Goal: Task Accomplishment & Management: Complete application form

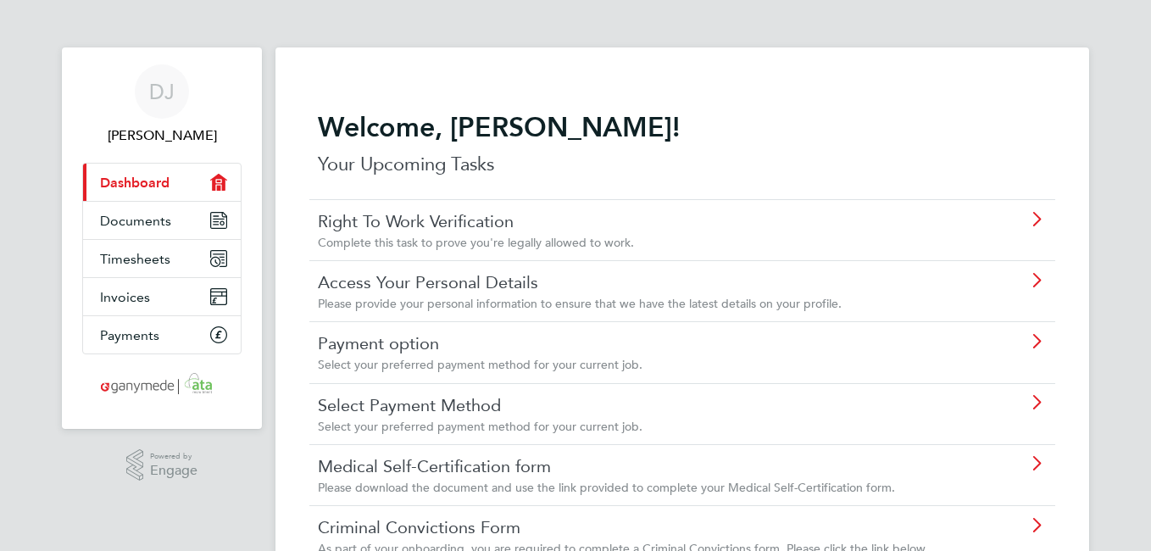
click at [1040, 215] on icon at bounding box center [1036, 220] width 21 height 14
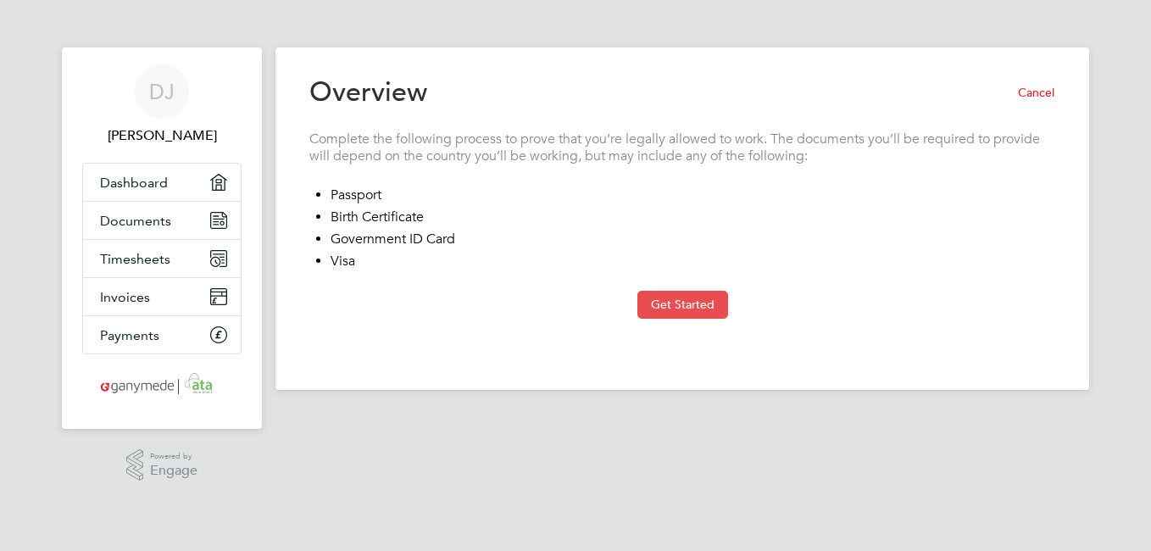
click at [684, 298] on button "Get Started" at bounding box center [682, 304] width 91 height 27
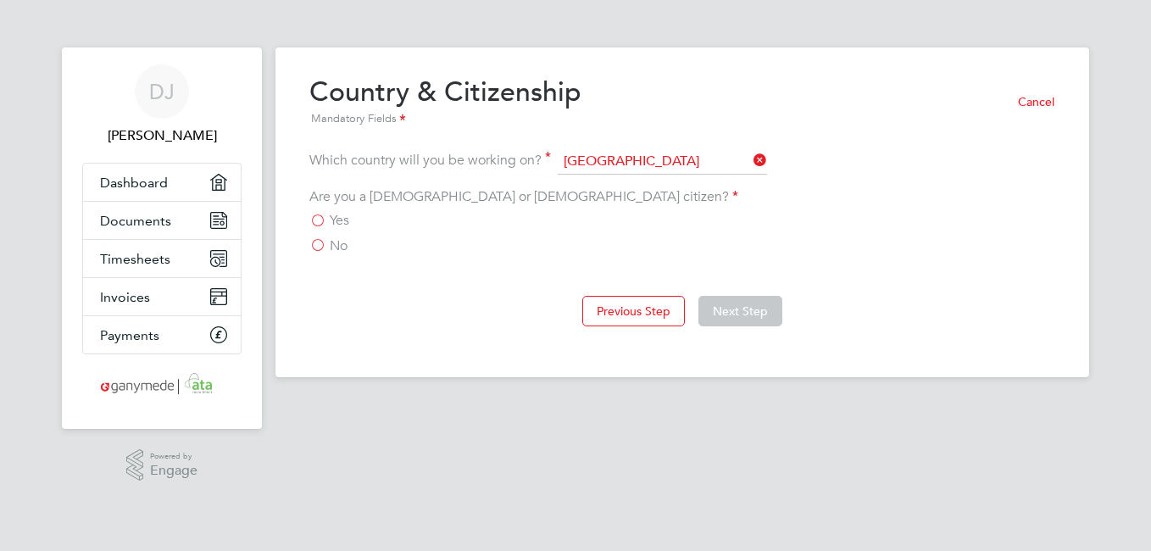
click at [318, 218] on label "Yes" at bounding box center [329, 220] width 40 height 17
click at [0, 0] on input "Yes" at bounding box center [0, 0] width 0 height 0
click at [737, 307] on button "Next Step" at bounding box center [740, 311] width 84 height 31
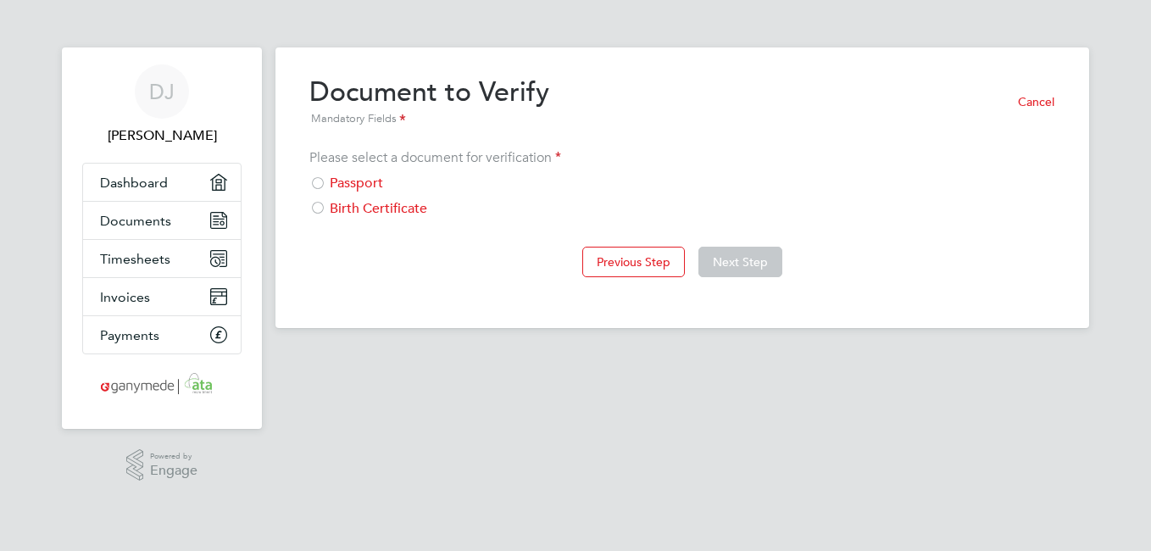
click at [319, 182] on div at bounding box center [317, 184] width 17 height 17
click at [749, 258] on button "Next Step" at bounding box center [740, 262] width 84 height 31
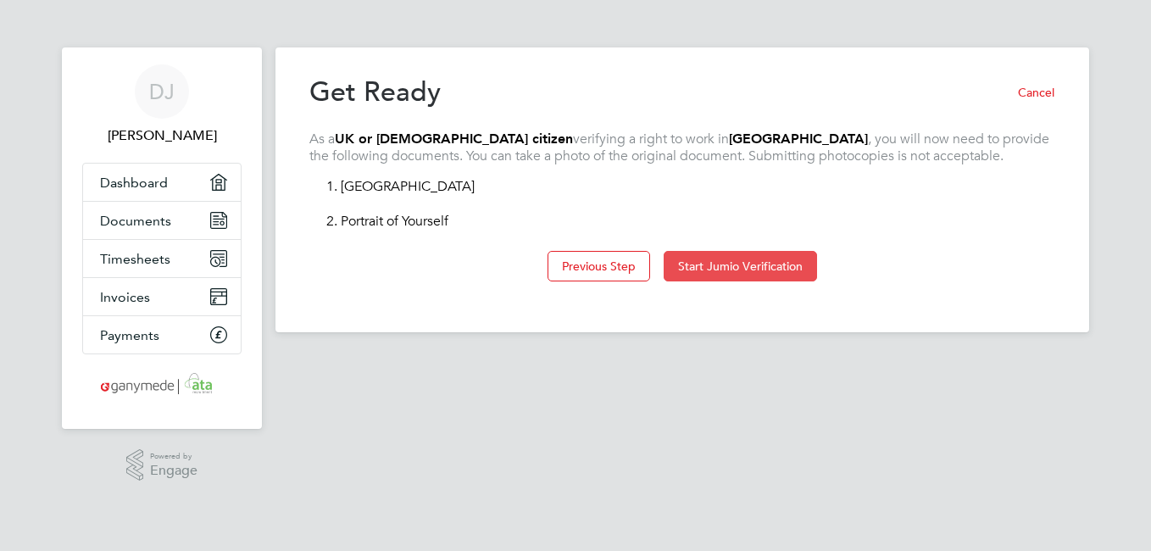
click at [716, 269] on button "Start Jumio Verification" at bounding box center [740, 266] width 153 height 31
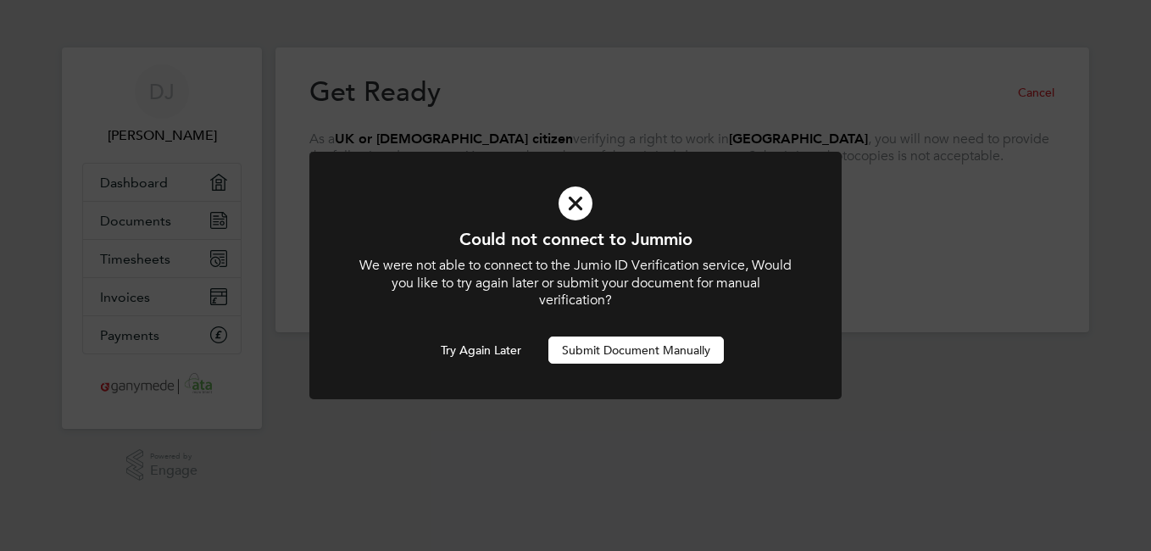
click at [614, 348] on button "Submit Document Manually" at bounding box center [635, 349] width 175 height 27
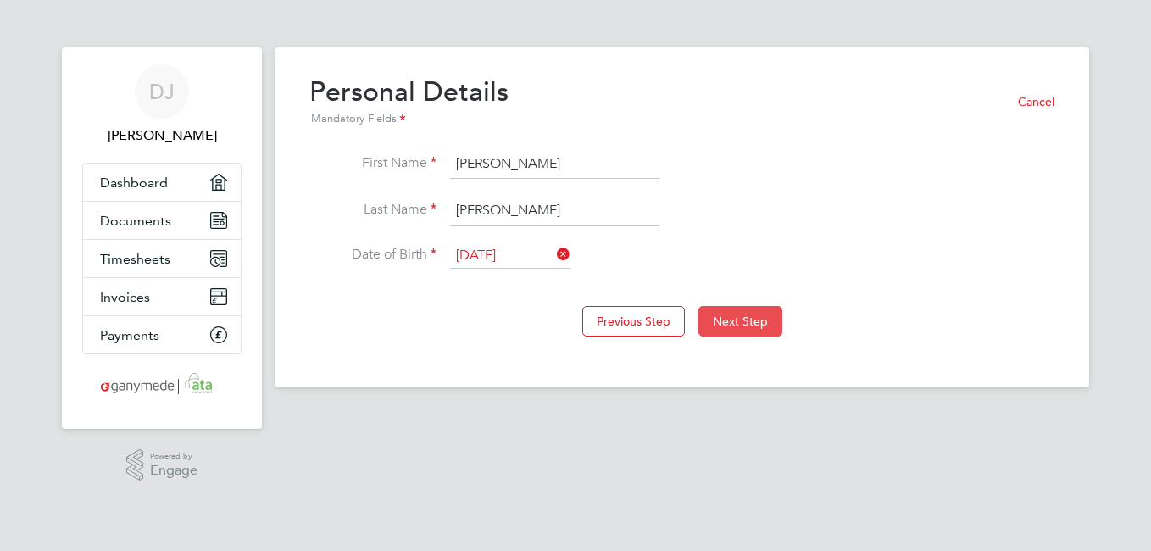
click at [747, 317] on button "Next Step" at bounding box center [740, 321] width 84 height 31
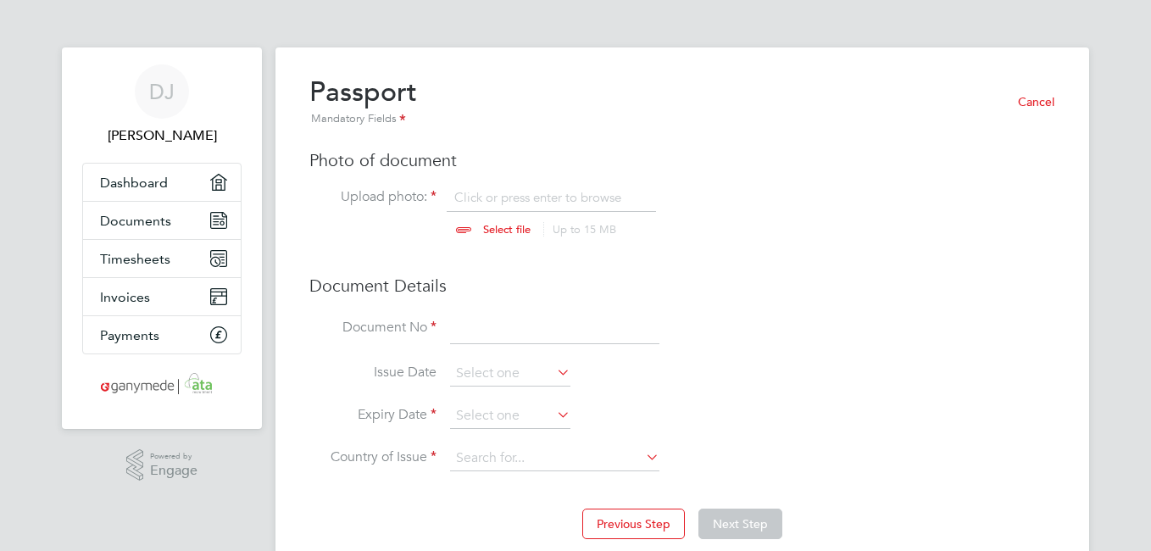
scroll to position [23, 210]
click at [508, 228] on input "file" at bounding box center [523, 214] width 266 height 51
type input "C:\fakepath\Passport 2025.jpg"
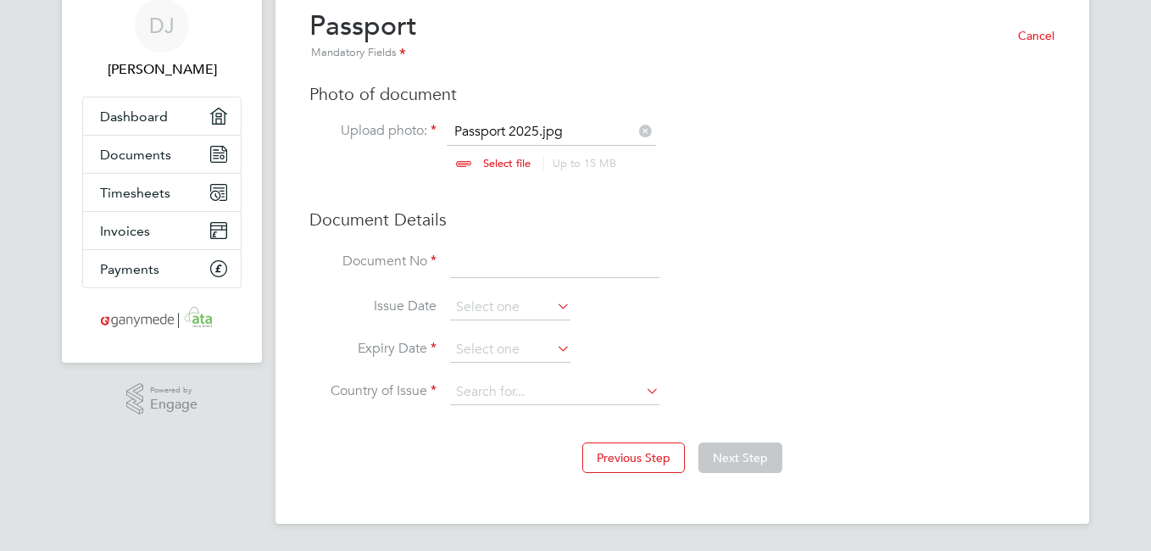
click at [488, 266] on input at bounding box center [554, 263] width 209 height 31
click at [531, 260] on input at bounding box center [554, 263] width 209 height 31
type input "144465126"
click at [553, 308] on icon at bounding box center [553, 306] width 0 height 24
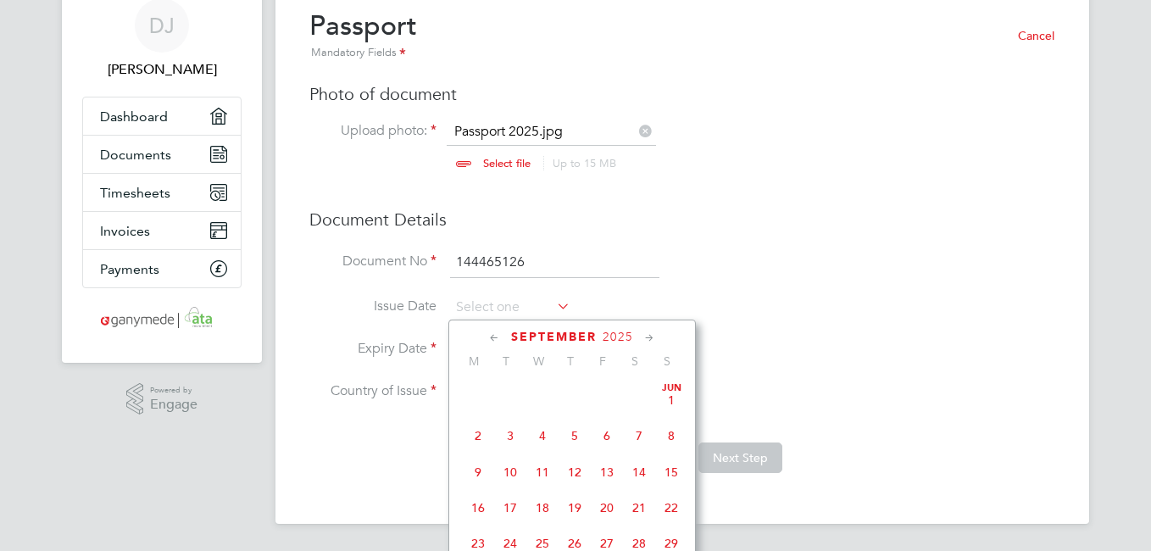
scroll to position [514, 0]
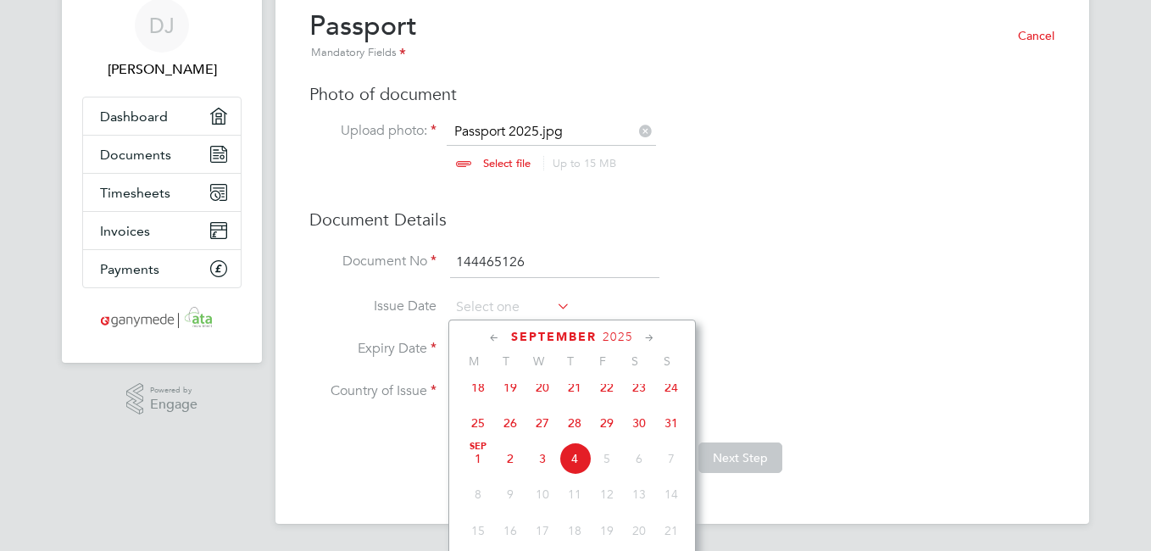
click at [497, 338] on icon at bounding box center [495, 338] width 16 height 19
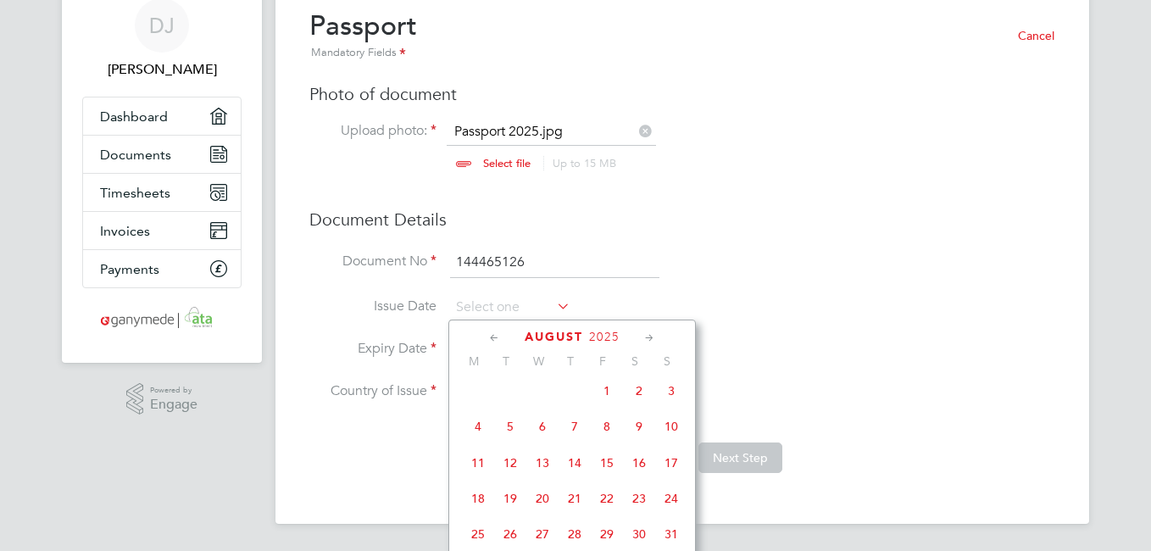
click at [497, 338] on icon at bounding box center [495, 338] width 16 height 19
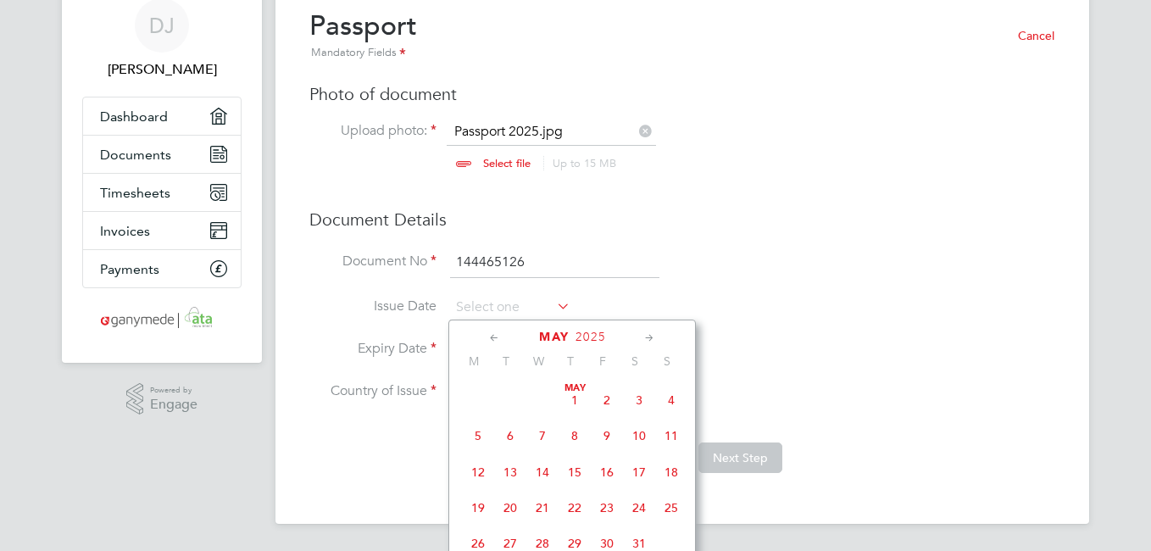
click at [497, 338] on icon at bounding box center [495, 338] width 16 height 19
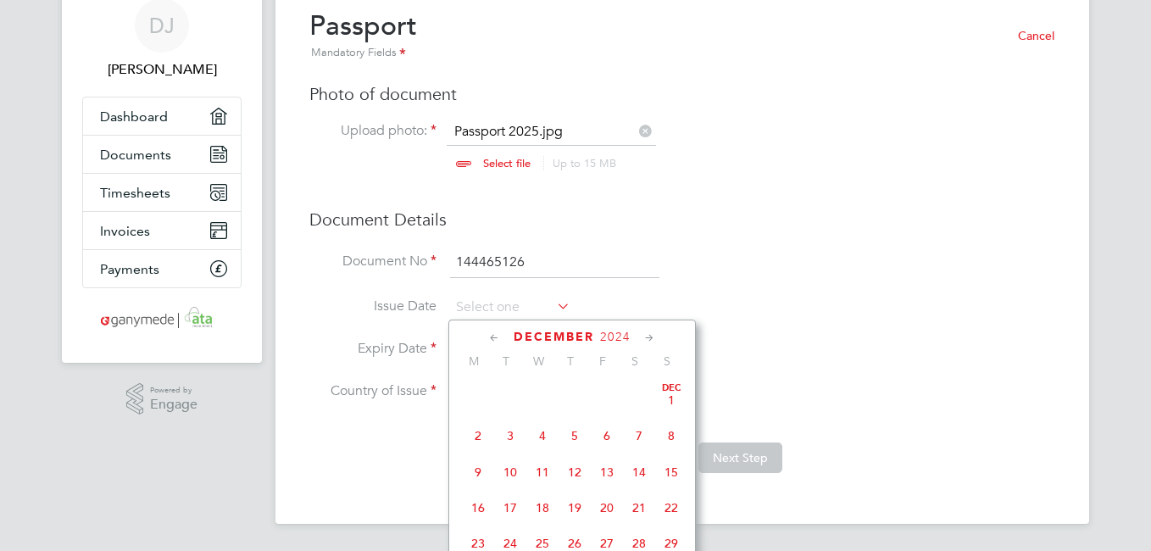
click at [497, 338] on icon at bounding box center [495, 338] width 16 height 19
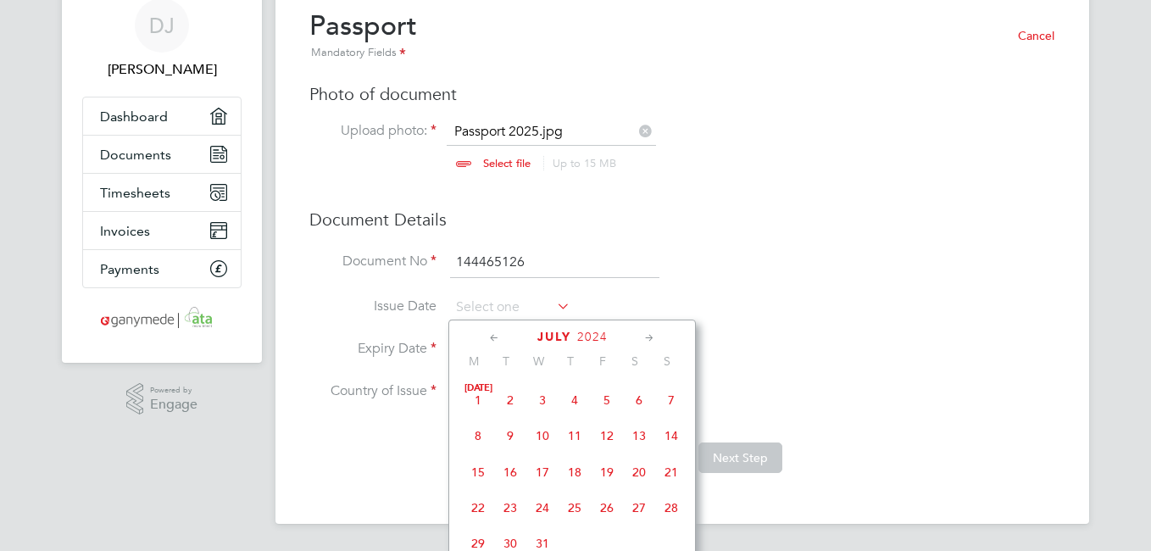
click at [497, 338] on icon at bounding box center [495, 338] width 16 height 19
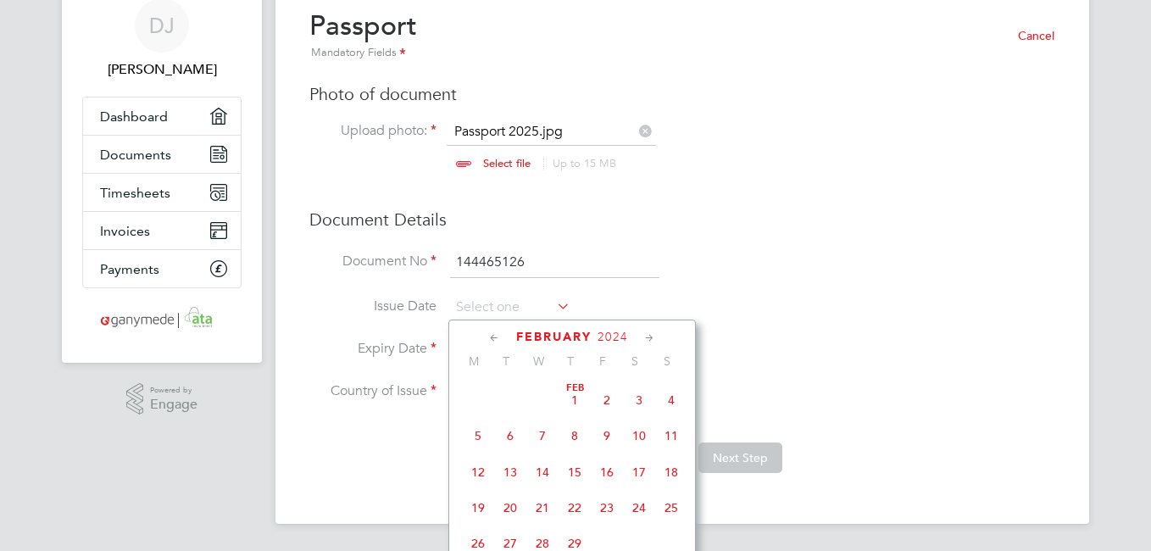
click at [497, 338] on icon at bounding box center [495, 338] width 16 height 19
click at [509, 508] on span "21" at bounding box center [510, 508] width 32 height 32
type input "21 Nov 2023"
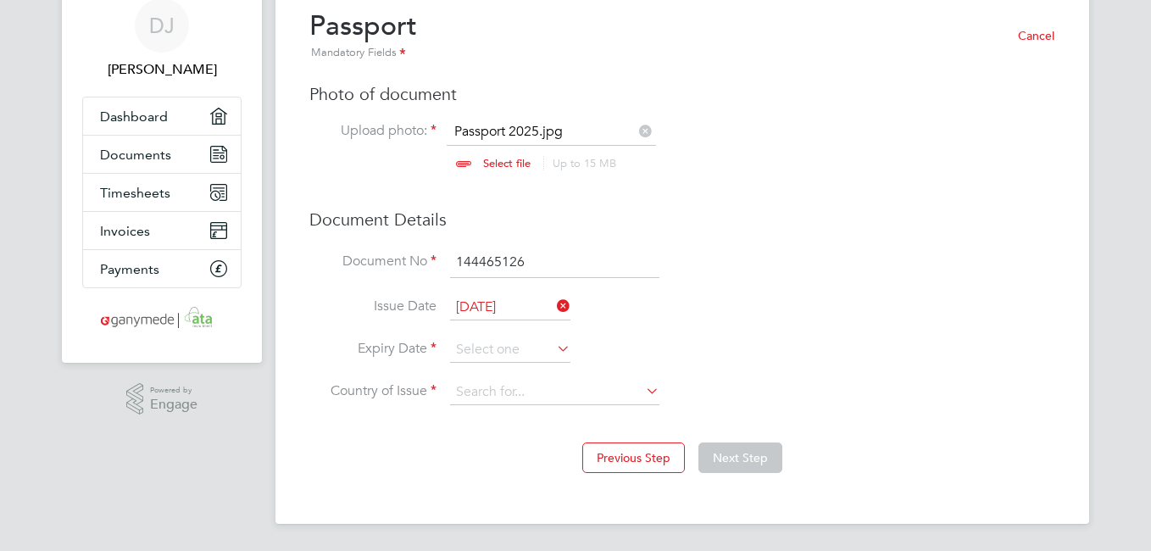
click at [553, 349] on icon at bounding box center [553, 348] width 0 height 24
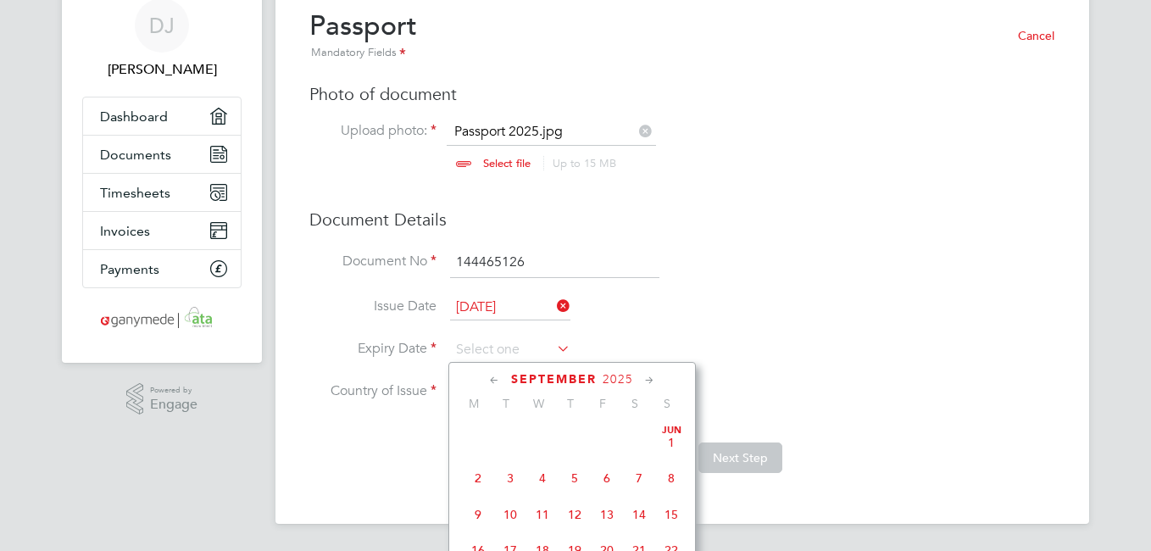
scroll to position [514, 0]
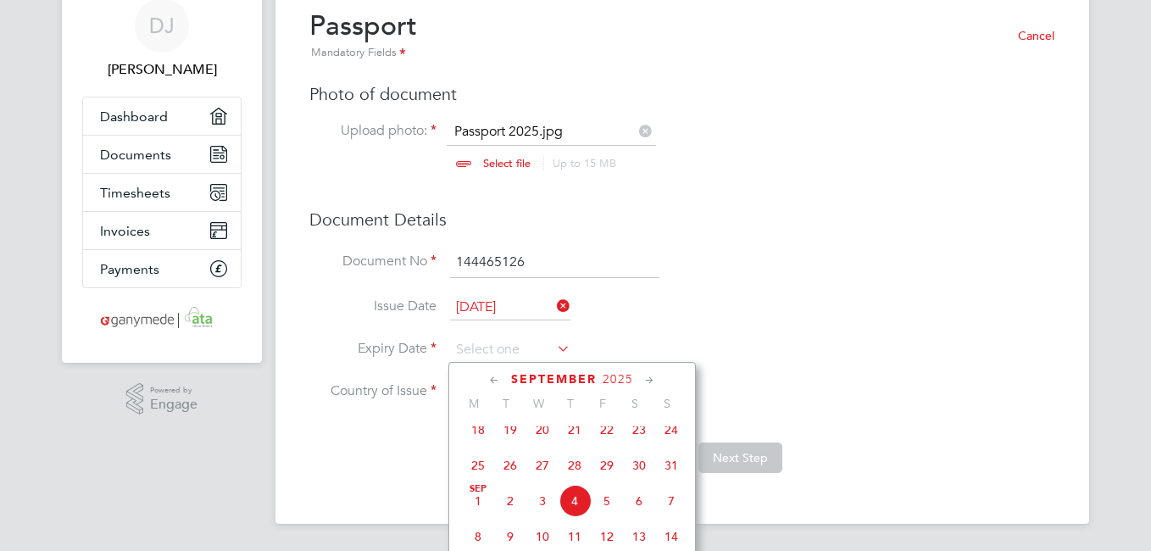
click at [651, 382] on icon at bounding box center [650, 380] width 16 height 19
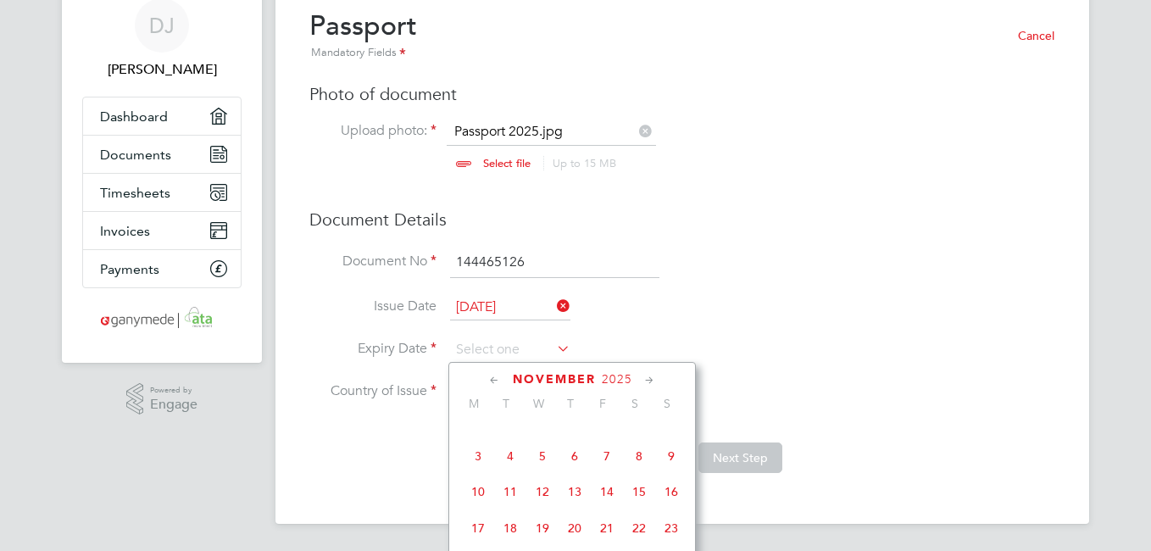
click at [651, 382] on icon at bounding box center [650, 380] width 16 height 19
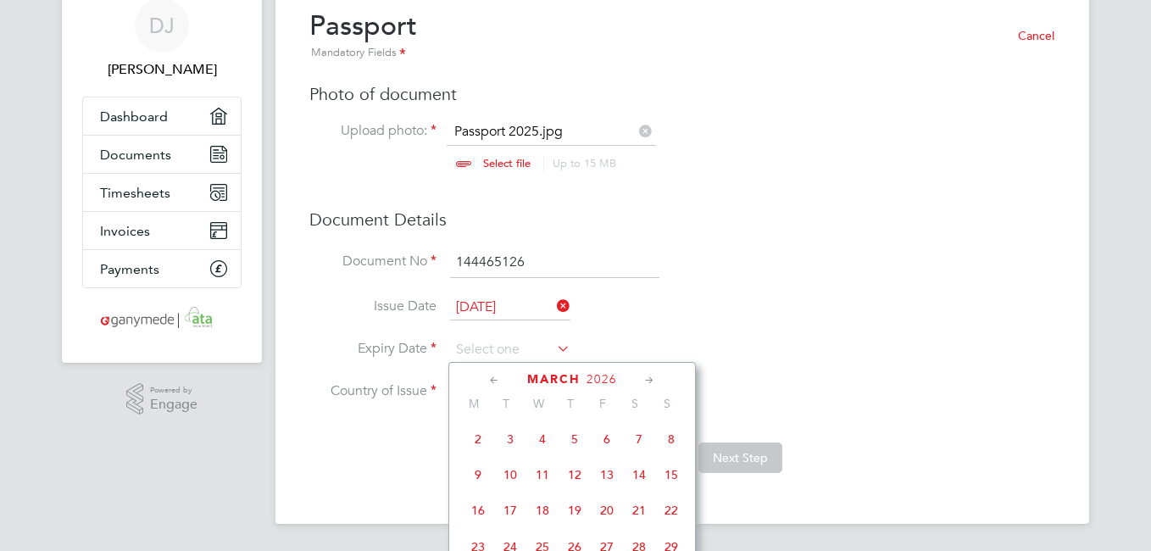
click at [651, 382] on icon at bounding box center [650, 380] width 16 height 19
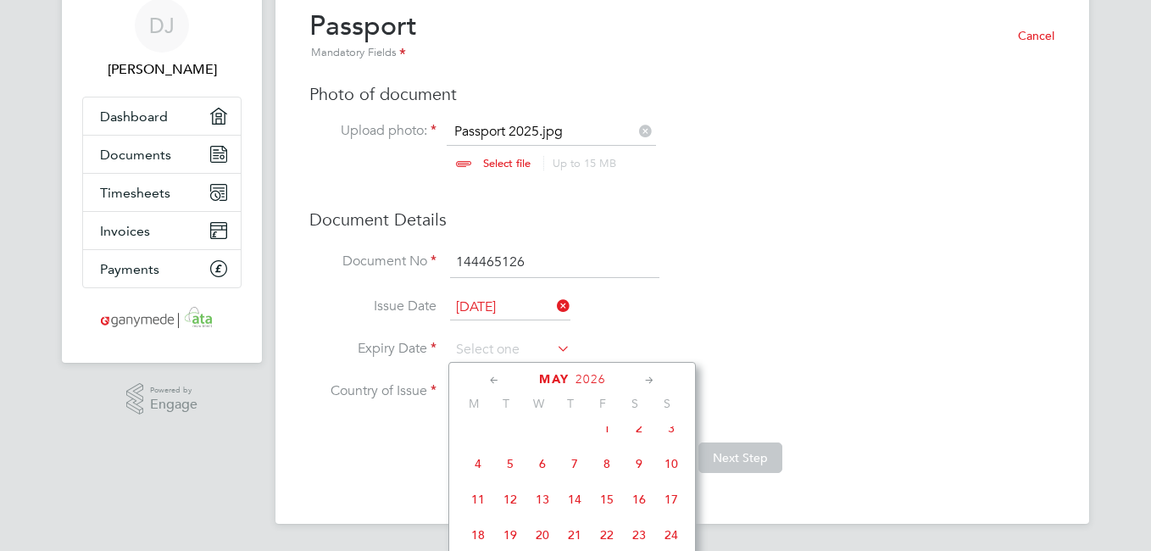
click at [651, 382] on icon at bounding box center [650, 380] width 16 height 19
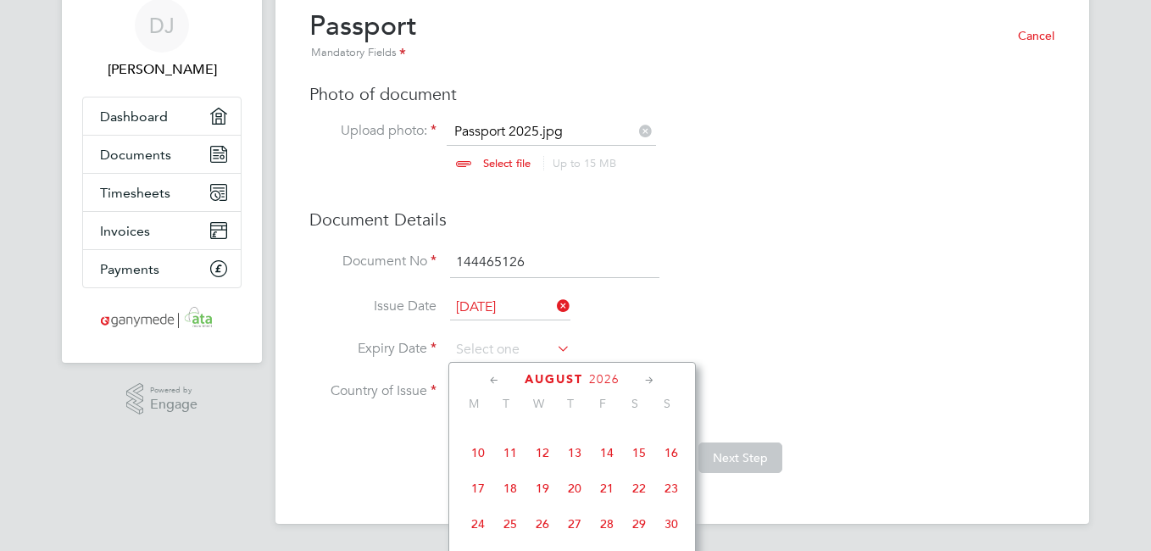
click at [651, 382] on icon at bounding box center [650, 380] width 16 height 19
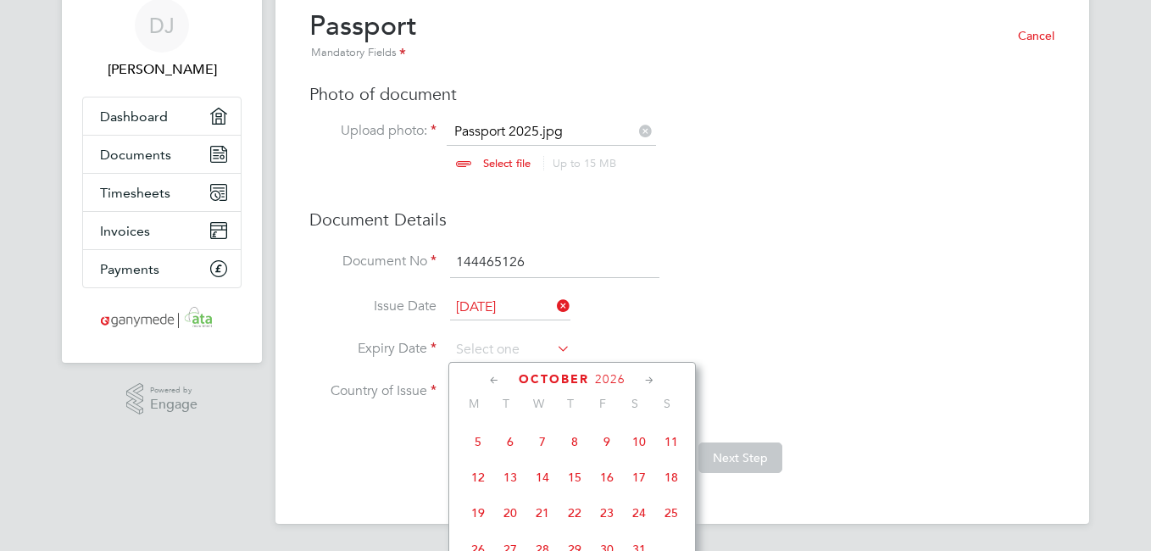
click at [651, 382] on icon at bounding box center [650, 380] width 16 height 19
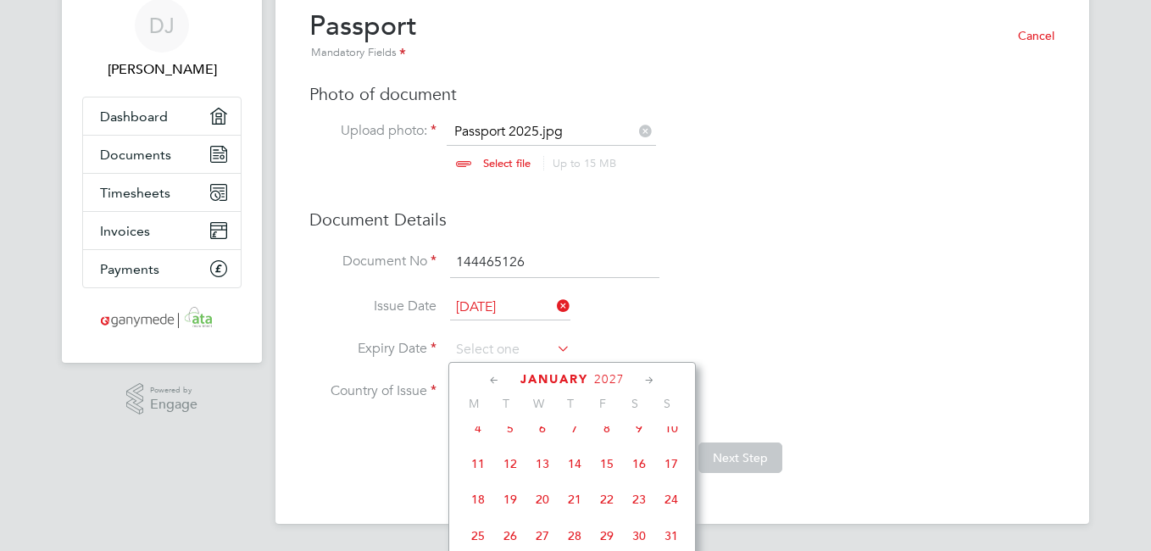
click at [651, 382] on icon at bounding box center [650, 380] width 16 height 19
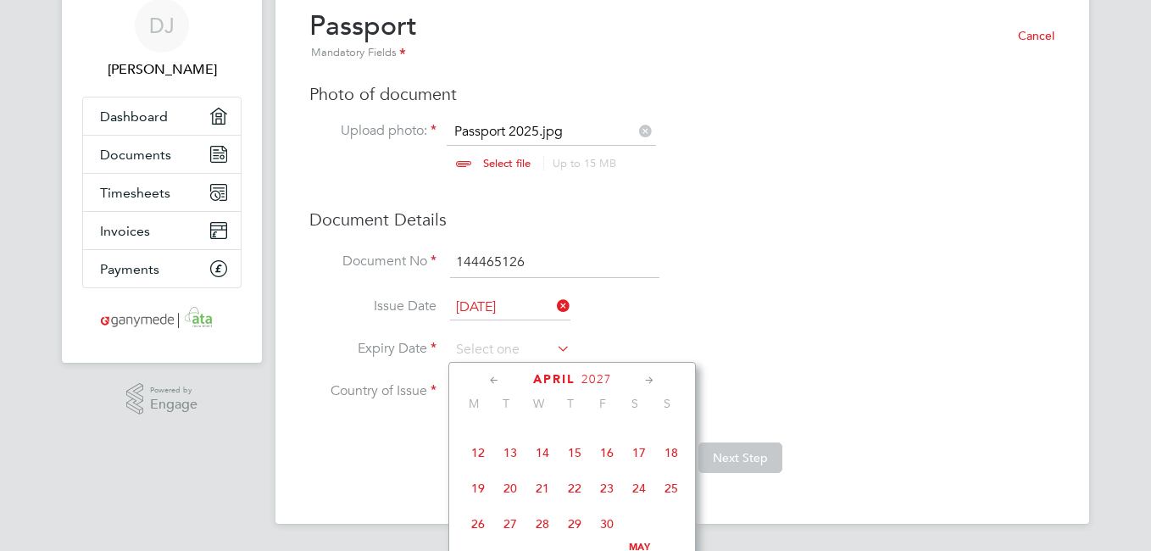
click at [651, 382] on icon at bounding box center [650, 380] width 16 height 19
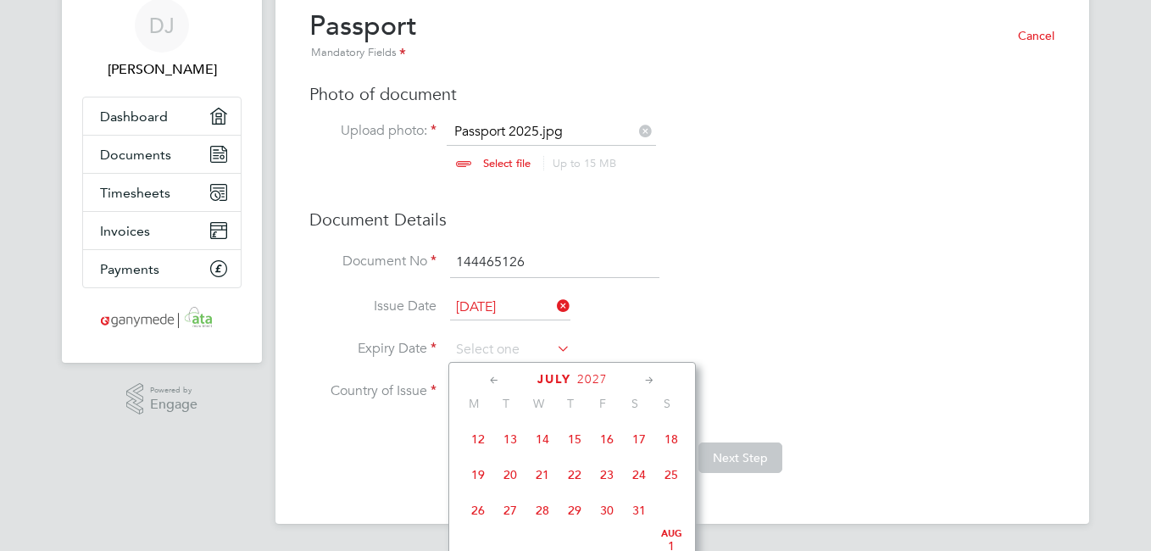
click at [651, 382] on icon at bounding box center [650, 380] width 16 height 19
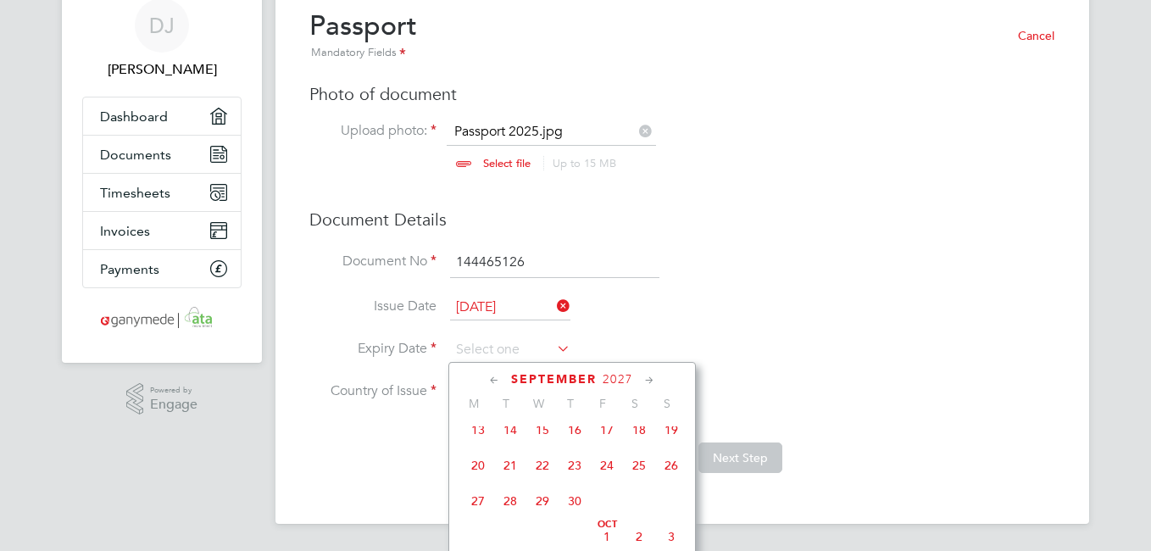
click at [651, 382] on icon at bounding box center [650, 380] width 16 height 19
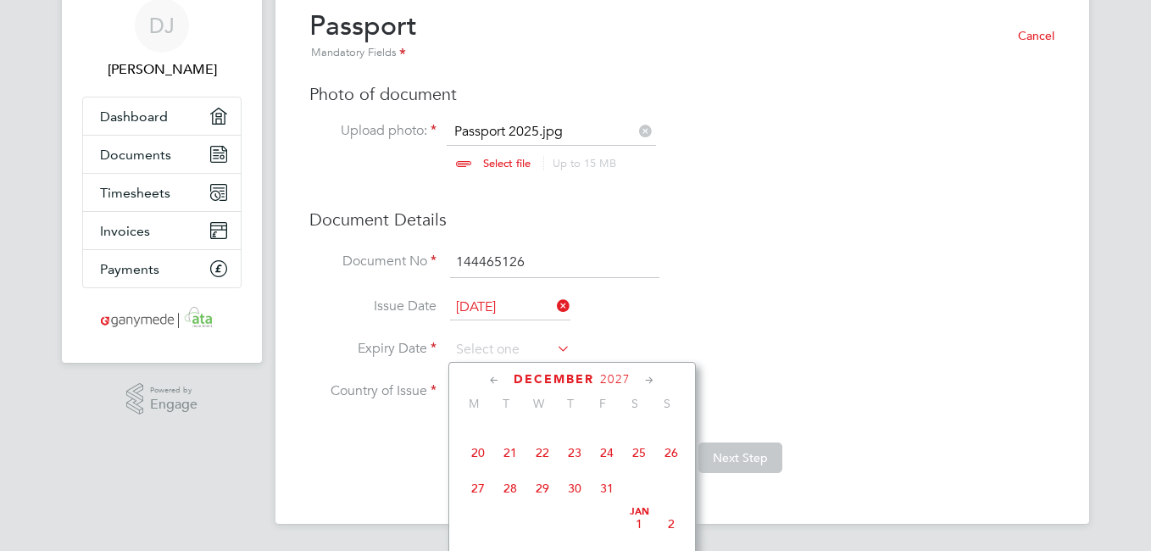
click at [651, 382] on icon at bounding box center [650, 380] width 16 height 19
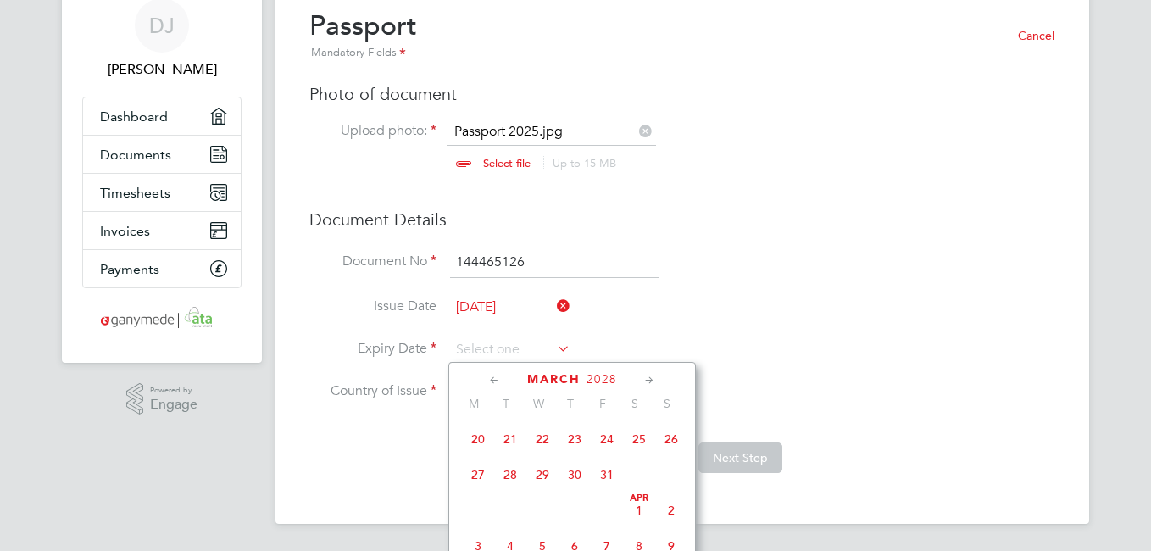
click at [651, 382] on icon at bounding box center [650, 380] width 16 height 19
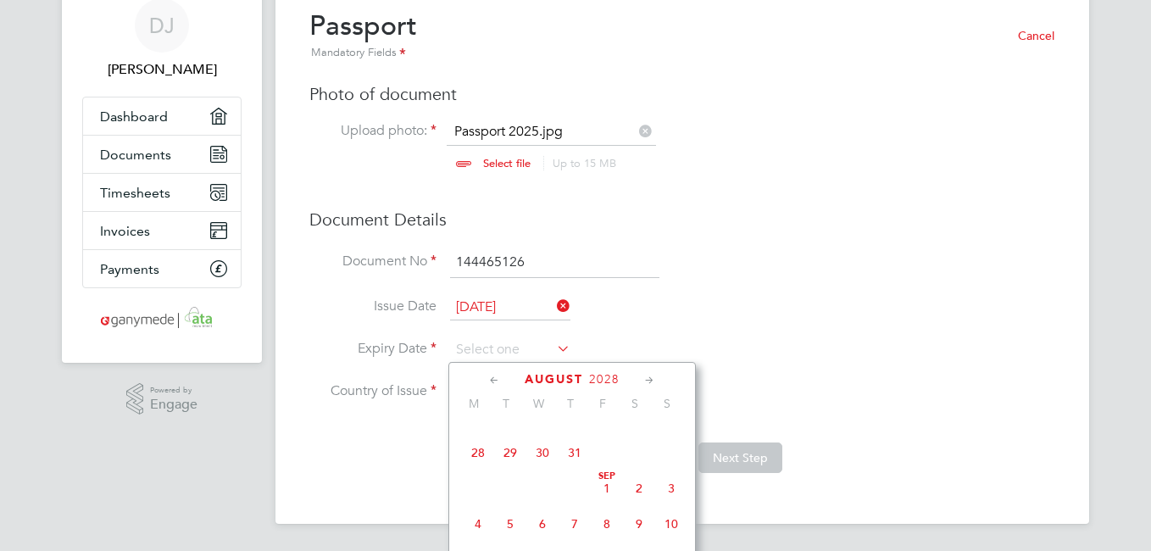
click at [651, 382] on icon at bounding box center [650, 380] width 16 height 19
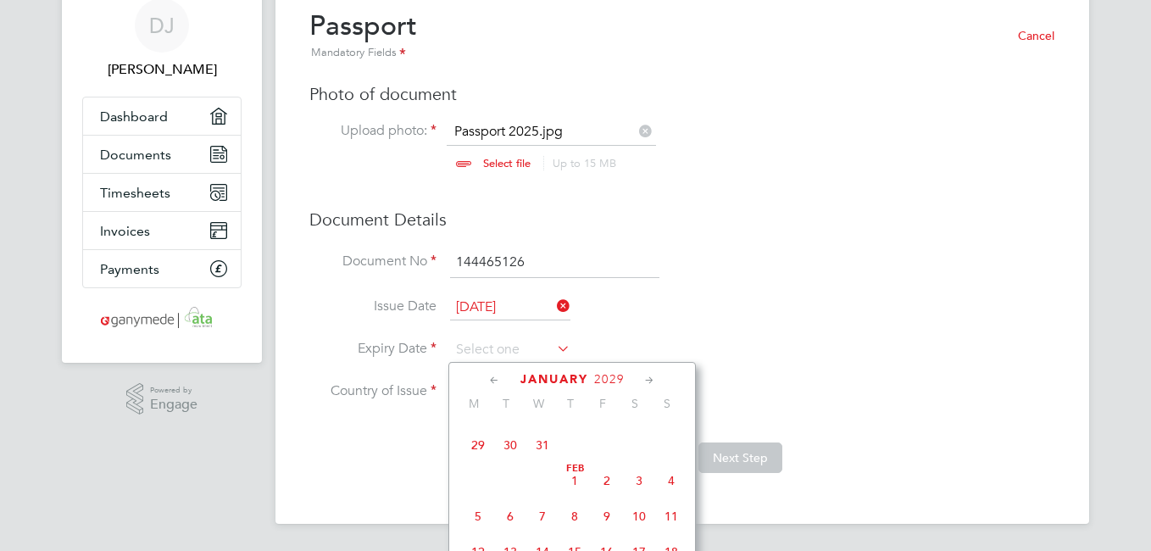
click at [651, 382] on icon at bounding box center [650, 380] width 16 height 19
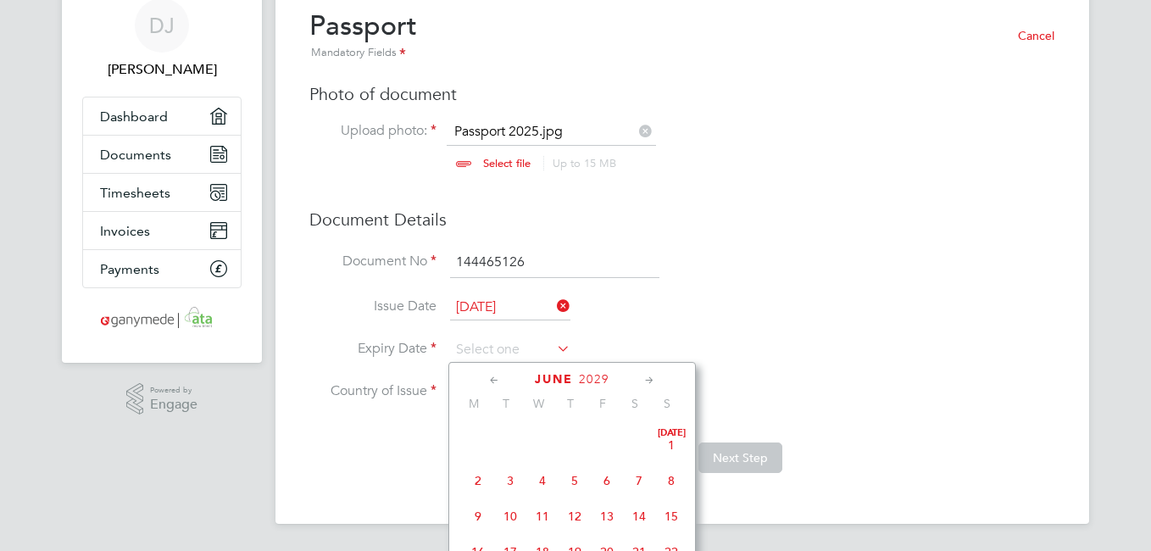
click at [651, 382] on icon at bounding box center [650, 380] width 16 height 19
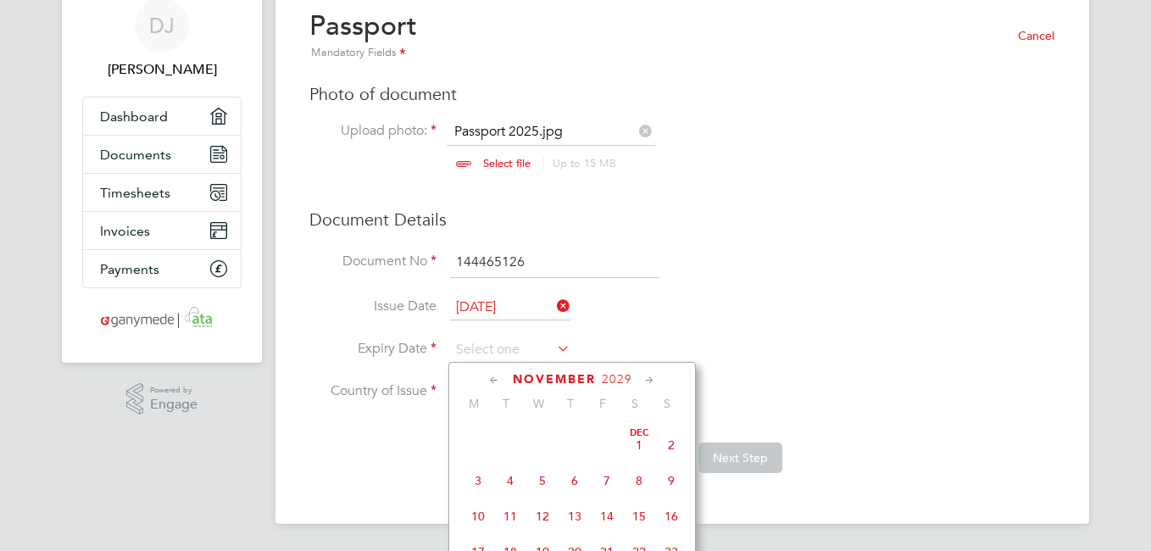
click at [651, 382] on icon at bounding box center [650, 380] width 16 height 19
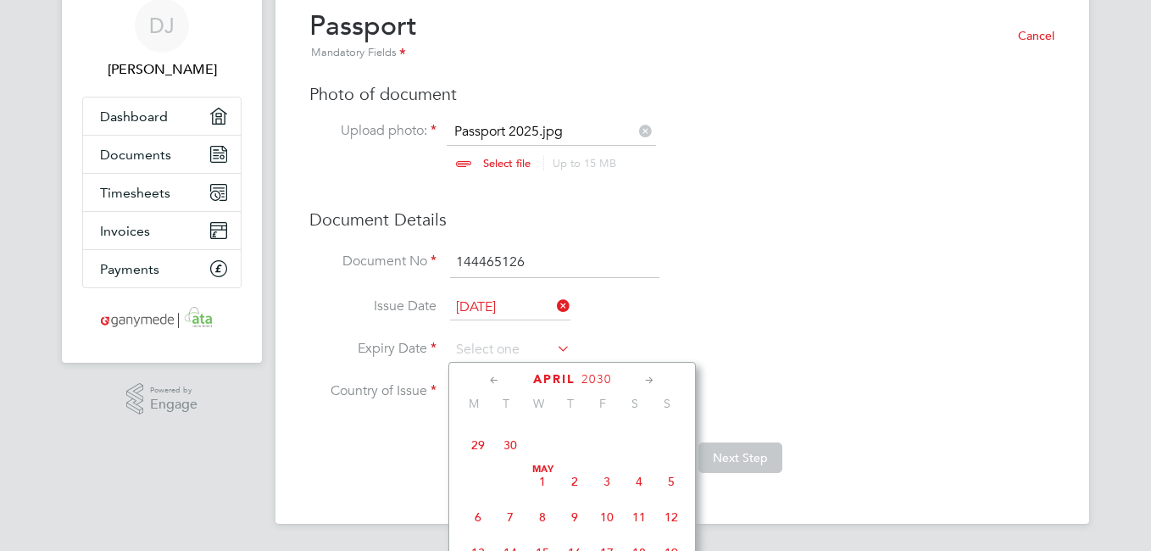
click at [651, 382] on icon at bounding box center [650, 380] width 16 height 19
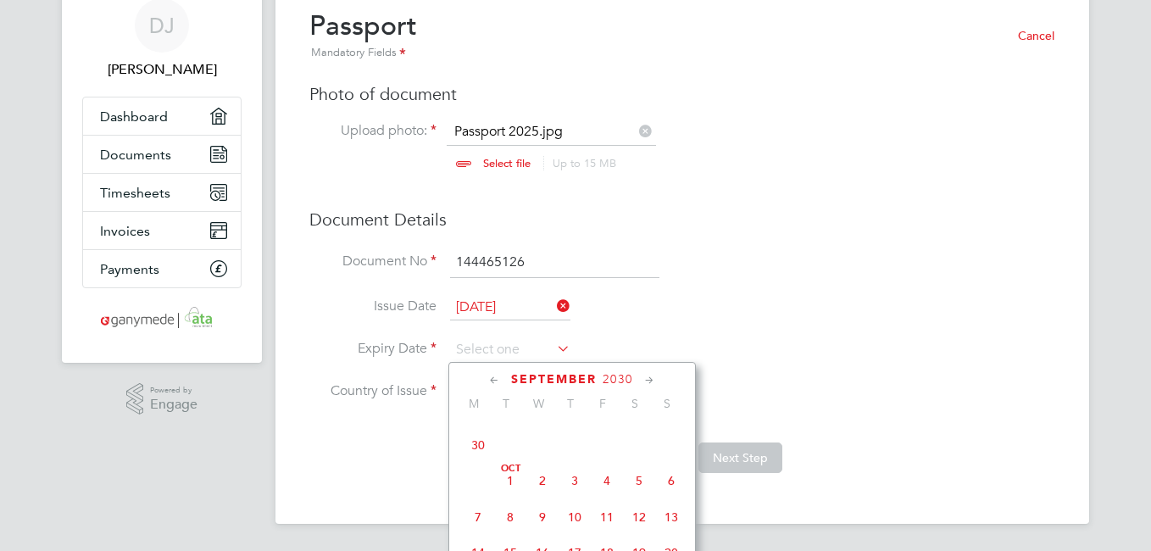
click at [651, 382] on icon at bounding box center [650, 380] width 16 height 19
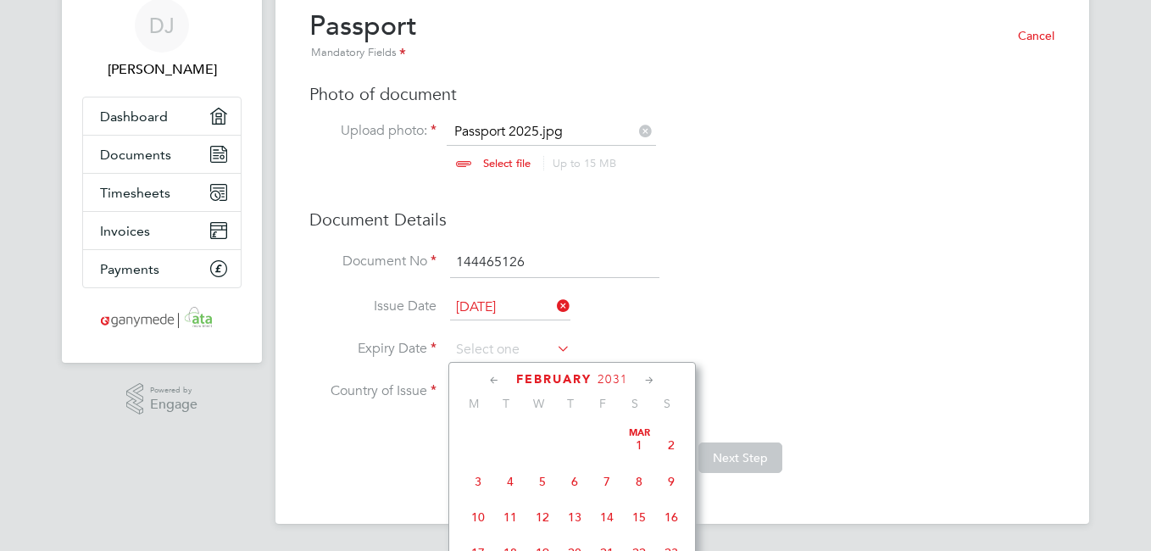
click at [651, 382] on icon at bounding box center [650, 380] width 16 height 19
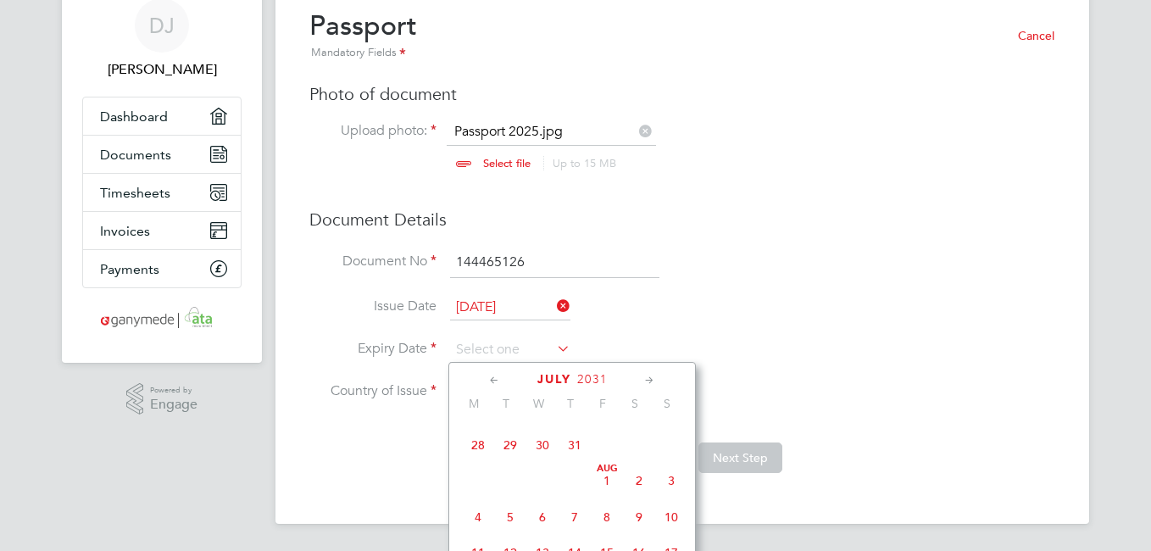
click at [651, 382] on icon at bounding box center [650, 380] width 16 height 19
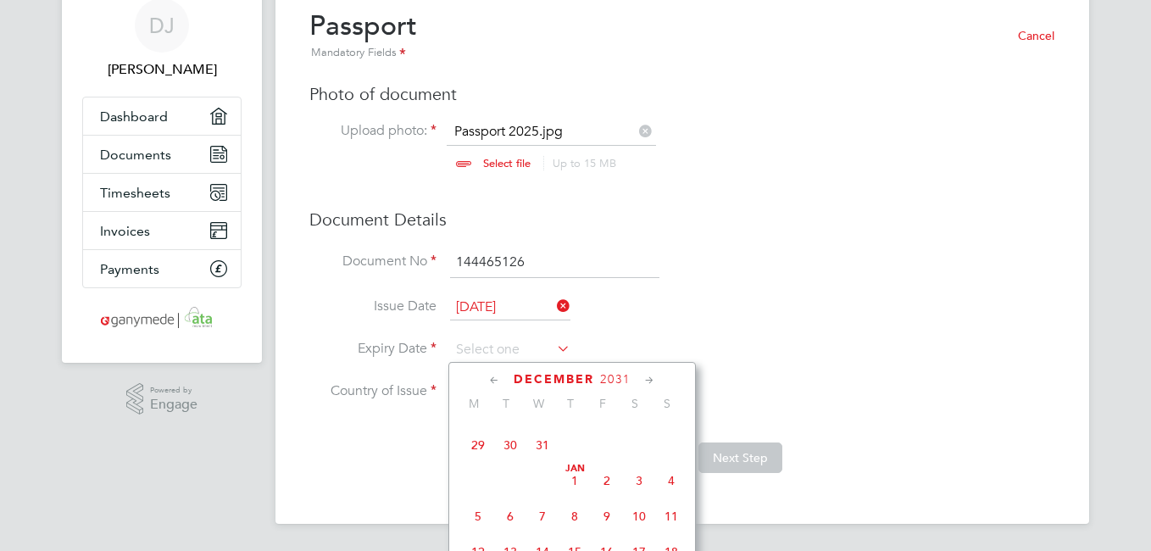
click at [651, 382] on icon at bounding box center [650, 380] width 16 height 19
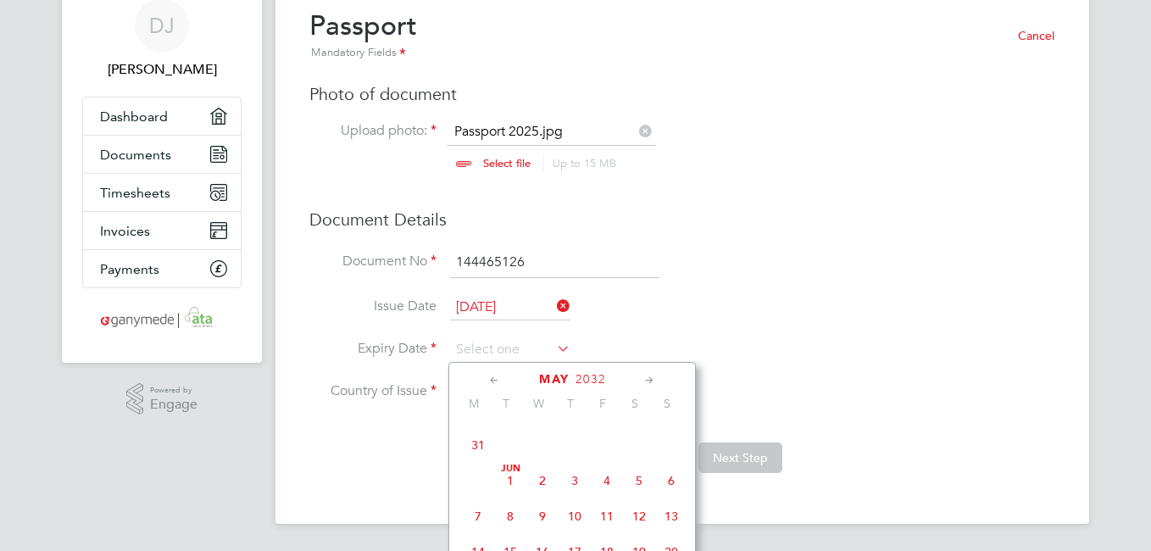
click at [651, 382] on icon at bounding box center [650, 380] width 16 height 19
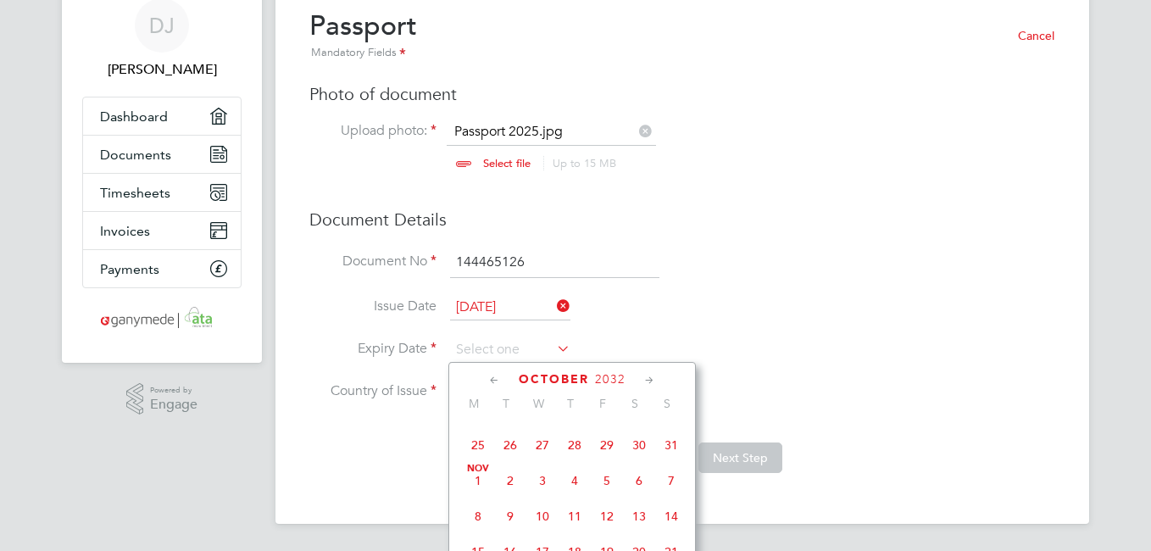
click at [651, 382] on icon at bounding box center [650, 380] width 16 height 19
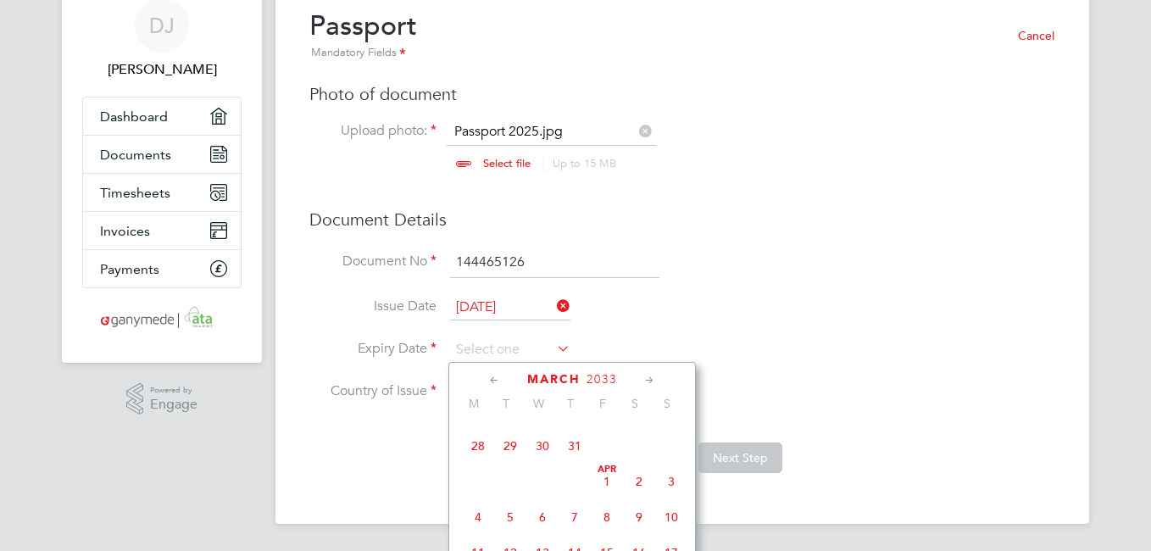
click at [651, 382] on icon at bounding box center [650, 380] width 16 height 19
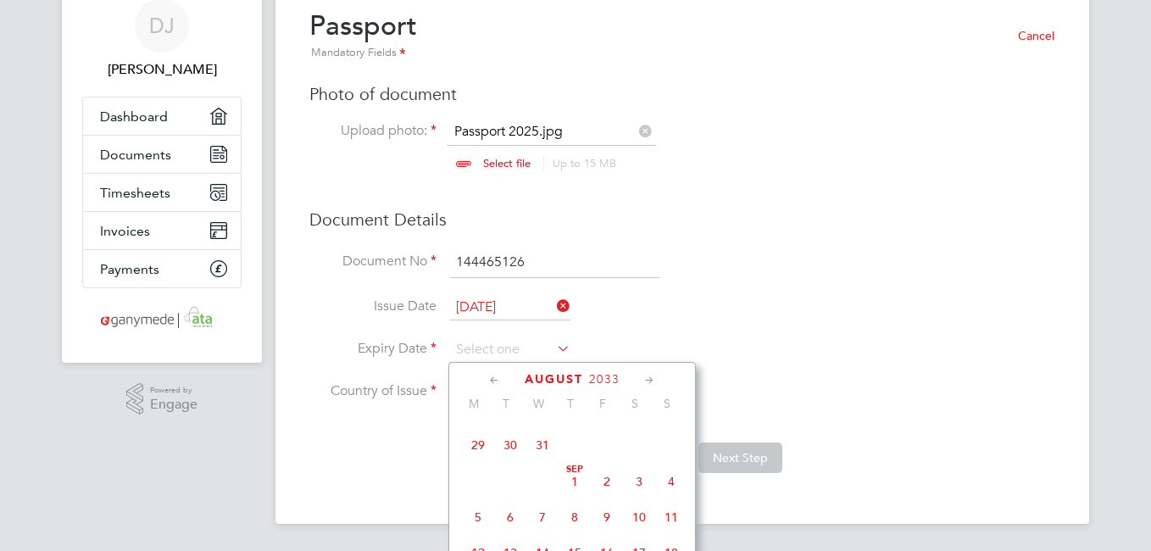
scroll to position [18598, 0]
click at [651, 382] on icon at bounding box center [650, 380] width 16 height 19
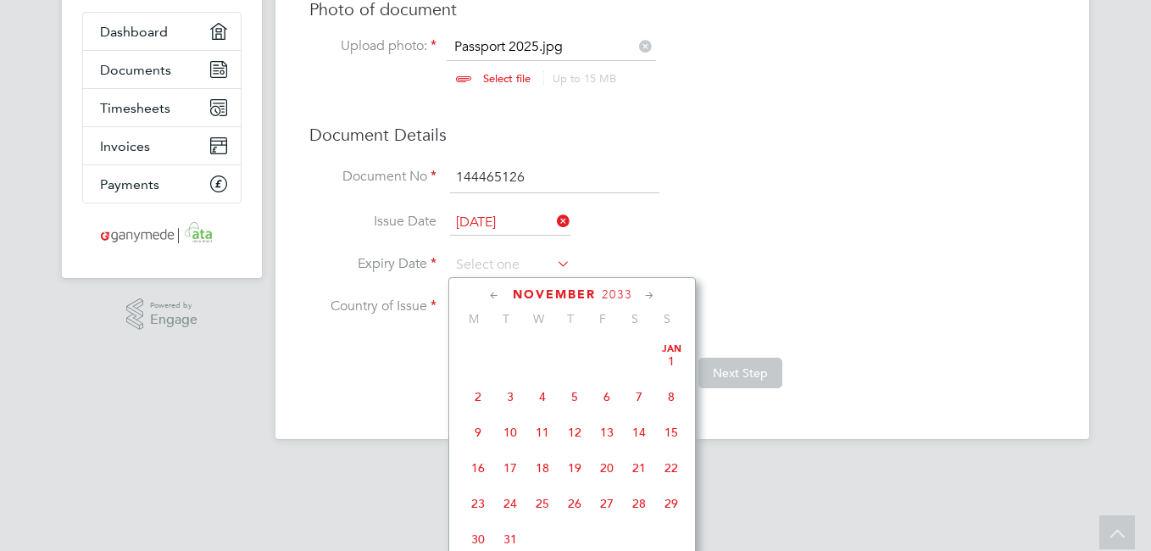
scroll to position [19269, 0]
click at [475, 126] on span "21" at bounding box center [478, 110] width 32 height 32
type input "21 Nov 2033"
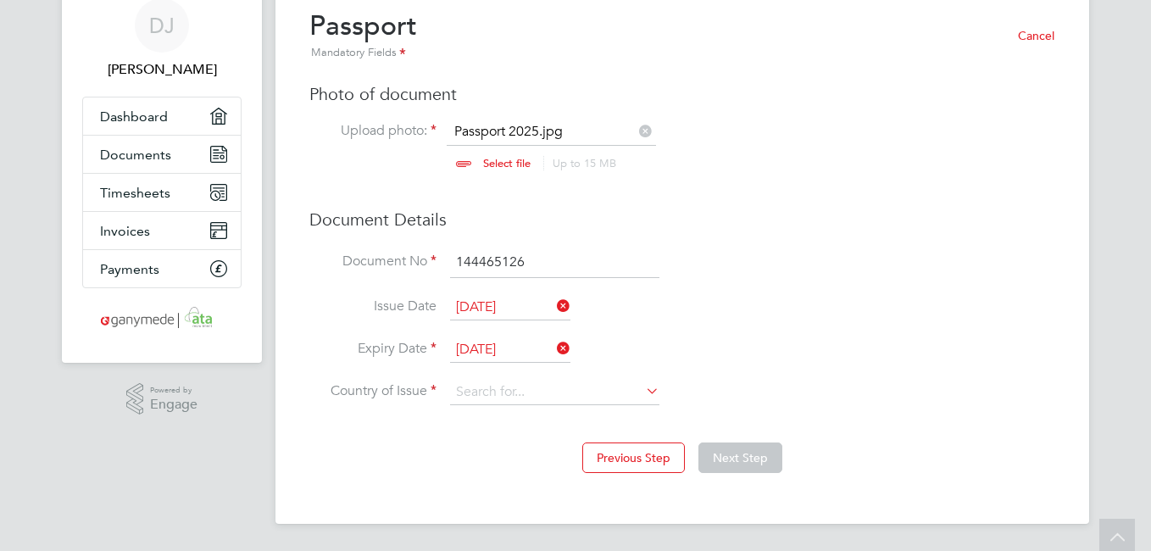
scroll to position [66, 0]
click at [642, 392] on icon at bounding box center [642, 391] width 0 height 24
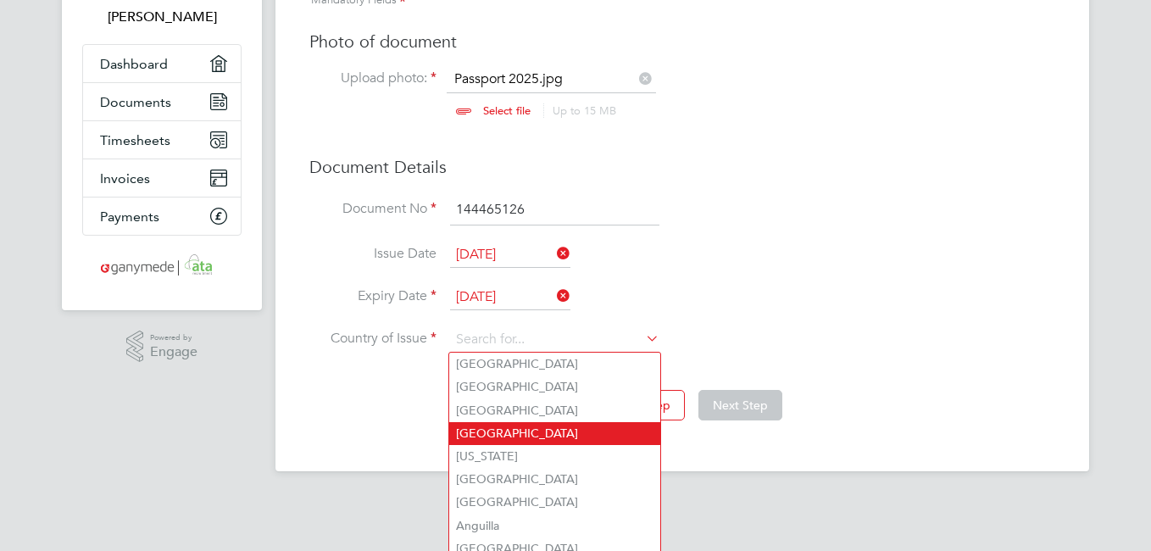
scroll to position [143, 0]
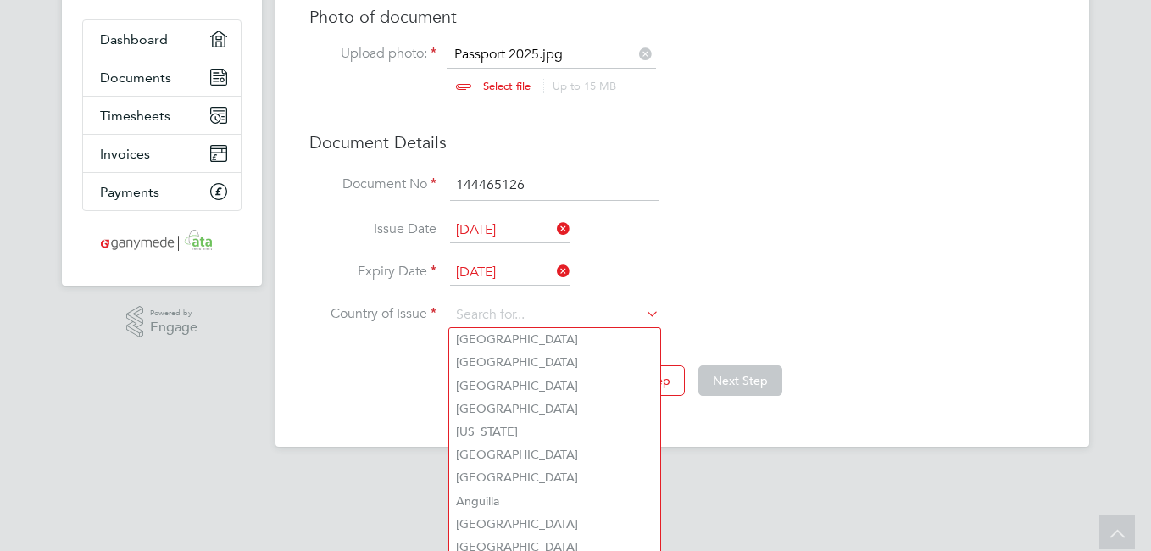
click at [642, 312] on icon at bounding box center [642, 314] width 0 height 24
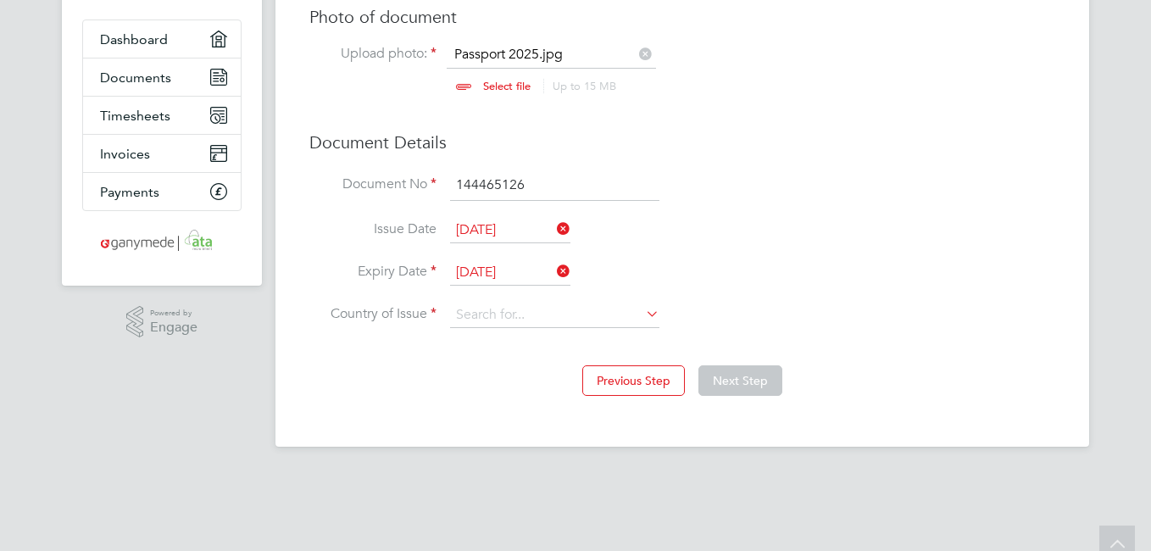
scroll to position [66, 0]
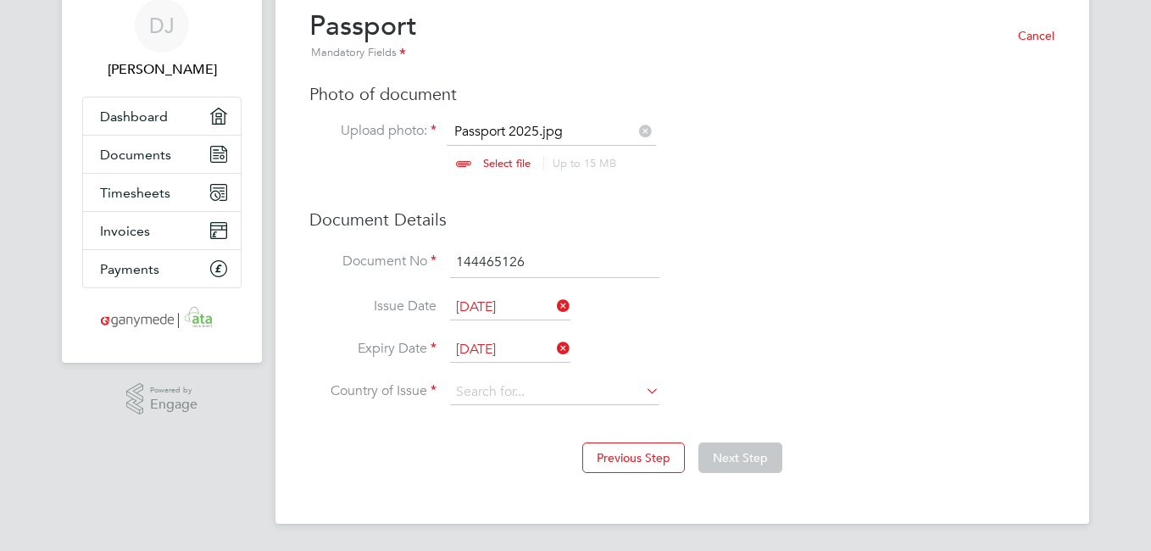
click at [642, 386] on icon at bounding box center [642, 391] width 0 height 24
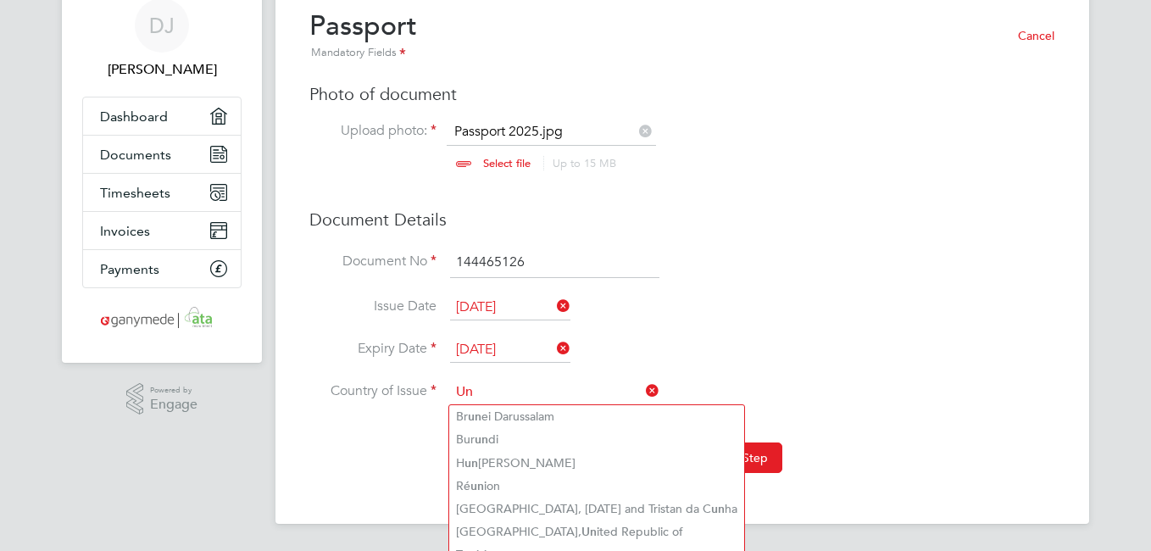
scroll to position [143, 0]
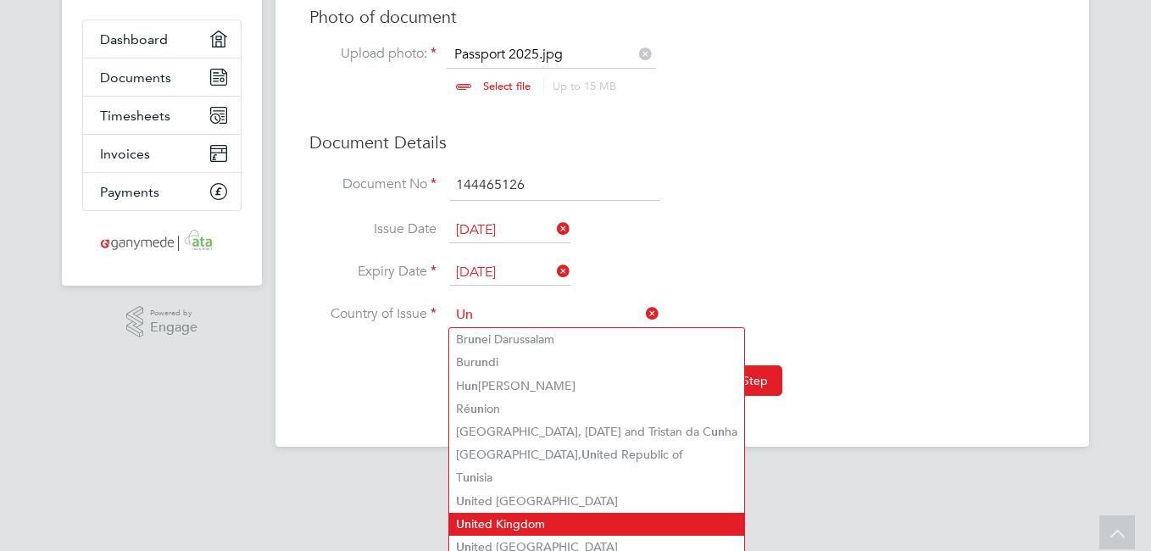
click at [484, 514] on li "Un ited Kingdom" at bounding box center [596, 524] width 295 height 23
type input "United Kingdom"
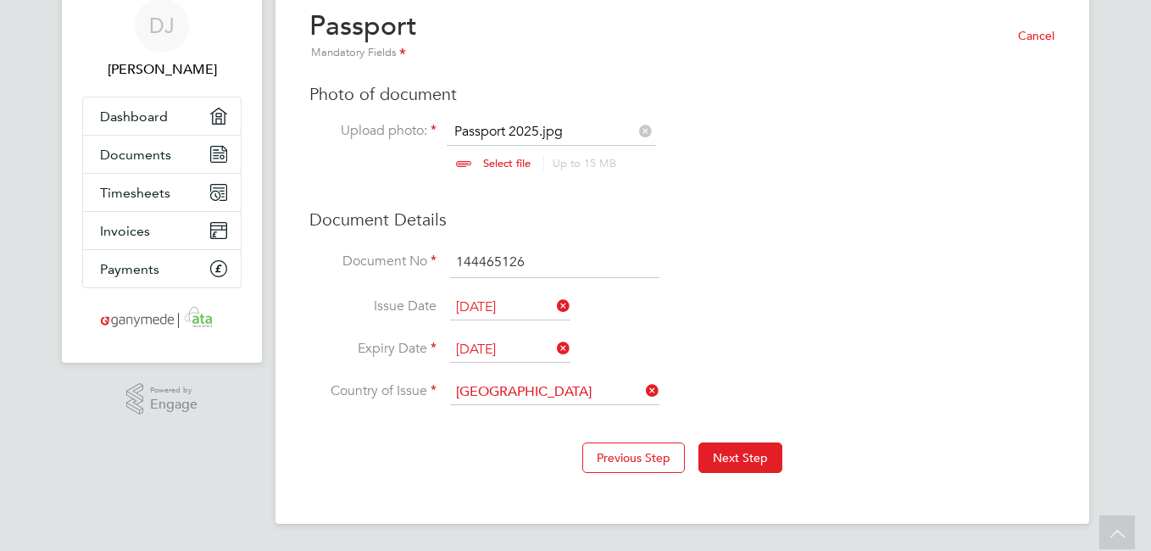
scroll to position [66, 0]
click at [731, 457] on button "Next Step" at bounding box center [740, 457] width 84 height 31
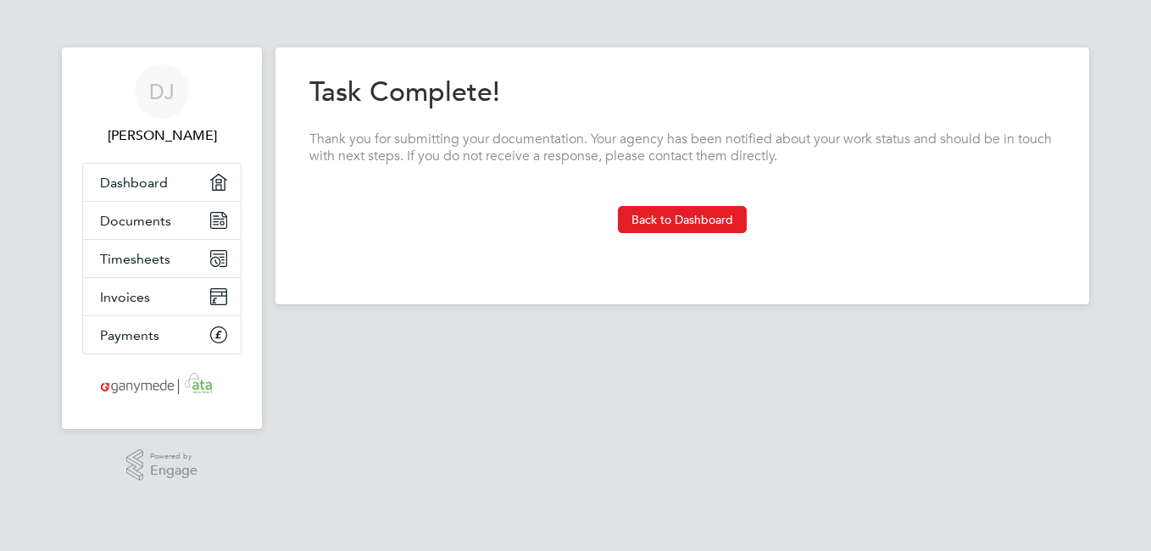
scroll to position [0, 0]
click at [679, 206] on button "Back to Dashboard" at bounding box center [682, 219] width 129 height 27
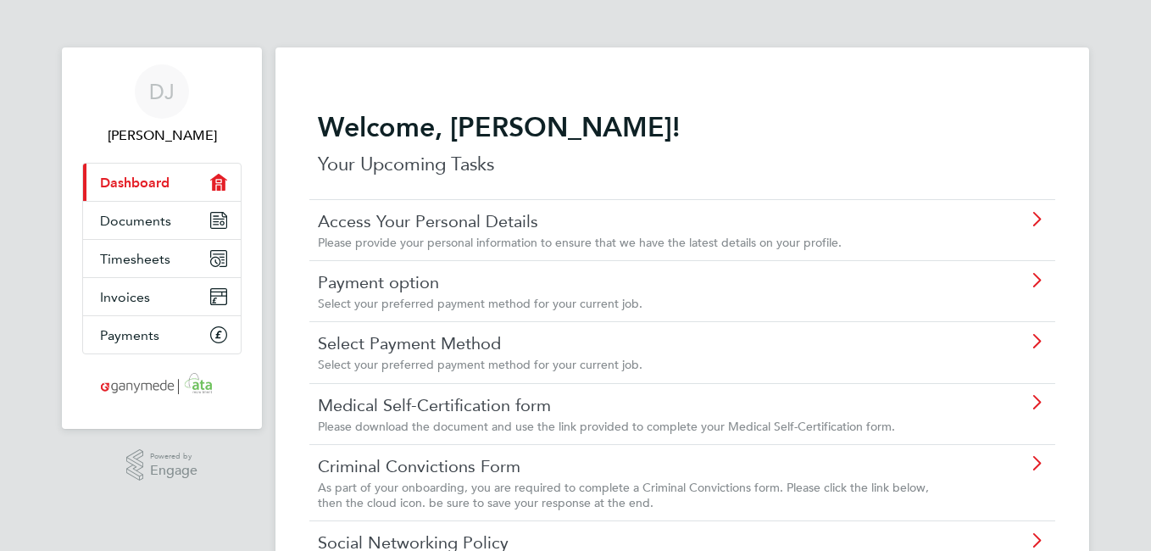
click at [1036, 277] on icon at bounding box center [1036, 281] width 21 height 14
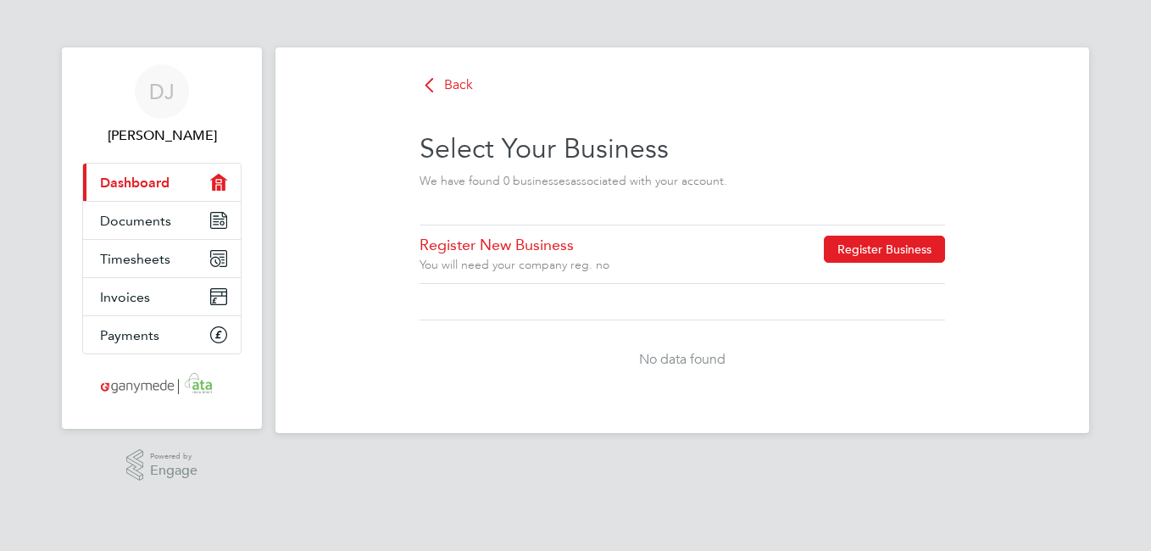
click at [889, 248] on button "Register Business" at bounding box center [884, 249] width 121 height 27
type input "United Kingdom"
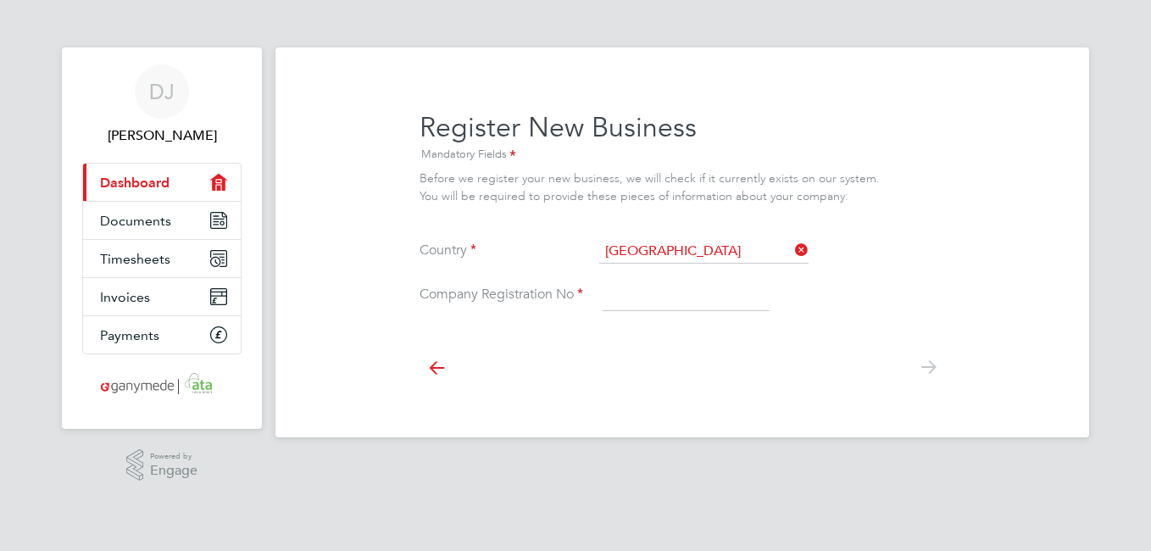
click at [640, 303] on input at bounding box center [686, 296] width 167 height 31
paste input "04196435"
type input "04196435"
click at [935, 364] on icon at bounding box center [928, 367] width 34 height 38
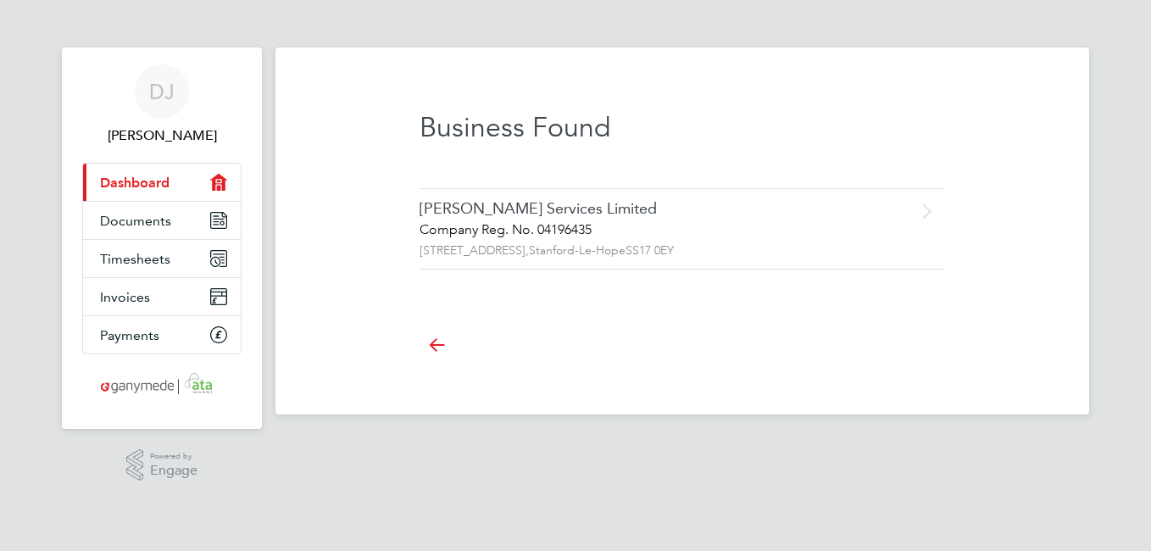
click at [437, 342] on icon at bounding box center [437, 344] width 34 height 38
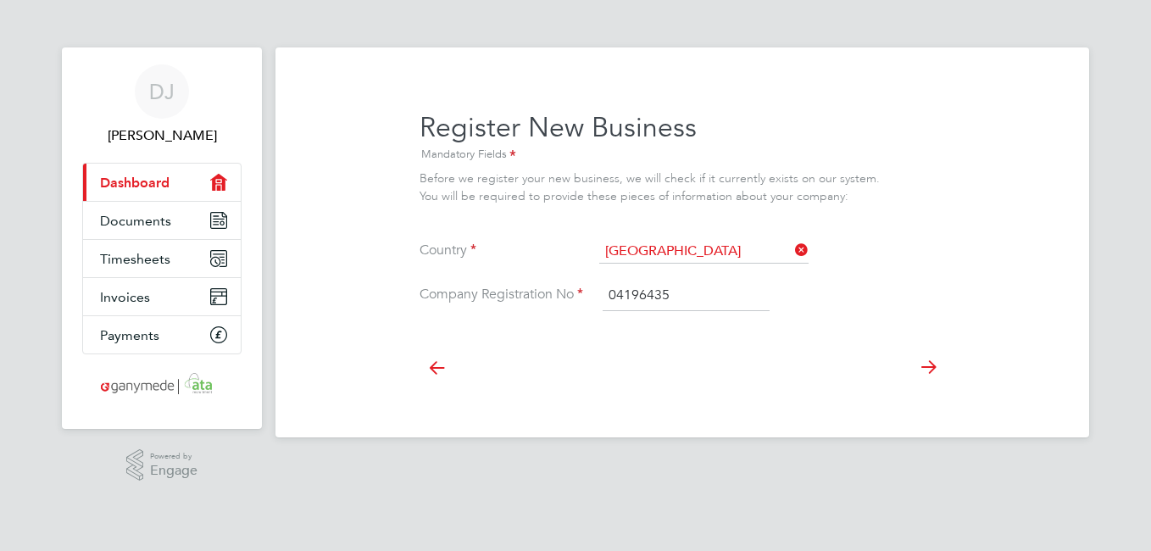
click at [925, 365] on icon at bounding box center [928, 367] width 34 height 38
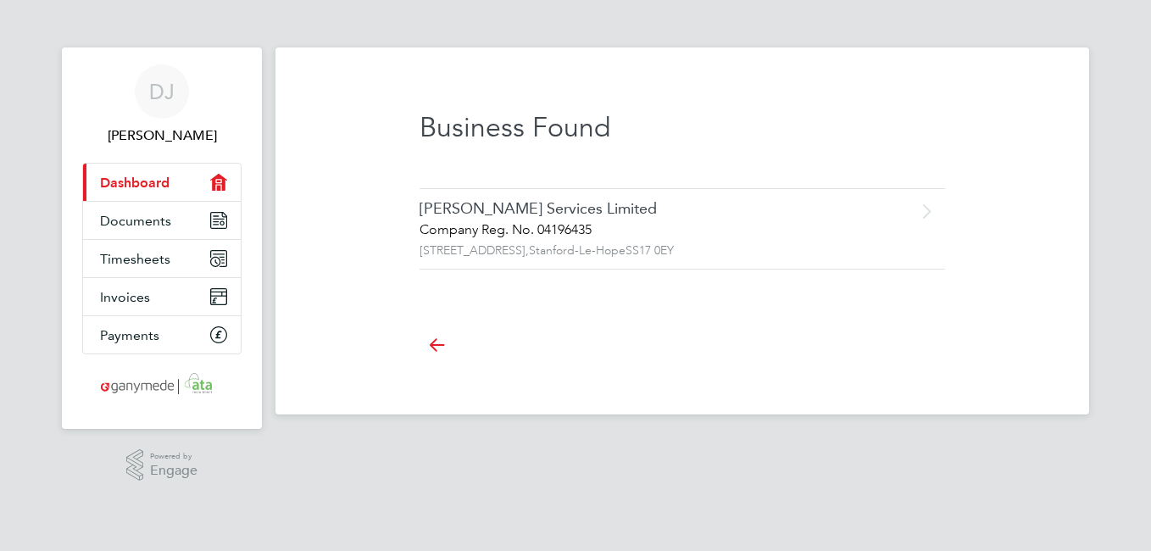
click at [431, 342] on icon at bounding box center [437, 344] width 34 height 38
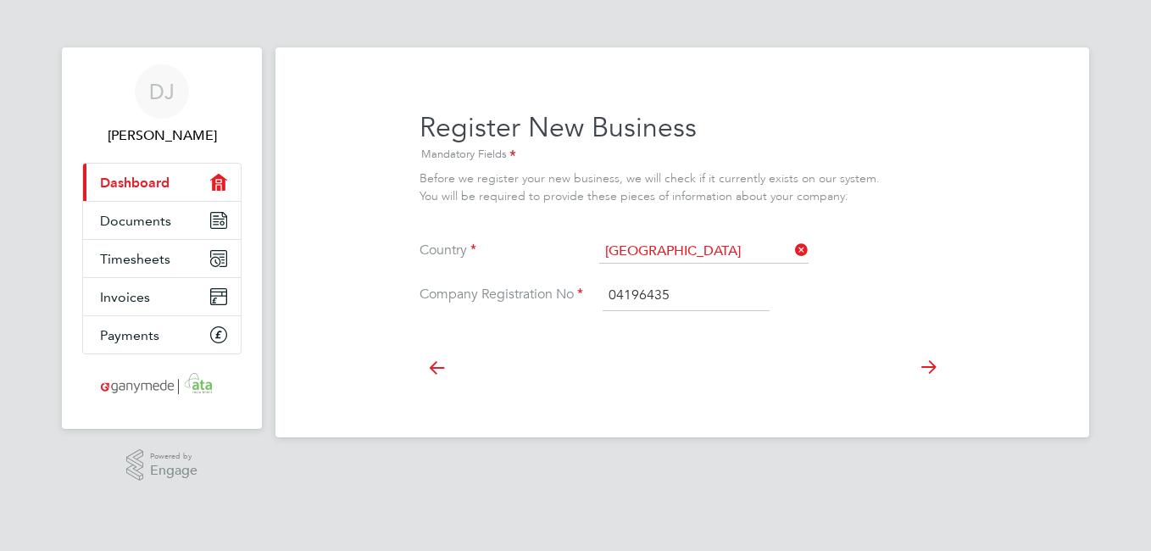
click at [926, 378] on icon at bounding box center [928, 367] width 34 height 38
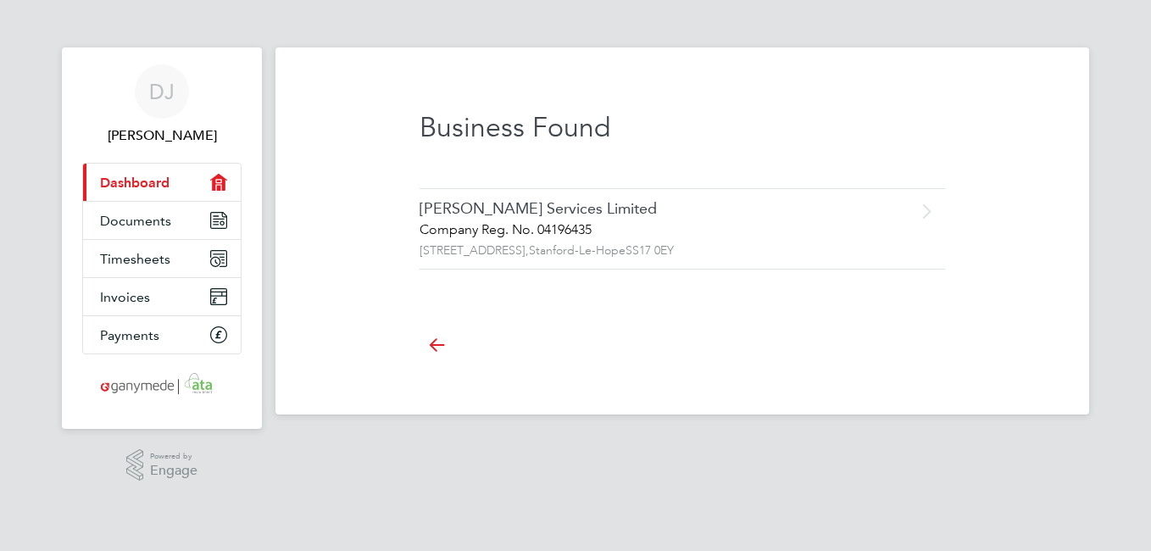
click at [216, 183] on icon "Main navigation" at bounding box center [218, 182] width 17 height 17
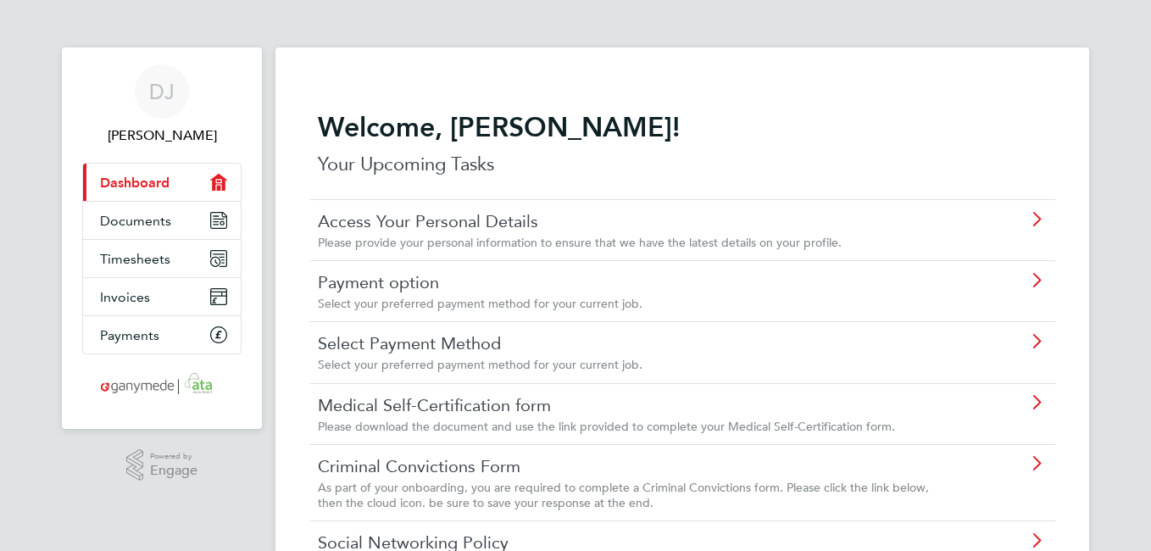
click at [1039, 215] on icon at bounding box center [1036, 220] width 21 height 14
click at [1036, 280] on icon at bounding box center [1036, 281] width 21 height 14
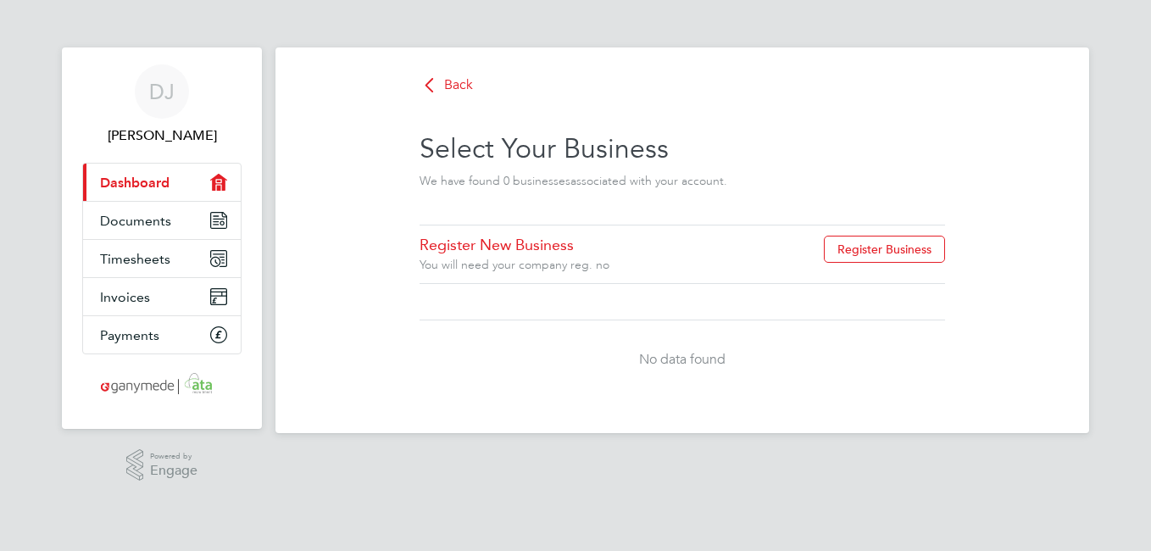
click at [586, 211] on div "Select Your Business We have found 0 business es associated with your account." at bounding box center [683, 160] width 526 height 129
click at [868, 247] on button "Register Business" at bounding box center [884, 249] width 121 height 27
type input "United Kingdom"
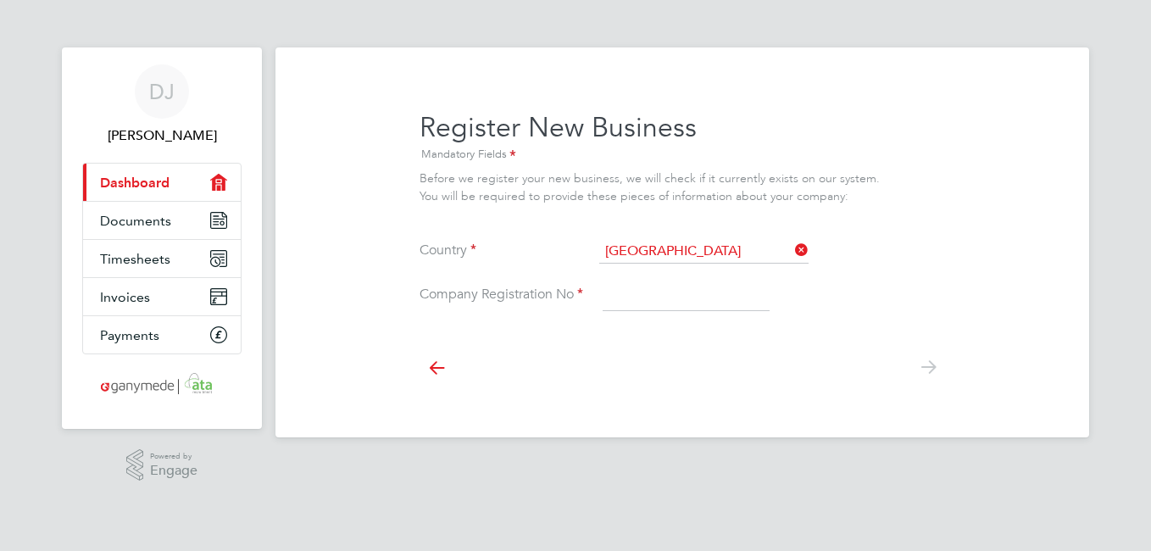
click at [676, 289] on input at bounding box center [686, 296] width 167 height 31
paste input "04196435"
type input "04196435"
click at [933, 366] on icon at bounding box center [928, 367] width 34 height 38
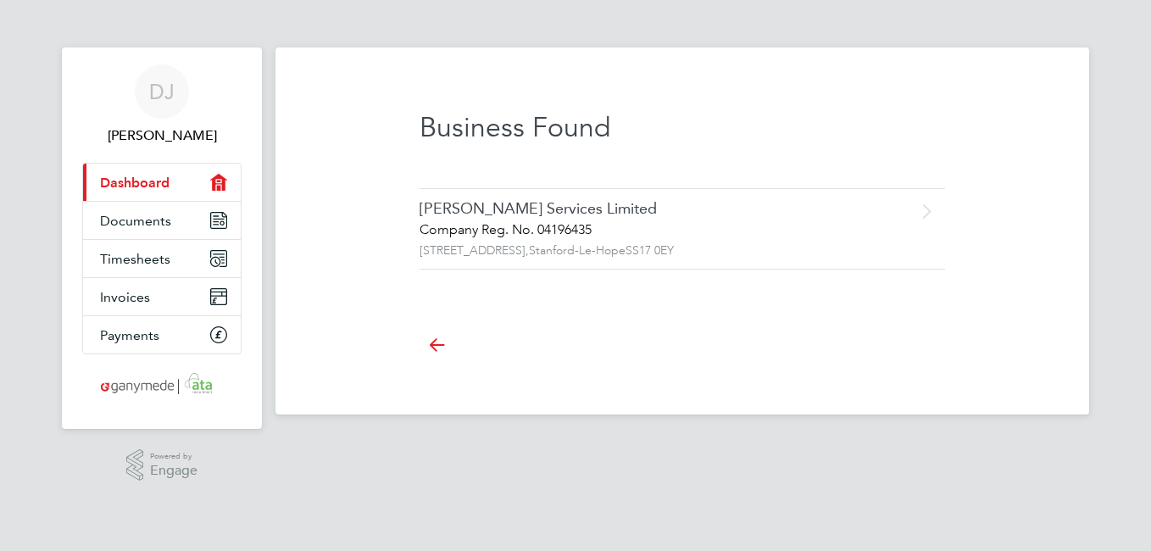
click at [214, 181] on icon "Main navigation" at bounding box center [218, 182] width 17 height 17
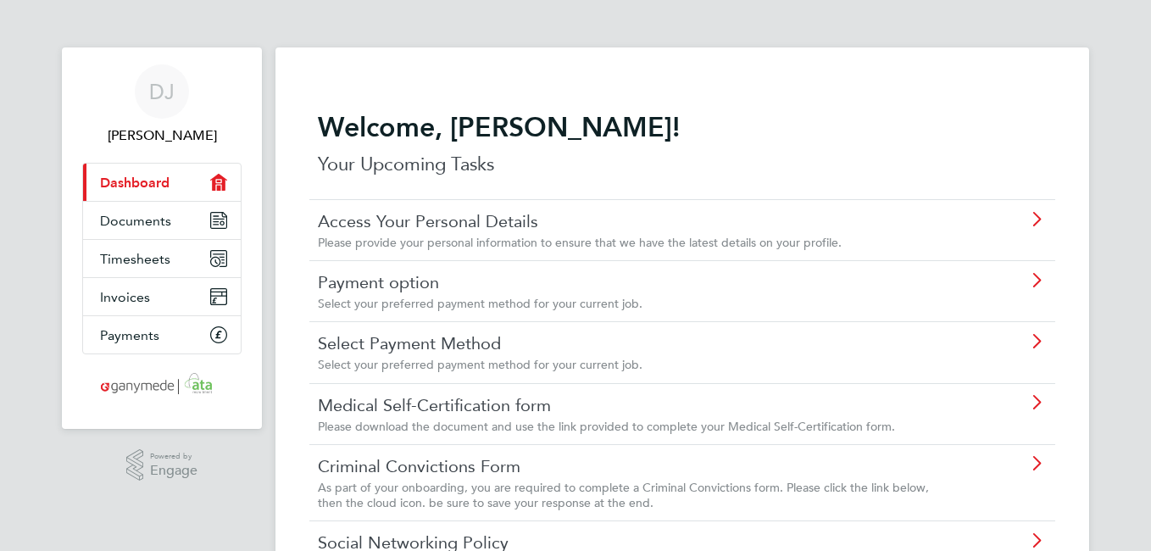
click at [1036, 341] on icon at bounding box center [1036, 342] width 21 height 14
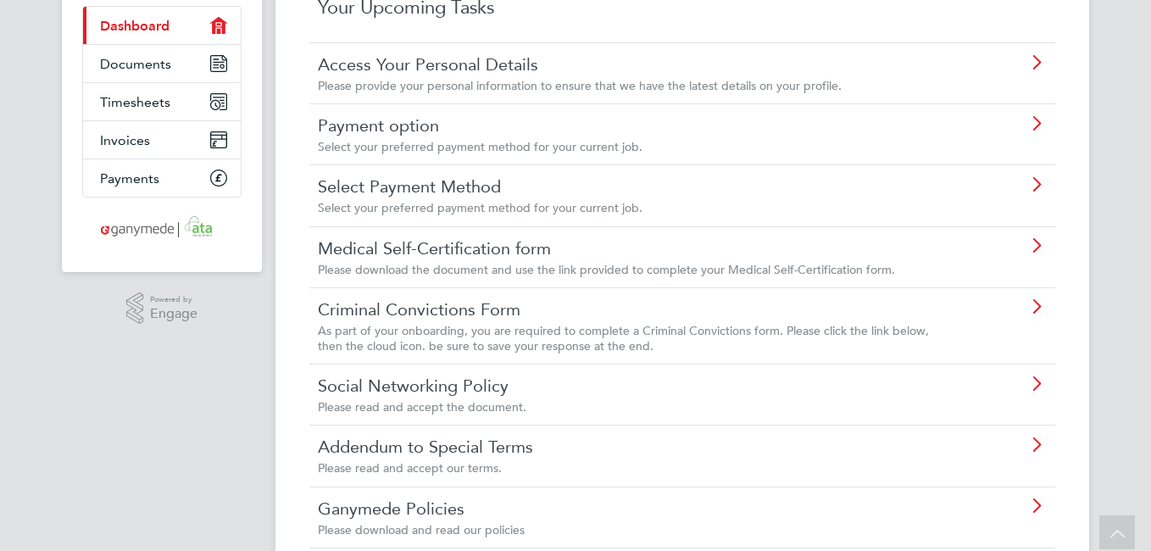
scroll to position [170, 0]
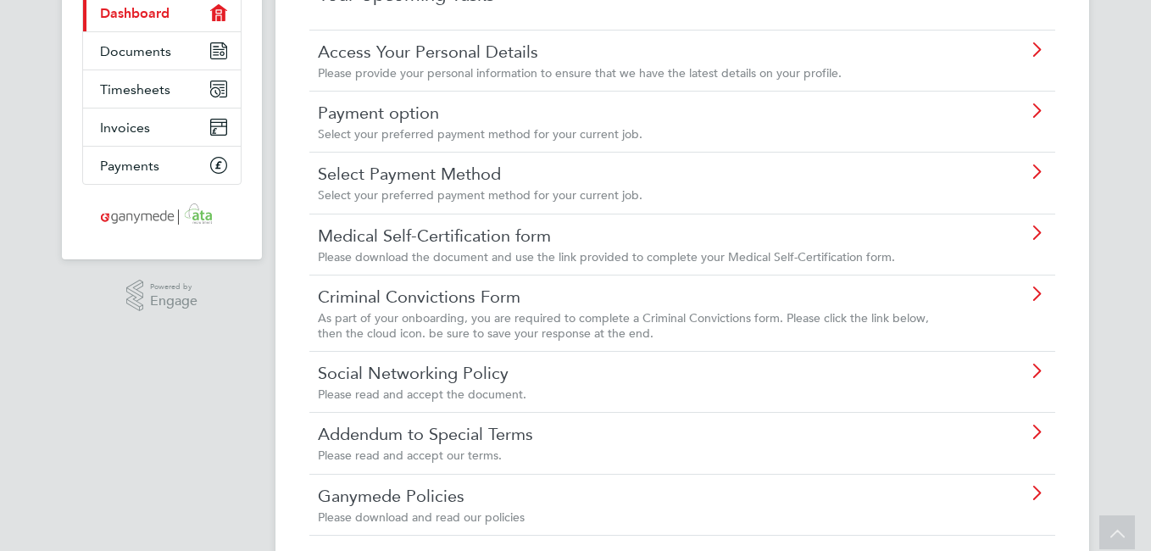
click at [1042, 228] on icon at bounding box center [1036, 233] width 21 height 14
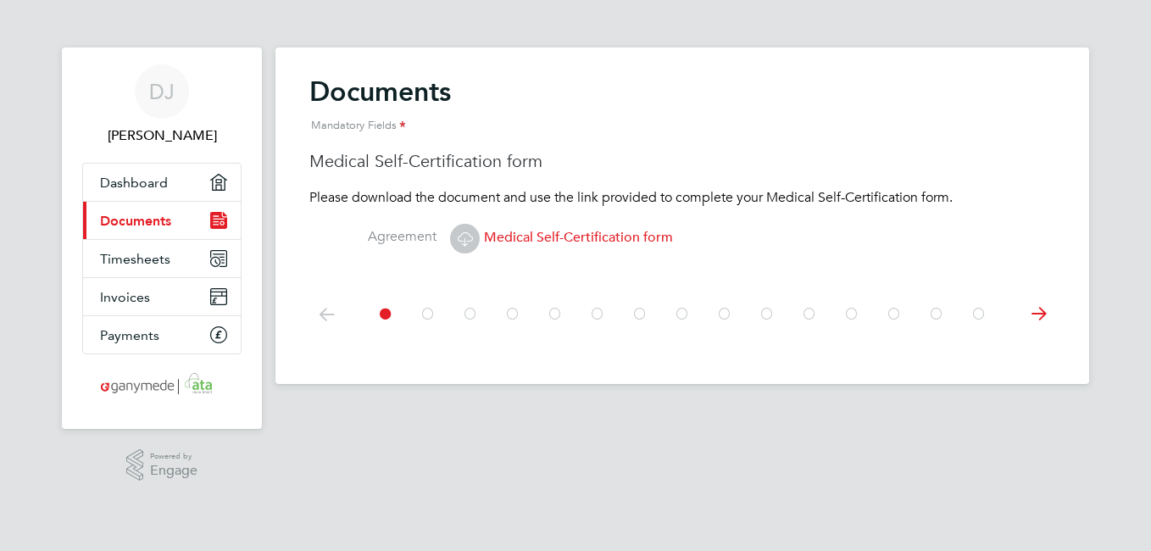
click at [1037, 313] on icon at bounding box center [1038, 314] width 34 height 38
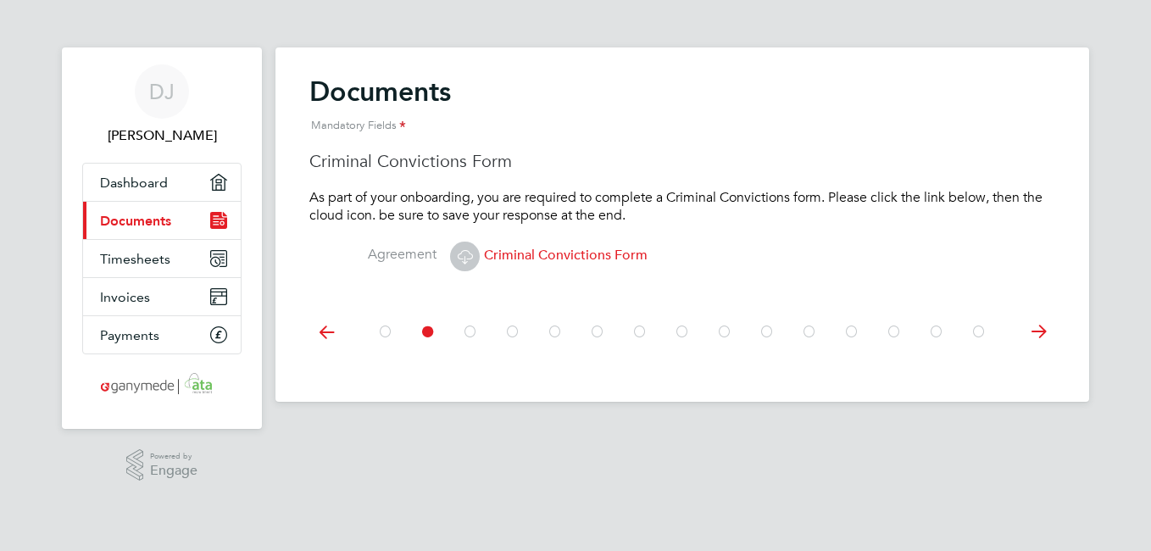
click at [329, 331] on icon at bounding box center [326, 332] width 34 height 38
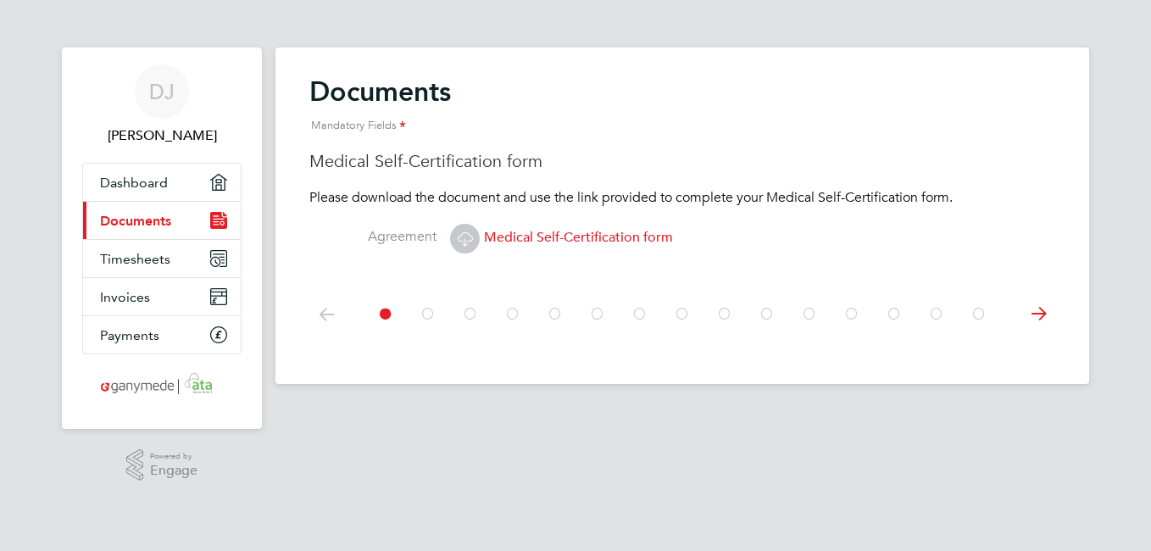
click at [548, 237] on span "Medical Self-Certification form" at bounding box center [561, 237] width 223 height 17
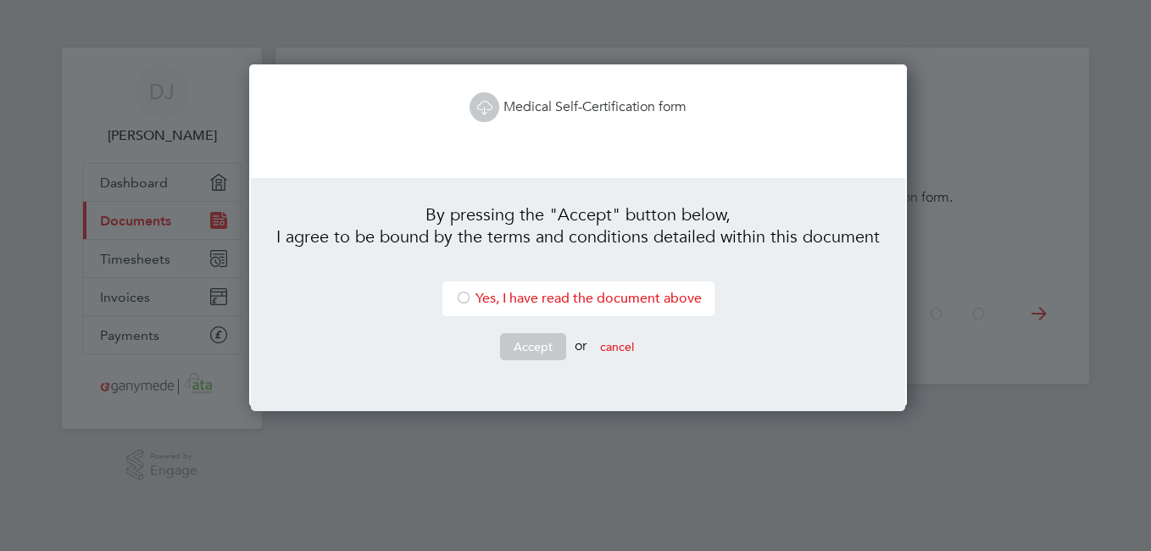
scroll to position [343, 652]
click at [524, 108] on link "Medical Self-Certification form" at bounding box center [578, 106] width 217 height 17
click at [459, 297] on div at bounding box center [463, 299] width 17 height 17
click at [533, 341] on button "Accept" at bounding box center [533, 346] width 66 height 27
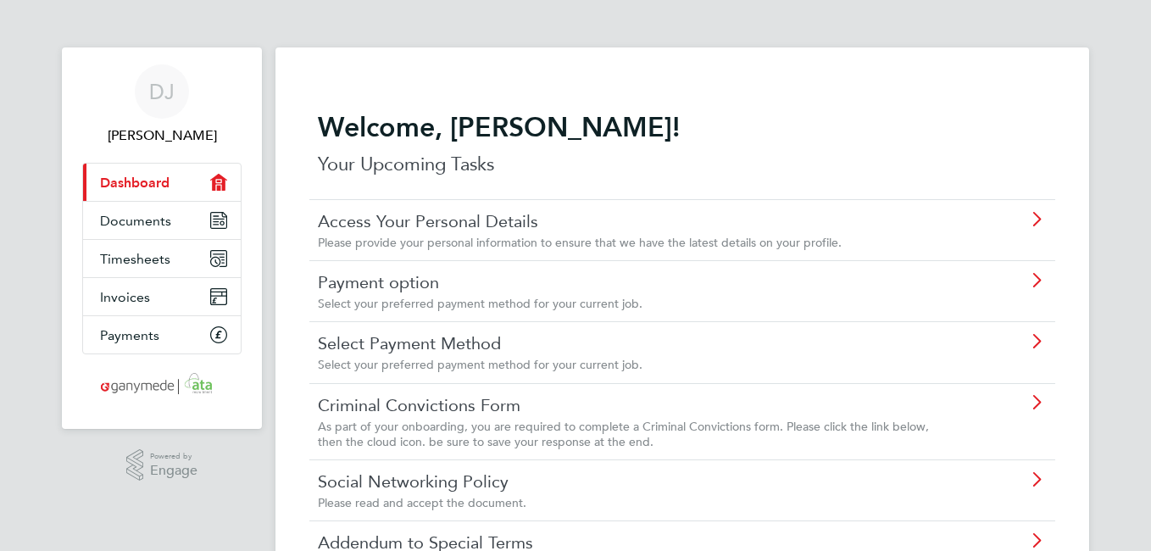
click at [1035, 277] on icon at bounding box center [1036, 281] width 21 height 14
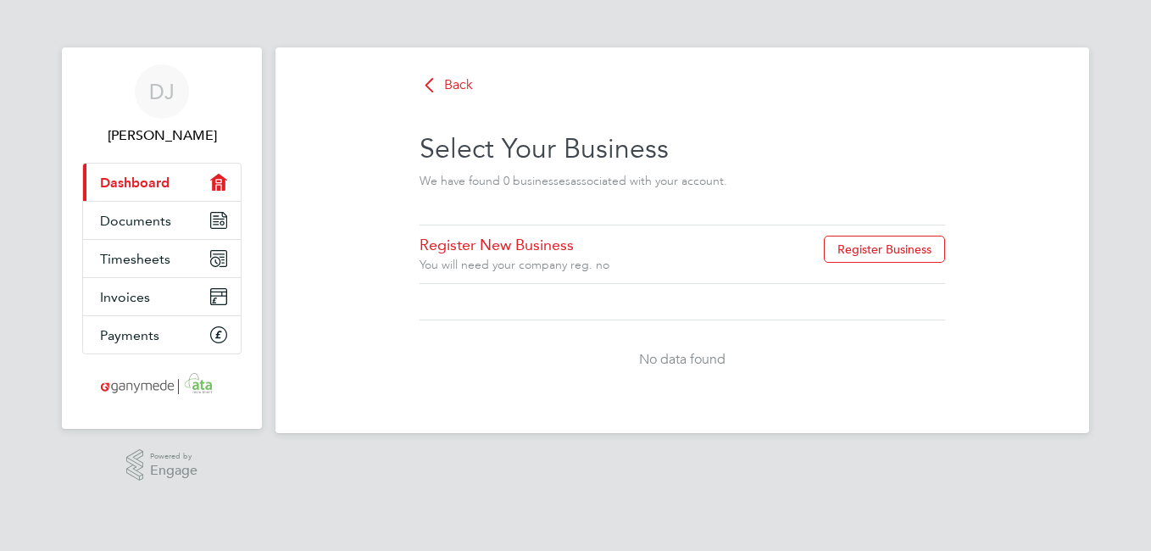
click at [536, 216] on div "Select Your Business We have found 0 business es associated with your account." at bounding box center [683, 160] width 526 height 129
click at [871, 242] on button "Register Business" at bounding box center [884, 249] width 121 height 27
type input "United Kingdom"
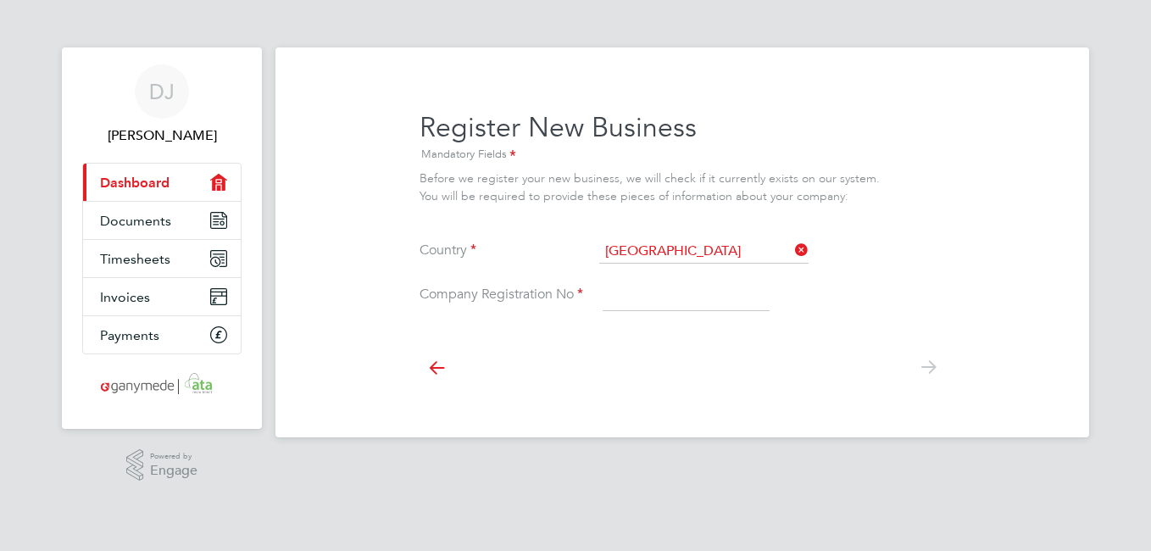
click at [672, 286] on input at bounding box center [686, 296] width 167 height 31
paste input "04196435"
type input "04196435"
click at [933, 365] on icon at bounding box center [928, 367] width 34 height 38
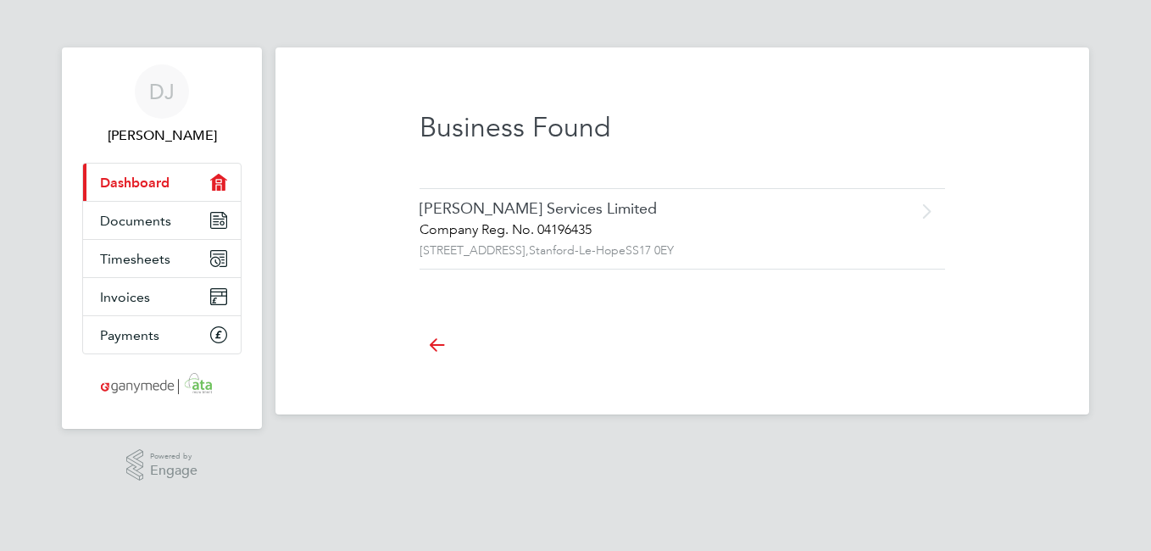
click at [476, 223] on div "Company Reg. No. 04196435" at bounding box center [647, 230] width 454 height 18
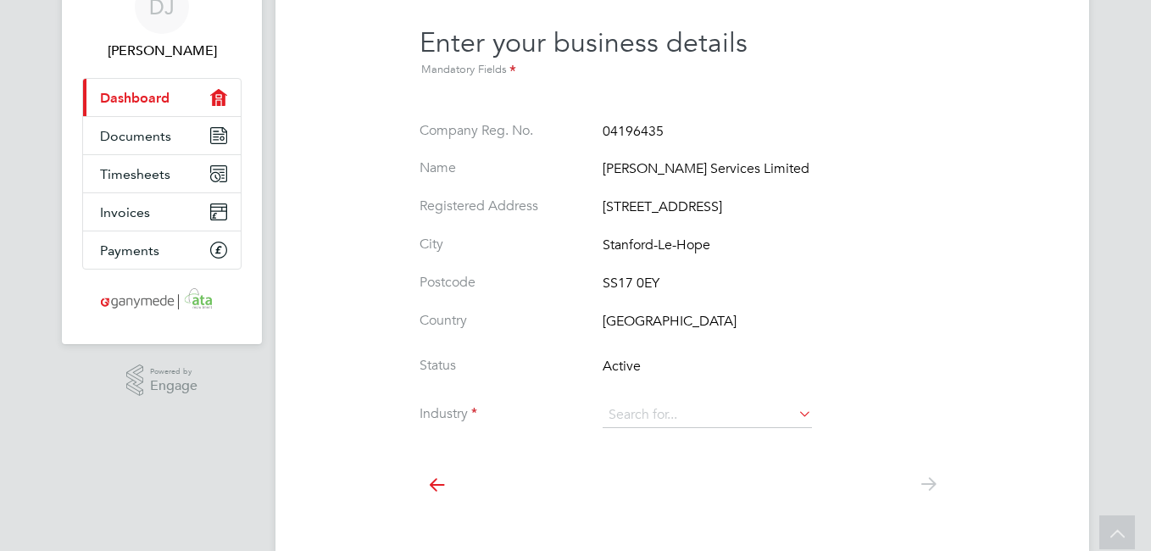
scroll to position [115, 0]
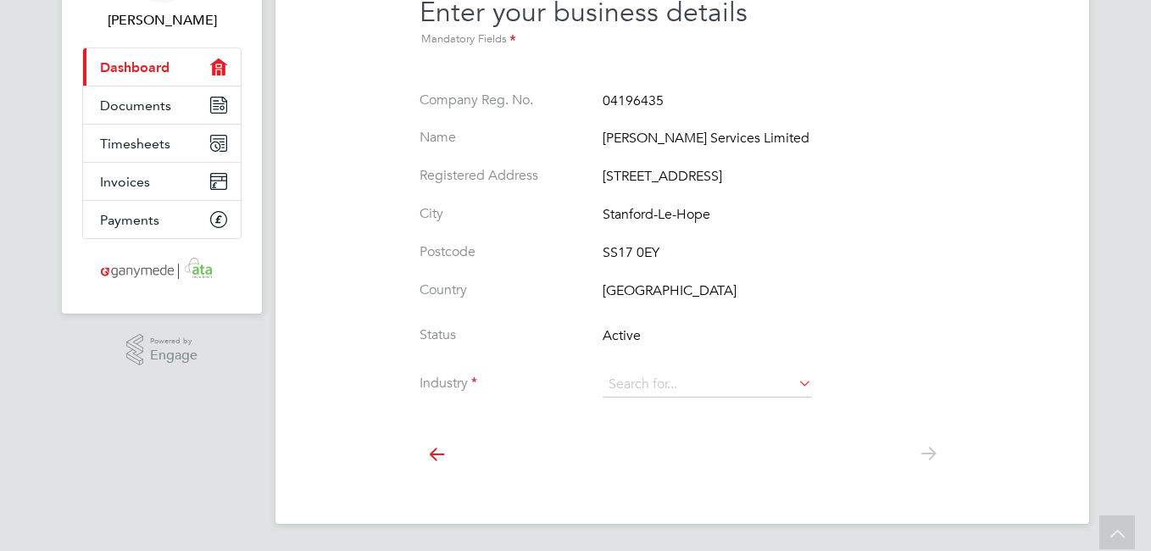
click at [795, 381] on icon at bounding box center [795, 383] width 0 height 24
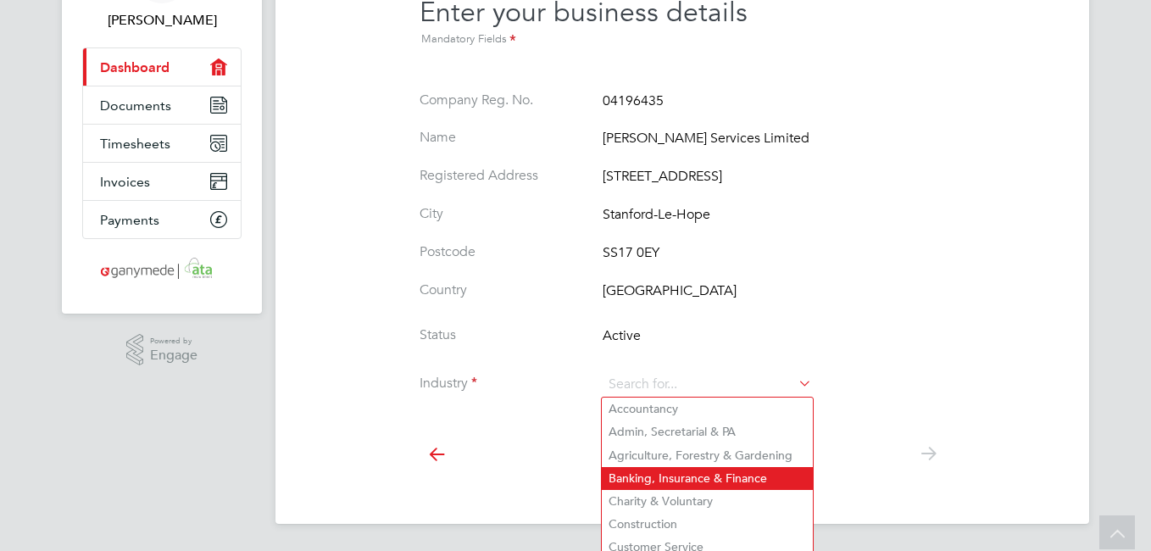
scroll to position [185, 0]
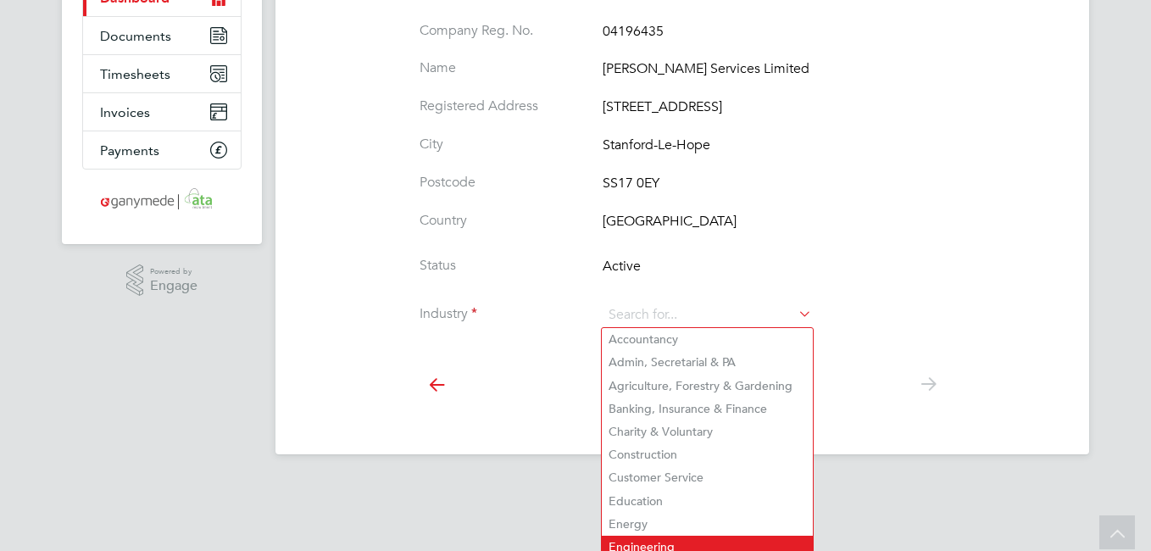
click at [648, 536] on li "Engineering" at bounding box center [707, 547] width 211 height 23
type input "Engineering"
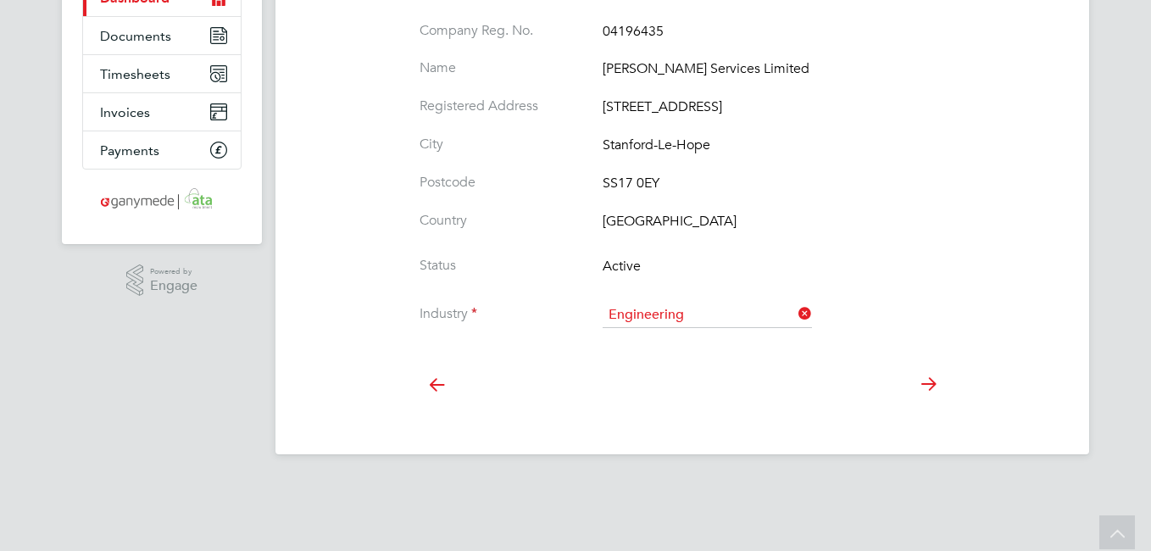
scroll to position [115, 0]
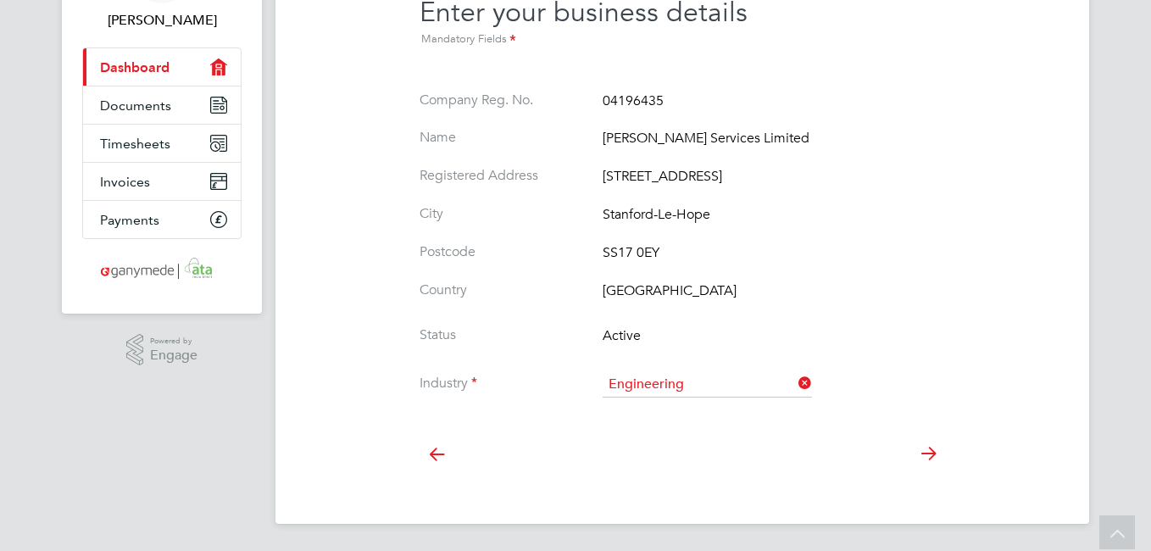
click at [928, 453] on icon at bounding box center [928, 454] width 34 height 38
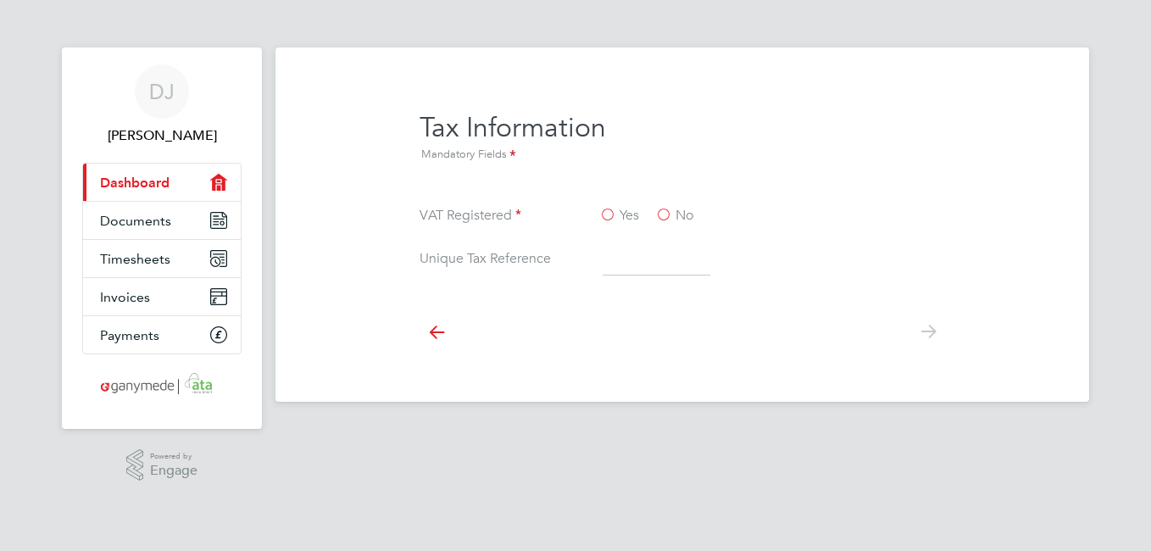
click at [663, 215] on label "No" at bounding box center [674, 216] width 38 height 18
click at [0, 0] on input "No" at bounding box center [0, 0] width 0 height 0
click at [617, 265] on input at bounding box center [657, 260] width 108 height 31
click at [620, 263] on input at bounding box center [657, 260] width 108 height 31
type input "5558981360"
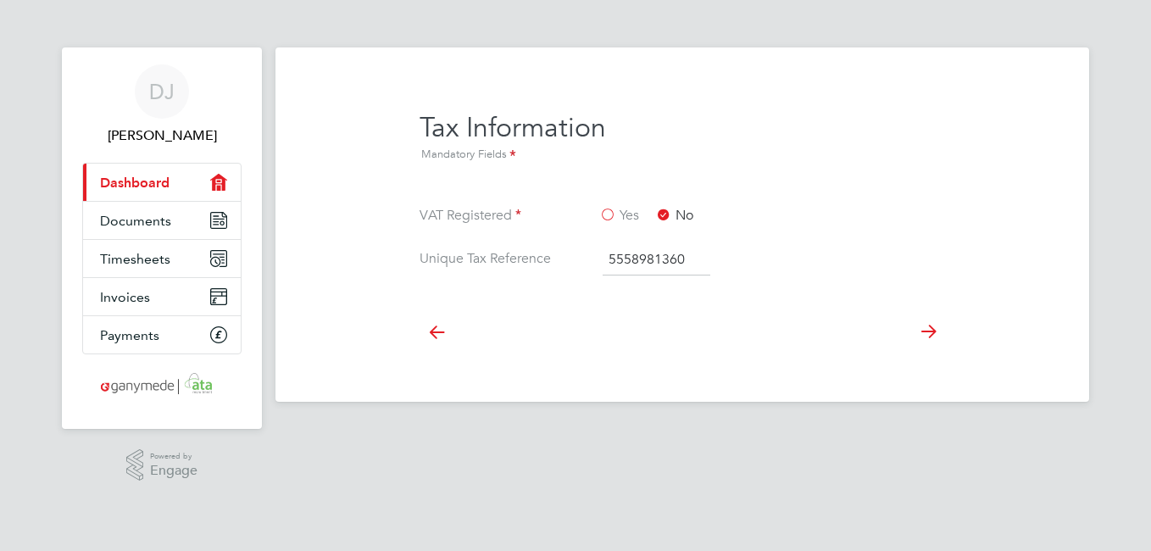
click at [929, 331] on icon at bounding box center [928, 332] width 34 height 38
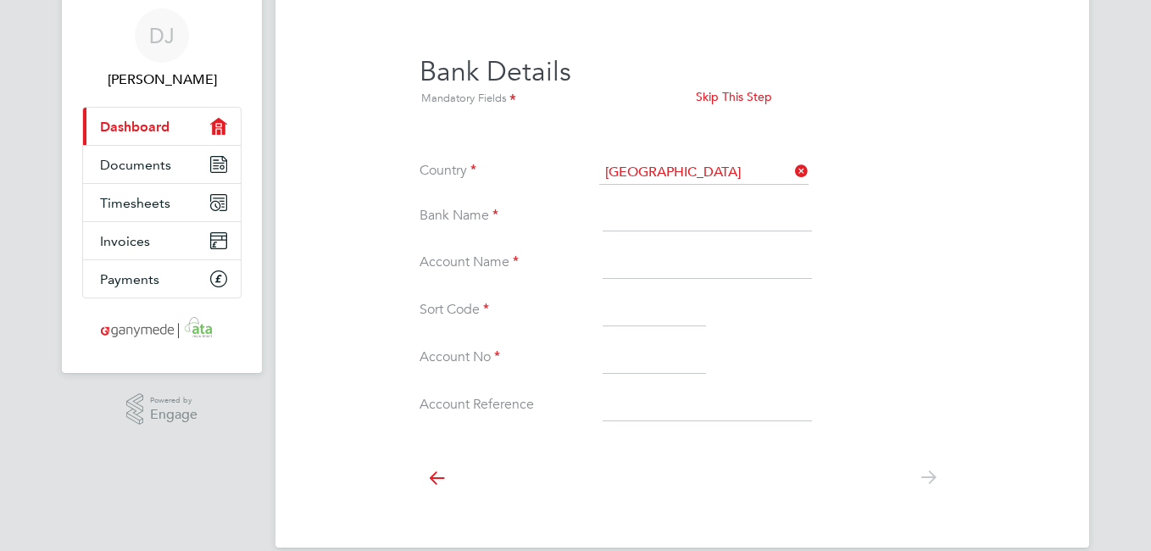
scroll to position [80, 0]
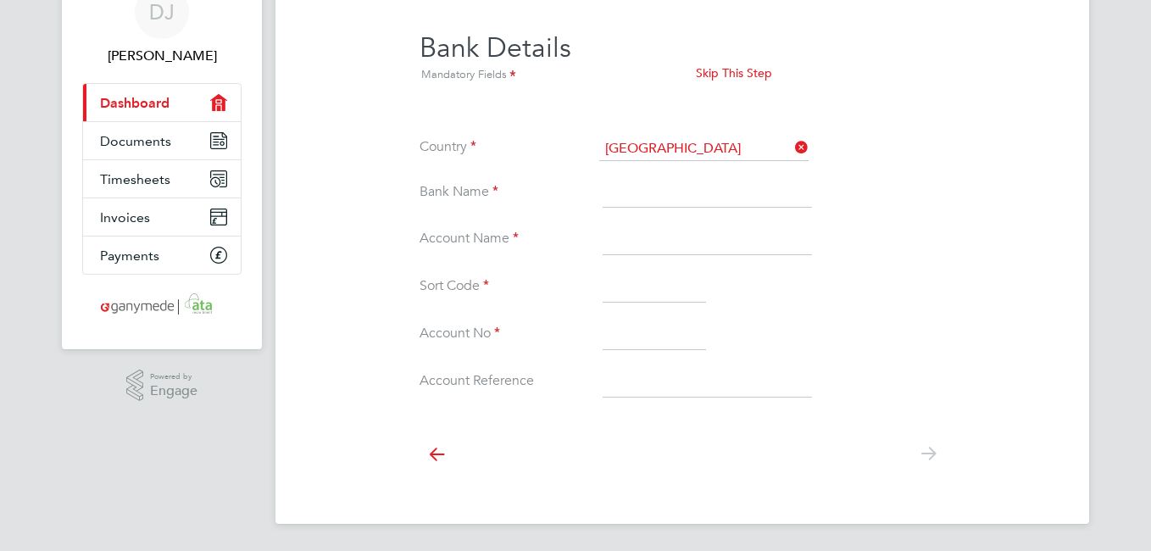
click at [666, 193] on input at bounding box center [707, 193] width 209 height 31
click at [660, 192] on input at bounding box center [707, 193] width 209 height 31
type input "Lloyds"
click at [726, 244] on input at bounding box center [707, 240] width 209 height 31
type input "Johnson services ltd"
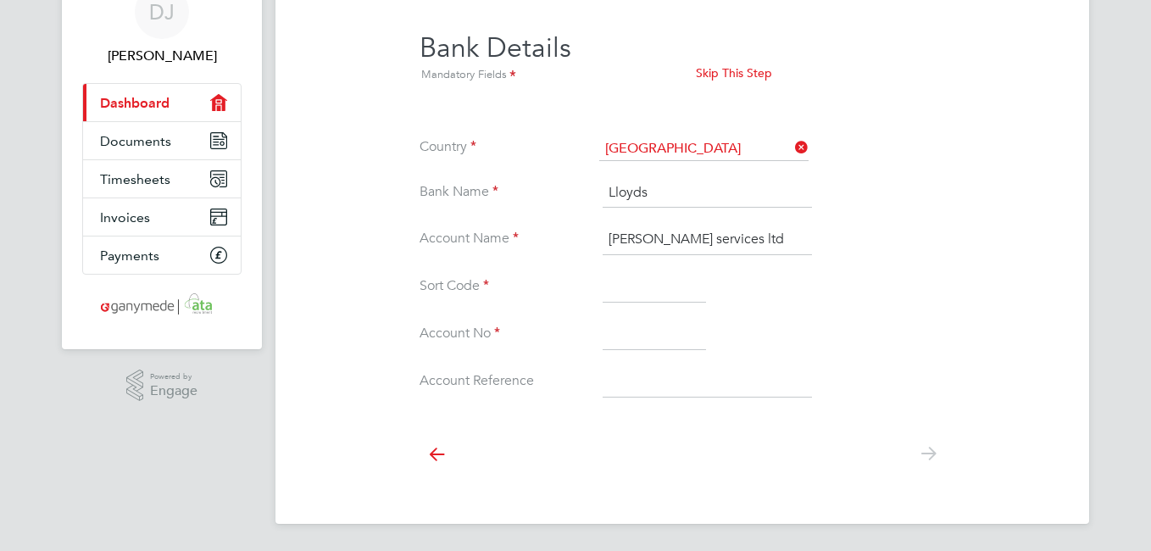
click at [662, 286] on input at bounding box center [654, 287] width 103 height 31
type input "30-18-34"
click at [637, 330] on input at bounding box center [654, 335] width 103 height 31
type input "1489916"
click at [915, 462] on icon at bounding box center [928, 454] width 34 height 38
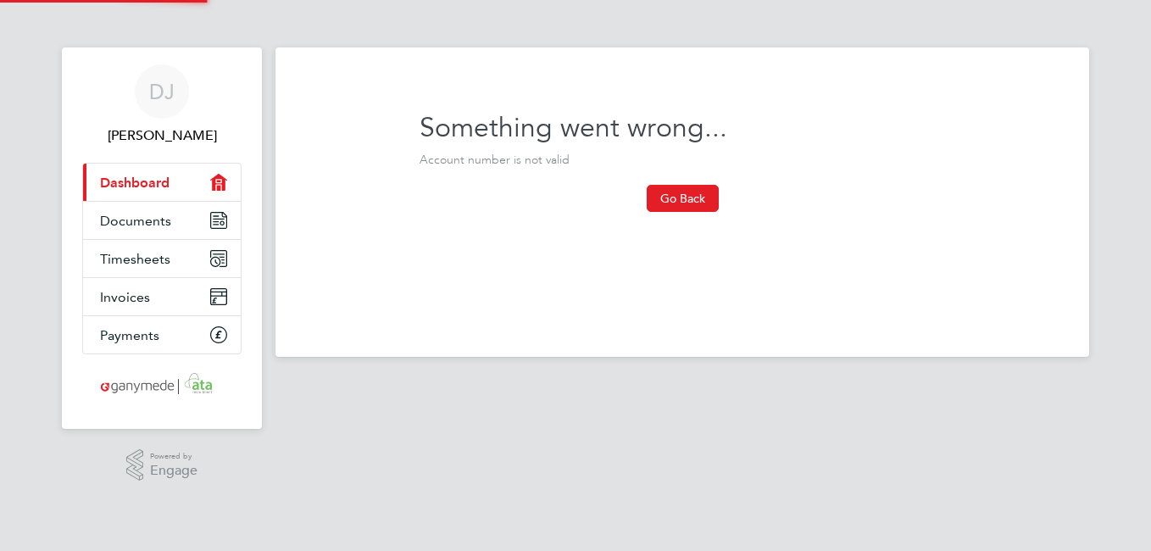
scroll to position [0, 0]
click at [687, 198] on button "Go Back" at bounding box center [683, 198] width 72 height 27
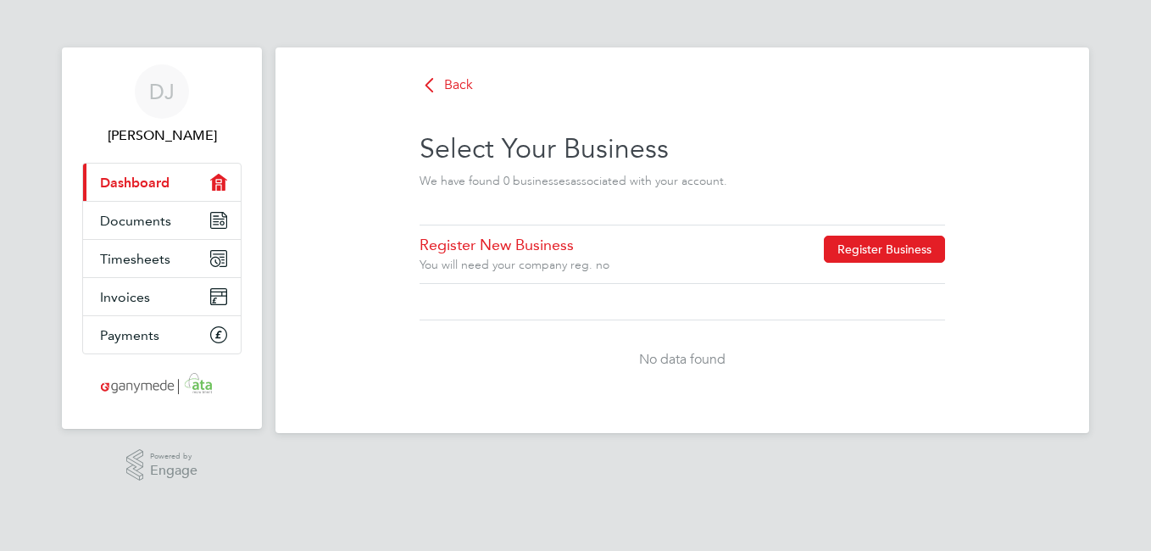
click at [854, 254] on button "Register Business" at bounding box center [884, 249] width 121 height 27
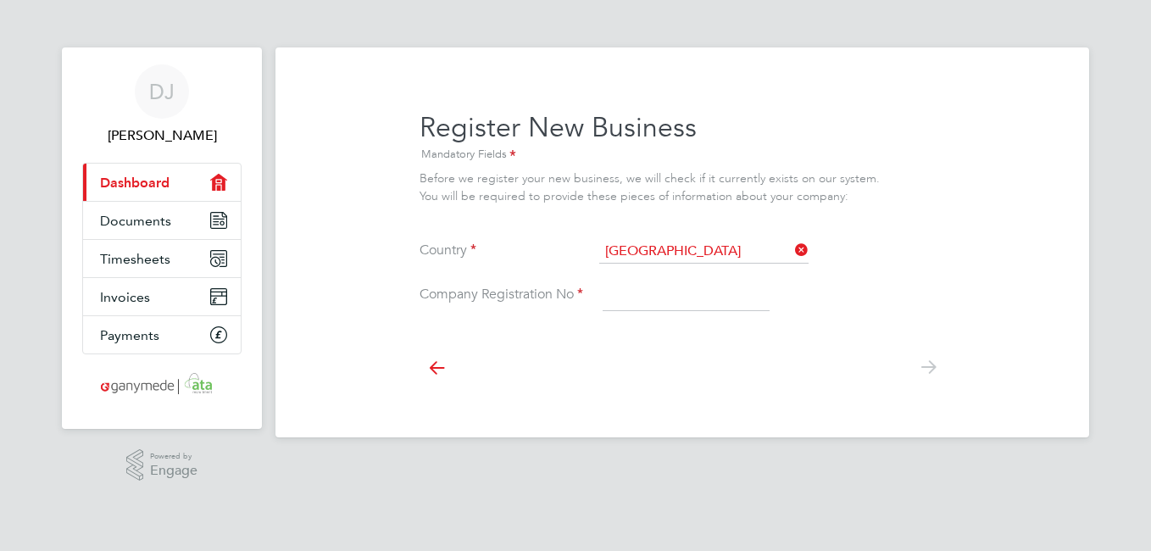
click at [630, 294] on input at bounding box center [686, 296] width 167 height 31
type input "04196435"
click at [922, 368] on icon at bounding box center [928, 367] width 34 height 38
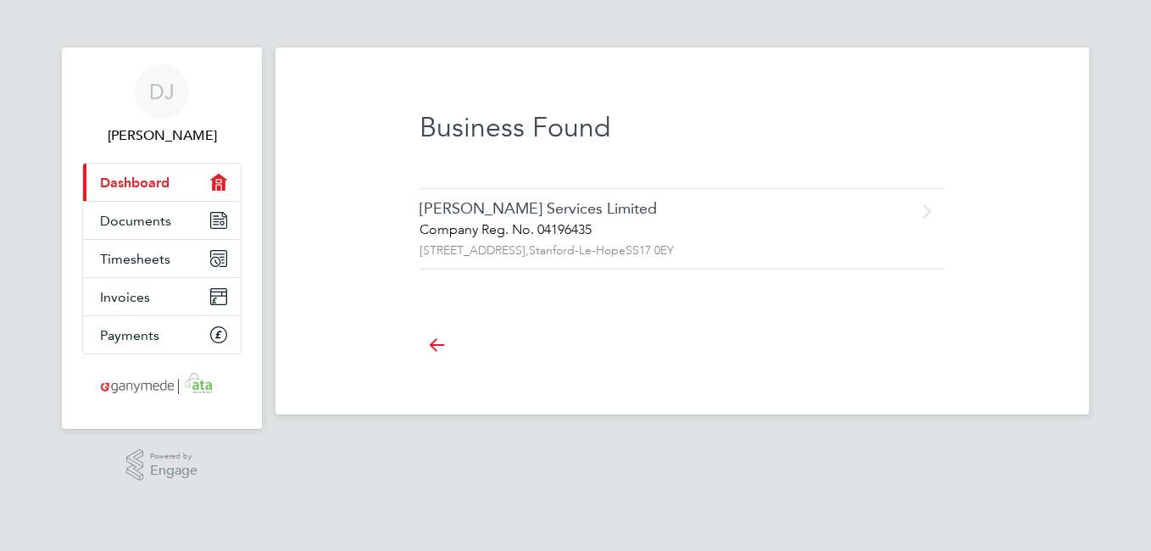
click at [532, 218] on div "[PERSON_NAME] Services Limited" at bounding box center [647, 208] width 454 height 19
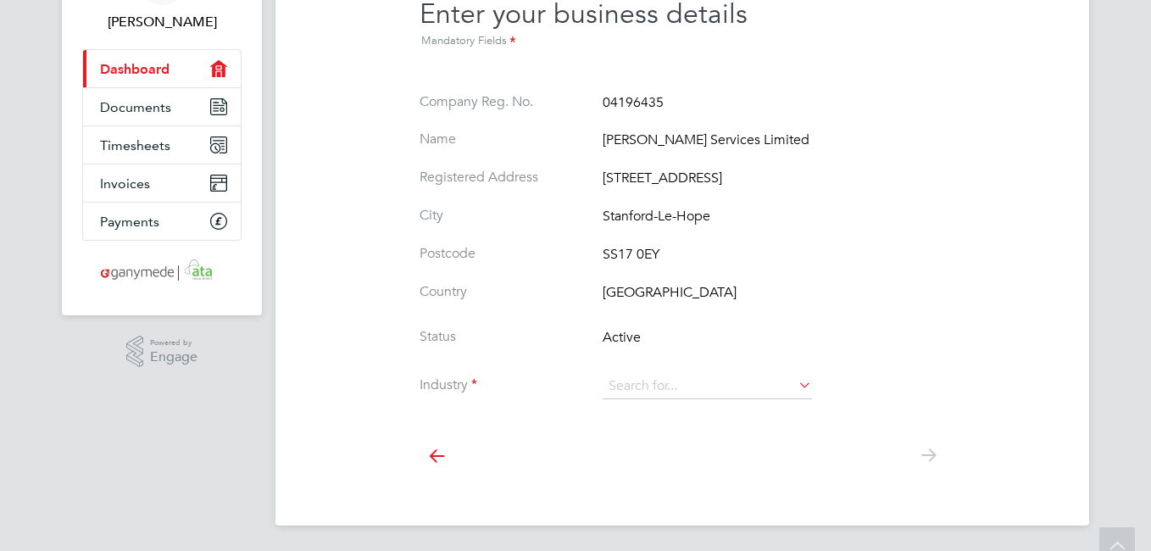
scroll to position [115, 0]
click at [795, 387] on icon at bounding box center [795, 383] width 0 height 24
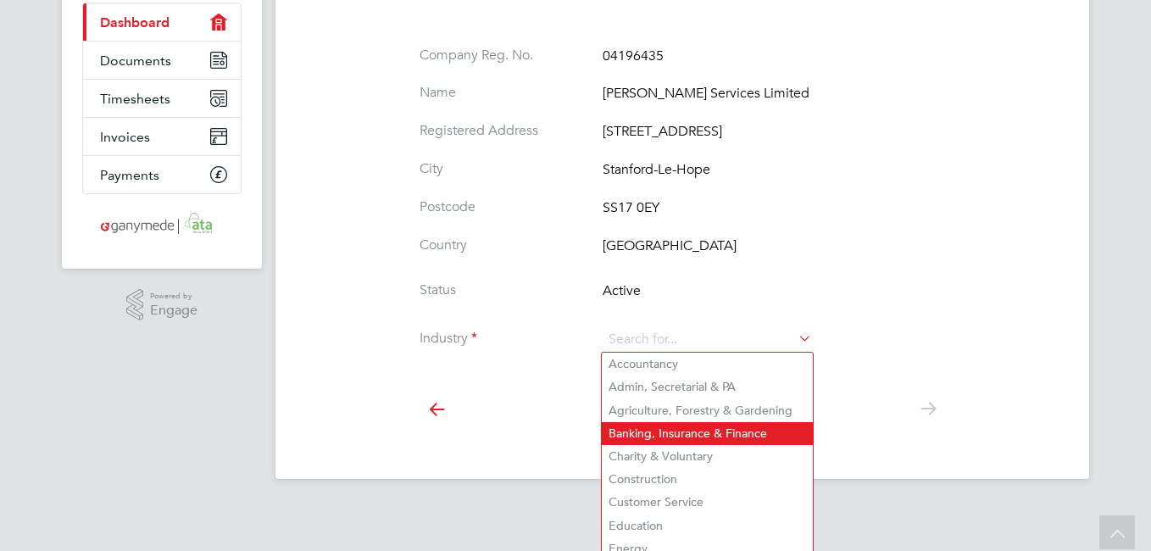
scroll to position [185, 0]
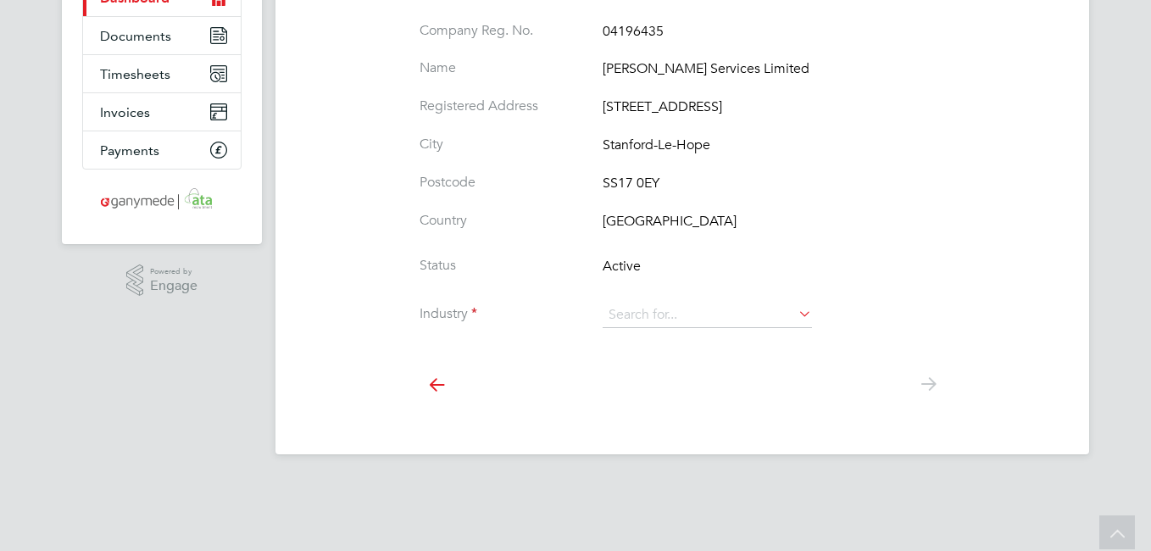
click at [672, 537] on li "Engineering" at bounding box center [707, 547] width 211 height 23
type input "Engineering"
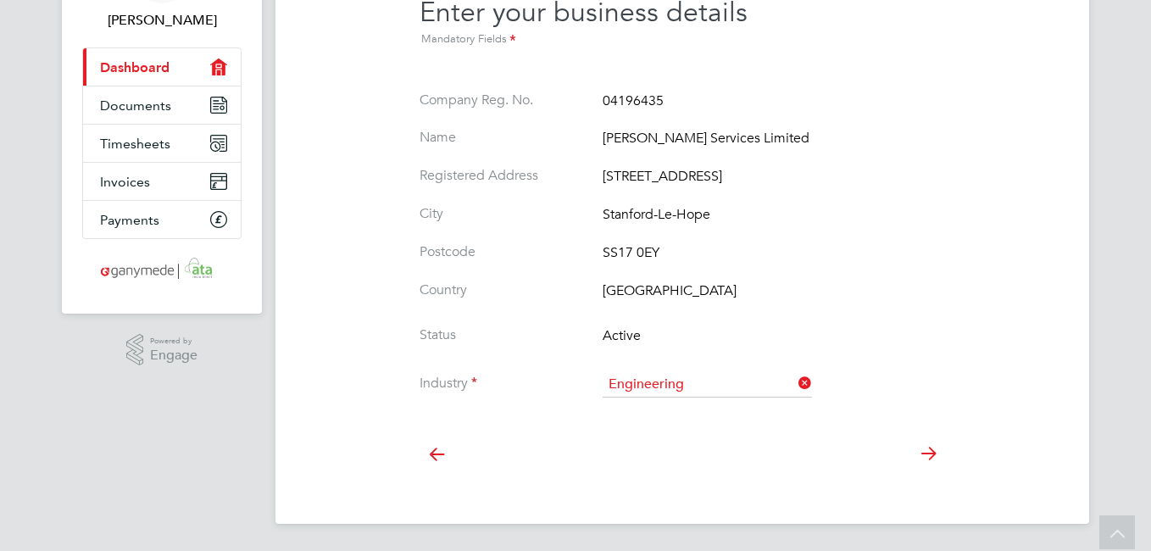
scroll to position [115, 0]
click at [924, 451] on icon at bounding box center [928, 454] width 34 height 38
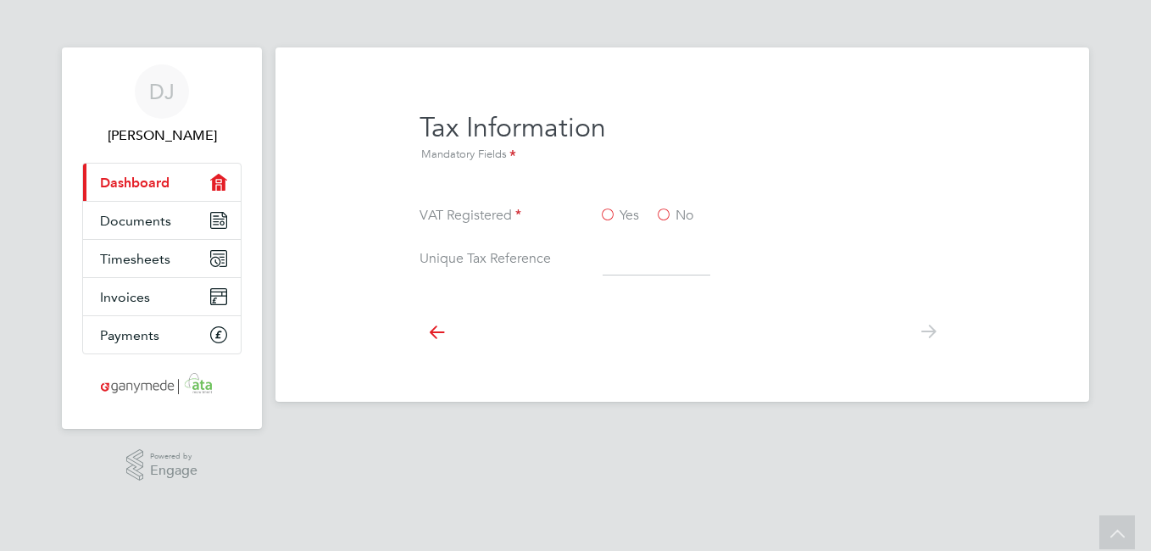
scroll to position [0, 0]
click at [662, 210] on label "No" at bounding box center [674, 216] width 38 height 18
click at [0, 0] on input "No" at bounding box center [0, 0] width 0 height 0
click at [620, 267] on input at bounding box center [657, 260] width 108 height 31
type input "5558981360"
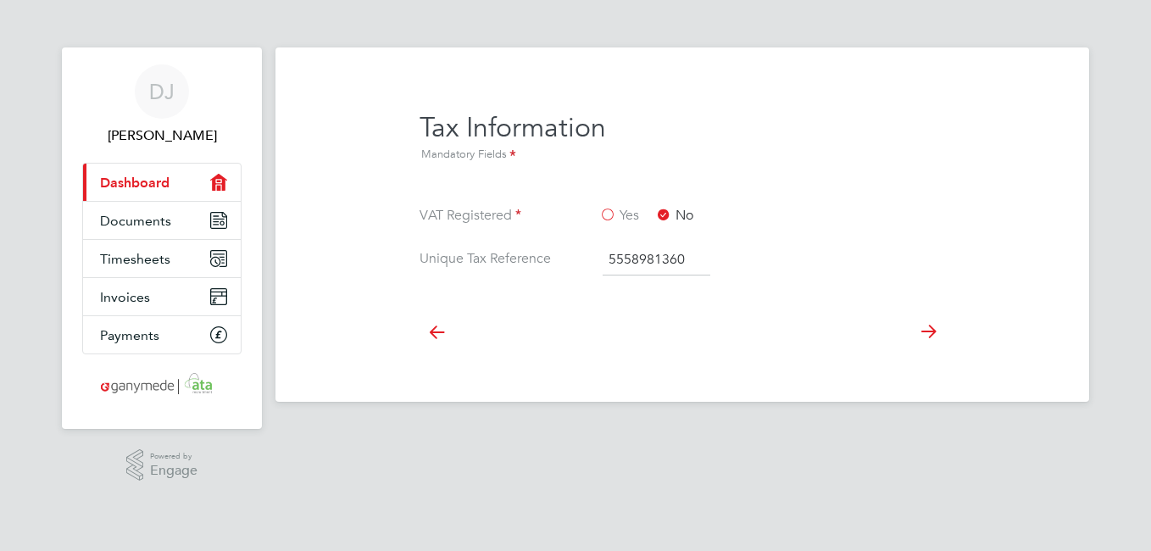
click at [925, 329] on icon at bounding box center [928, 332] width 34 height 38
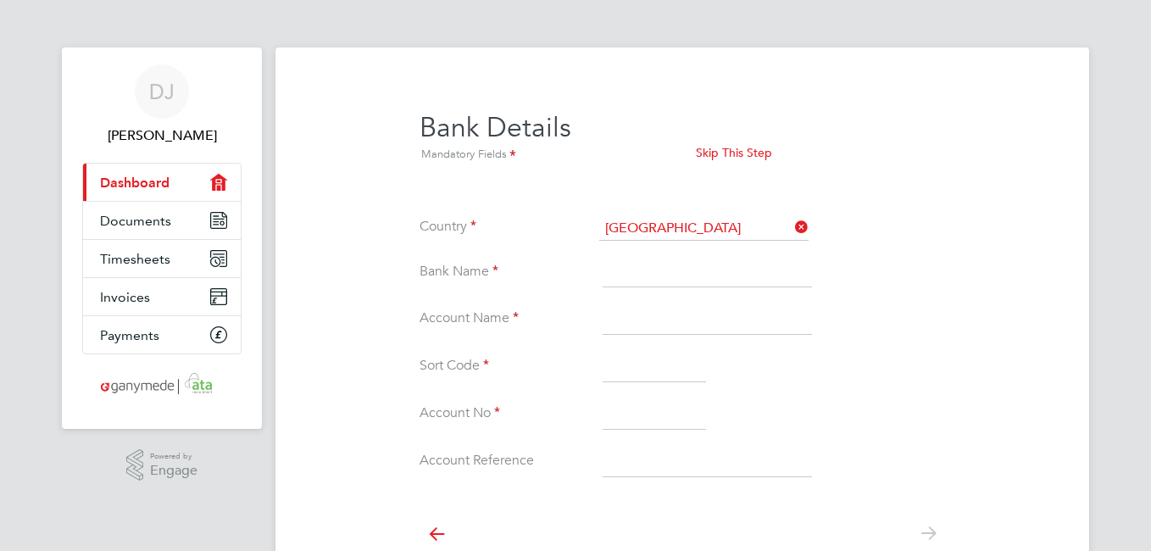
click at [702, 275] on input at bounding box center [707, 273] width 209 height 31
type input "Lloyds"
type input "Johnson services ltd"
type input "30-18-34"
type input "1489916"
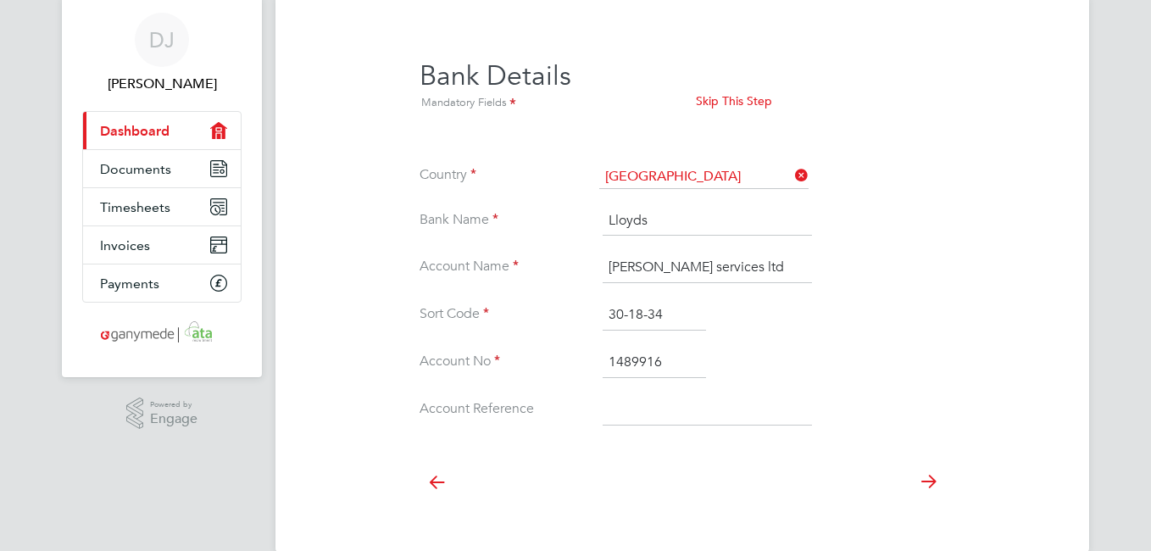
scroll to position [80, 0]
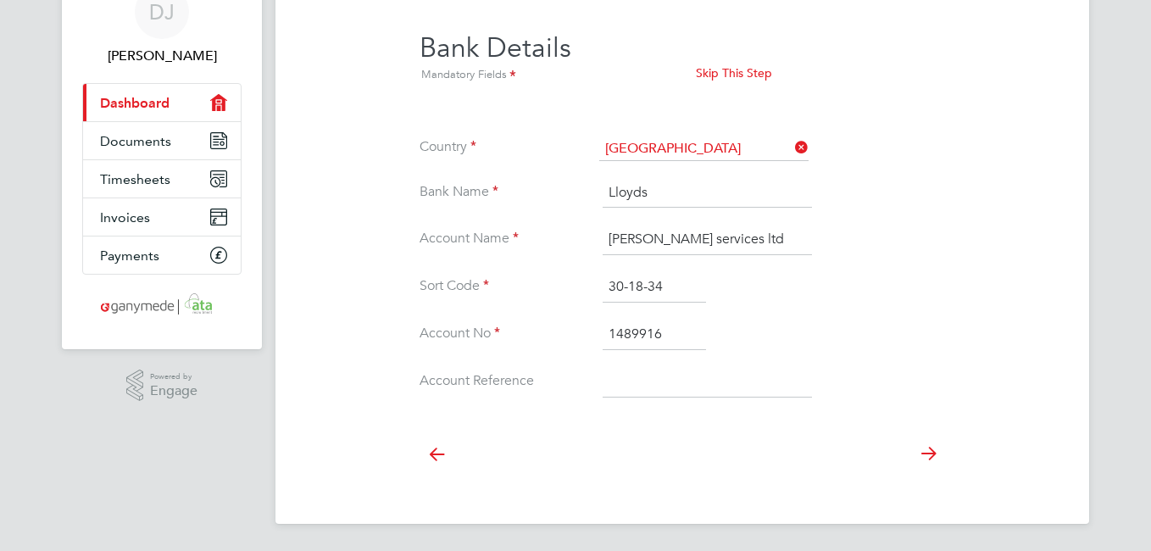
click at [926, 453] on icon at bounding box center [928, 454] width 34 height 38
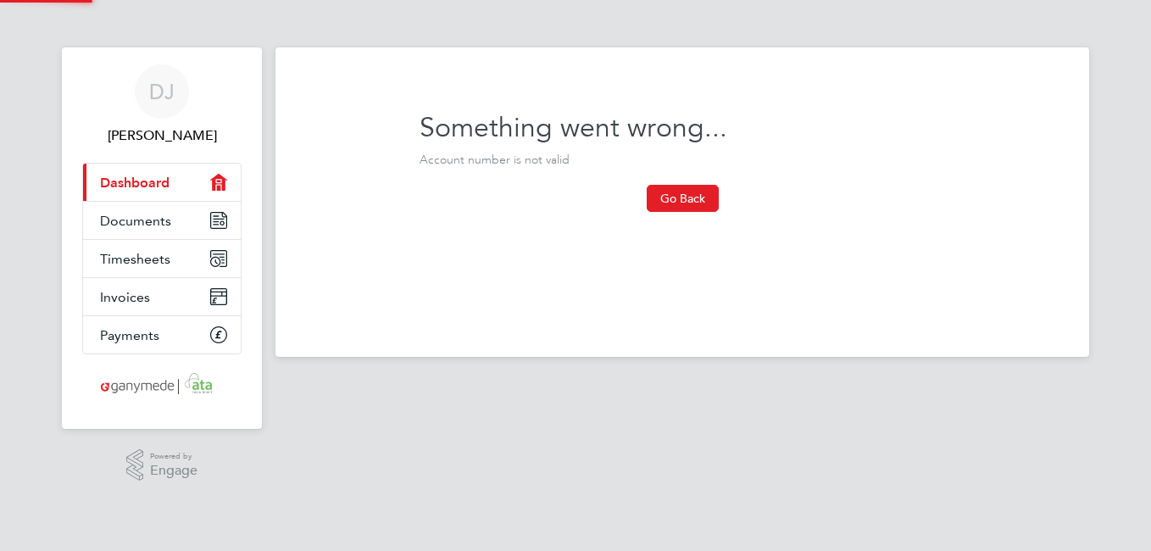
scroll to position [0, 0]
click at [667, 201] on button "Go Back" at bounding box center [683, 198] width 72 height 27
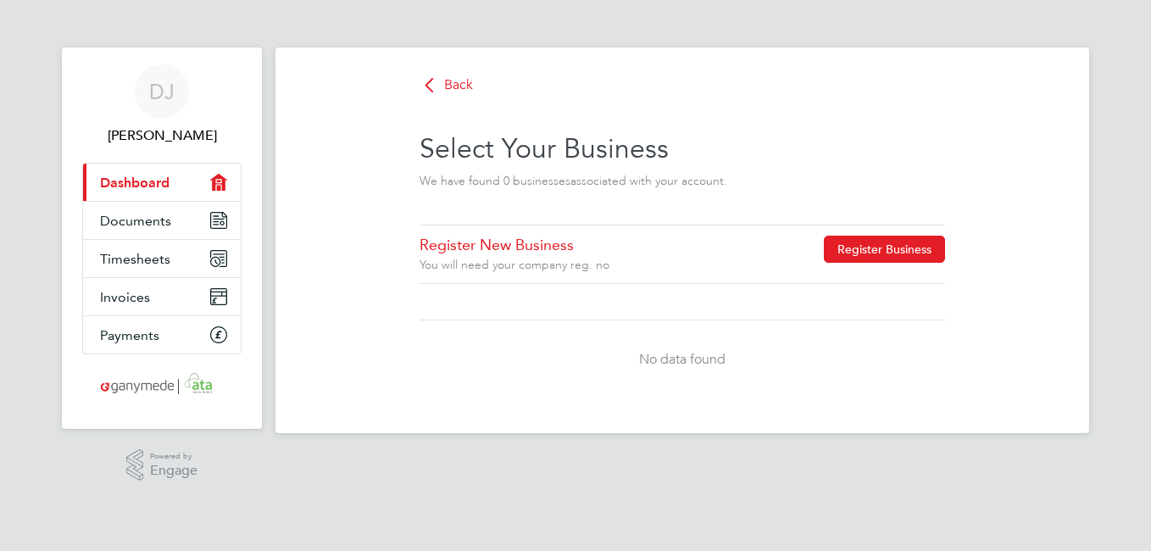
click at [847, 248] on button "Register Business" at bounding box center [884, 249] width 121 height 27
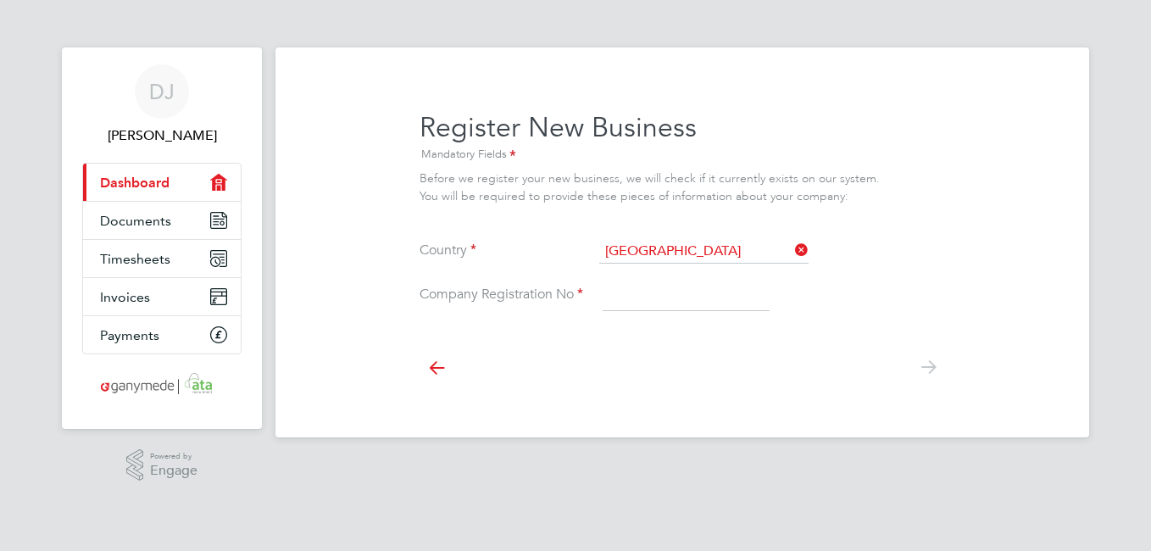
click at [709, 292] on input at bounding box center [686, 296] width 167 height 31
type input "04196435"
click at [931, 368] on icon at bounding box center [928, 367] width 34 height 38
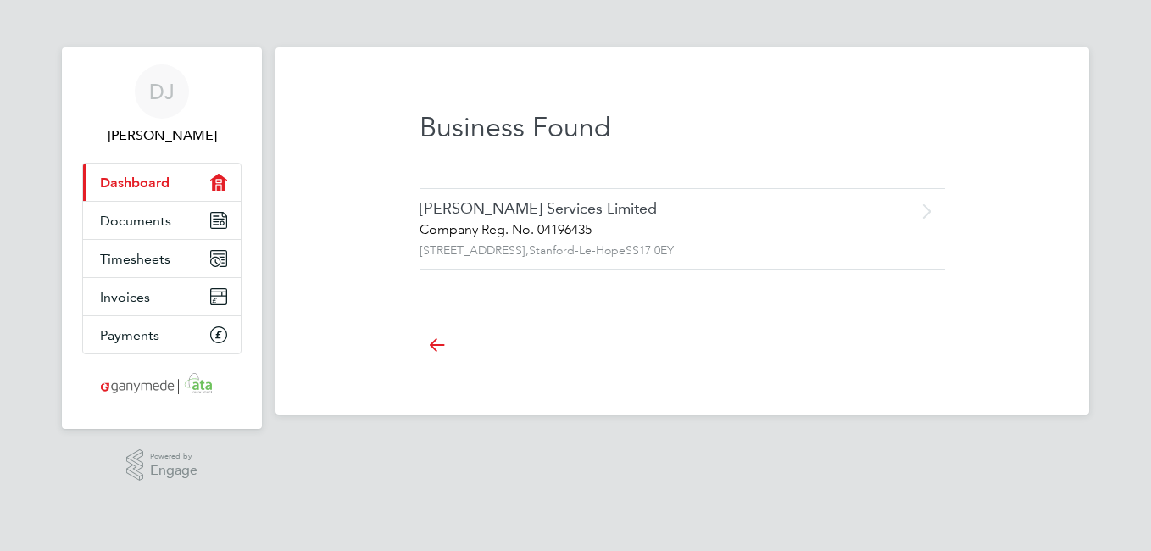
click at [546, 220] on div "Johnson Services Limited Company Reg. No. 04196435 12 High Street, Stanford-Le-…" at bounding box center [651, 228] width 463 height 59
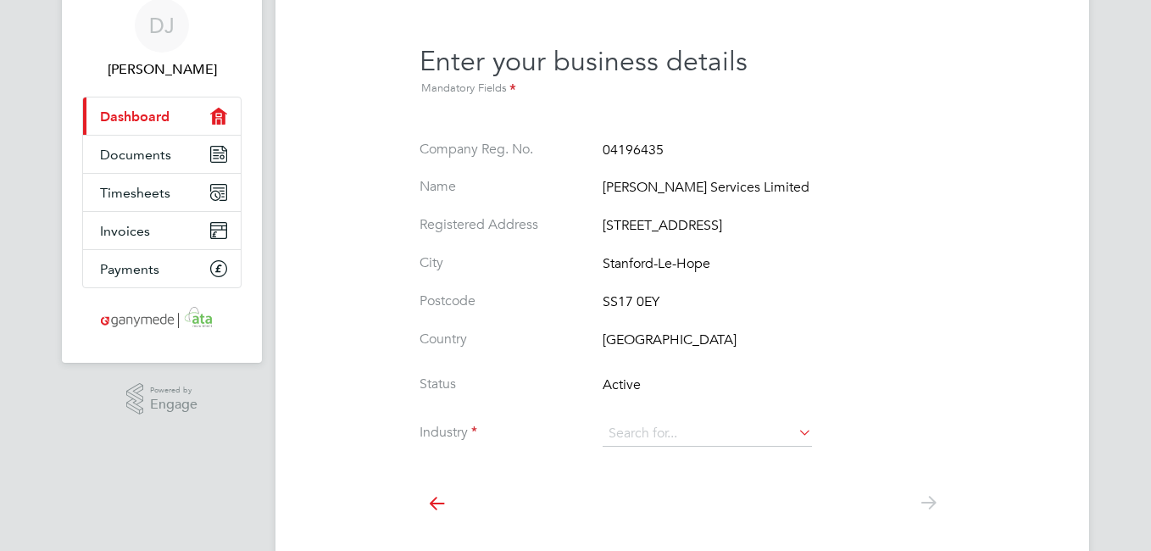
scroll to position [115, 0]
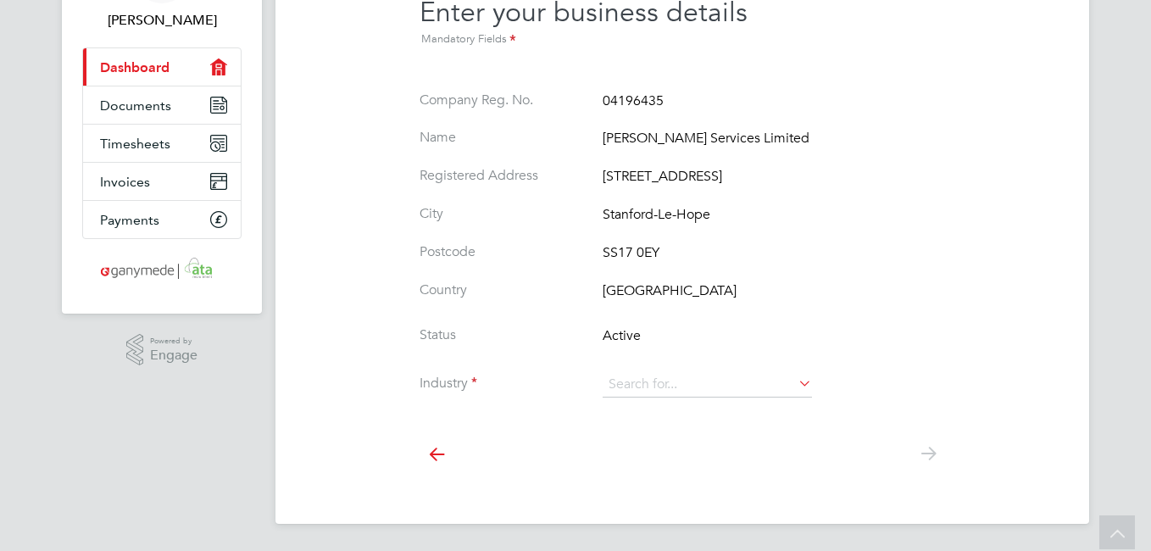
click at [795, 383] on icon at bounding box center [795, 383] width 0 height 24
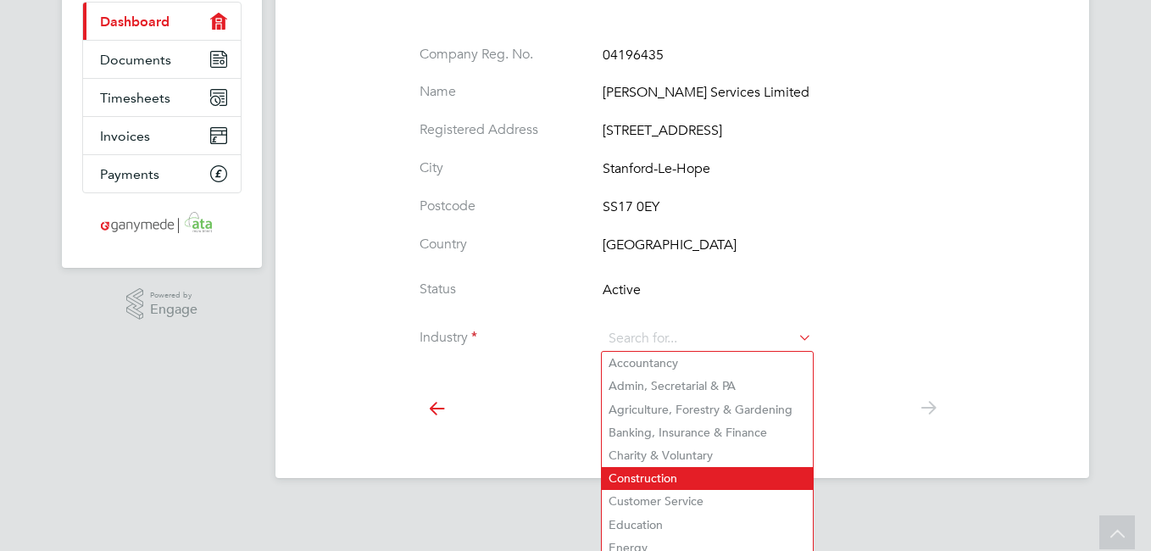
scroll to position [185, 0]
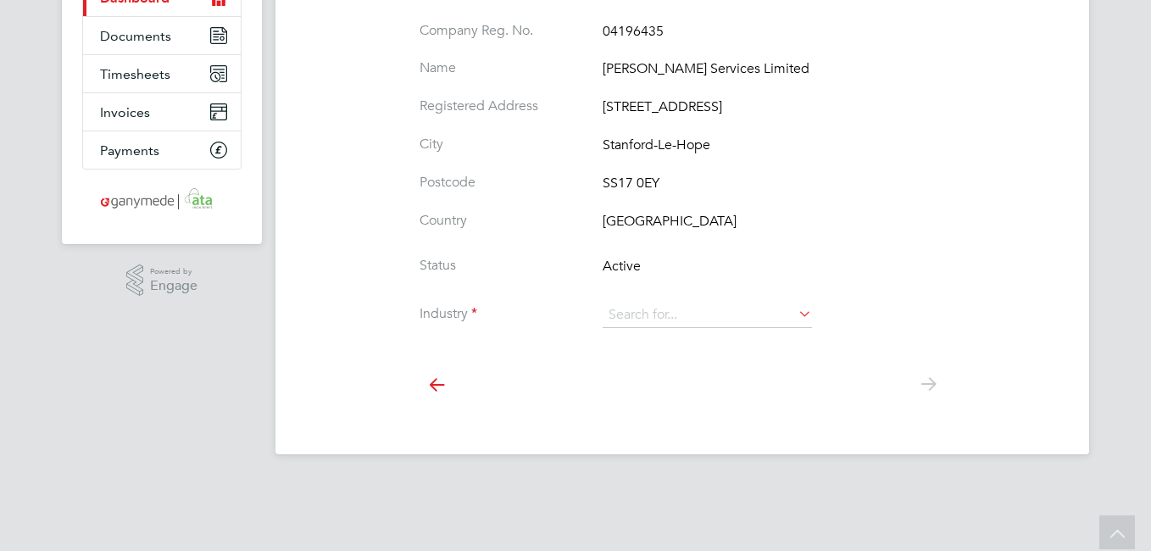
click at [625, 542] on li "Engineering" at bounding box center [707, 547] width 211 height 23
type input "Engineering"
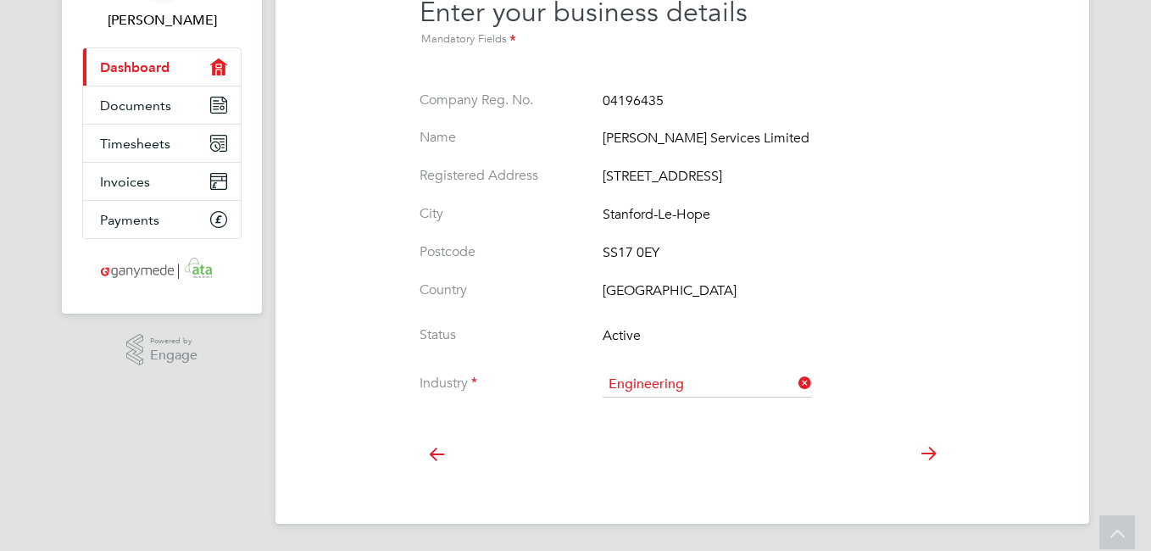
click at [930, 448] on icon at bounding box center [928, 454] width 34 height 38
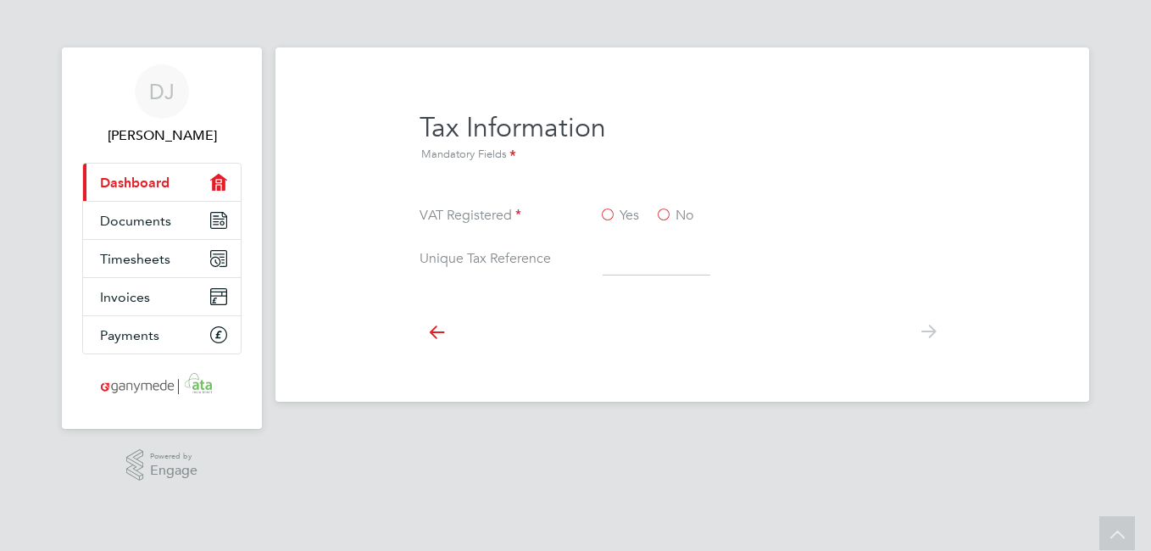
scroll to position [0, 0]
click at [679, 264] on input at bounding box center [657, 260] width 108 height 31
type input "5558981360"
click at [660, 216] on label "No" at bounding box center [674, 216] width 38 height 18
click at [0, 0] on input "No" at bounding box center [0, 0] width 0 height 0
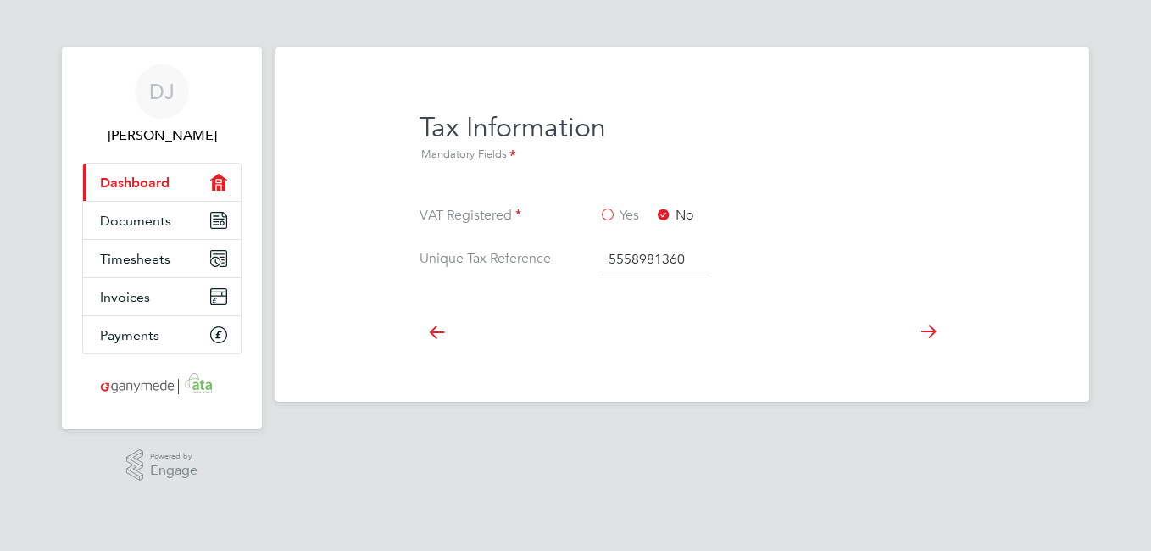
click at [931, 329] on icon at bounding box center [928, 332] width 34 height 38
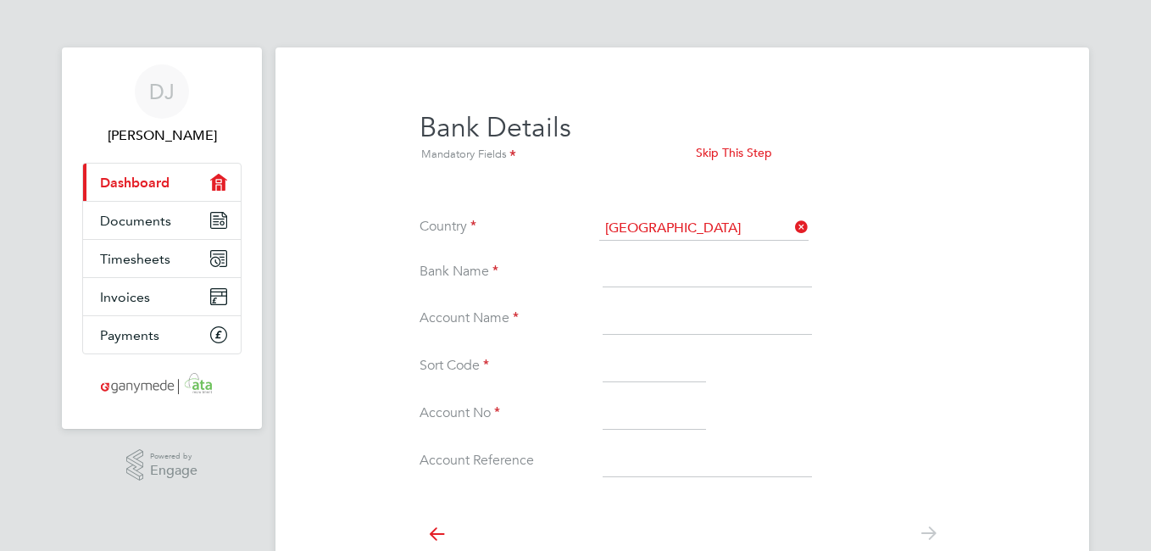
click at [735, 272] on input at bounding box center [707, 273] width 209 height 31
type input "Lloyds"
type input "Johnson services ltd"
type input "30-18-34"
click at [676, 412] on input "1489916" at bounding box center [654, 414] width 103 height 31
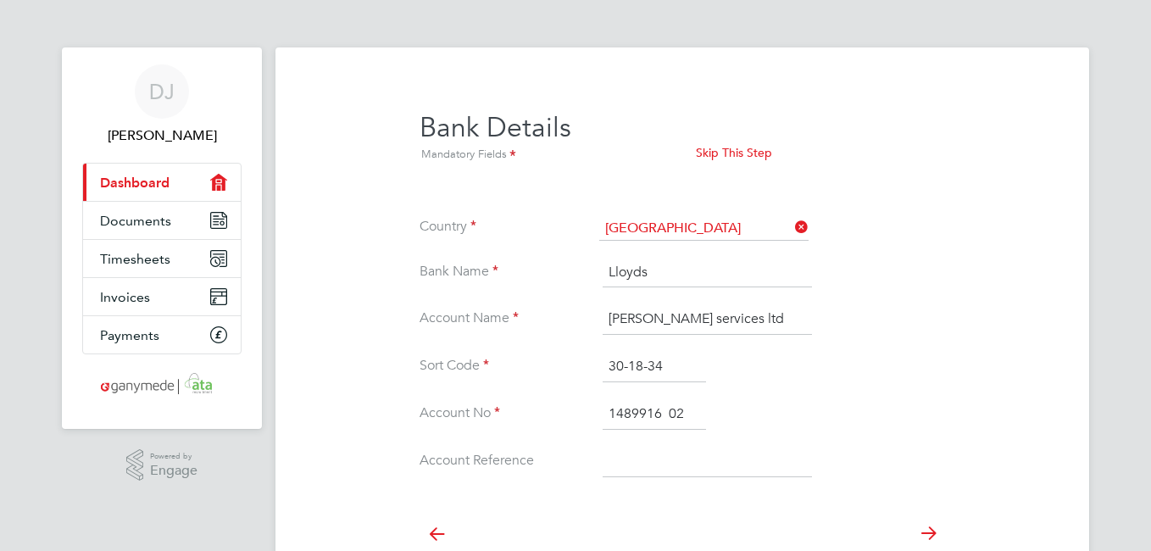
type input "1489916 02"
click at [929, 531] on icon at bounding box center [928, 533] width 34 height 38
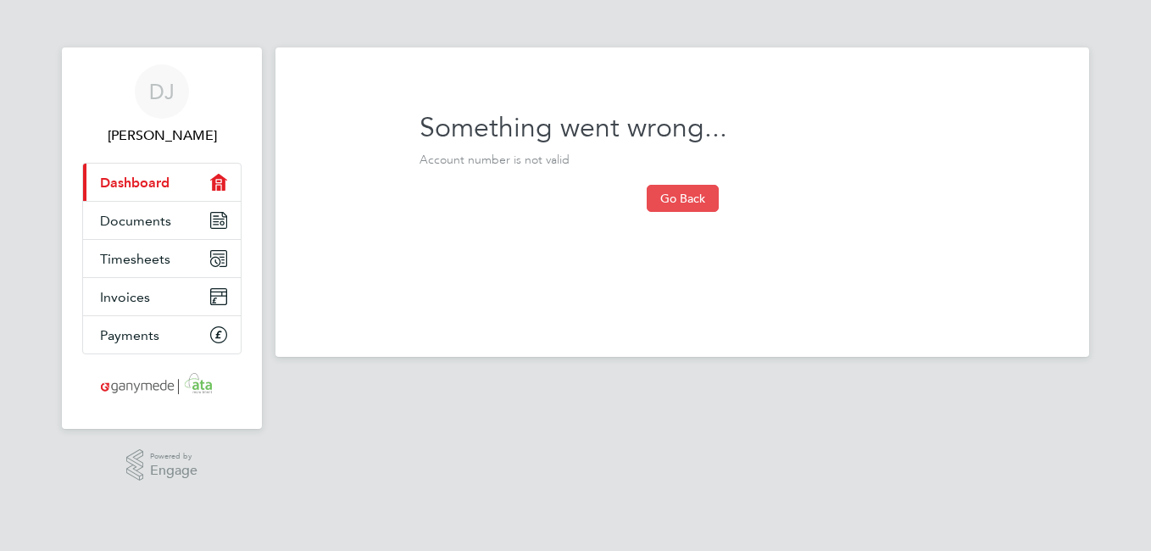
click at [684, 199] on button "Go Back" at bounding box center [683, 198] width 72 height 27
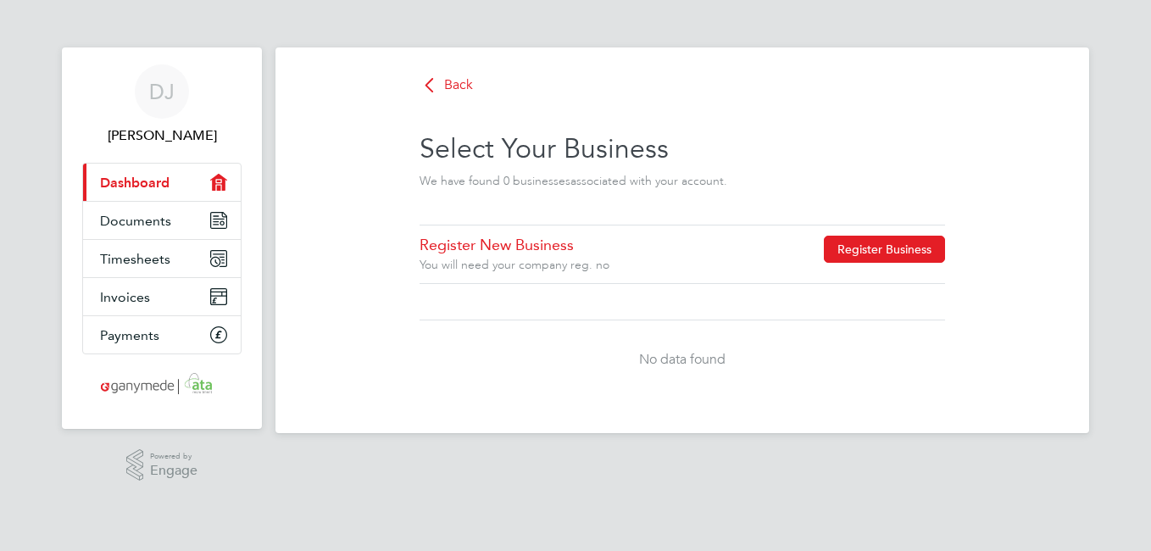
click at [874, 255] on button "Register Business" at bounding box center [884, 249] width 121 height 27
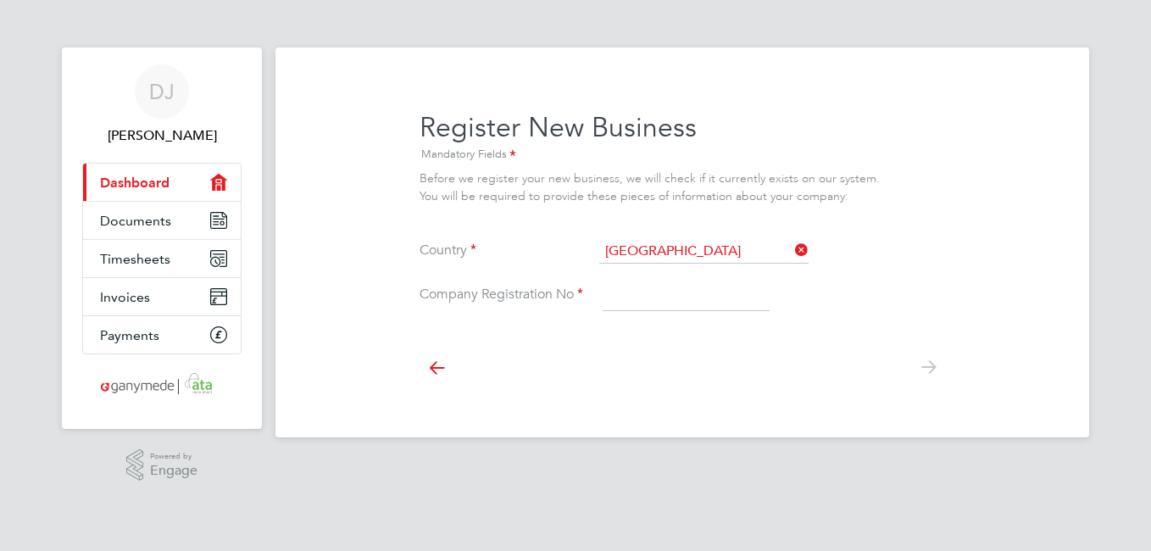
click at [673, 287] on input at bounding box center [686, 296] width 167 height 31
type input "04196435"
click at [931, 370] on icon at bounding box center [928, 367] width 34 height 38
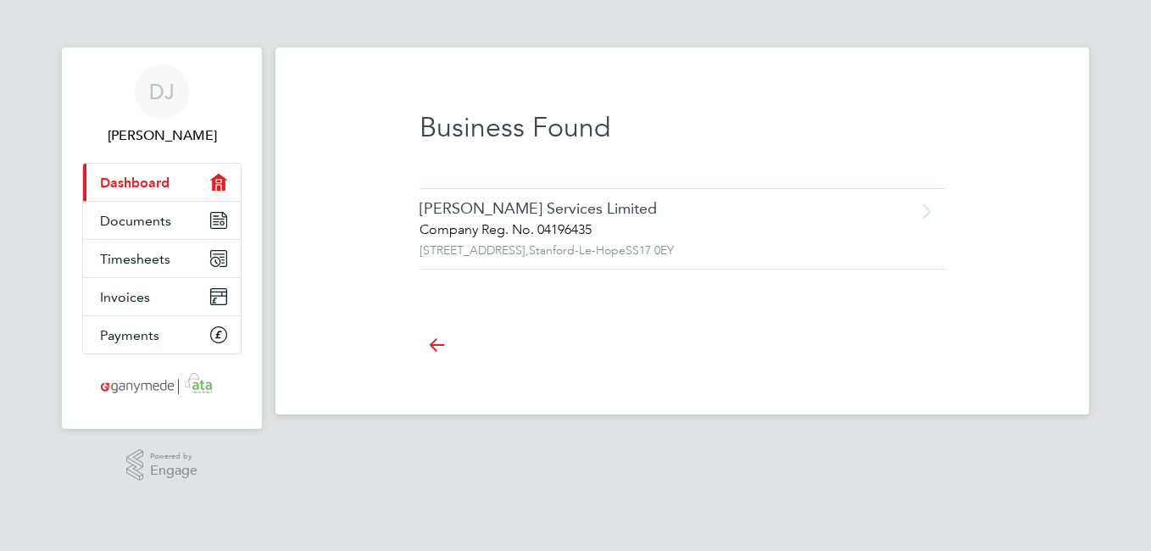
click at [469, 210] on div "[PERSON_NAME] Services Limited" at bounding box center [647, 208] width 454 height 19
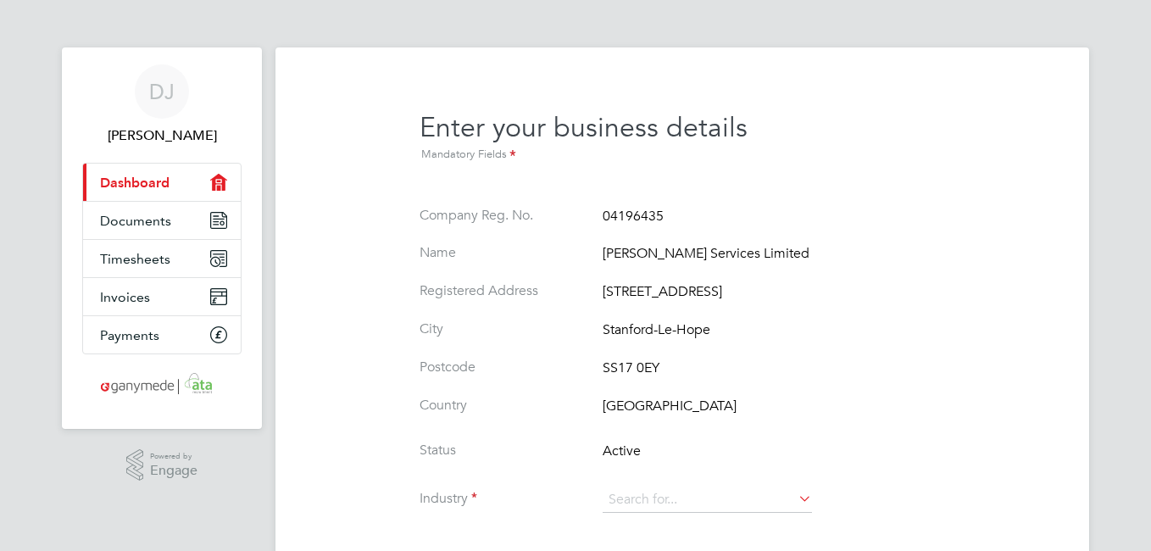
click at [795, 503] on icon at bounding box center [795, 499] width 0 height 24
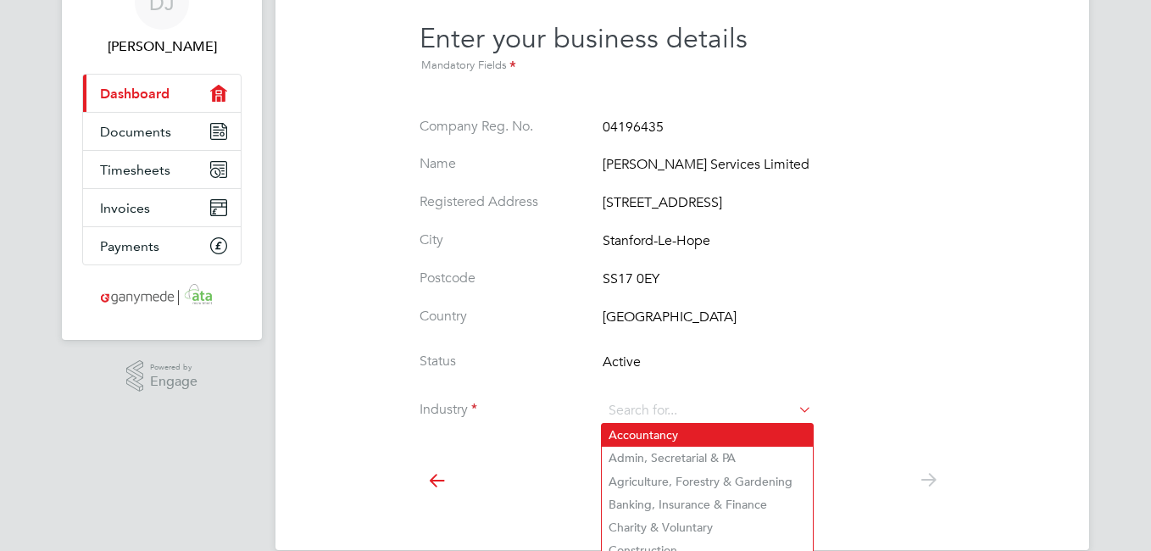
scroll to position [185, 0]
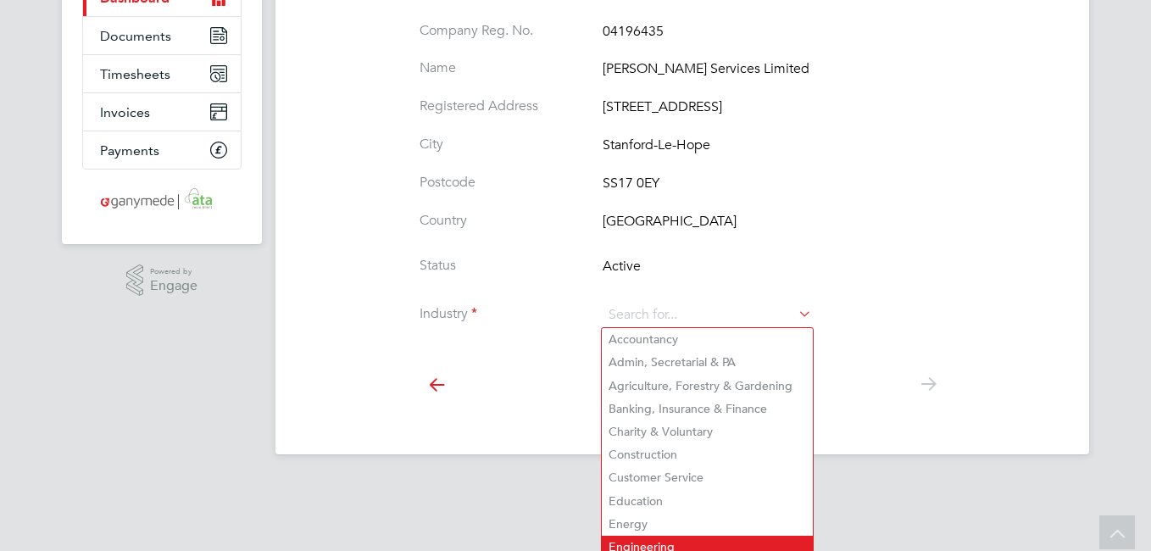
click at [637, 537] on li "Engineering" at bounding box center [707, 547] width 211 height 23
type input "Engineering"
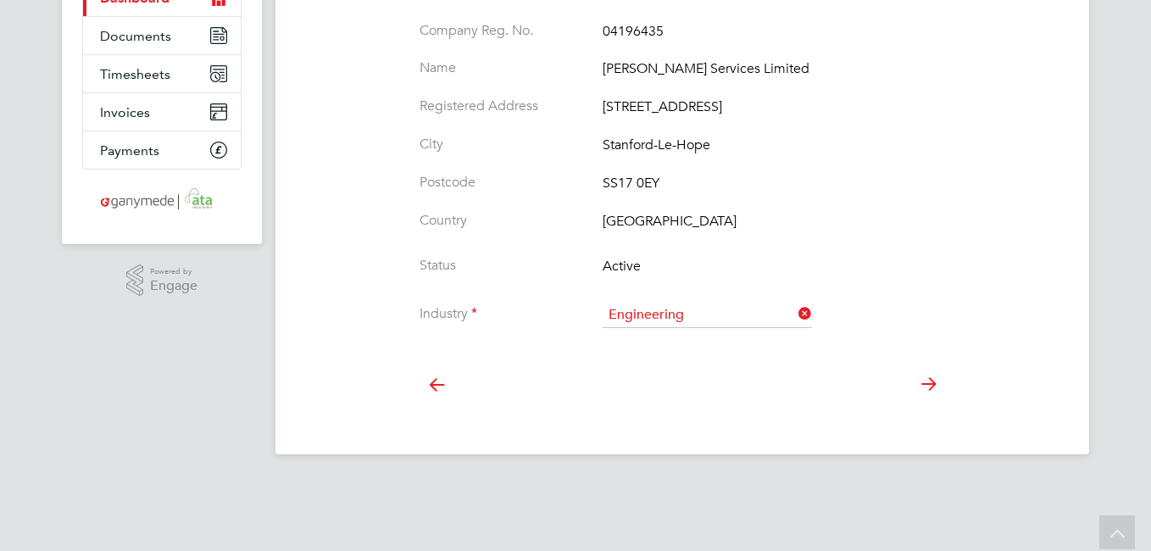
scroll to position [115, 0]
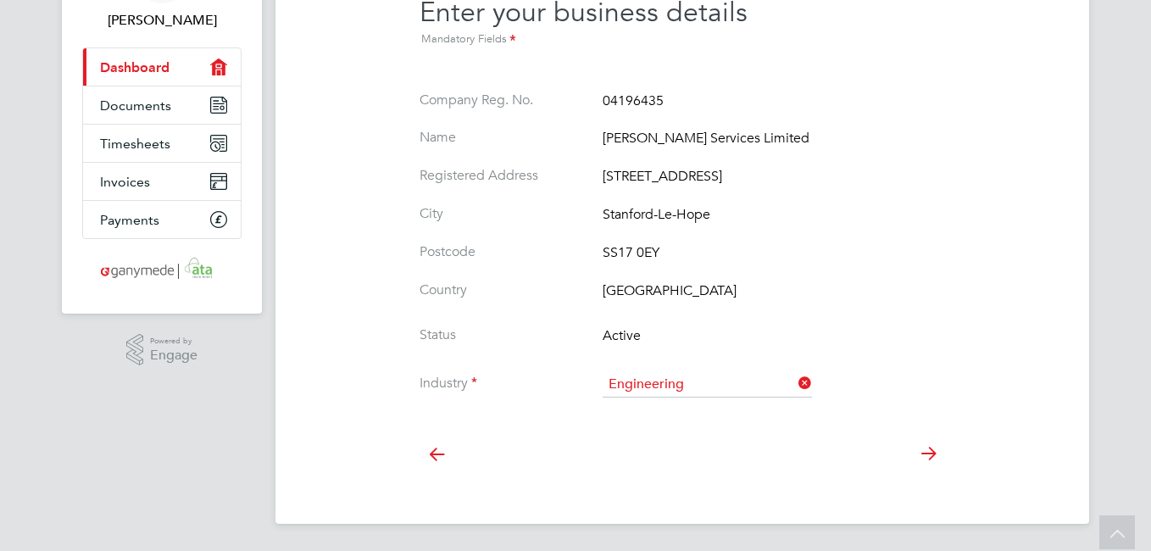
click at [934, 454] on icon at bounding box center [928, 454] width 34 height 38
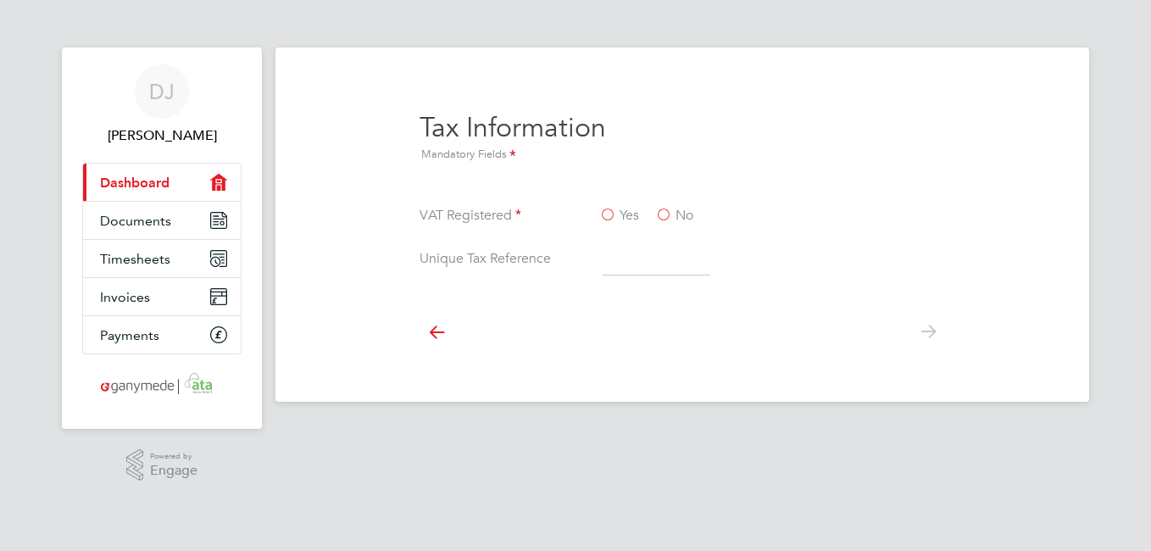
click at [666, 214] on label "No" at bounding box center [674, 216] width 38 height 18
click at [0, 0] on input "No" at bounding box center [0, 0] width 0 height 0
click at [659, 261] on input at bounding box center [657, 260] width 108 height 31
type input "5558981360"
click at [926, 333] on icon at bounding box center [928, 332] width 34 height 38
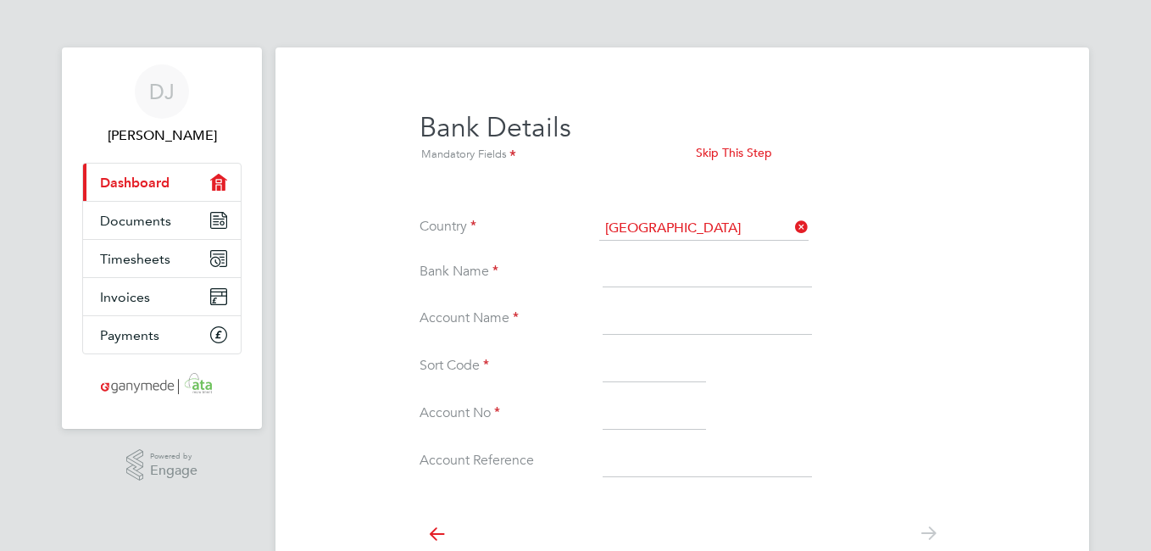
click at [721, 260] on input at bounding box center [707, 273] width 209 height 31
type input "Lloyds"
type input "Johnson services ltd"
type input "30-18-34"
click at [656, 419] on input at bounding box center [654, 414] width 103 height 31
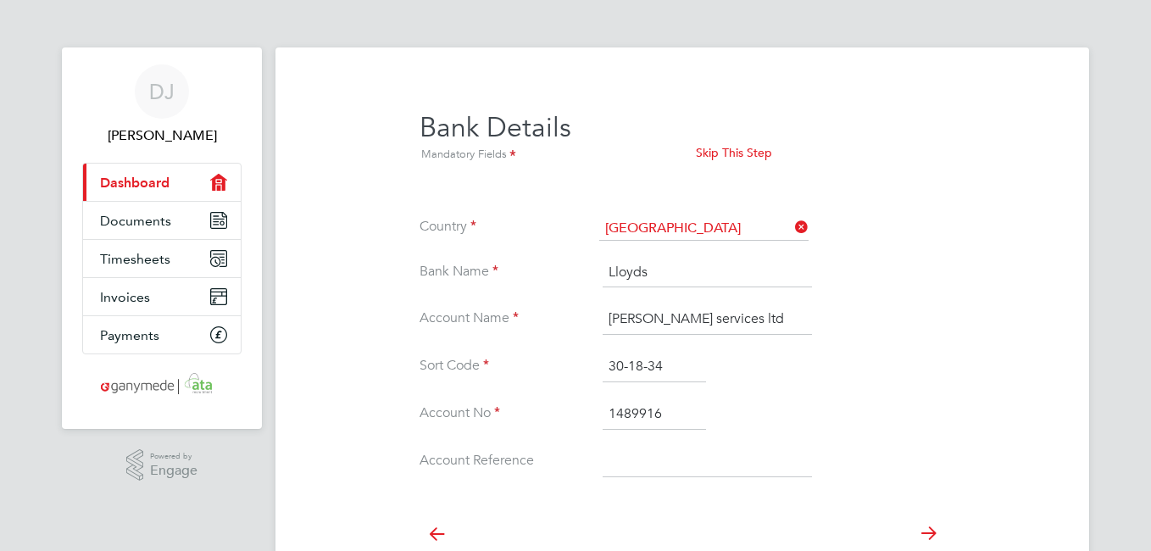
type input "1489916"
click at [930, 526] on icon at bounding box center [928, 533] width 34 height 38
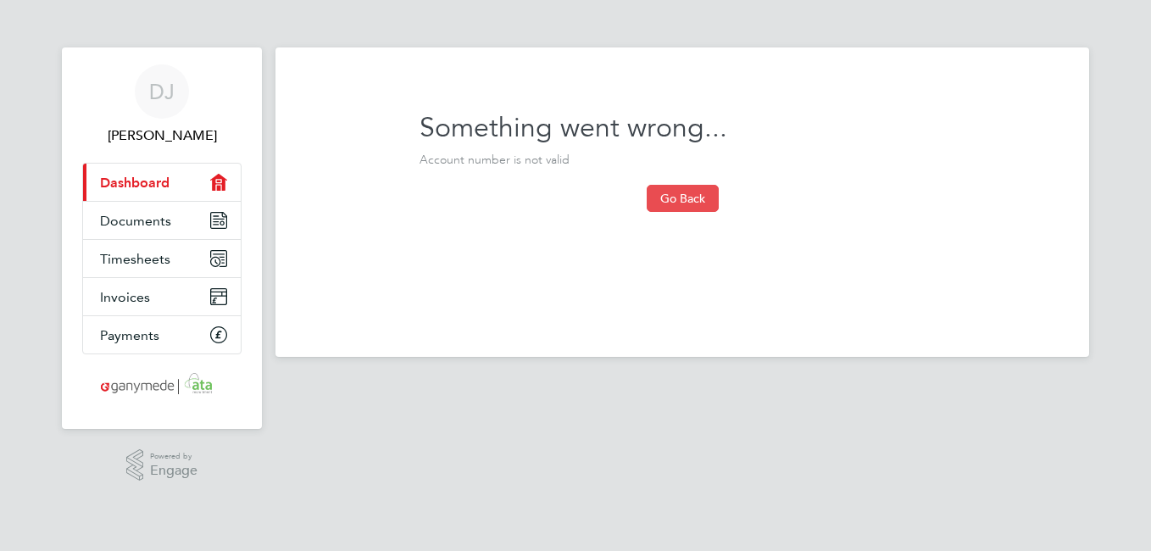
click at [671, 202] on button "Go Back" at bounding box center [683, 198] width 72 height 27
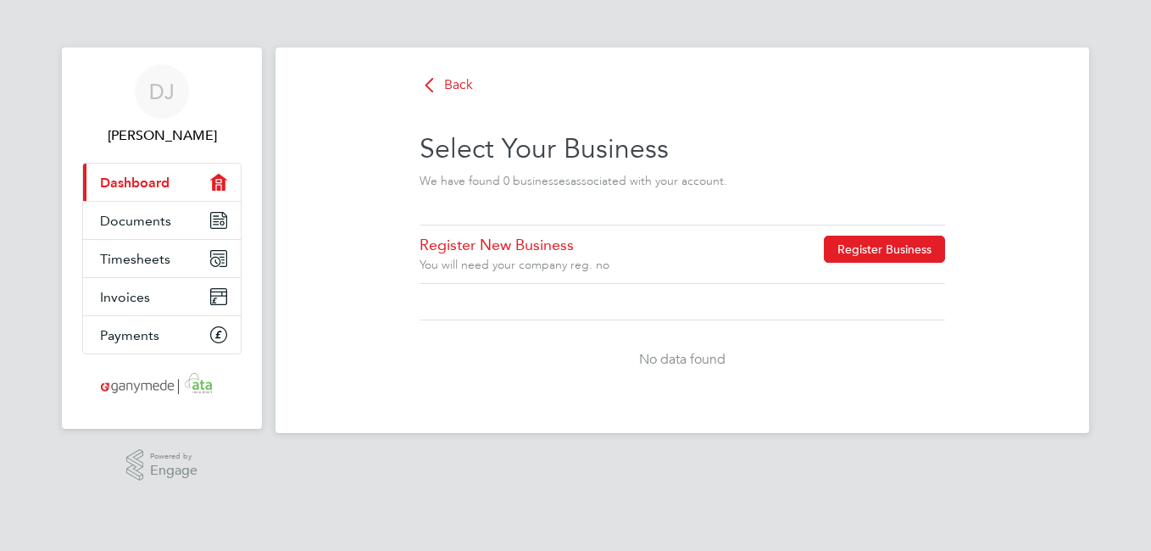
click at [856, 253] on button "Register Business" at bounding box center [884, 249] width 121 height 27
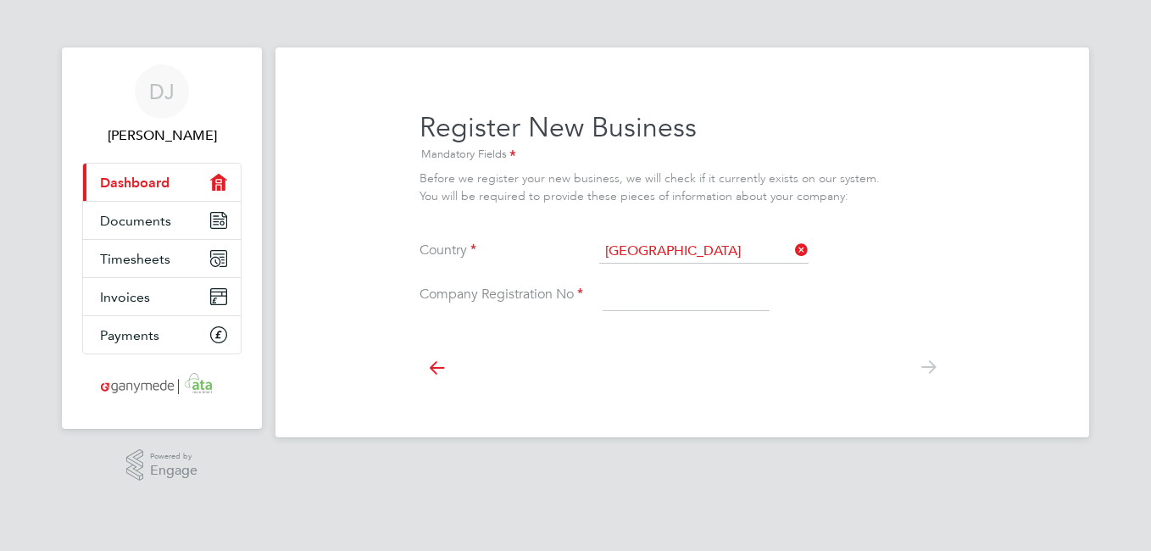
click at [665, 298] on input at bounding box center [686, 296] width 167 height 31
type input "04196435"
click at [930, 365] on icon at bounding box center [928, 367] width 34 height 38
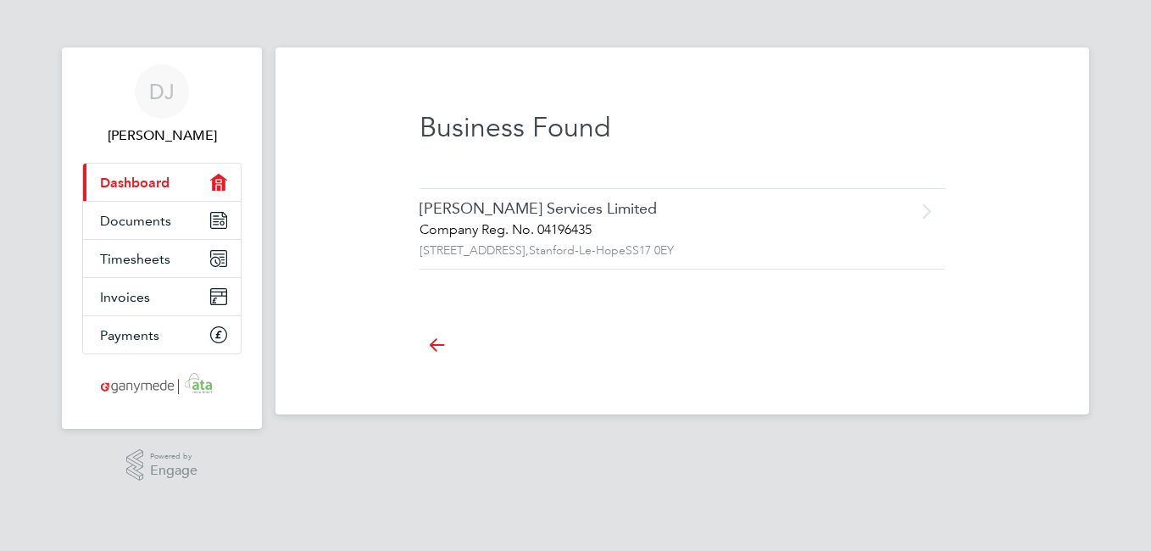
click at [560, 215] on div "[PERSON_NAME] Services Limited" at bounding box center [647, 208] width 454 height 19
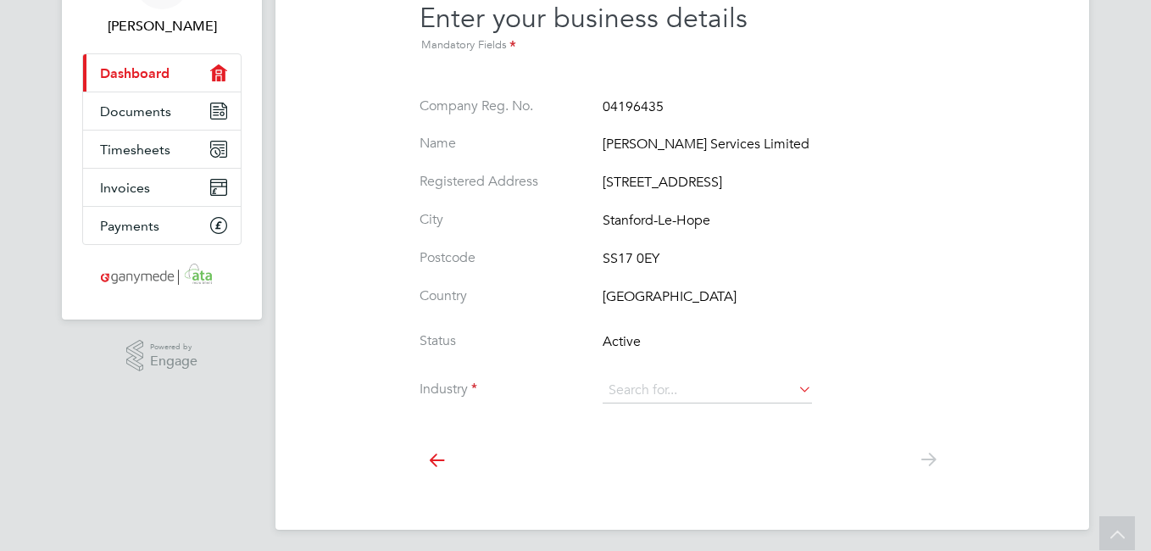
scroll to position [115, 0]
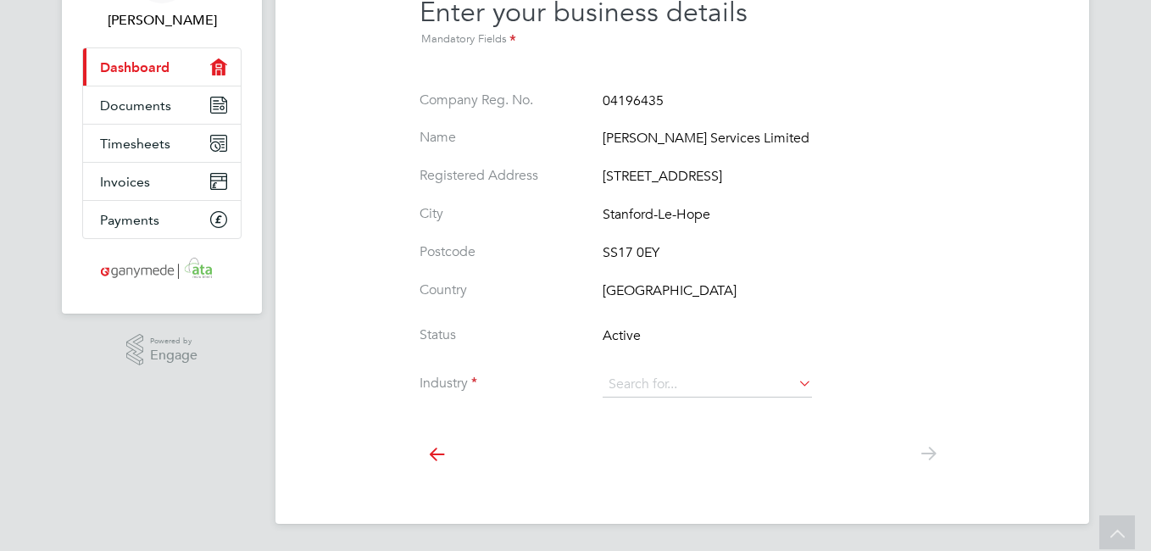
click at [795, 383] on icon at bounding box center [795, 383] width 0 height 24
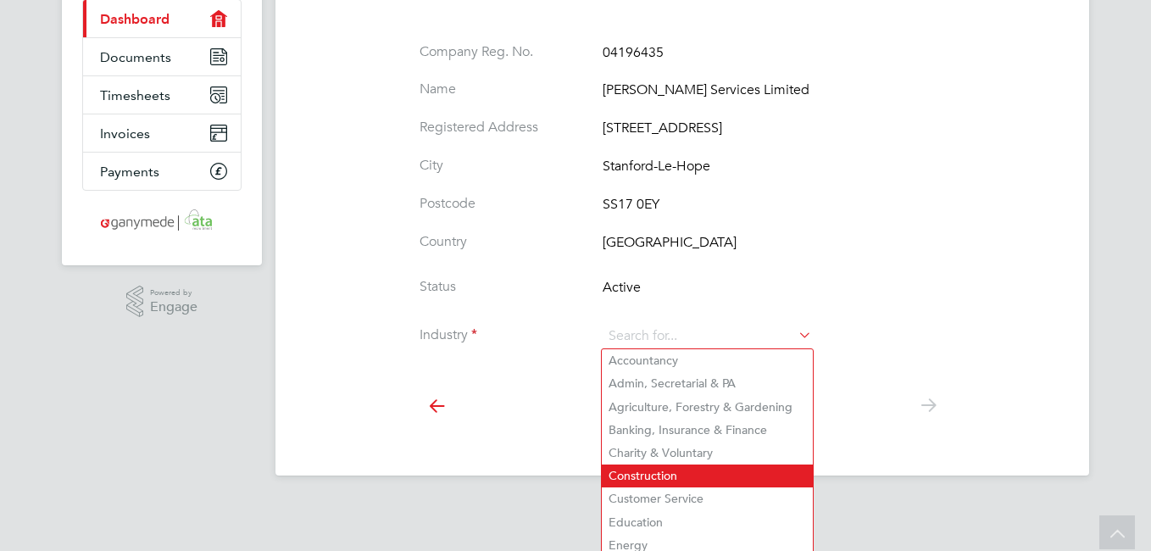
scroll to position [185, 0]
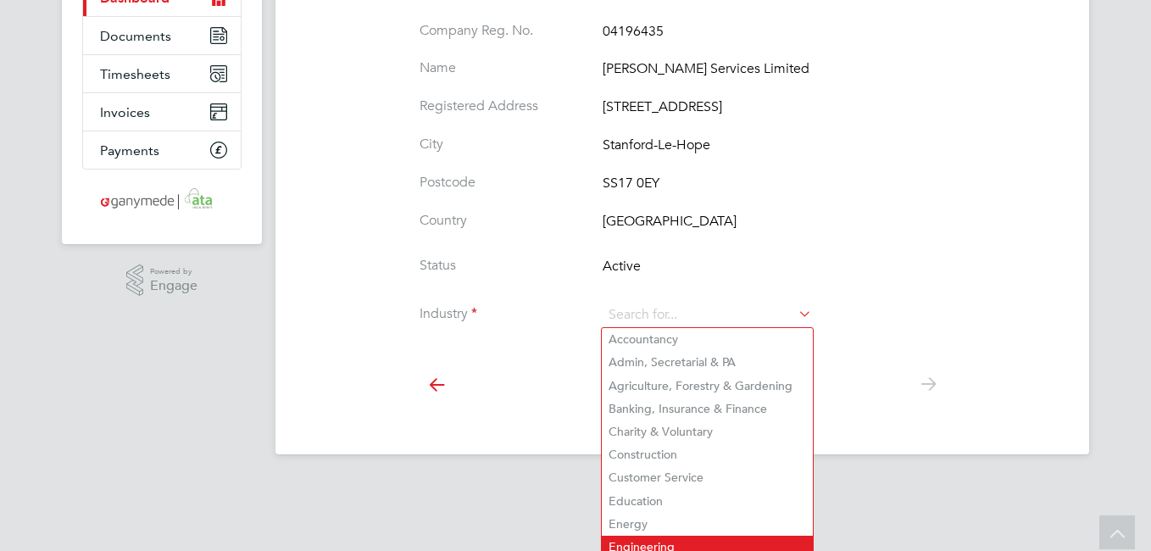
click at [631, 538] on li "Engineering" at bounding box center [707, 547] width 211 height 23
type input "Engineering"
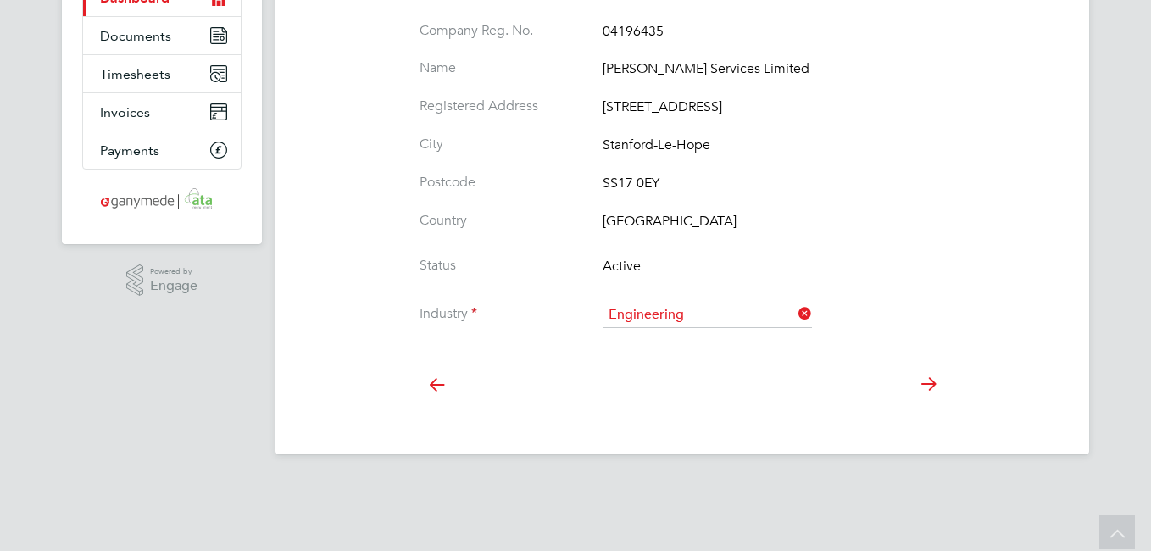
scroll to position [115, 0]
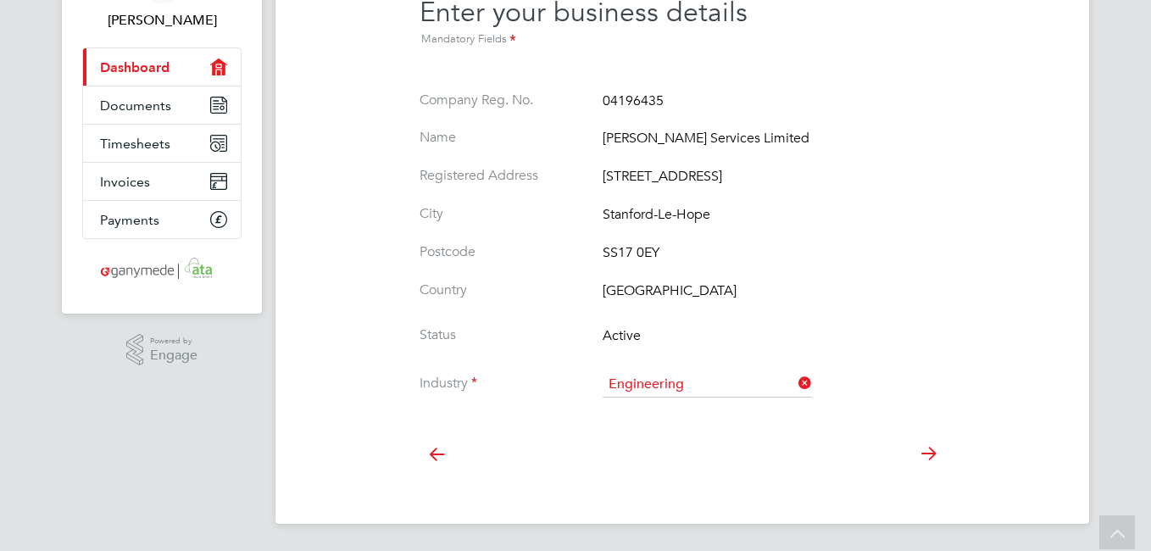
click at [920, 456] on icon at bounding box center [928, 454] width 34 height 38
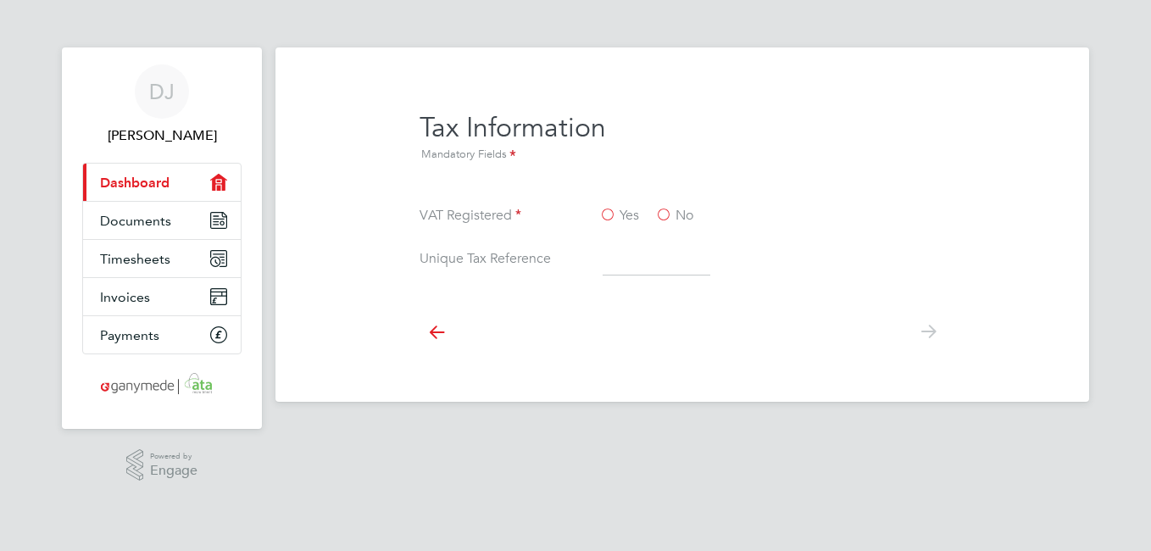
click at [664, 212] on label "No" at bounding box center [674, 216] width 38 height 18
click at [0, 0] on input "No" at bounding box center [0, 0] width 0 height 0
click at [651, 263] on input at bounding box center [657, 260] width 108 height 31
type input "5558981360"
click at [935, 331] on icon at bounding box center [928, 332] width 34 height 38
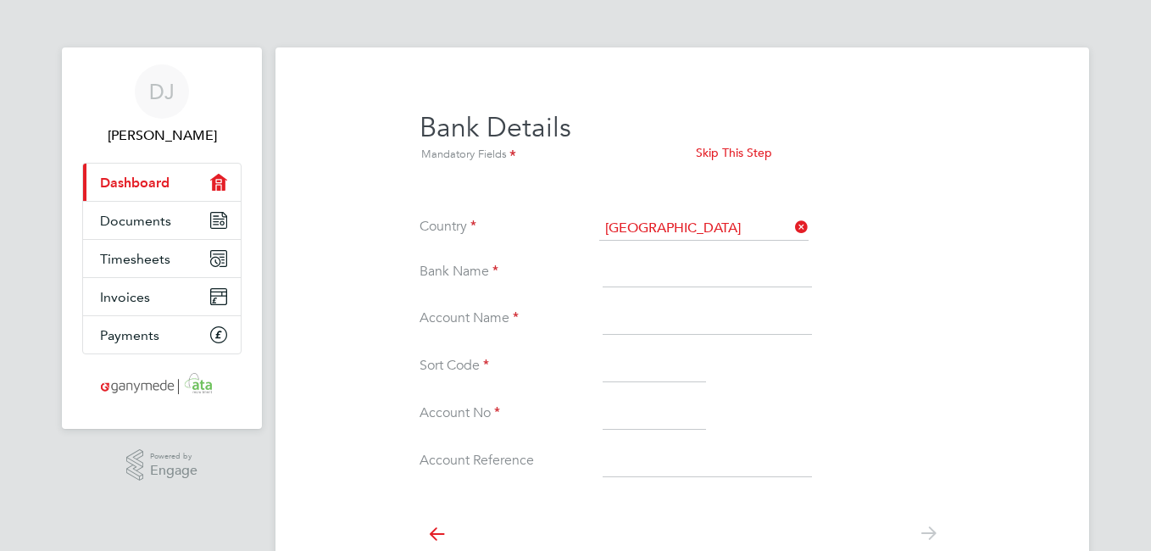
click at [642, 274] on input at bounding box center [707, 273] width 209 height 31
type input "Lloyds"
type input "Johnson services ltd"
type input "30-18-34"
type input "1489916"
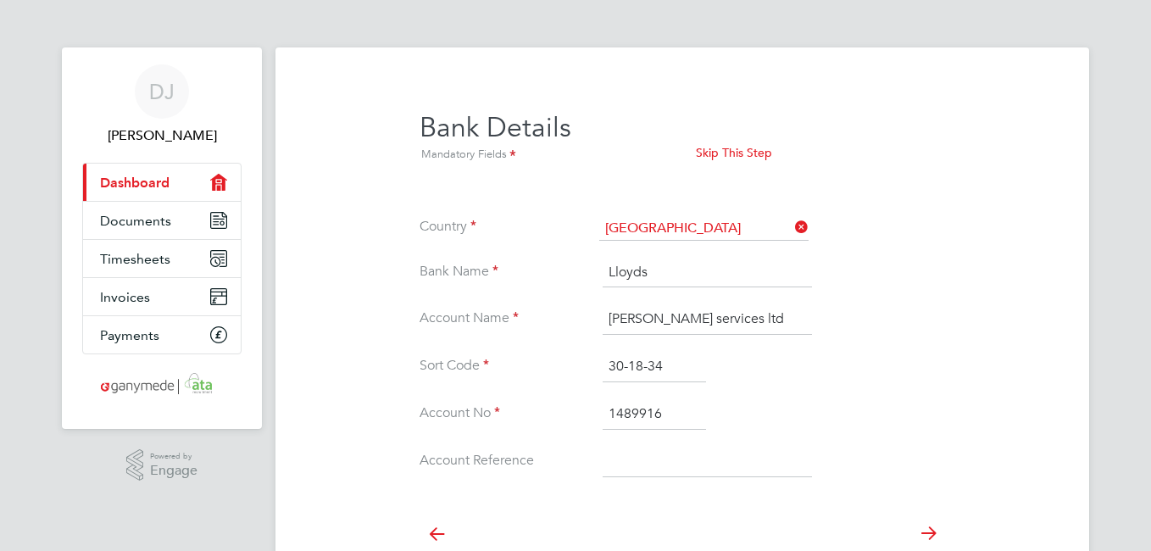
type input "Lloyds"
click at [677, 415] on input "1489916" at bounding box center [654, 414] width 103 height 31
type input "1"
type input "1489916"
click at [680, 464] on input at bounding box center [707, 462] width 209 height 31
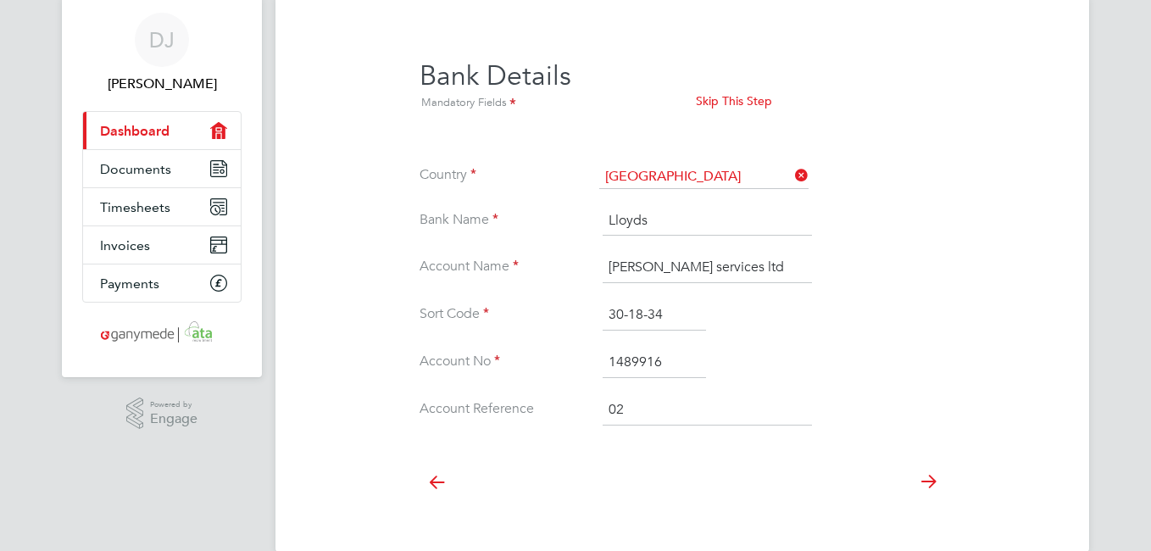
scroll to position [80, 0]
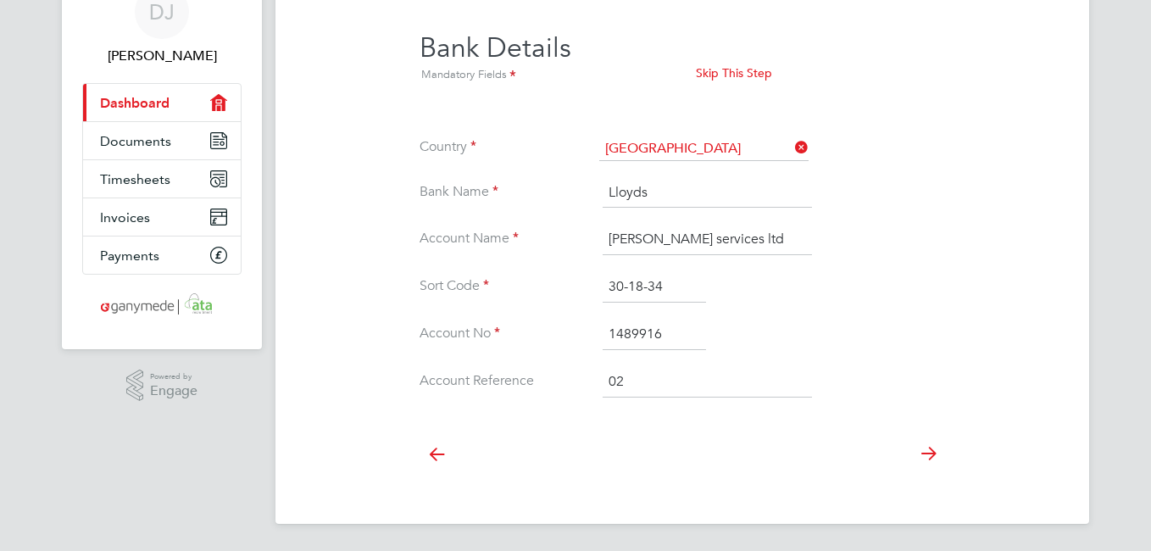
type input "02"
click at [930, 456] on icon at bounding box center [928, 454] width 34 height 38
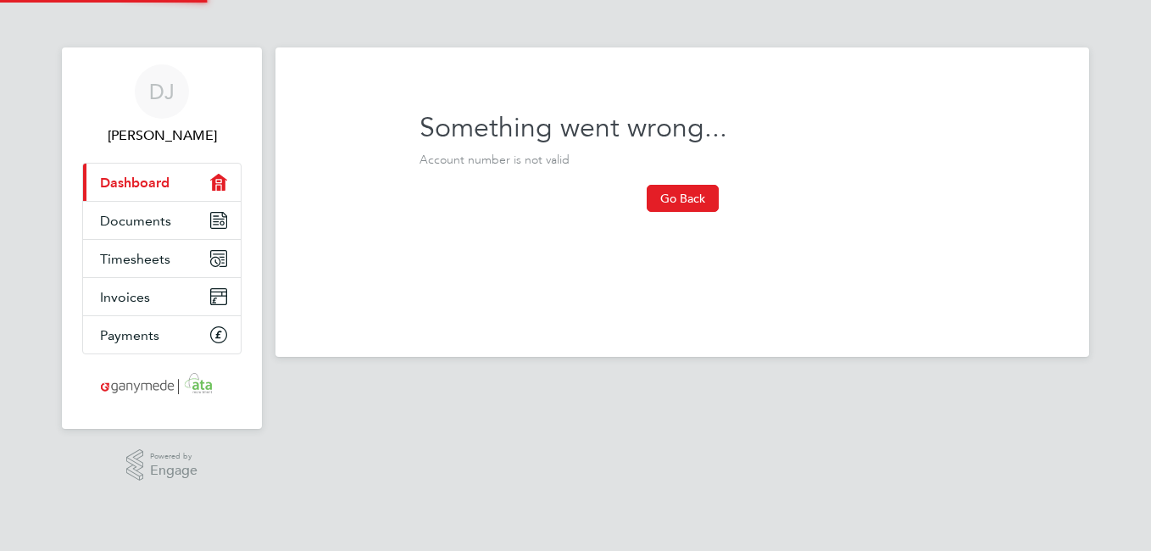
scroll to position [0, 0]
click at [687, 192] on button "Go Back" at bounding box center [683, 198] width 72 height 27
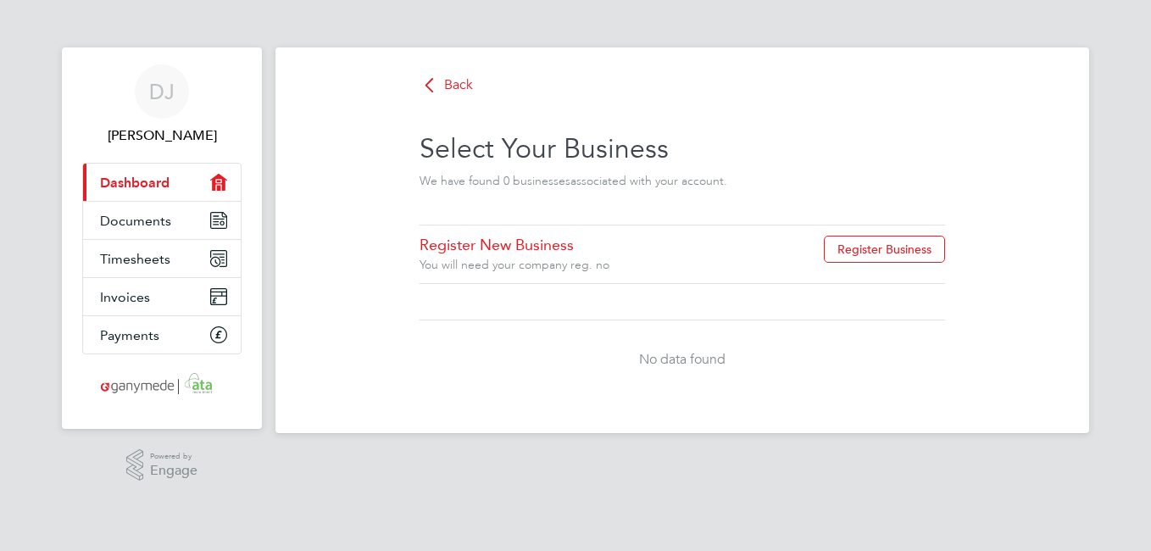
click at [222, 176] on icon "Main navigation" at bounding box center [218, 182] width 17 height 17
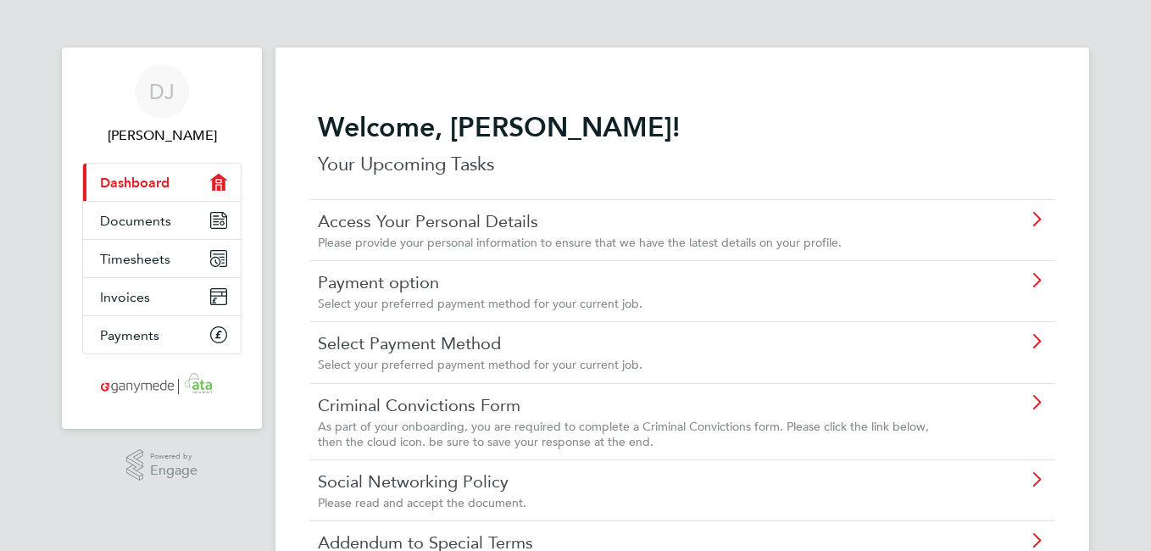
click at [142, 387] on img "Main navigation" at bounding box center [162, 384] width 133 height 27
click at [140, 384] on img "Main navigation" at bounding box center [162, 384] width 133 height 27
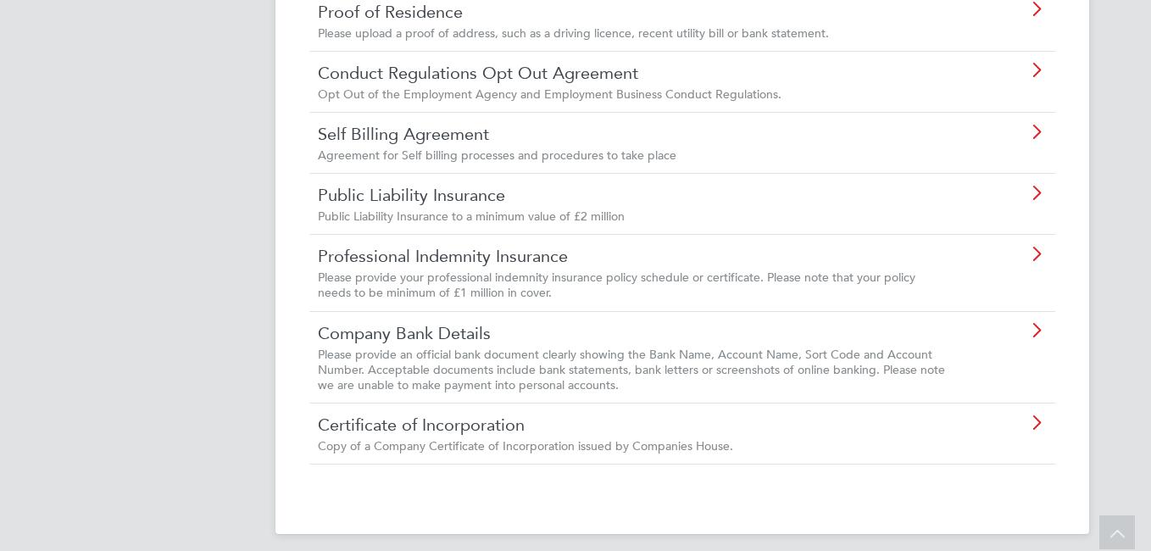
scroll to position [784, 0]
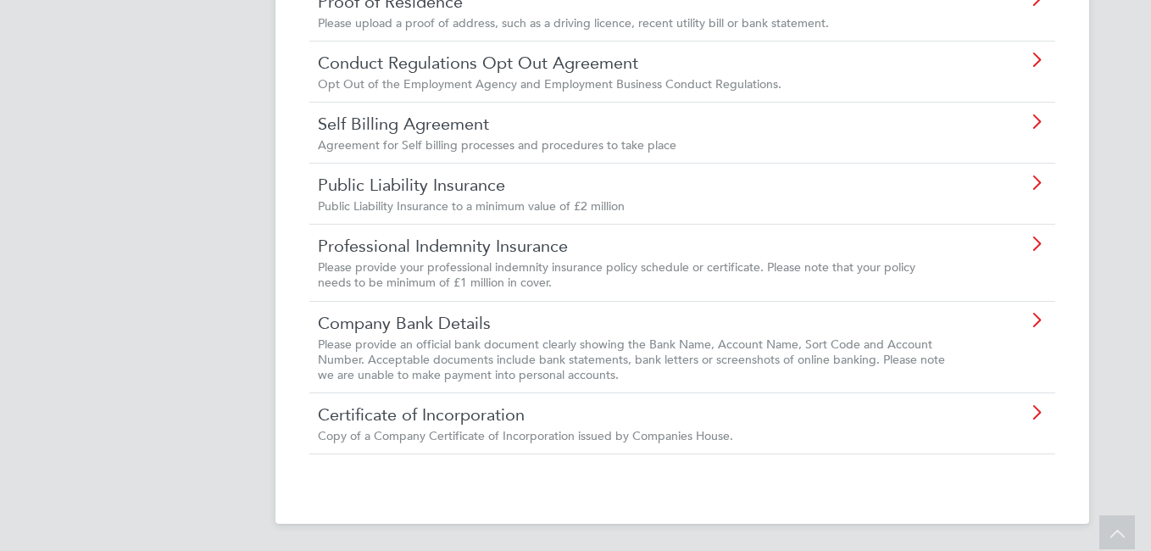
click at [1037, 408] on icon at bounding box center [1036, 413] width 21 height 14
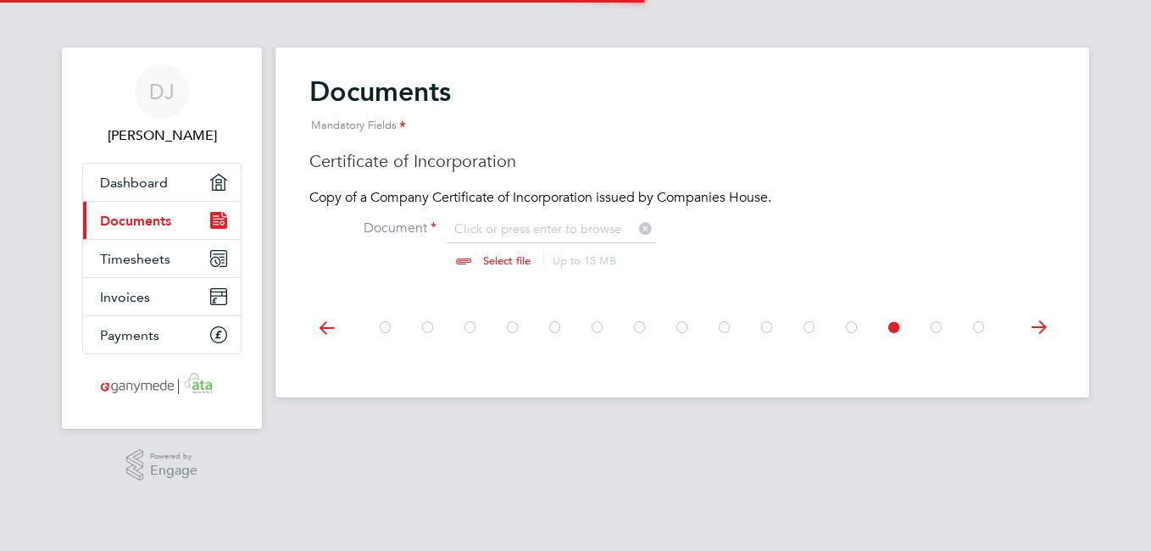
scroll to position [23, 210]
click at [507, 263] on input "file" at bounding box center [523, 245] width 266 height 51
type input "C:\fakepath\Cert of inc,JS.jpg"
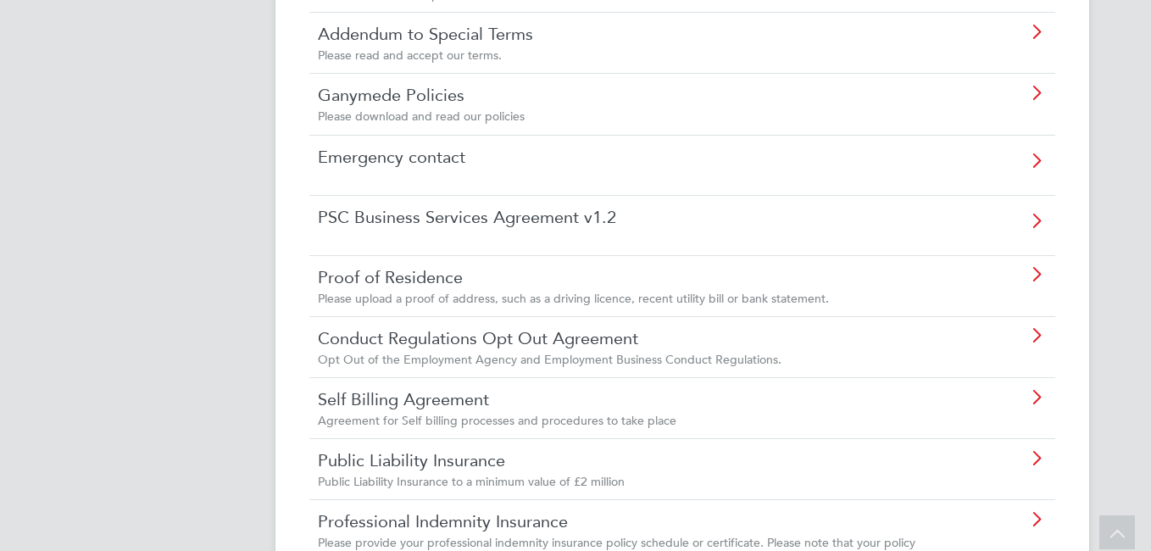
scroll to position [723, 0]
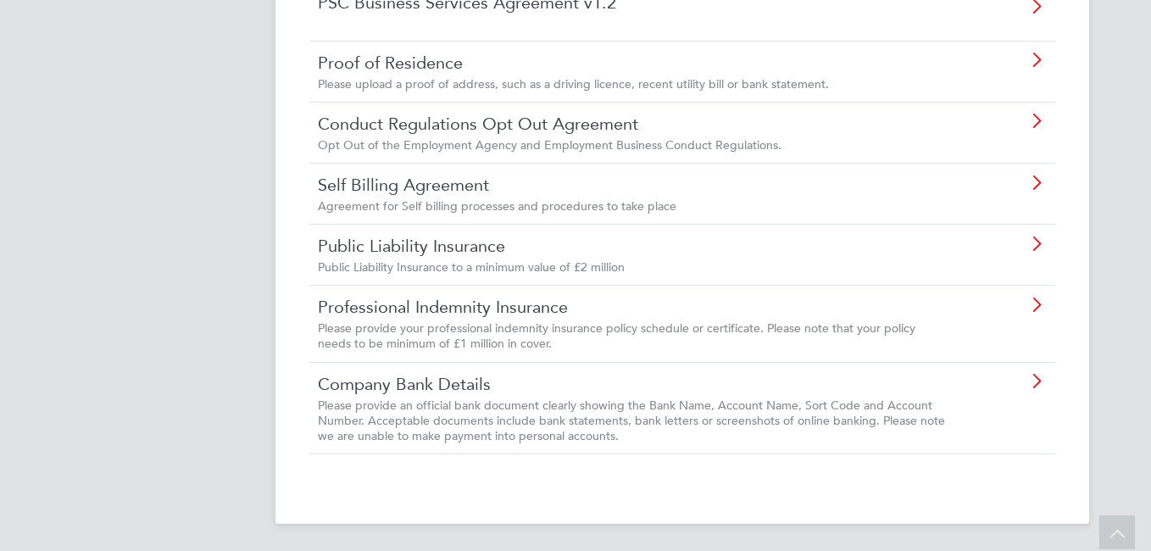
click at [1033, 377] on icon at bounding box center [1036, 382] width 21 height 14
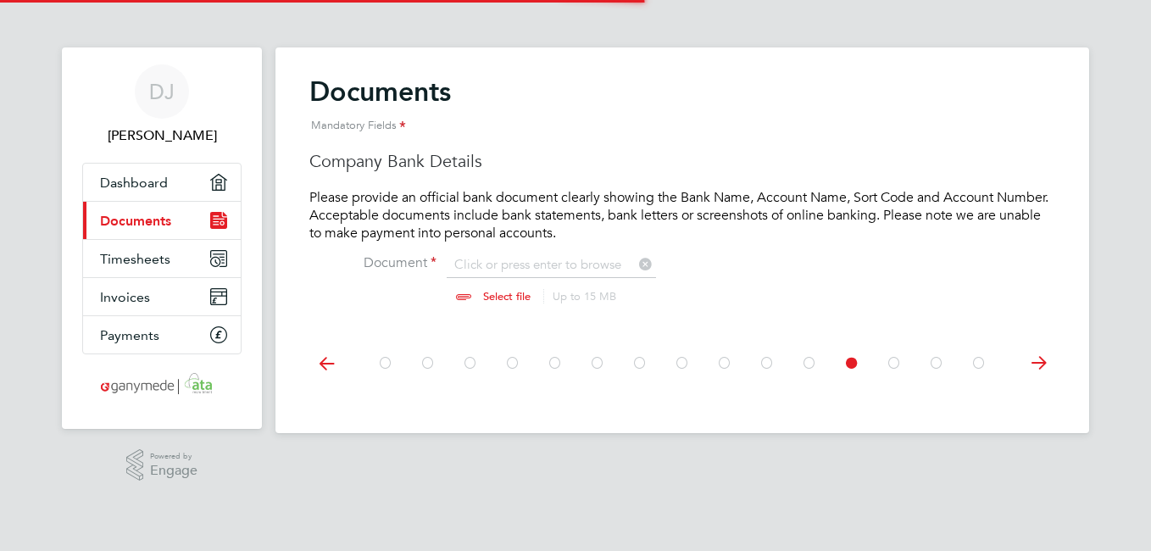
scroll to position [23, 210]
click at [486, 298] on input "file" at bounding box center [523, 281] width 266 height 51
type input "C:\fakepath\LLoyds Details.png"
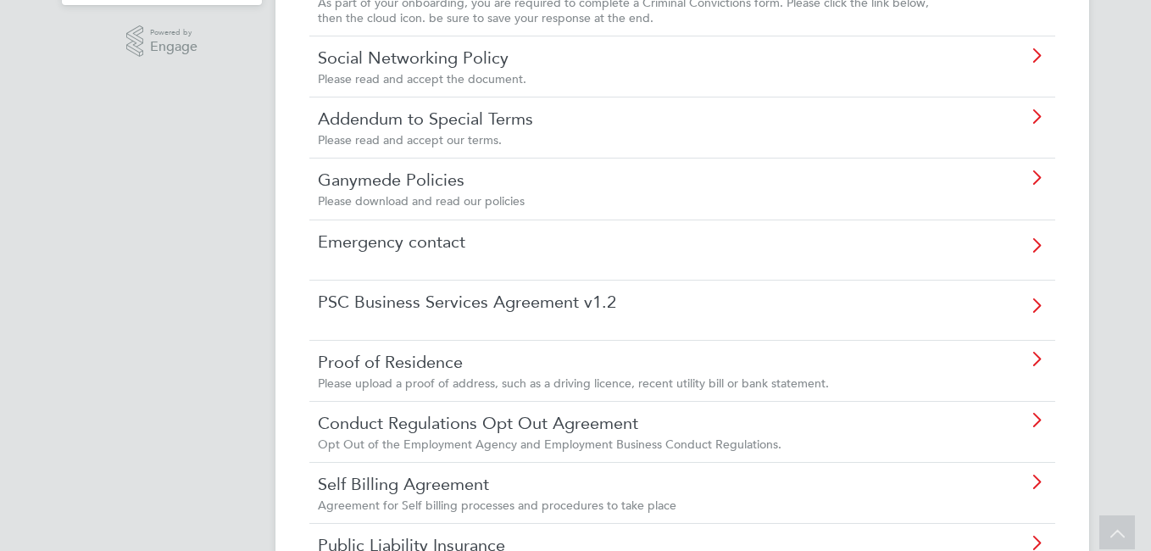
scroll to position [631, 0]
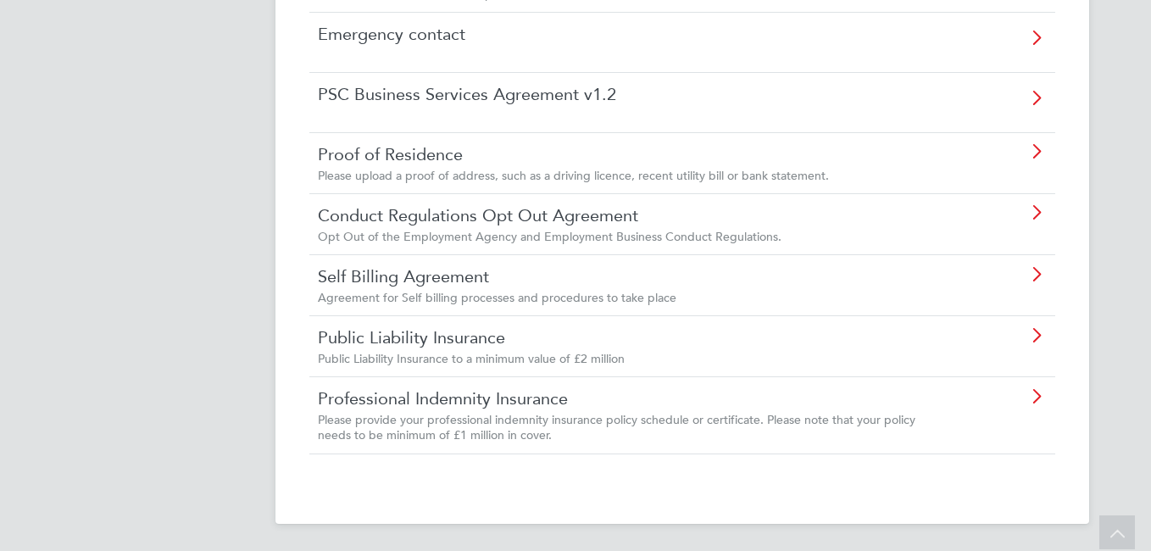
click at [1036, 393] on icon at bounding box center [1036, 397] width 21 height 14
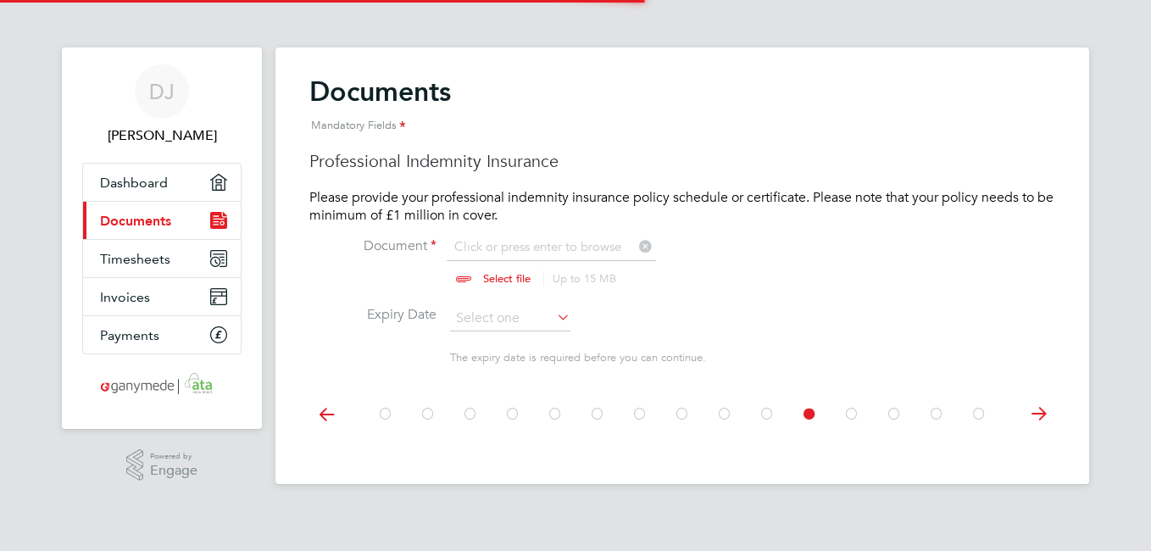
scroll to position [23, 210]
click at [463, 277] on input "file" at bounding box center [523, 263] width 266 height 51
type input "C:\fakepath\Policy Schedule - KSI-BulkUploadCSV-003.pdf"
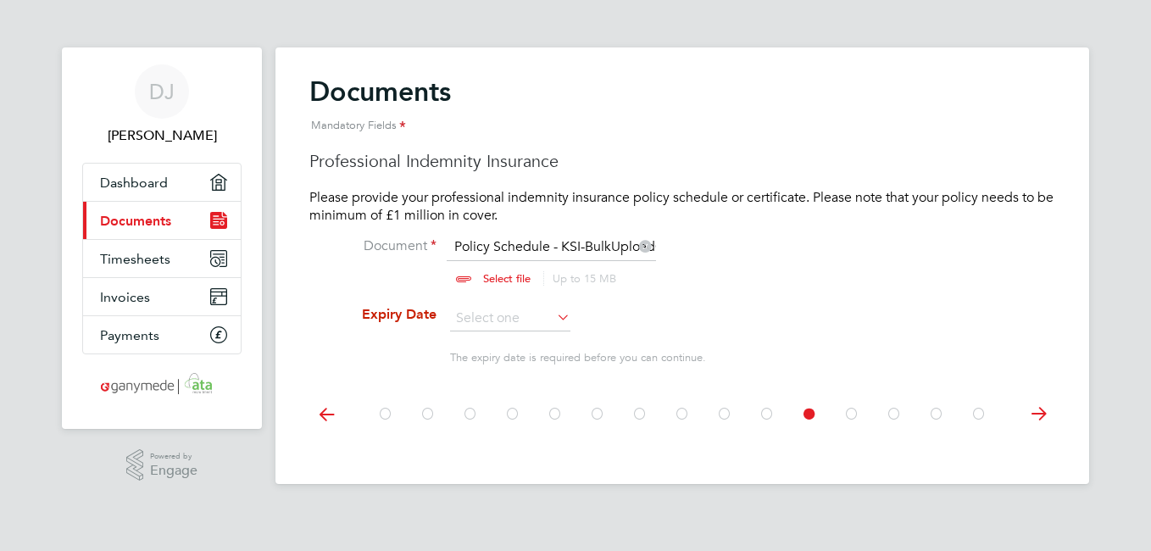
click at [553, 318] on icon at bounding box center [553, 317] width 0 height 24
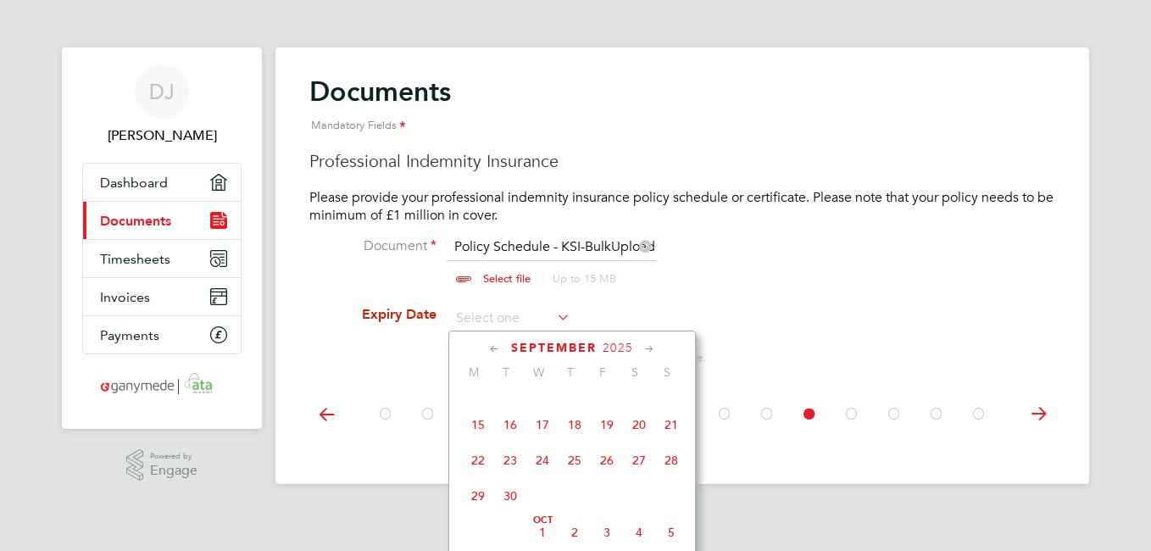
scroll to position [598, 0]
click at [481, 543] on span "29" at bounding box center [478, 527] width 32 height 32
type input "[DATE]"
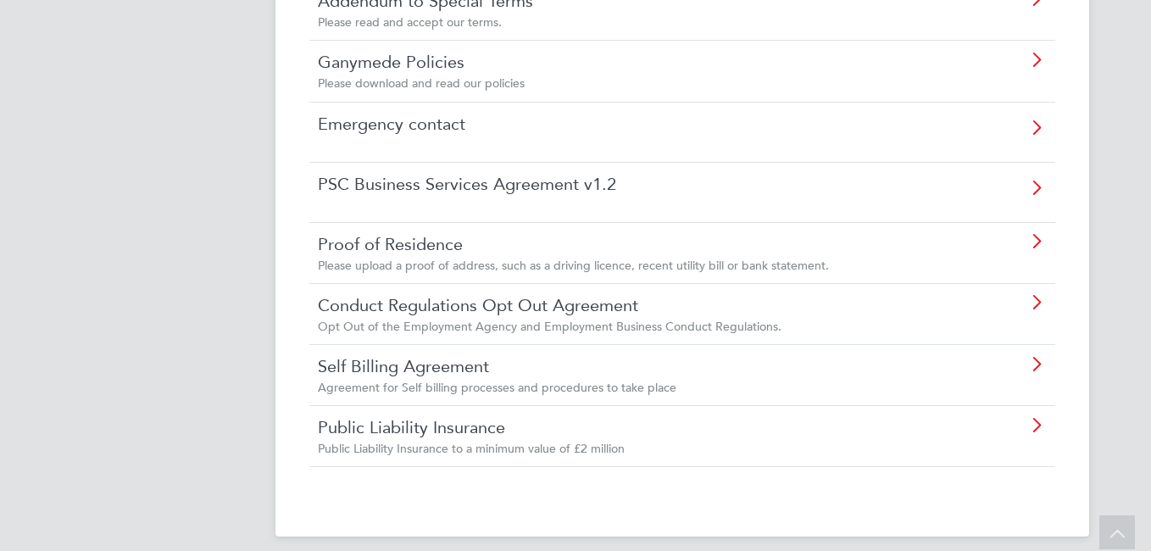
scroll to position [554, 0]
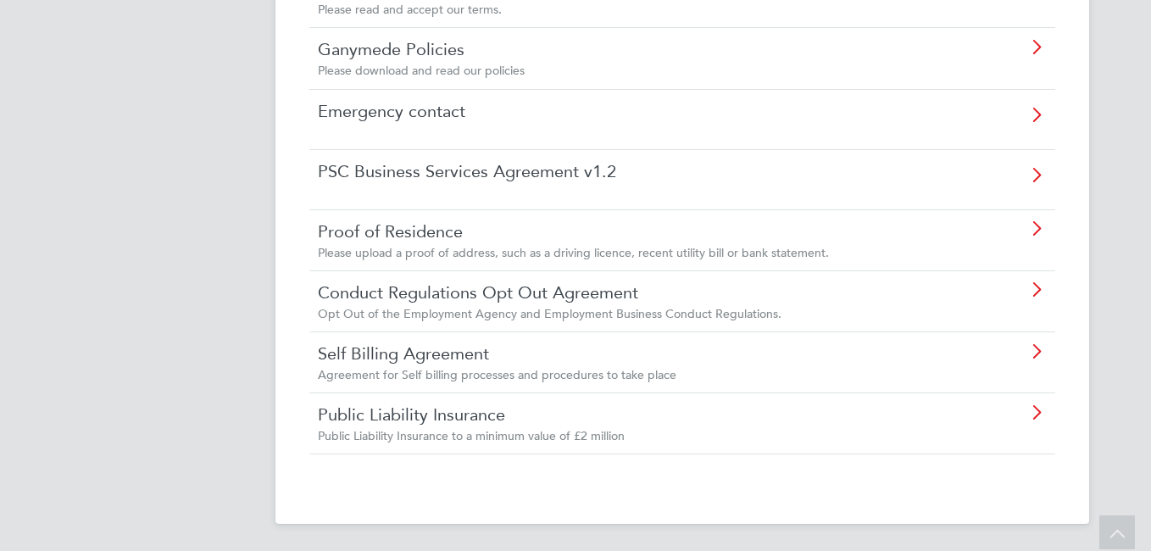
click at [1034, 411] on icon at bounding box center [1036, 413] width 21 height 14
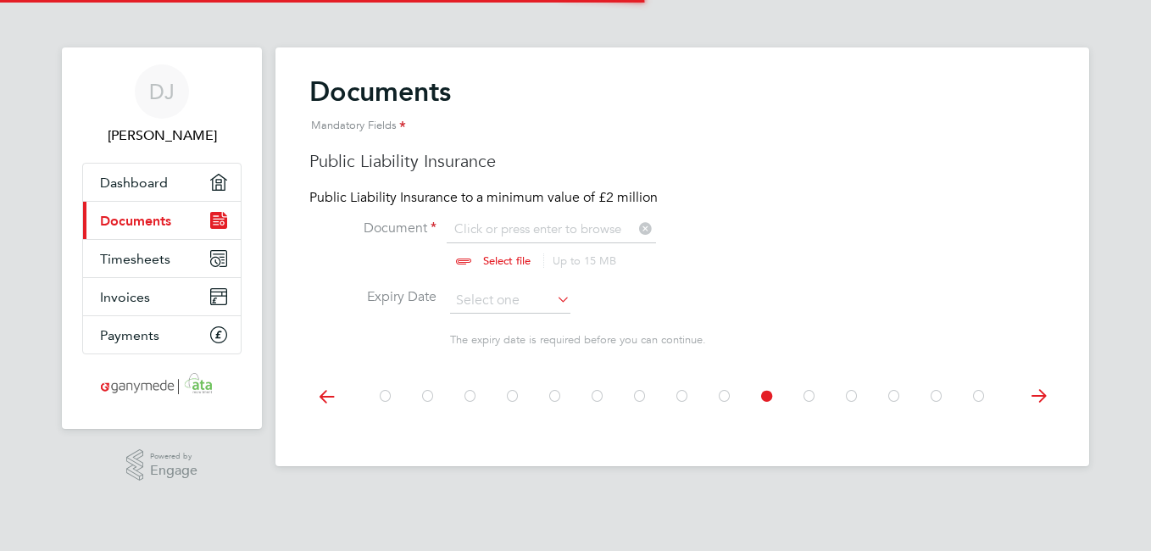
scroll to position [23, 210]
click at [510, 261] on input "file" at bounding box center [523, 245] width 266 height 51
type input "C:\fakepath\Policy Schedule - KSI-BulkUploadCSV-003.pdf"
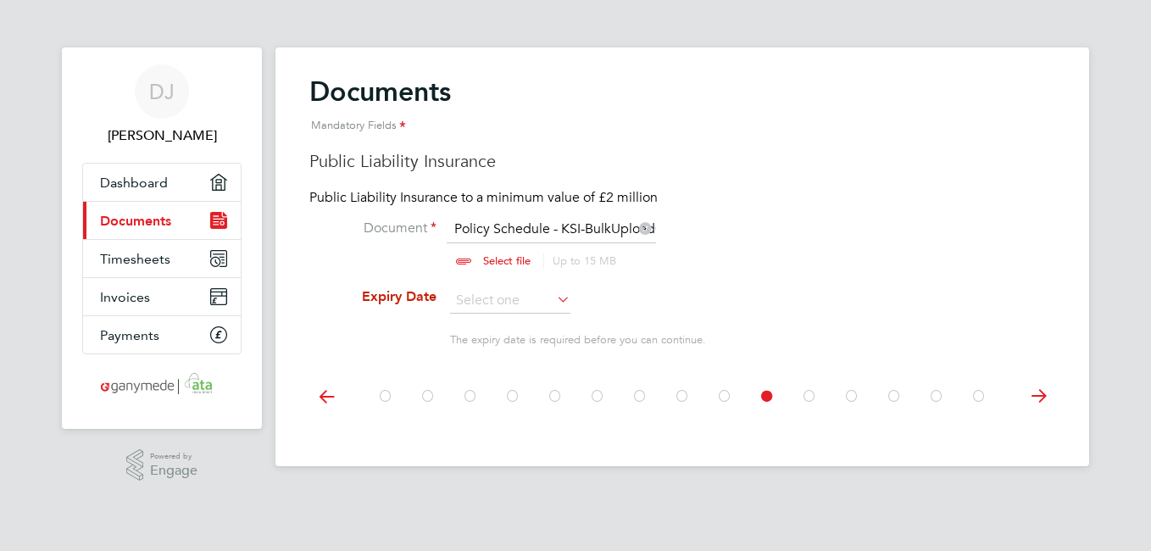
click at [553, 300] on icon at bounding box center [553, 299] width 0 height 24
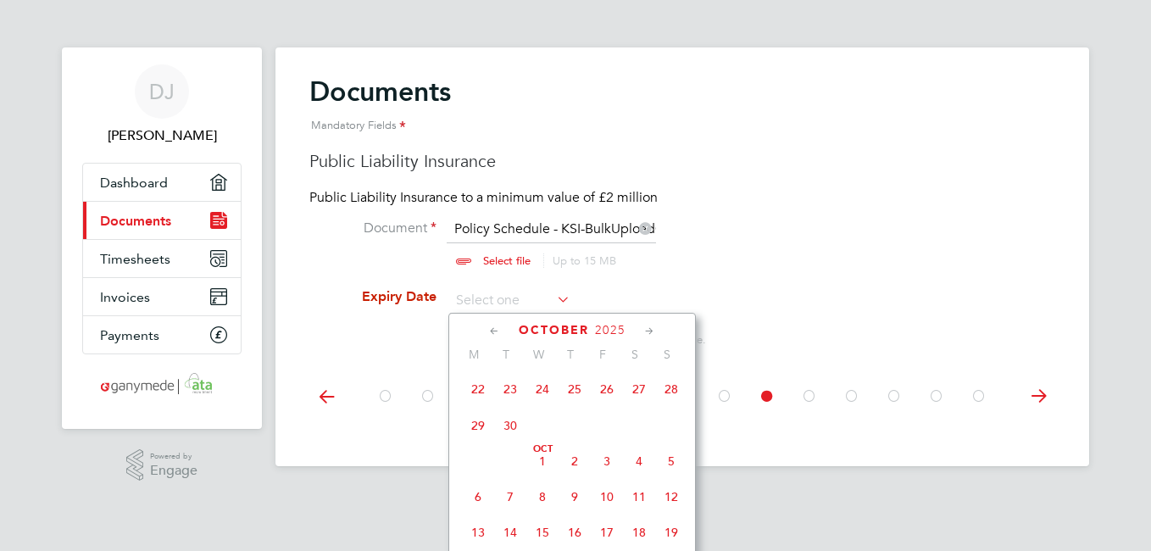
scroll to position [598, 0]
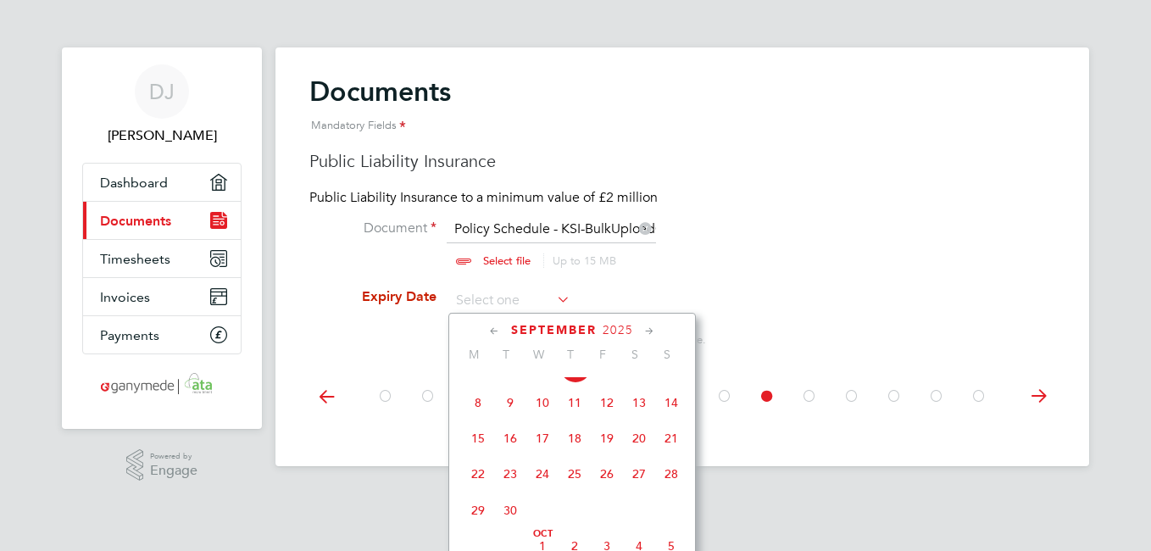
click at [481, 525] on span "29" at bounding box center [478, 510] width 32 height 32
type input "[DATE]"
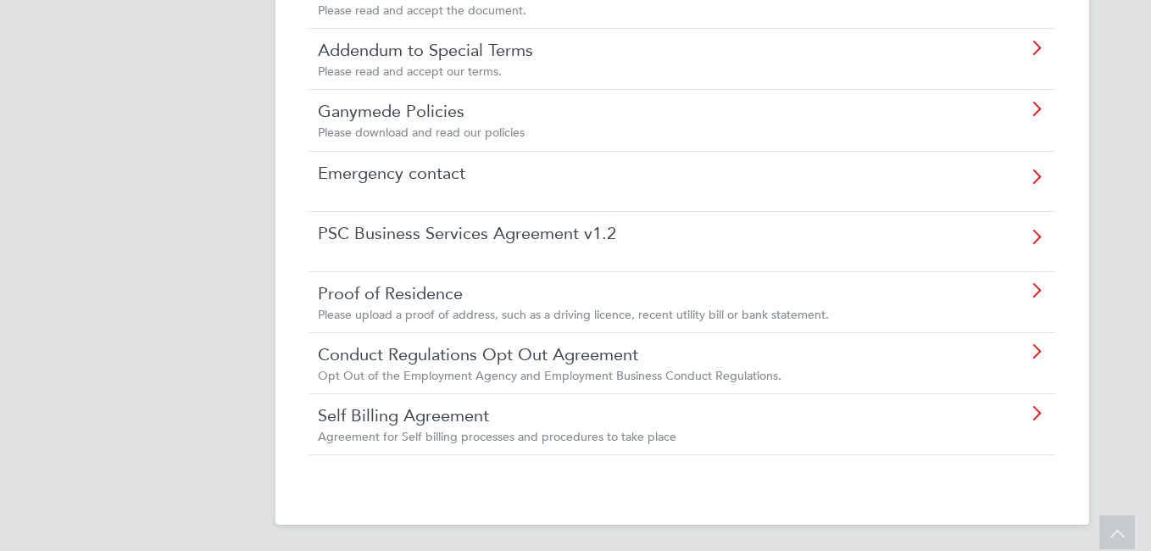
scroll to position [493, 0]
click at [1037, 407] on icon at bounding box center [1036, 413] width 21 height 14
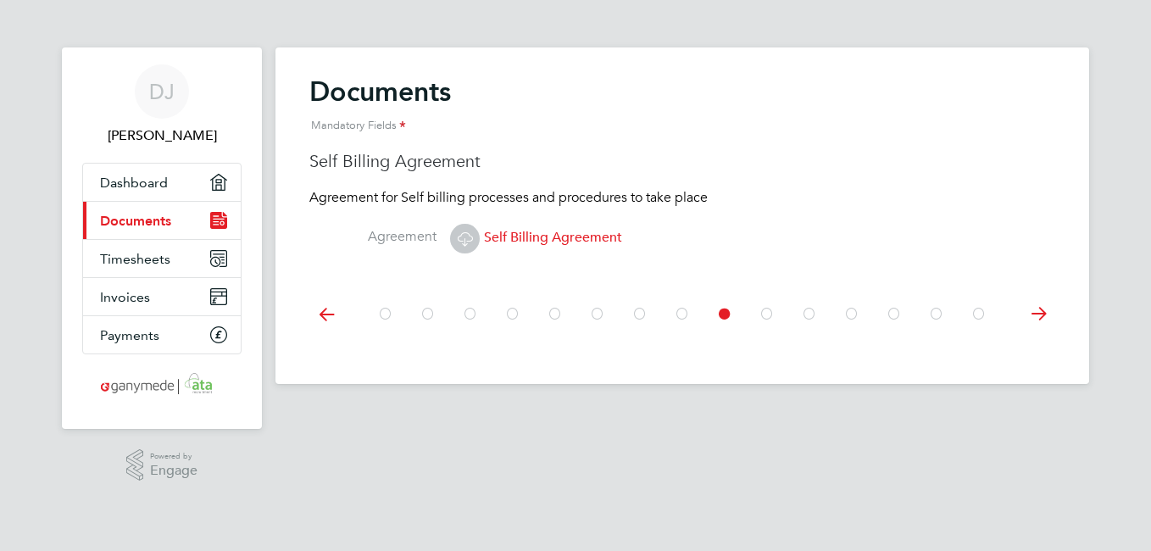
click at [591, 233] on span "Self Billing Agreement" at bounding box center [536, 237] width 172 height 17
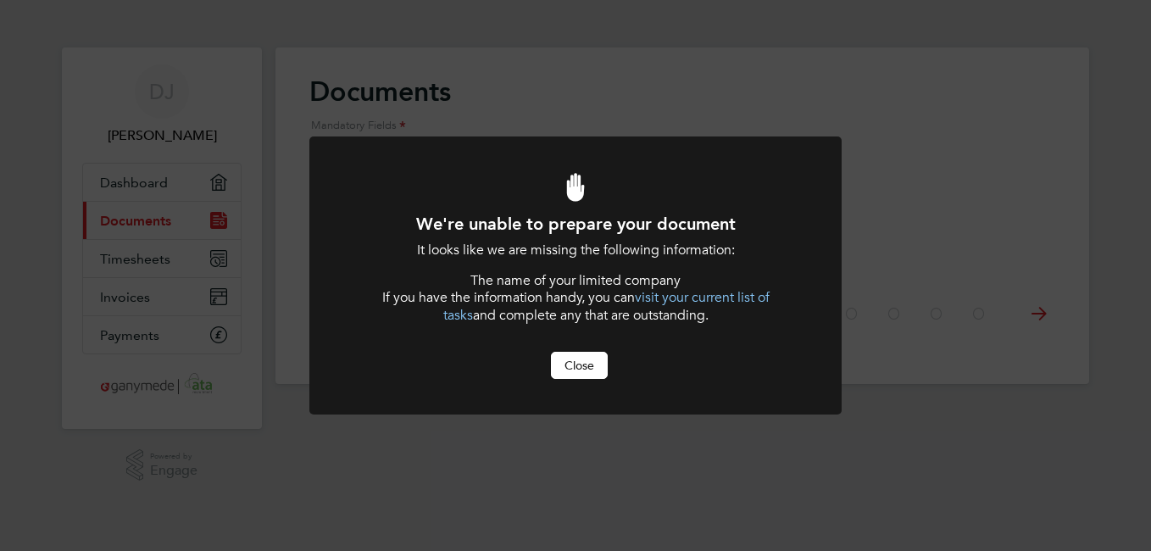
click at [572, 361] on button "Close" at bounding box center [579, 365] width 57 height 27
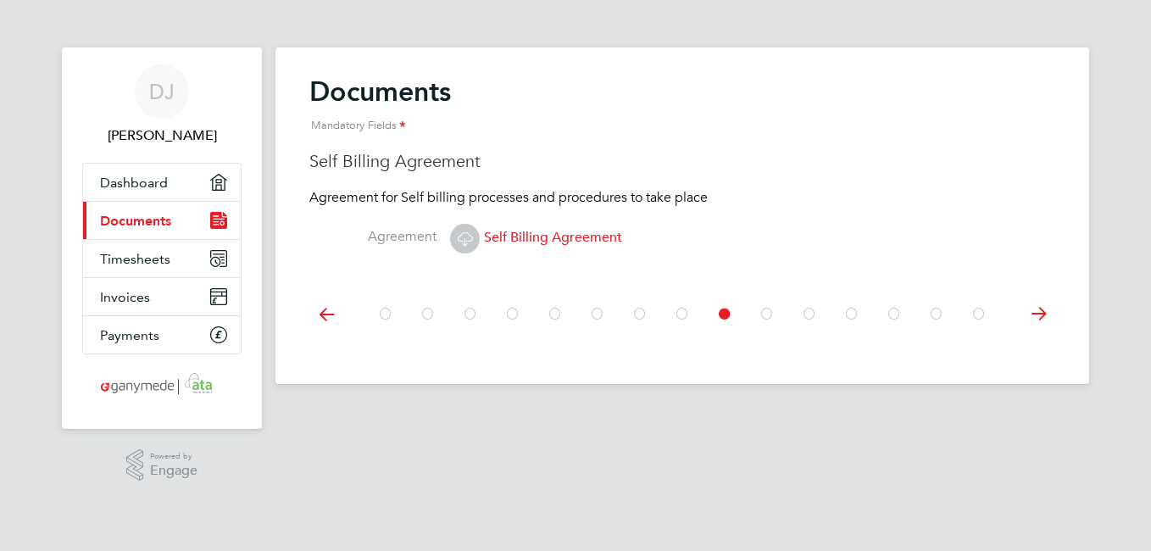
click at [323, 314] on icon at bounding box center [326, 314] width 34 height 38
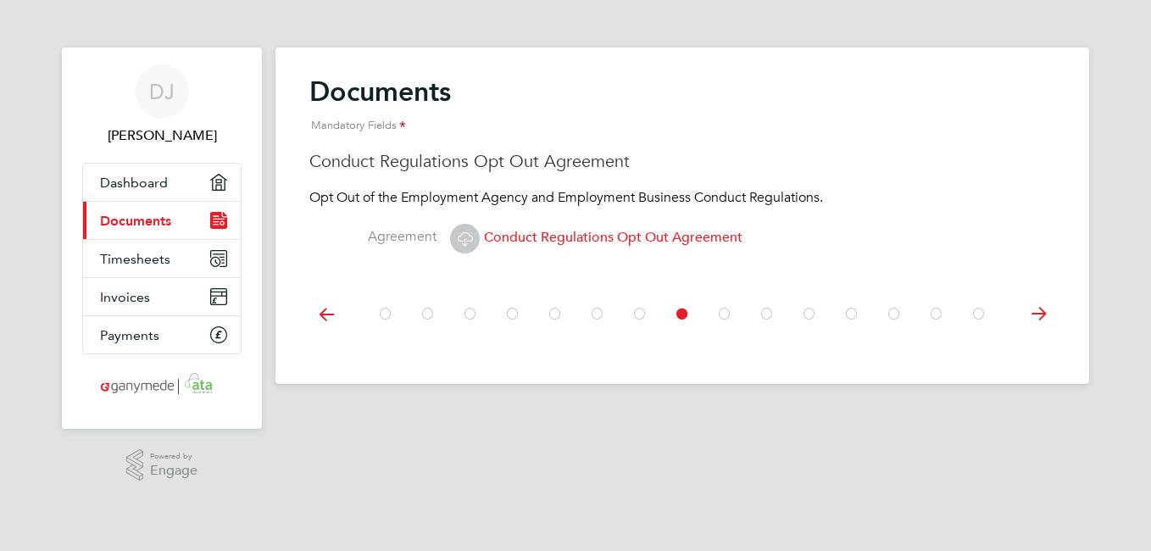
click at [323, 314] on icon at bounding box center [326, 314] width 34 height 38
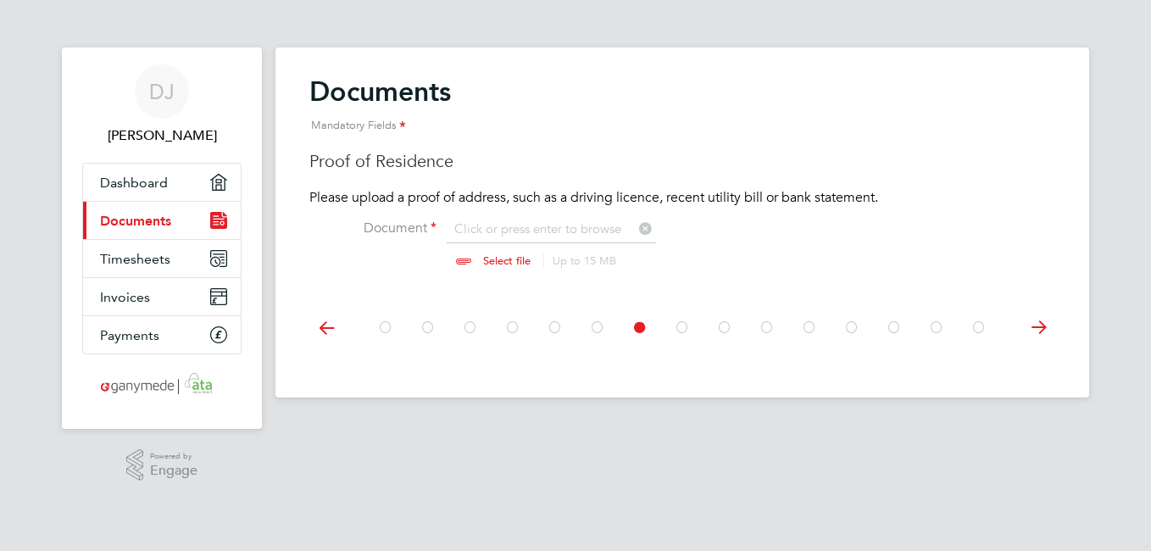
scroll to position [23, 210]
click at [323, 314] on icon at bounding box center [326, 328] width 34 height 38
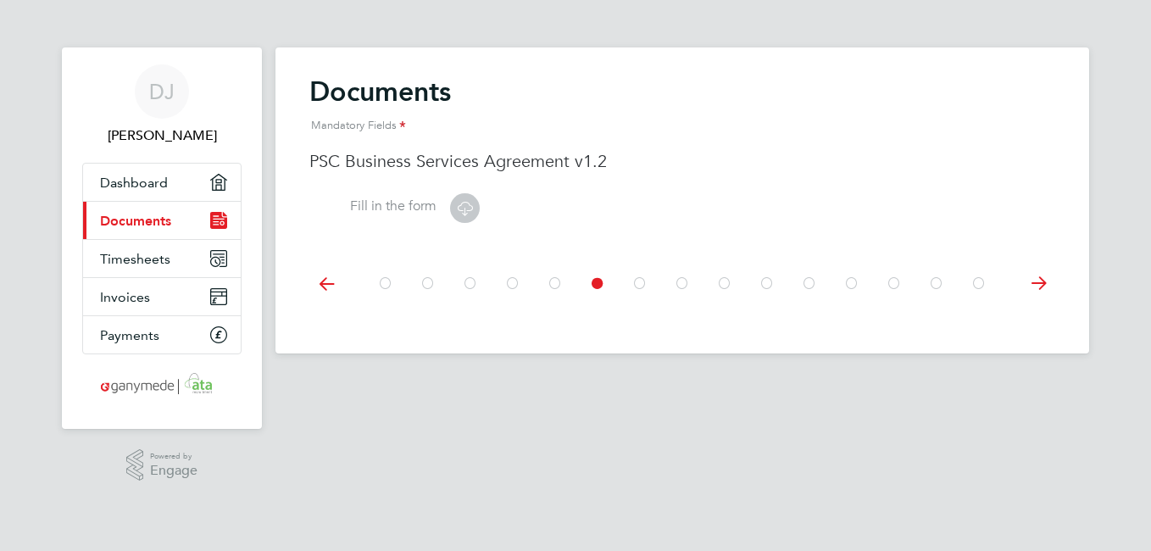
click at [323, 314] on div at bounding box center [682, 281] width 746 height 75
click at [331, 284] on icon at bounding box center [326, 283] width 34 height 38
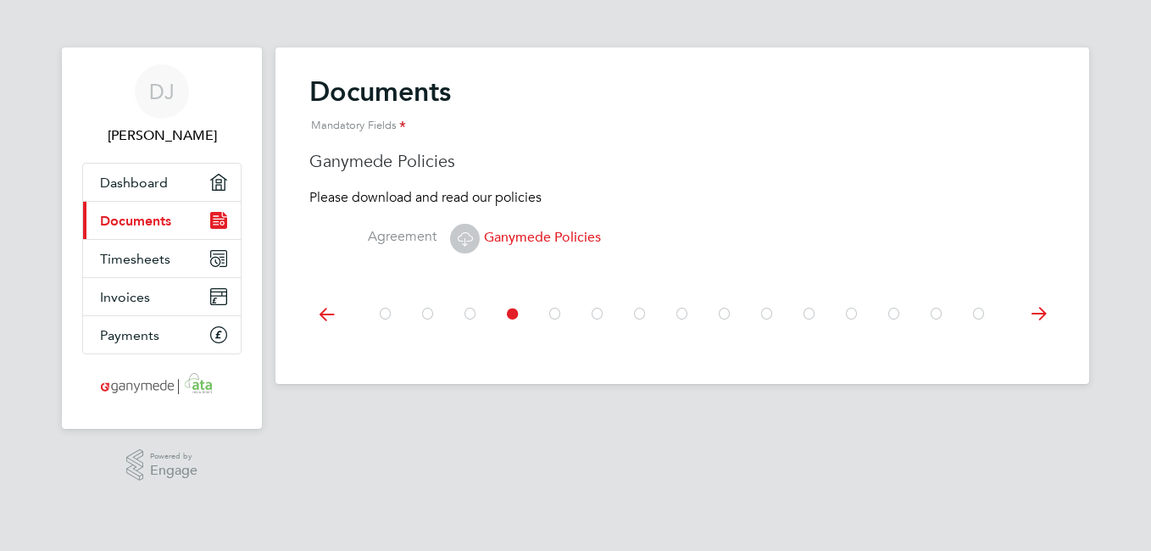
click at [322, 309] on icon at bounding box center [326, 314] width 34 height 38
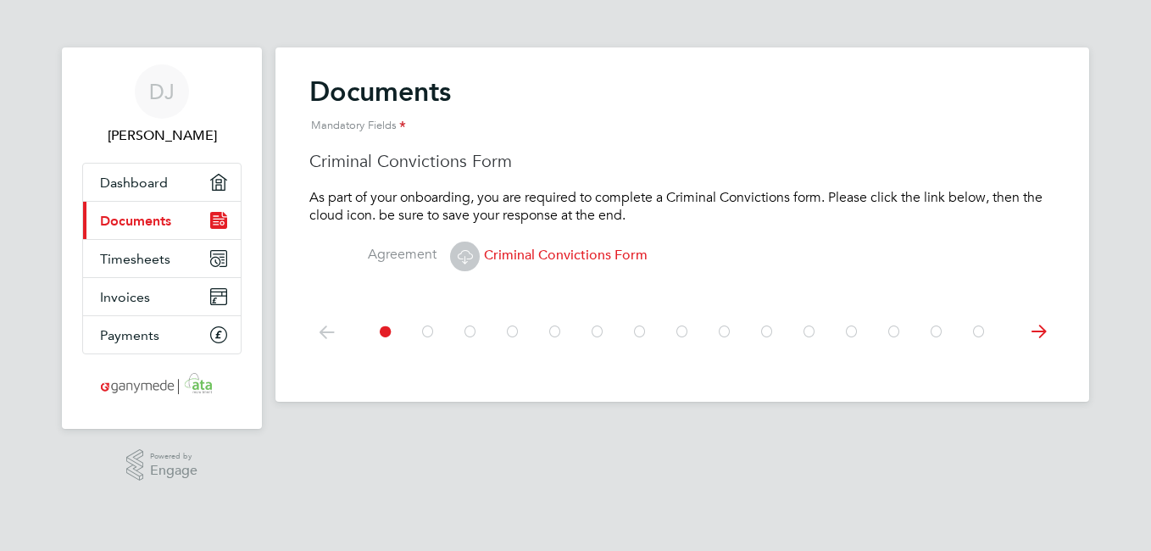
click at [322, 309] on div at bounding box center [682, 329] width 746 height 75
click at [201, 185] on link "Dashboard" at bounding box center [162, 182] width 158 height 37
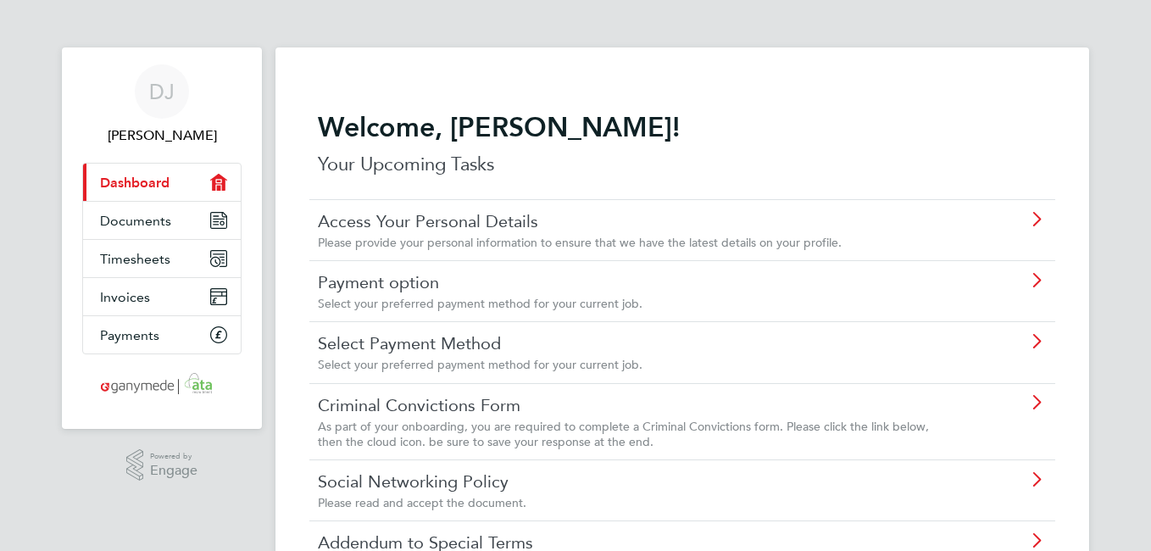
click at [1037, 220] on icon at bounding box center [1036, 220] width 21 height 14
click at [1037, 214] on icon at bounding box center [1036, 220] width 21 height 14
click at [1036, 280] on icon at bounding box center [1036, 281] width 21 height 14
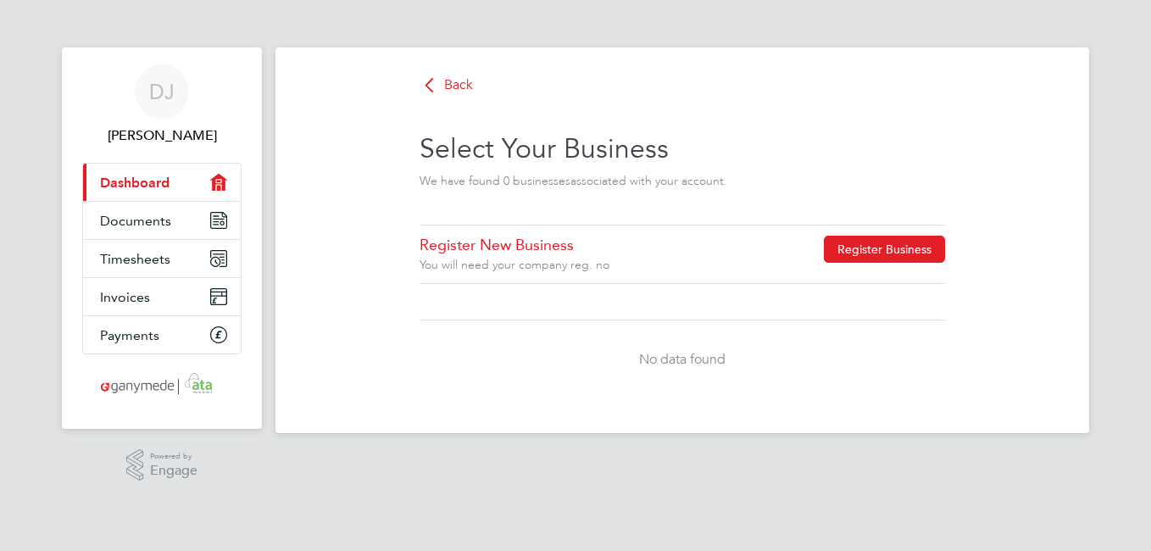
click at [842, 245] on button "Register Business" at bounding box center [884, 249] width 121 height 27
type input "United Kingdom"
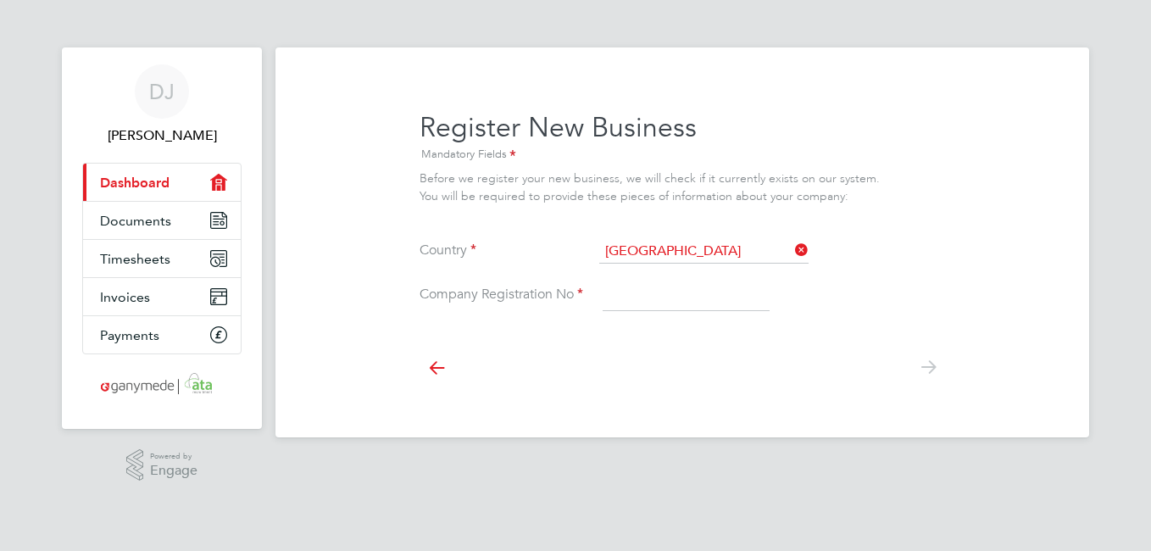
click at [695, 294] on input at bounding box center [686, 296] width 167 height 31
type input "04196435"
click at [924, 367] on icon at bounding box center [928, 367] width 34 height 38
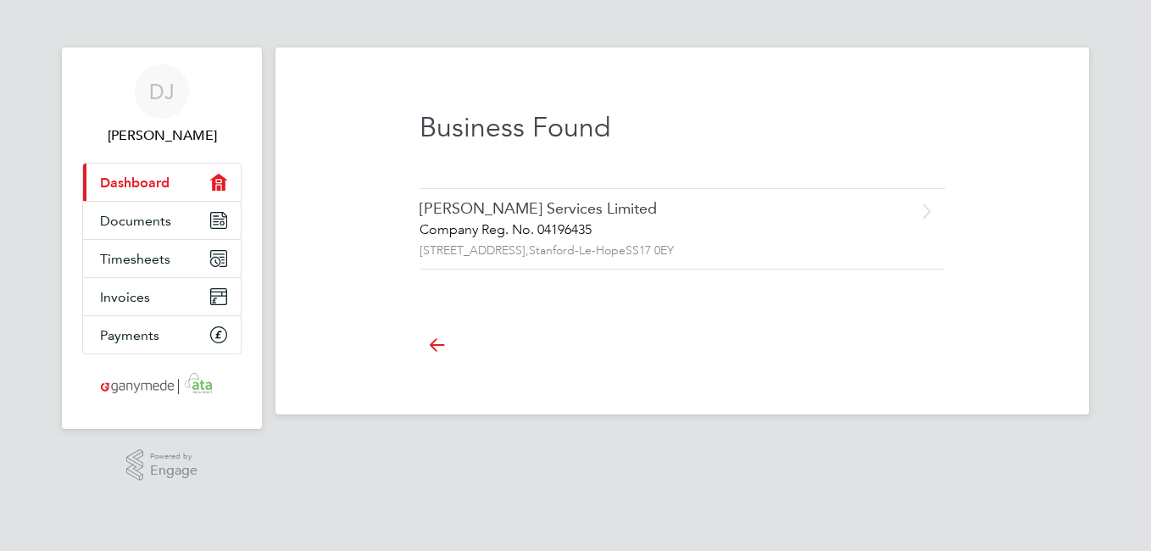
click at [553, 220] on div "Johnson Services Limited Company Reg. No. 04196435 12 High Street, Stanford-Le-…" at bounding box center [651, 228] width 463 height 59
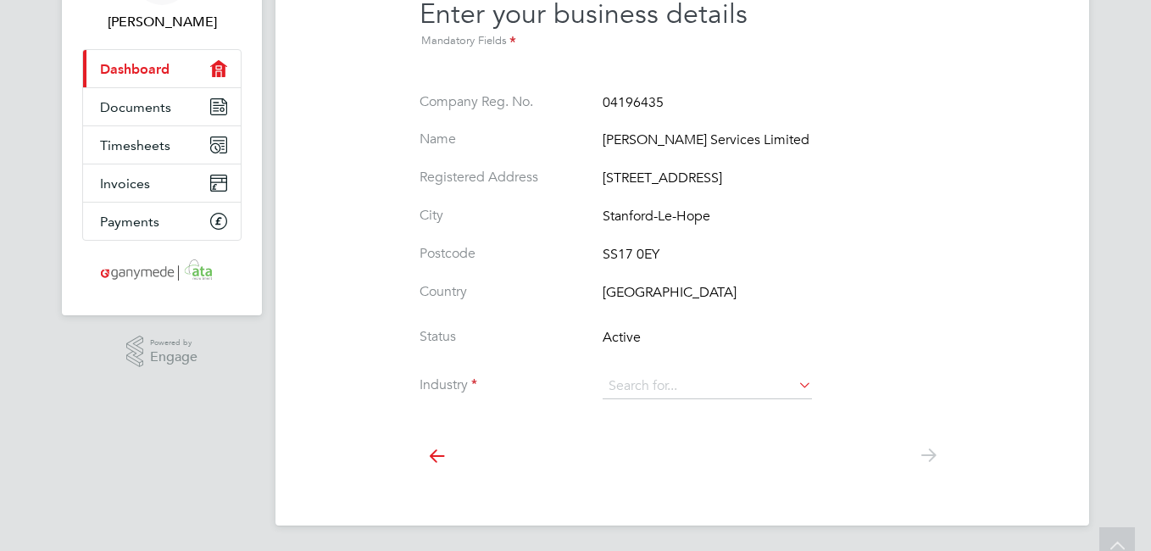
scroll to position [115, 0]
click at [795, 386] on icon at bounding box center [795, 383] width 0 height 24
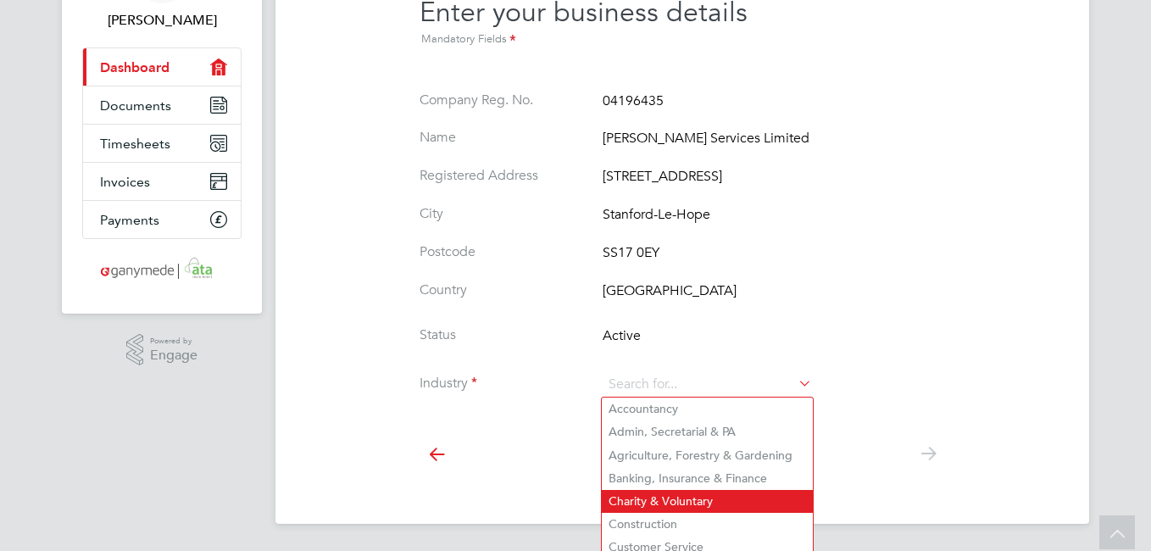
scroll to position [185, 0]
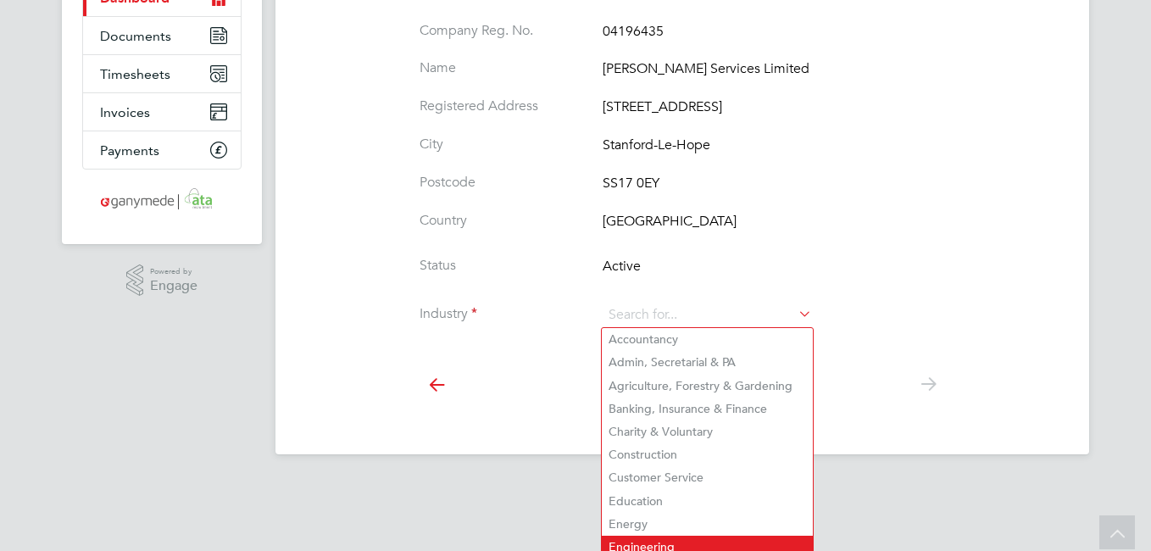
click at [624, 539] on li "Engineering" at bounding box center [707, 547] width 211 height 23
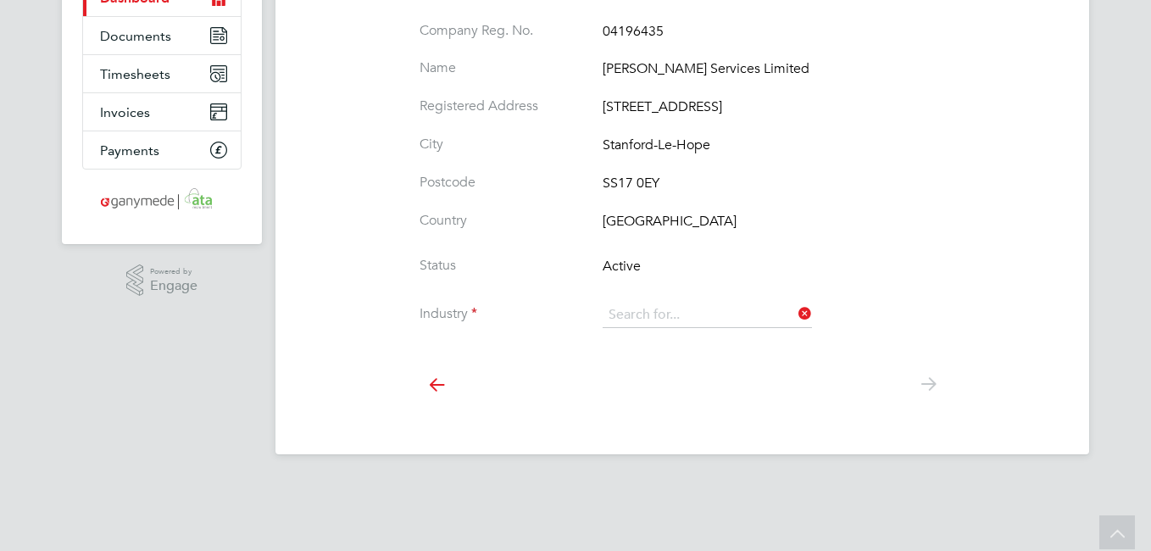
type input "Engineering"
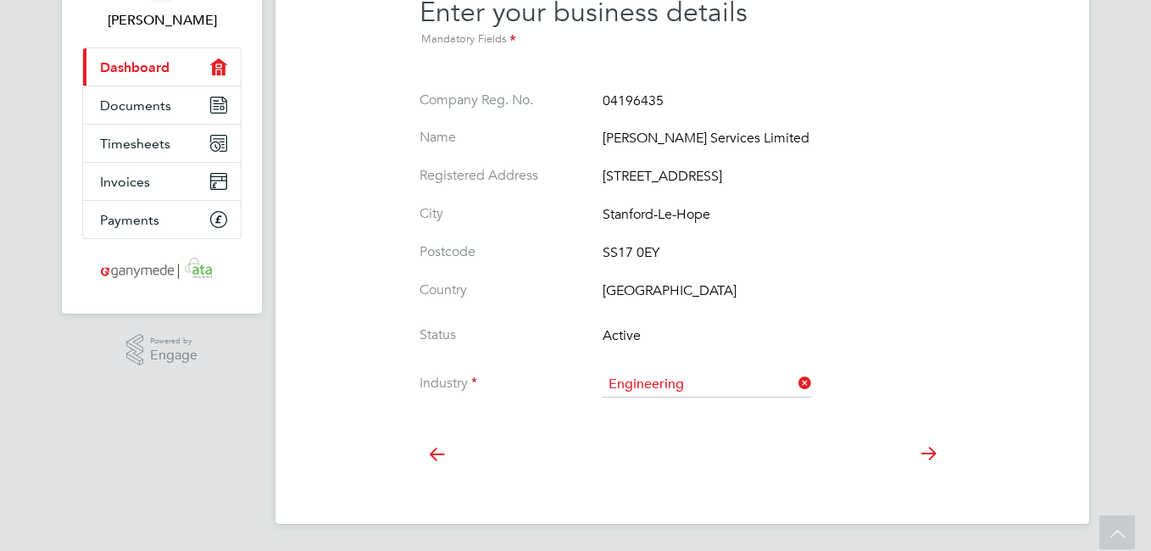
click at [931, 455] on icon at bounding box center [928, 454] width 34 height 38
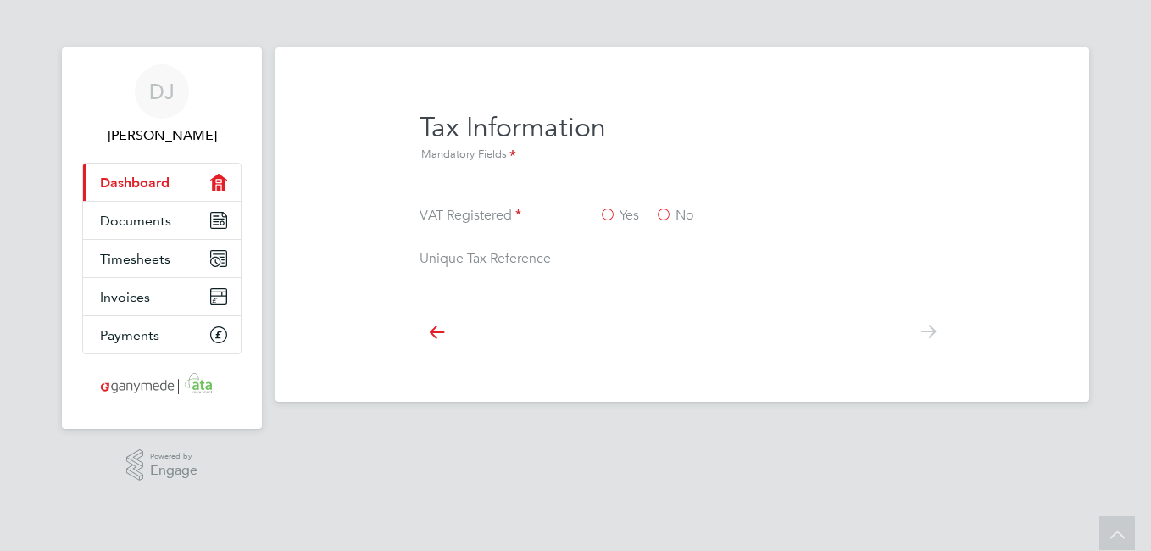
scroll to position [0, 0]
click at [668, 212] on label "No" at bounding box center [674, 216] width 38 height 18
click at [0, 0] on input "No" at bounding box center [0, 0] width 0 height 0
click at [628, 269] on input at bounding box center [657, 260] width 108 height 31
type input "5558981360"
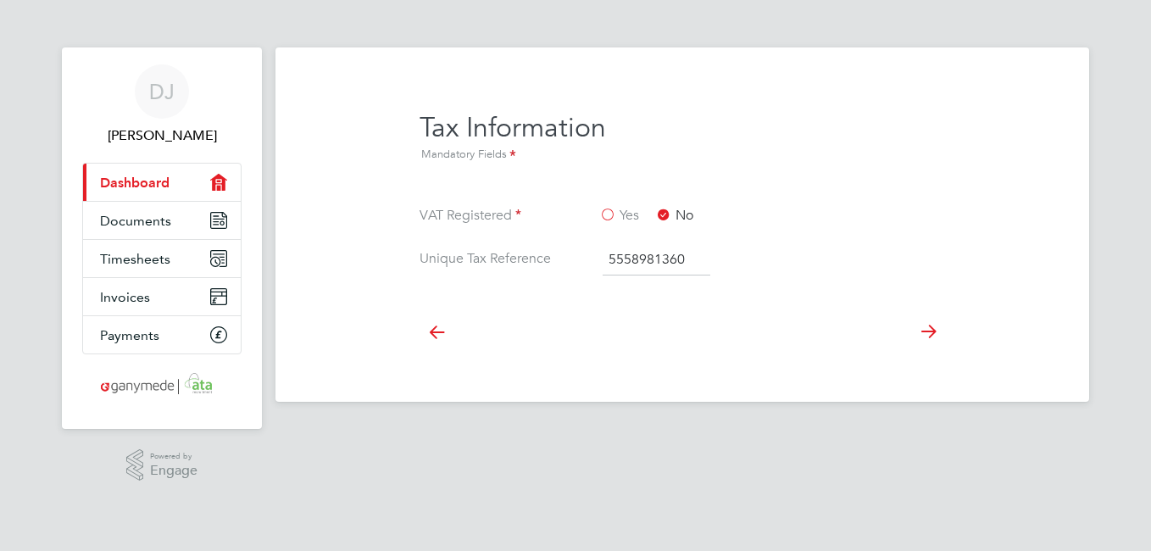
click at [928, 329] on icon at bounding box center [928, 332] width 34 height 38
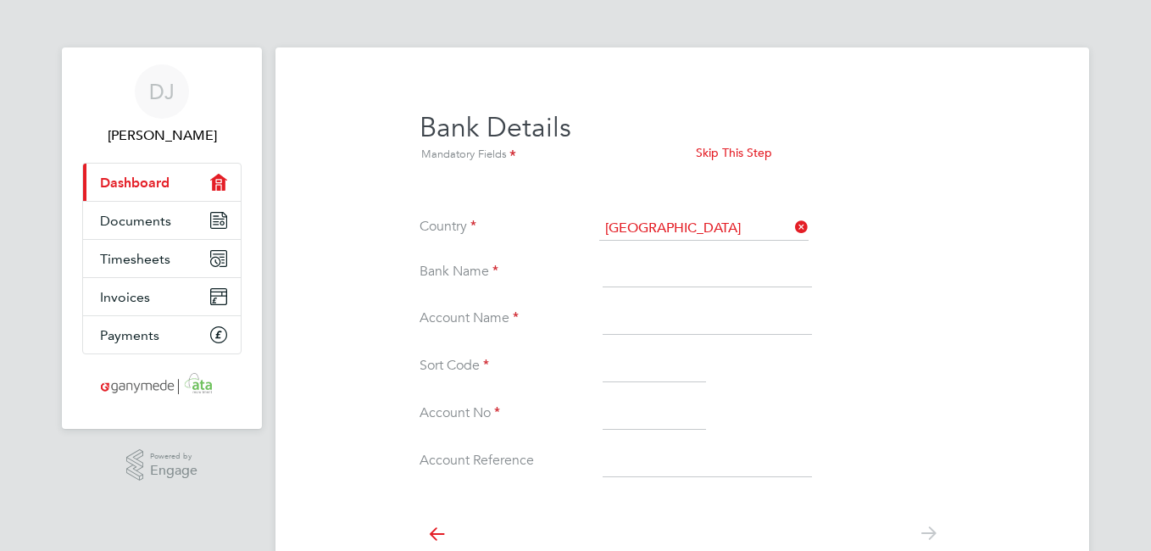
click at [686, 271] on input at bounding box center [707, 273] width 209 height 31
type input "Lloyds"
type input "Johnson services ltd"
type input "30-18-34"
type input "1489916"
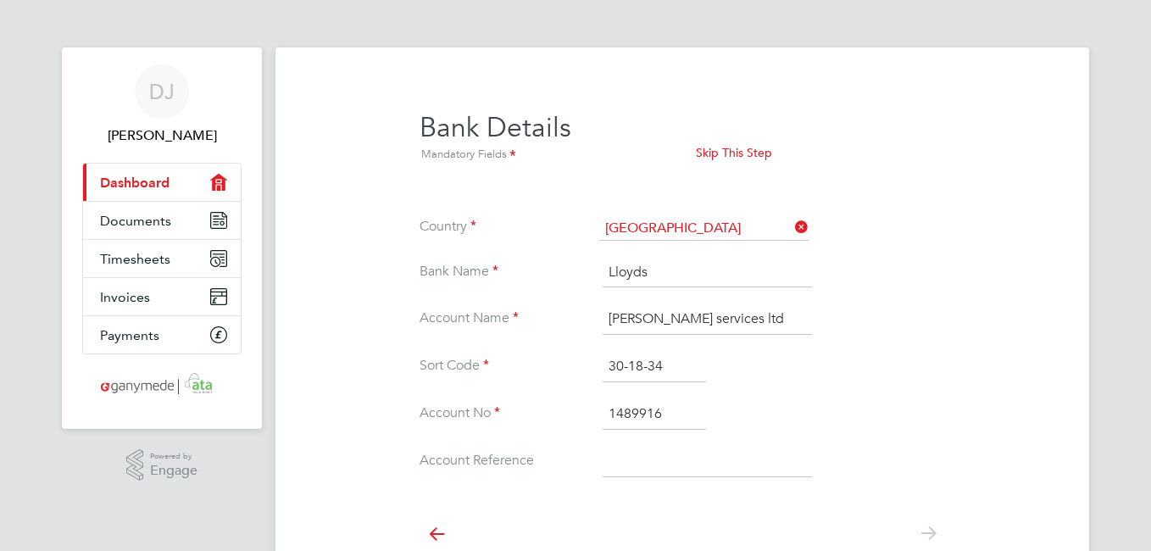
type input "02"
click at [609, 408] on input "1489916" at bounding box center [654, 414] width 103 height 31
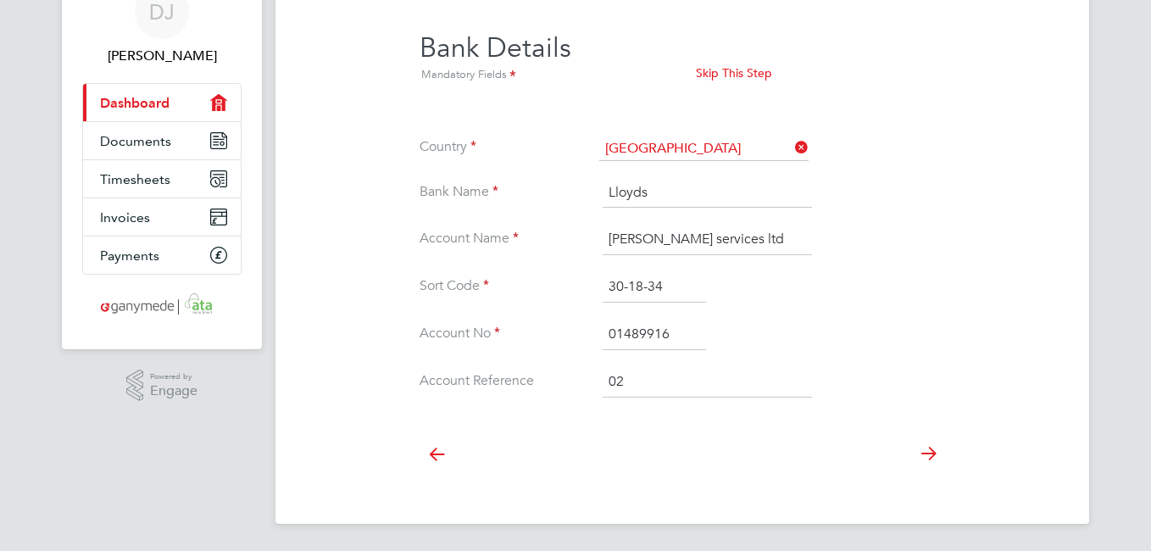
type input "01489916"
click at [666, 378] on input "02" at bounding box center [707, 382] width 209 height 31
type input "0"
click at [928, 453] on icon at bounding box center [928, 454] width 34 height 38
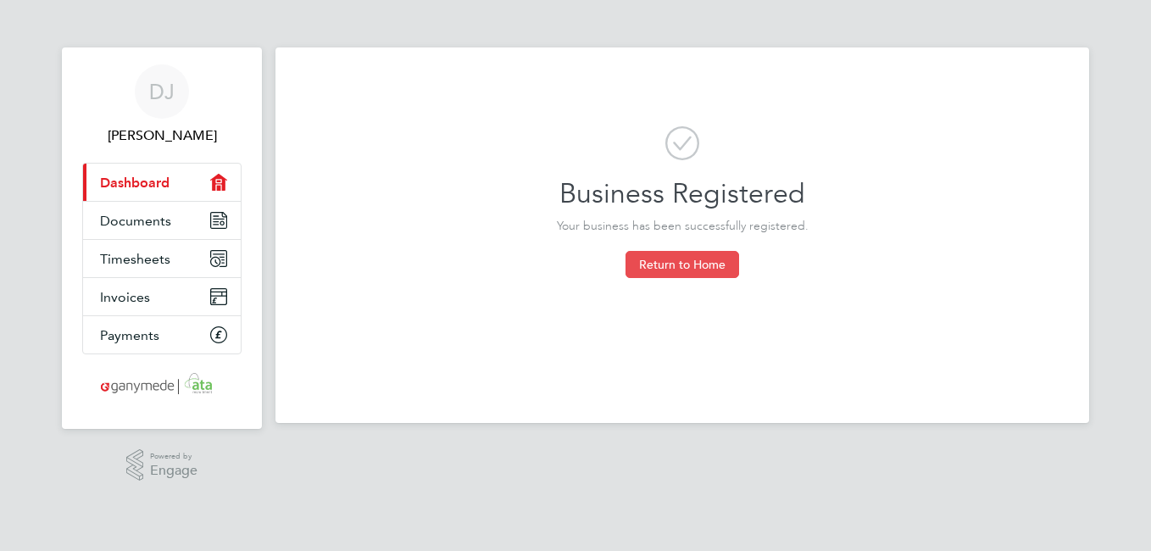
click at [676, 263] on button "Return to Home" at bounding box center [683, 264] width 114 height 27
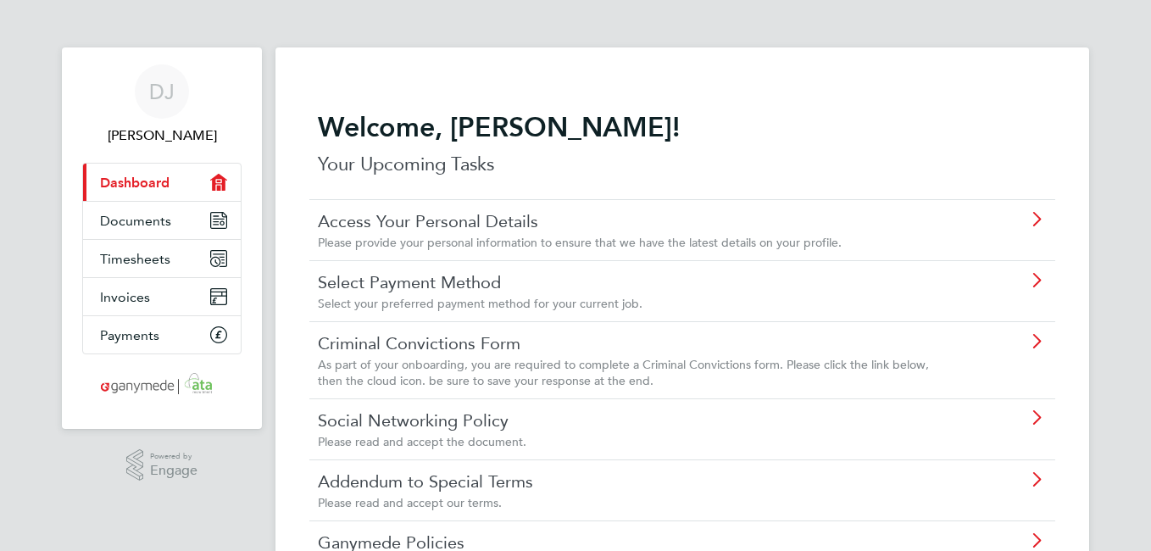
click at [1034, 276] on icon at bounding box center [1036, 281] width 21 height 14
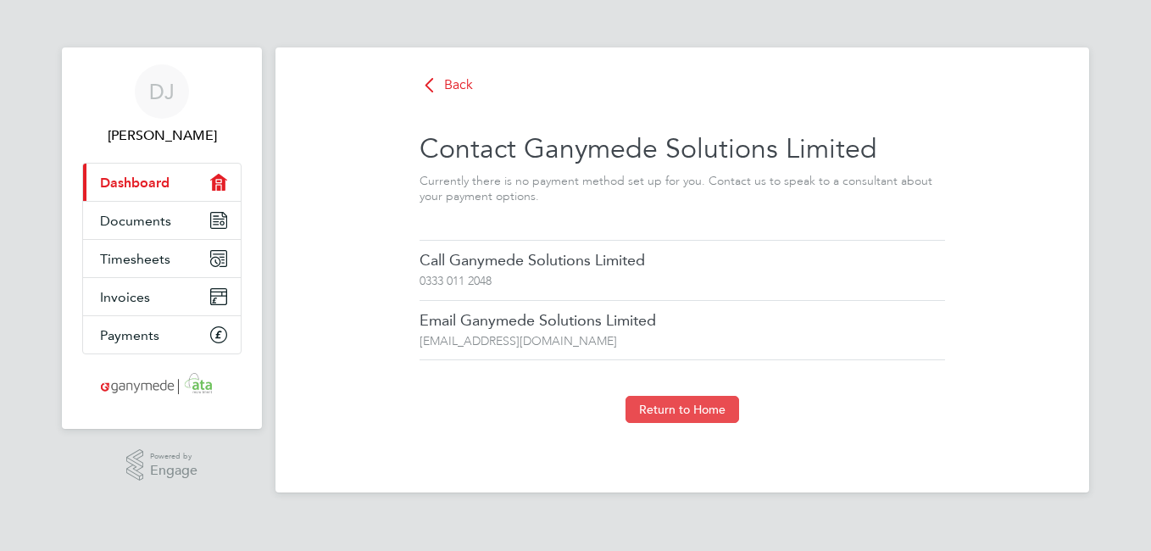
click at [692, 410] on button "Return to Home" at bounding box center [683, 409] width 114 height 27
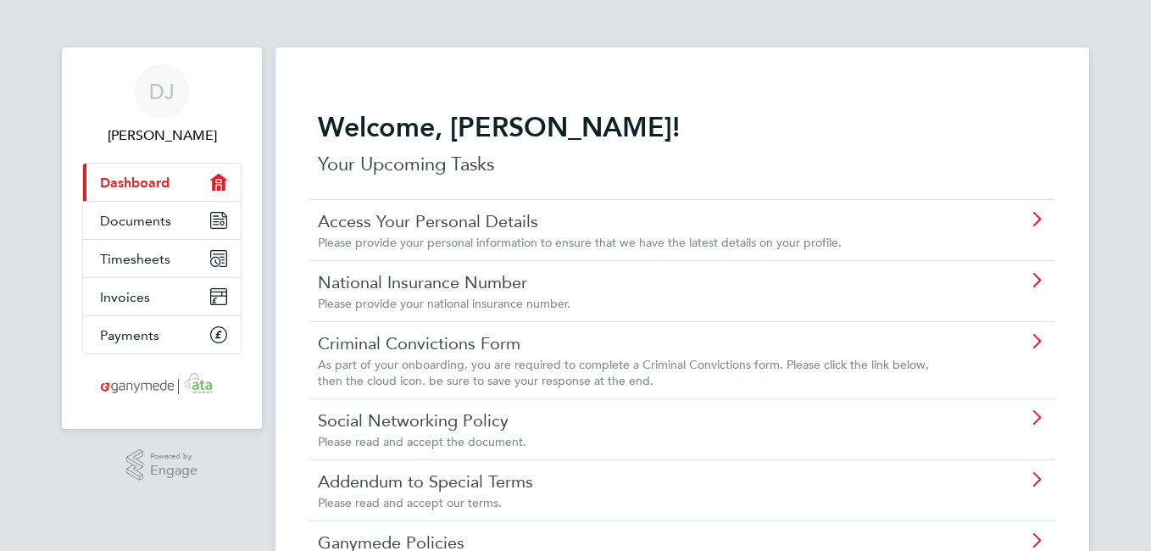
click at [1034, 279] on icon at bounding box center [1036, 281] width 21 height 14
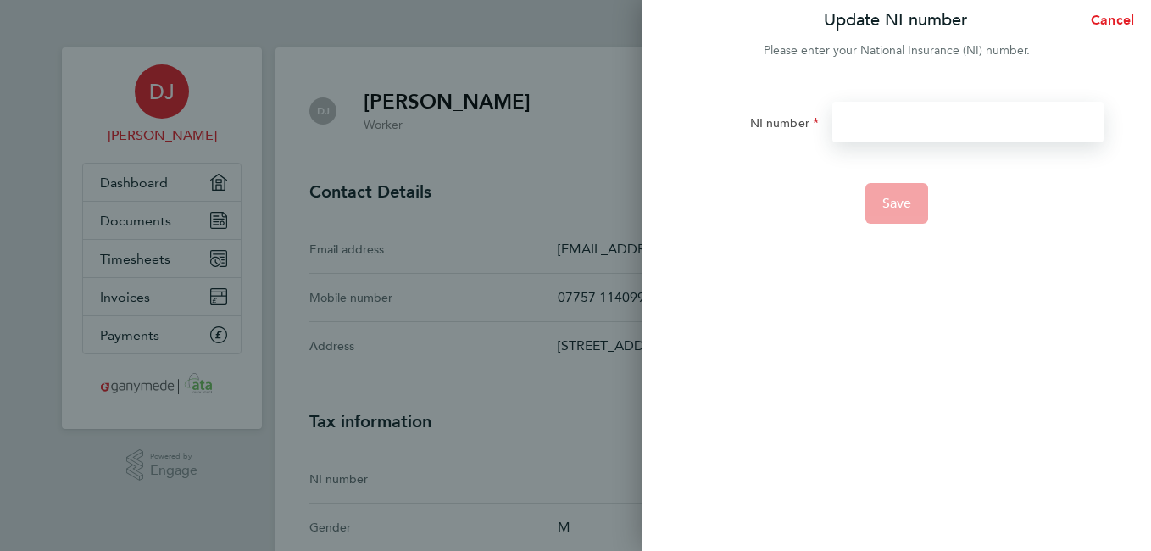
click at [889, 127] on input "NI number" at bounding box center [967, 122] width 271 height 41
type input "NM091646D"
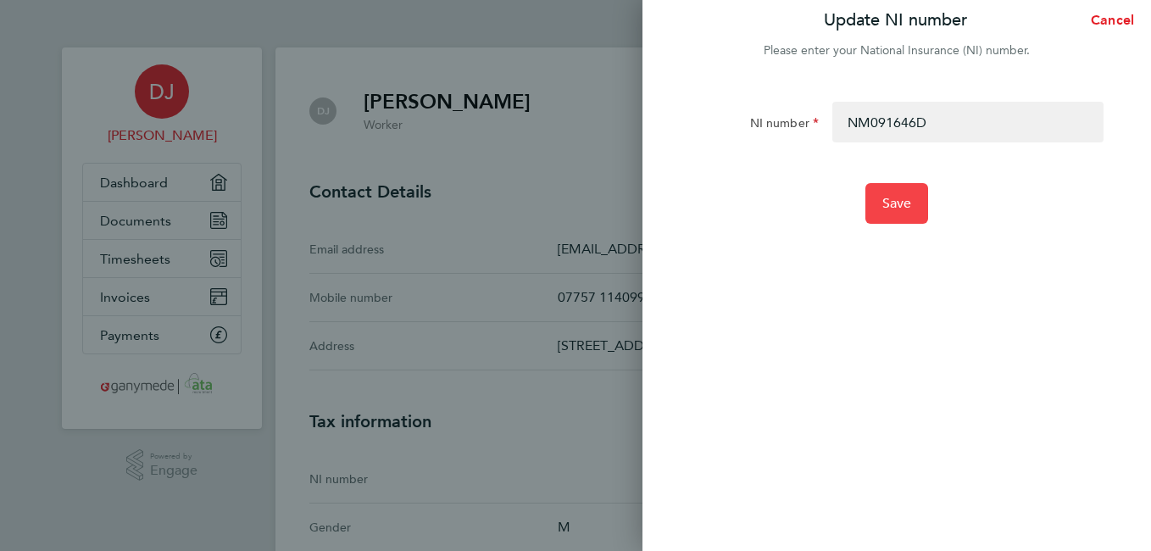
click at [896, 202] on span "Save" at bounding box center [897, 203] width 30 height 17
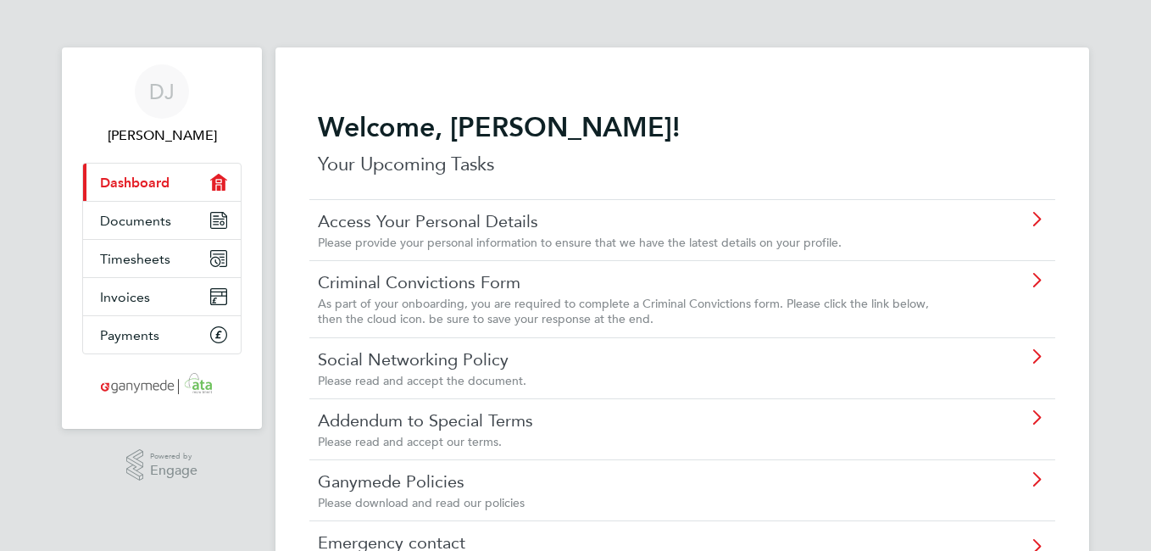
click at [1036, 275] on icon at bounding box center [1036, 281] width 21 height 14
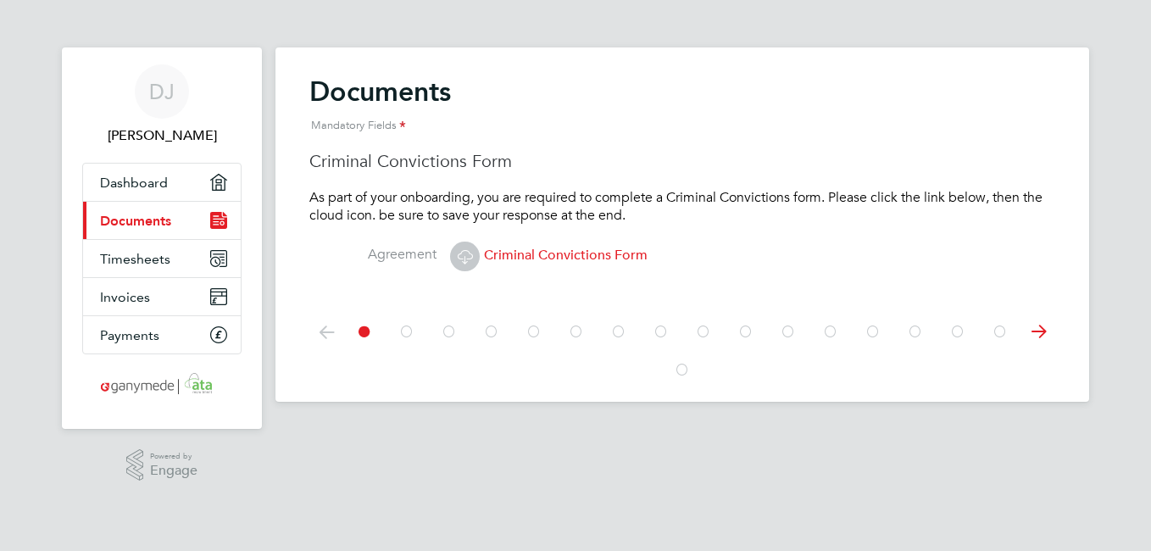
click at [526, 256] on span "Criminal Convictions Form" at bounding box center [548, 255] width 197 height 17
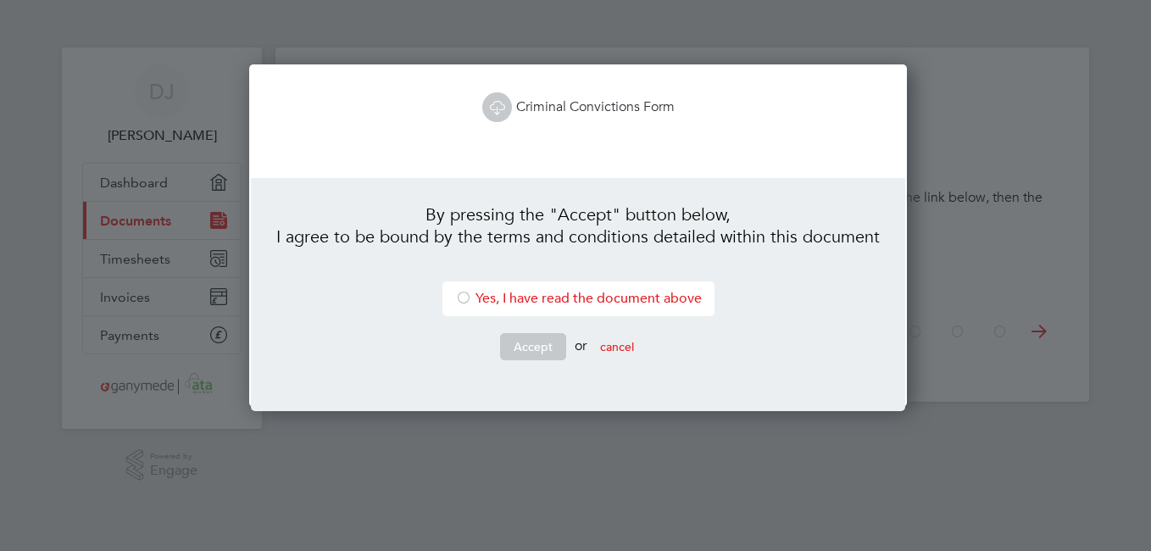
scroll to position [343, 652]
click at [548, 108] on link "Criminal Convictions Form" at bounding box center [578, 106] width 192 height 17
click at [459, 292] on div at bounding box center [463, 299] width 17 height 17
click at [519, 347] on button "Accept" at bounding box center [533, 346] width 66 height 27
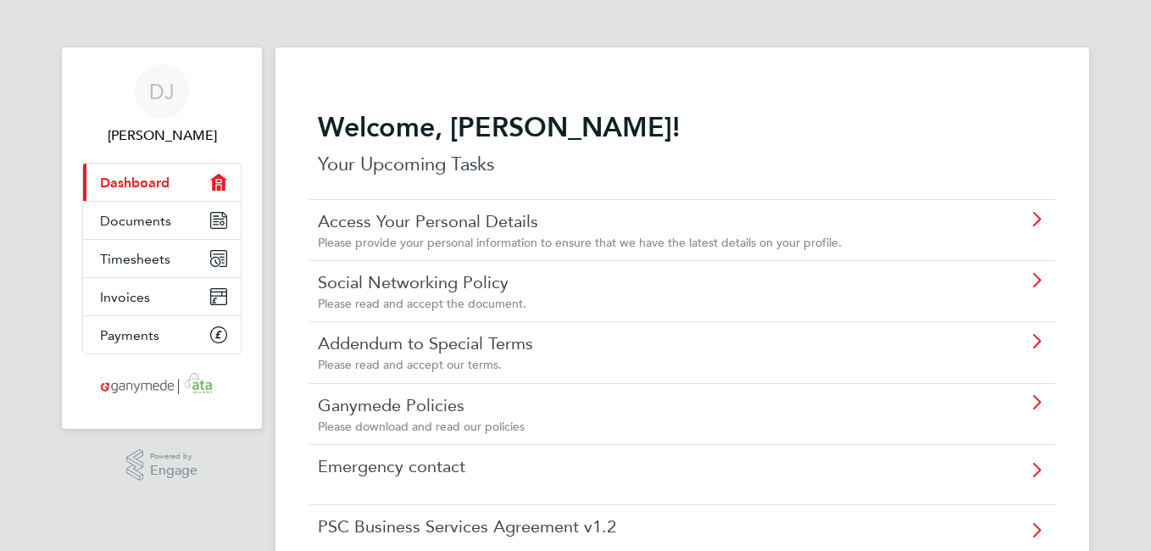
click at [1034, 277] on icon at bounding box center [1036, 281] width 21 height 14
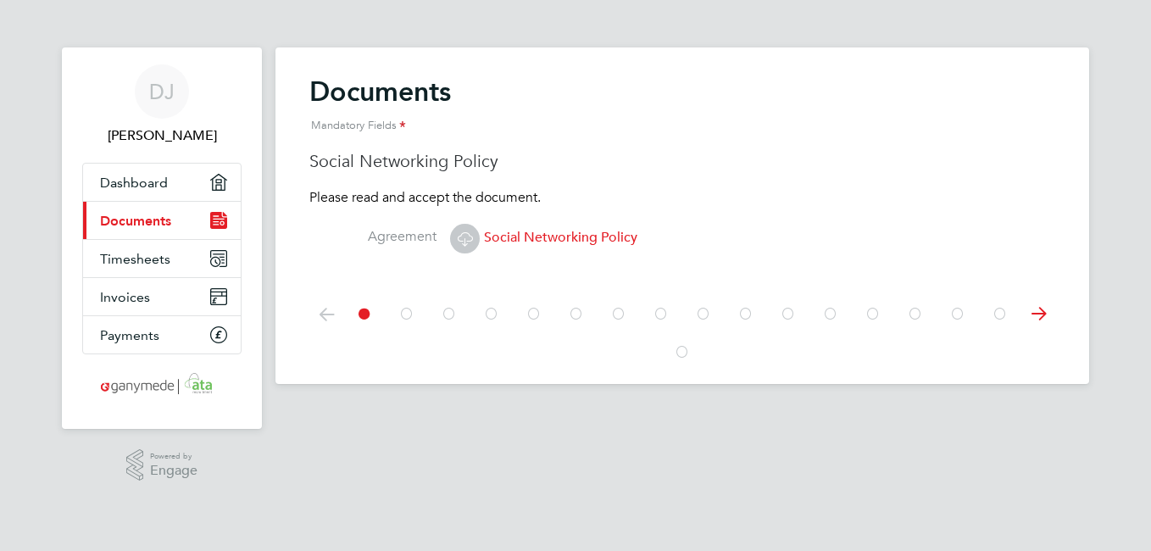
click at [577, 240] on span "Social Networking Policy" at bounding box center [543, 237] width 187 height 17
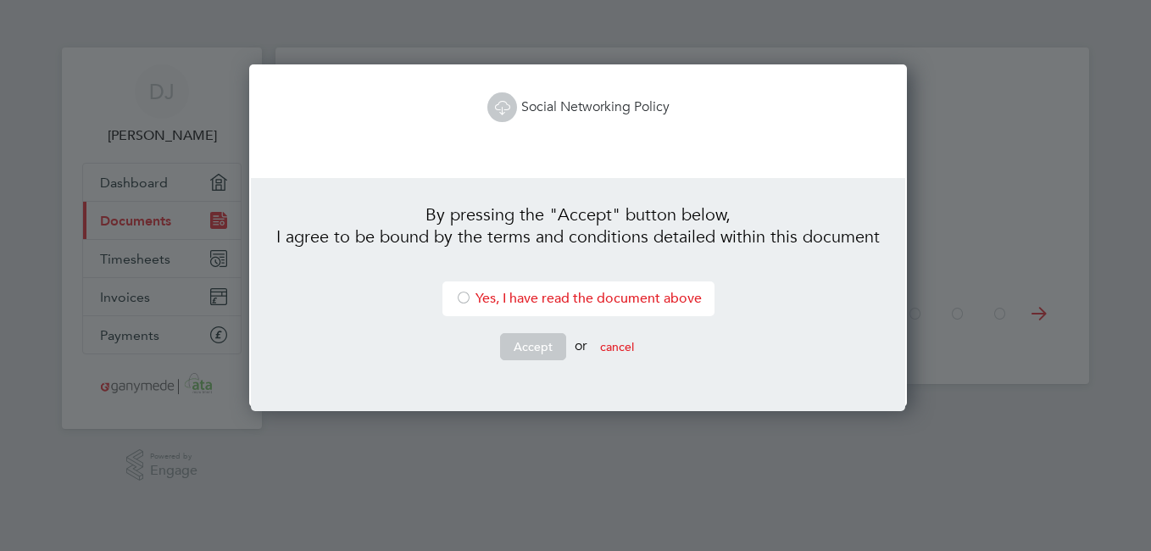
scroll to position [343, 652]
click at [459, 292] on div at bounding box center [463, 299] width 17 height 17
click at [546, 340] on button "Accept" at bounding box center [533, 346] width 66 height 27
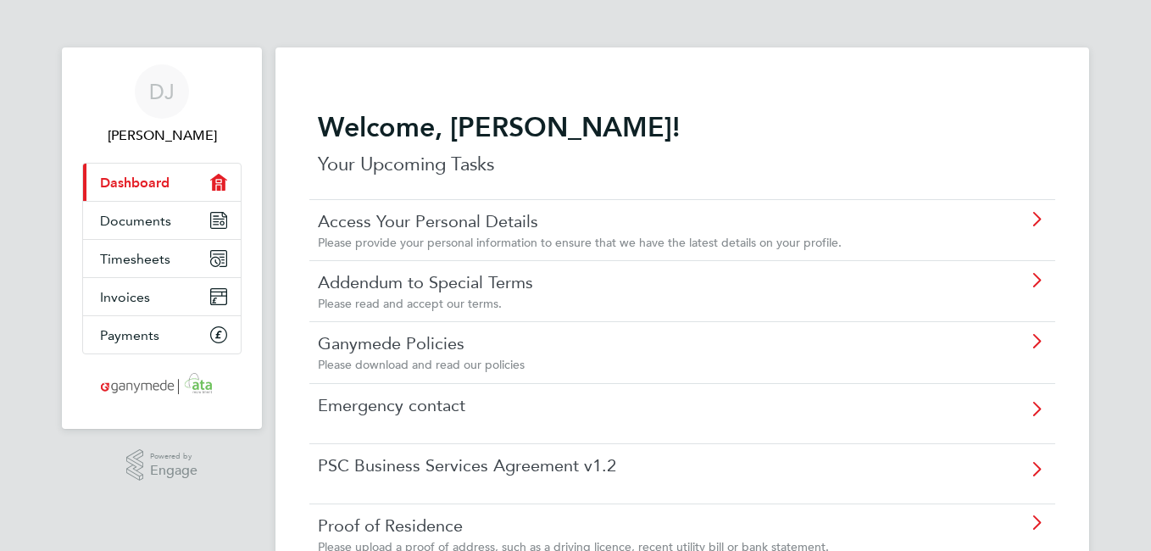
click at [1038, 278] on icon at bounding box center [1036, 281] width 21 height 14
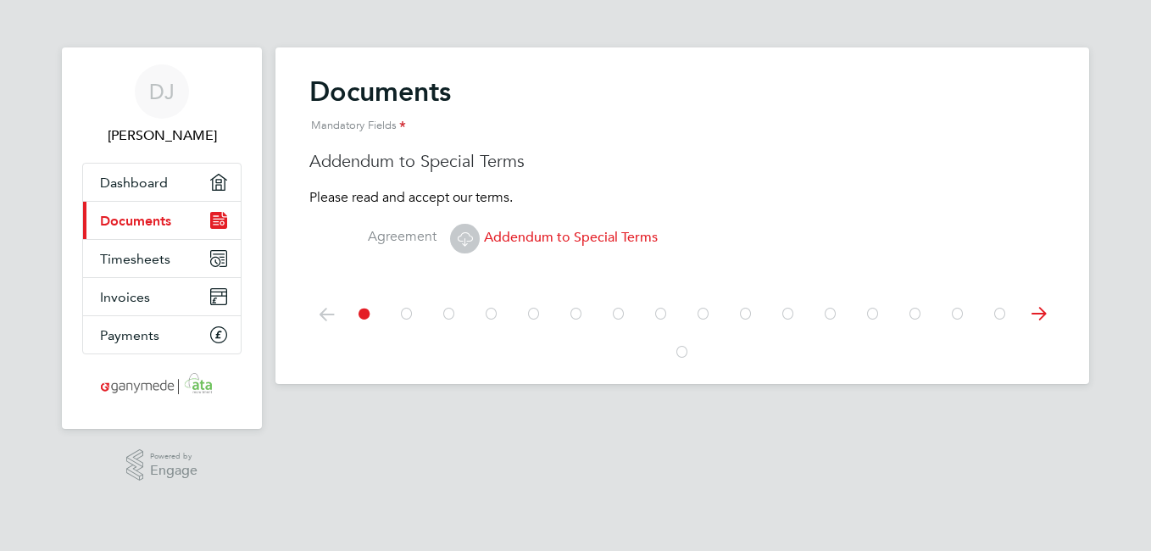
click at [595, 242] on span "Addendum to Special Terms" at bounding box center [554, 237] width 208 height 17
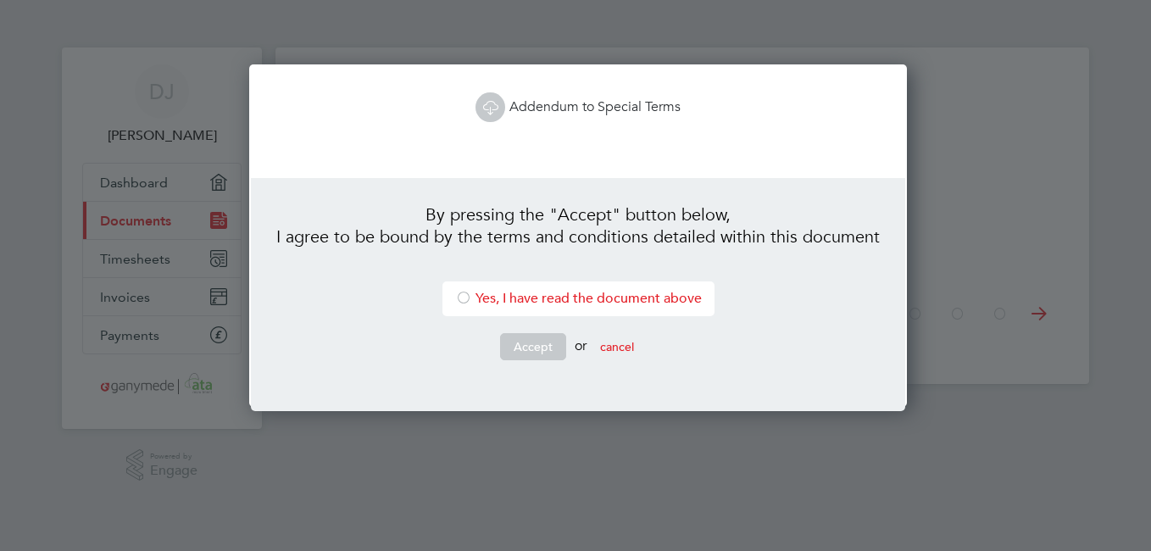
scroll to position [343, 652]
click at [568, 108] on link "Addendum to Special Terms" at bounding box center [578, 106] width 205 height 17
click at [455, 298] on div at bounding box center [463, 299] width 17 height 17
click at [510, 342] on button "Accept" at bounding box center [533, 346] width 66 height 27
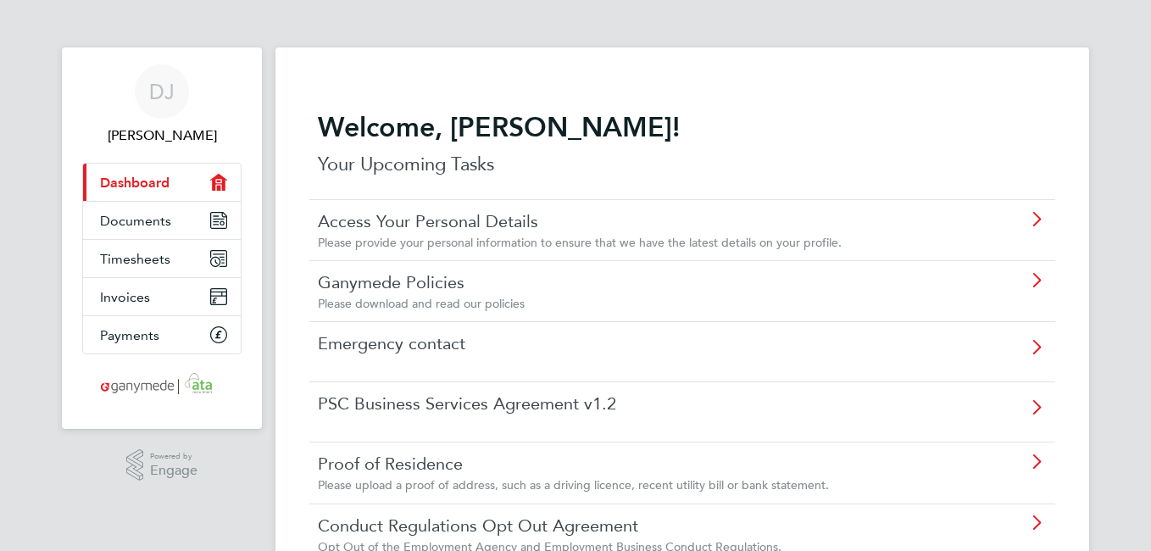
click at [1032, 281] on icon at bounding box center [1036, 281] width 21 height 14
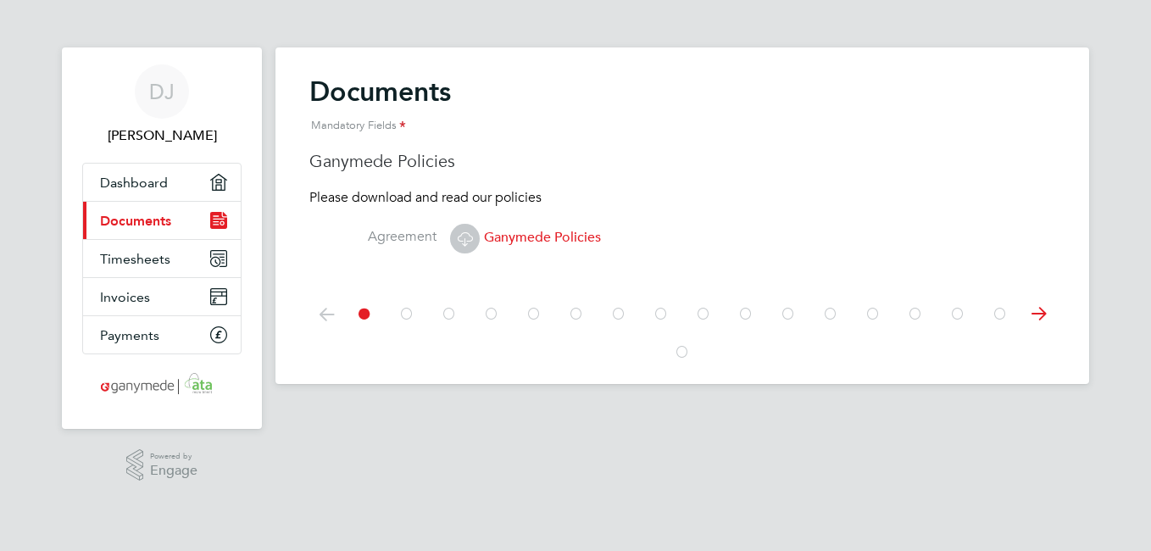
click at [515, 231] on span "Ganymede Policies" at bounding box center [525, 237] width 151 height 17
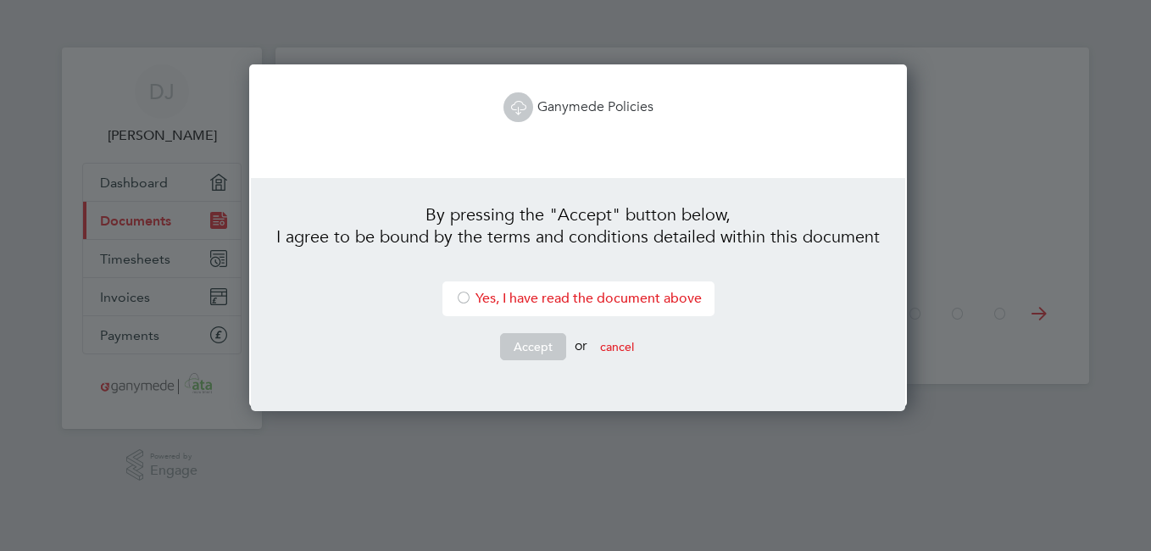
scroll to position [343, 652]
click at [559, 105] on link "Ganymede Policies" at bounding box center [578, 106] width 150 height 17
click at [458, 292] on div at bounding box center [463, 299] width 17 height 17
click at [542, 344] on button "Accept" at bounding box center [533, 346] width 66 height 27
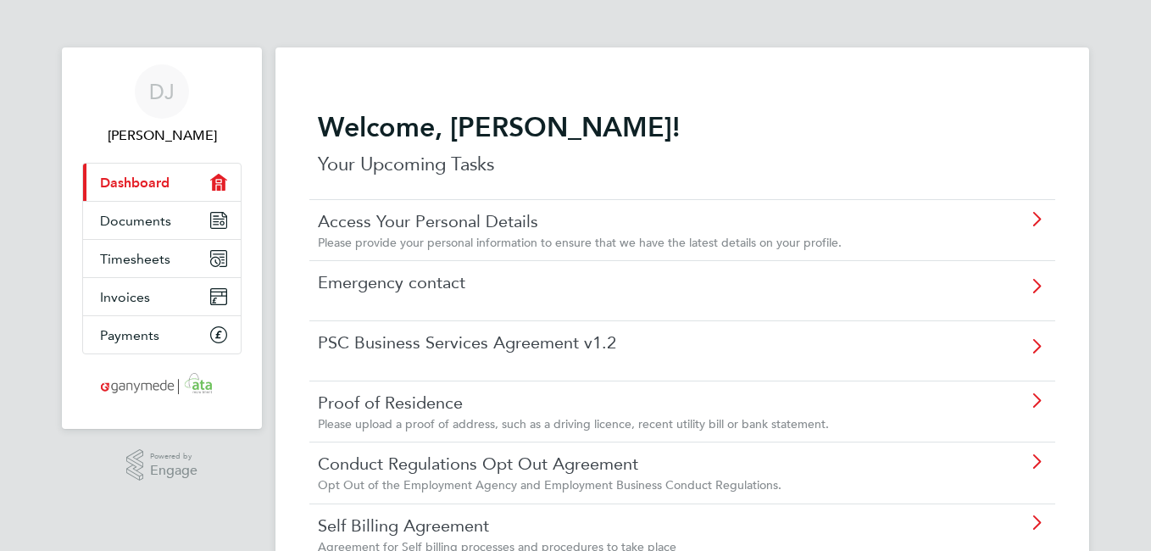
click at [1032, 283] on icon at bounding box center [1036, 290] width 21 height 39
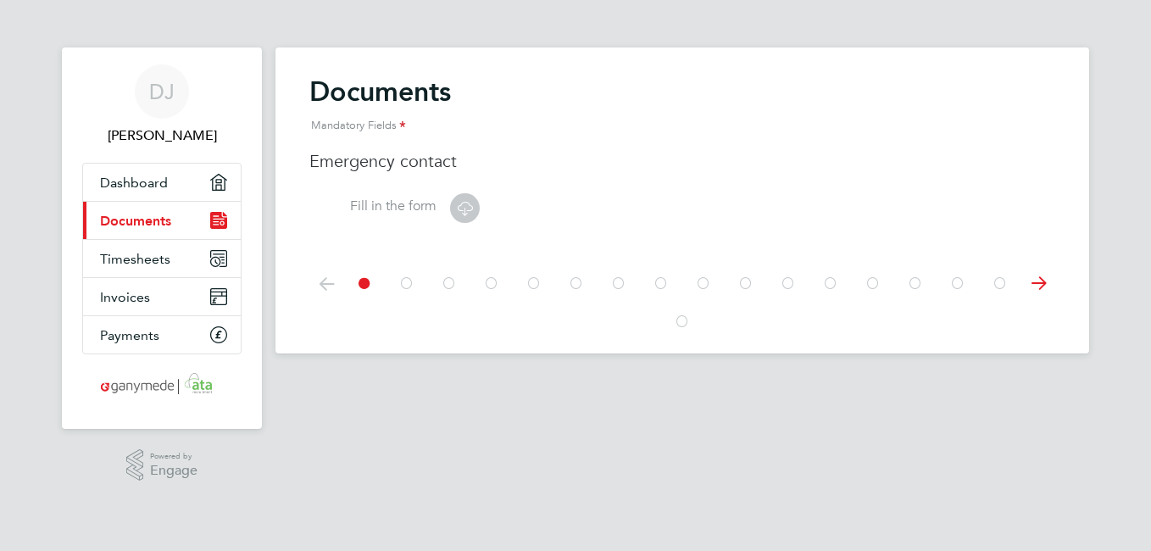
click at [463, 207] on icon at bounding box center [464, 207] width 21 height 21
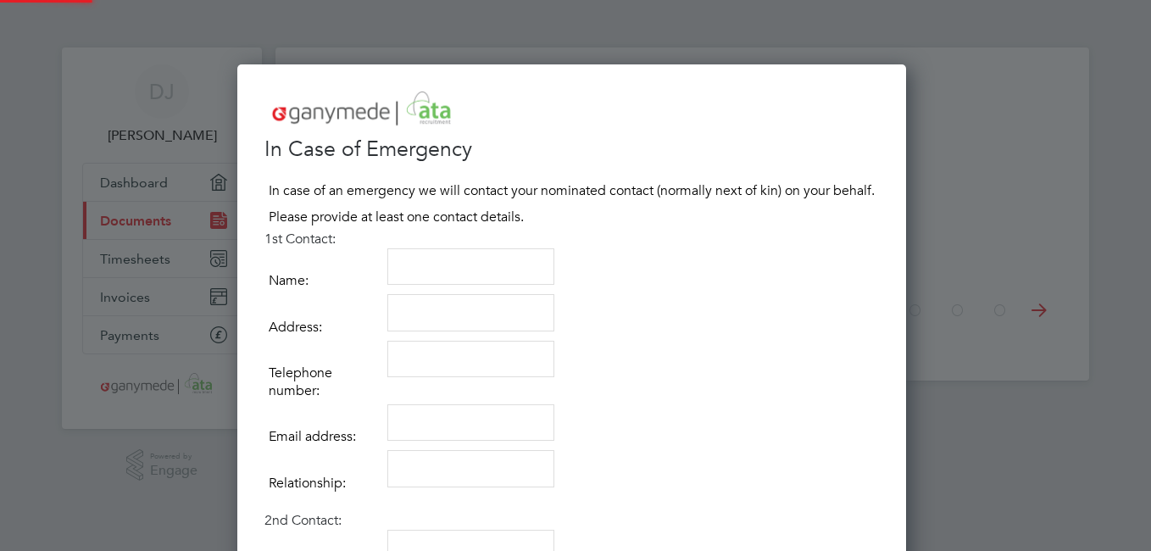
scroll to position [951, 676]
click at [466, 260] on textarea at bounding box center [470, 266] width 167 height 37
type textarea "Reuben Johnson"
click at [436, 312] on textarea at bounding box center [470, 312] width 167 height 37
click at [1043, 113] on div at bounding box center [575, 275] width 1151 height 551
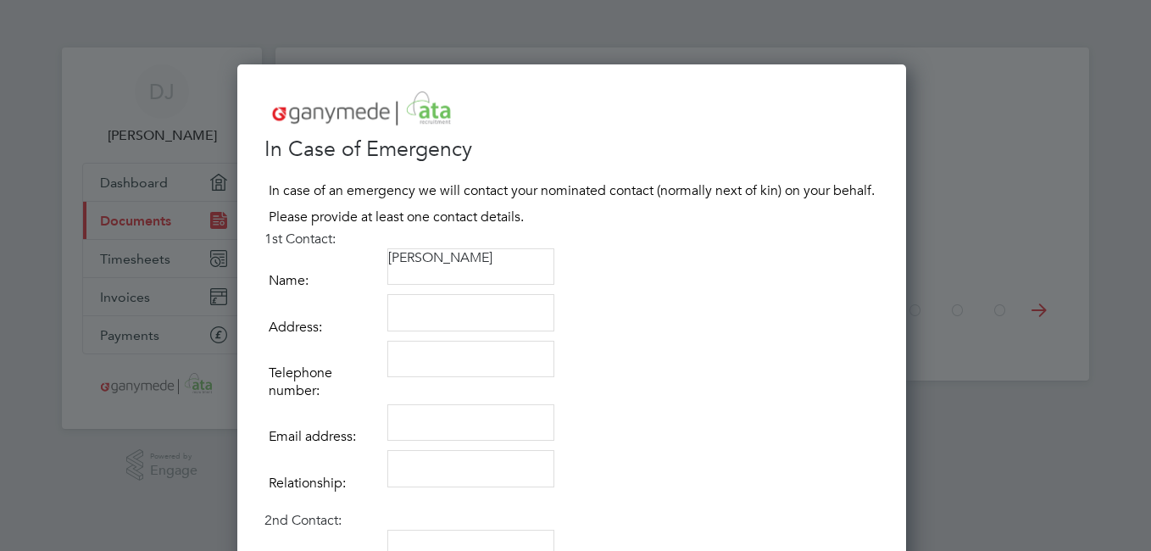
click at [403, 326] on textarea at bounding box center [470, 312] width 167 height 37
type textarea "29 Peckover way south Wootton, Kings Lynn, Norfolk PE30 3UE"
click at [436, 362] on textarea at bounding box center [470, 359] width 167 height 37
type textarea "07857 213815"
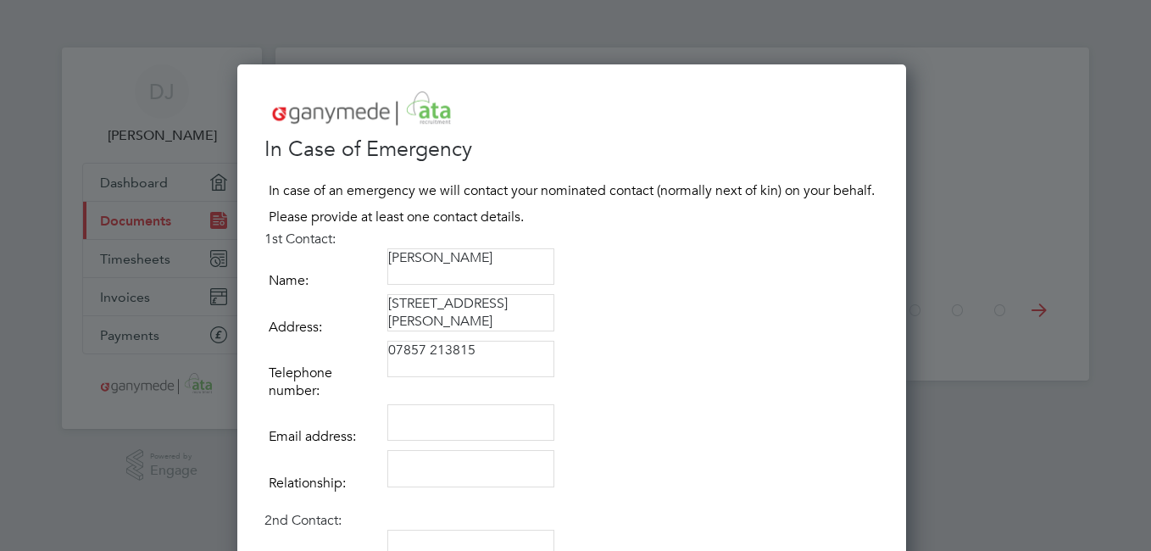
click at [428, 431] on textarea at bounding box center [470, 422] width 167 height 37
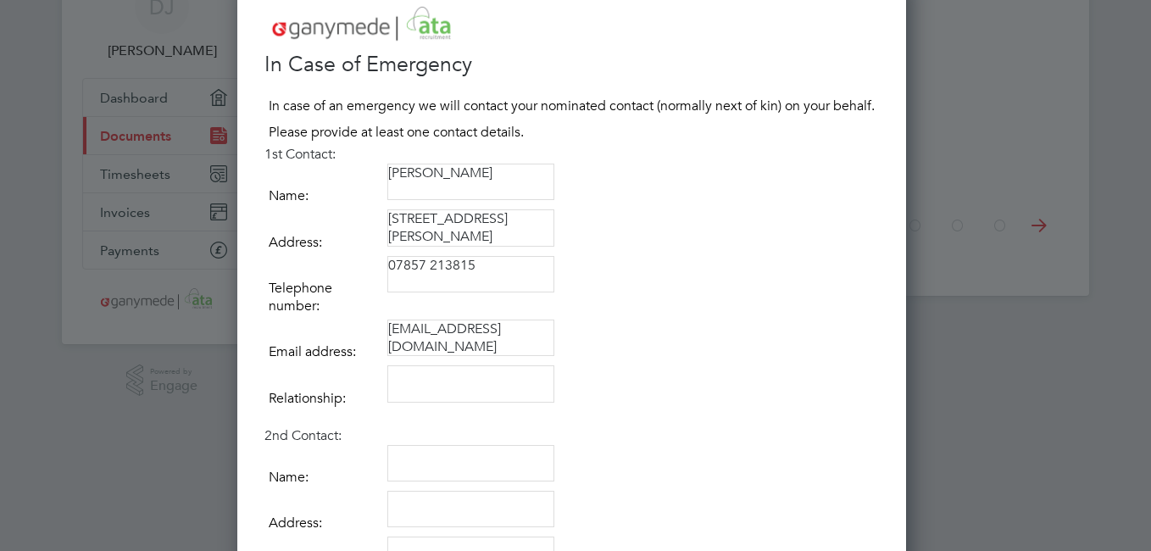
type textarea "reubenjohnson@sky.com"
click at [454, 378] on textarea at bounding box center [470, 383] width 167 height 37
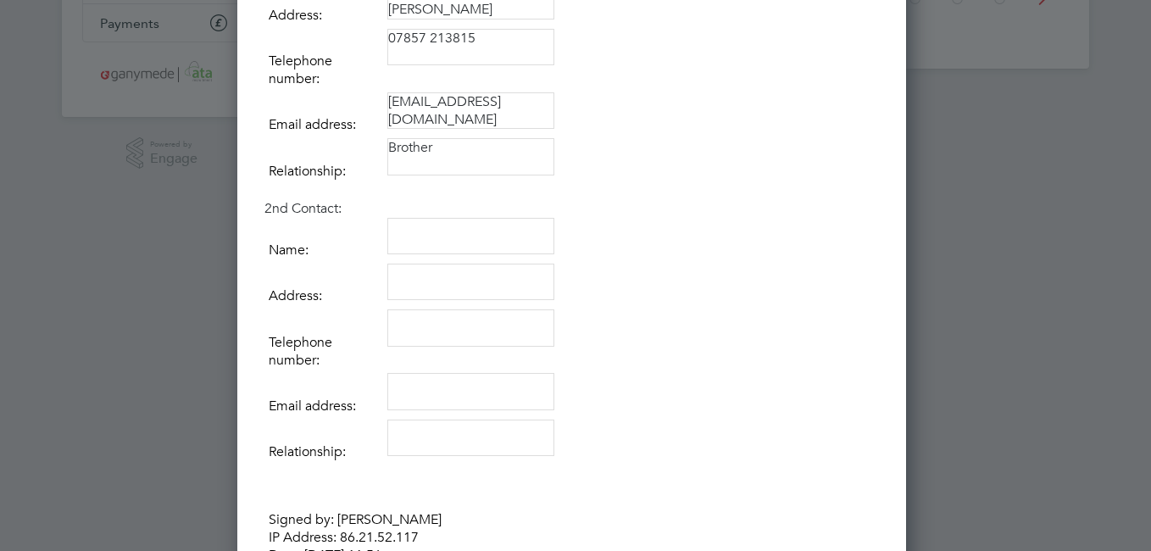
scroll to position [339, 0]
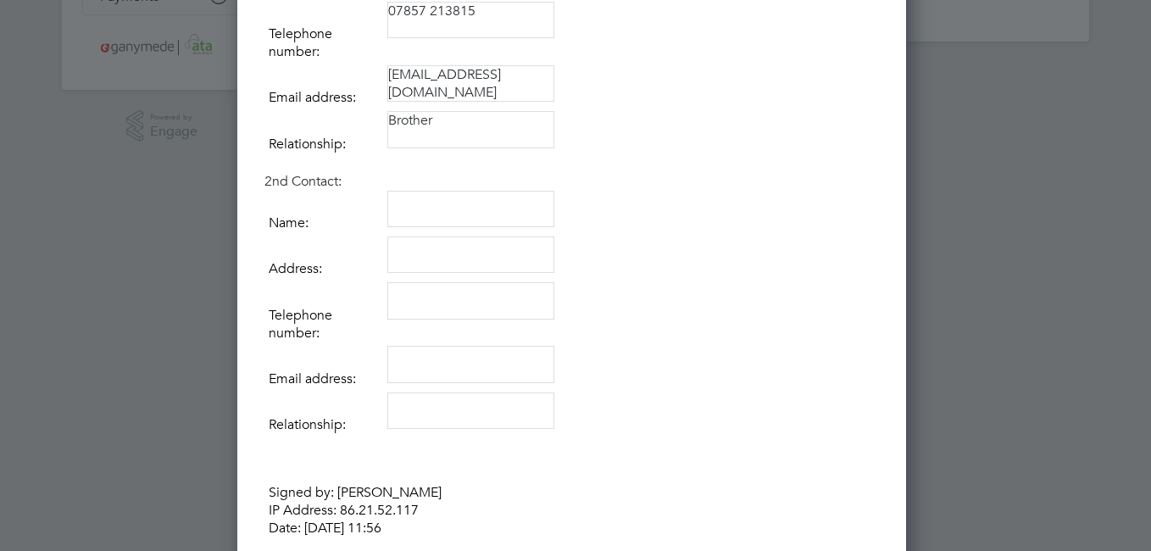
type textarea "Brother"
click at [425, 204] on textarea at bounding box center [470, 209] width 167 height 37
type textarea "Michaela Johnson"
click at [477, 259] on textarea at bounding box center [470, 254] width 167 height 37
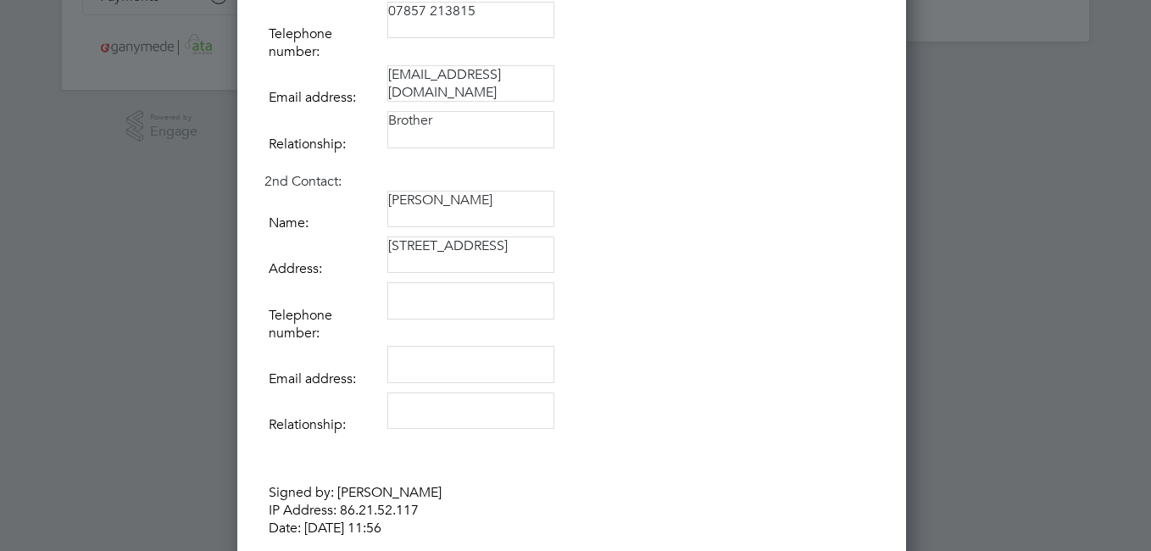
type textarea "82 field view Chippenham Wiltshire SN15 2QX"
click at [409, 316] on textarea at bounding box center [470, 300] width 167 height 37
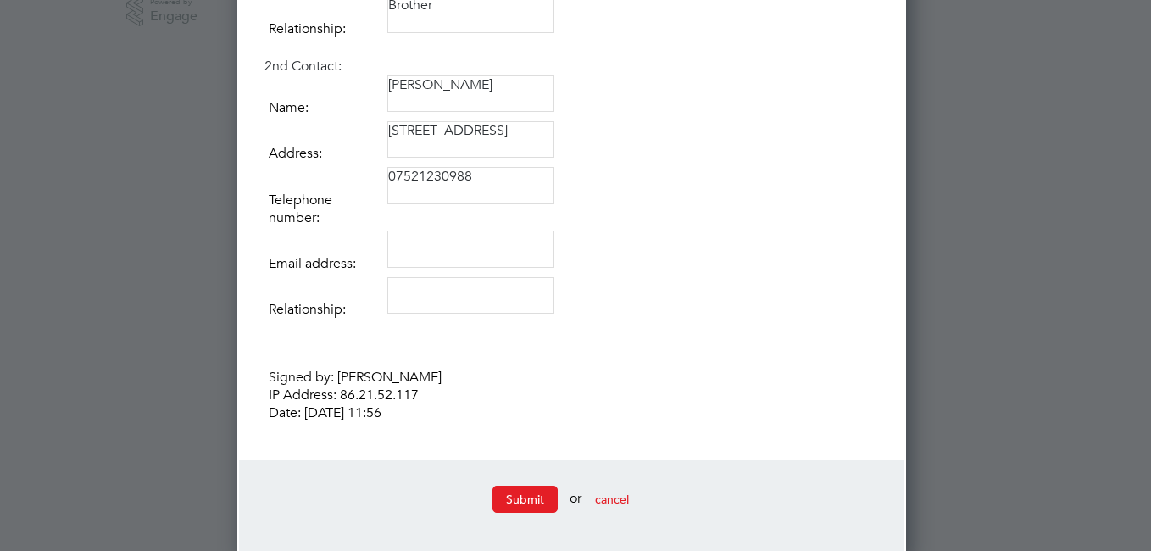
scroll to position [468, 0]
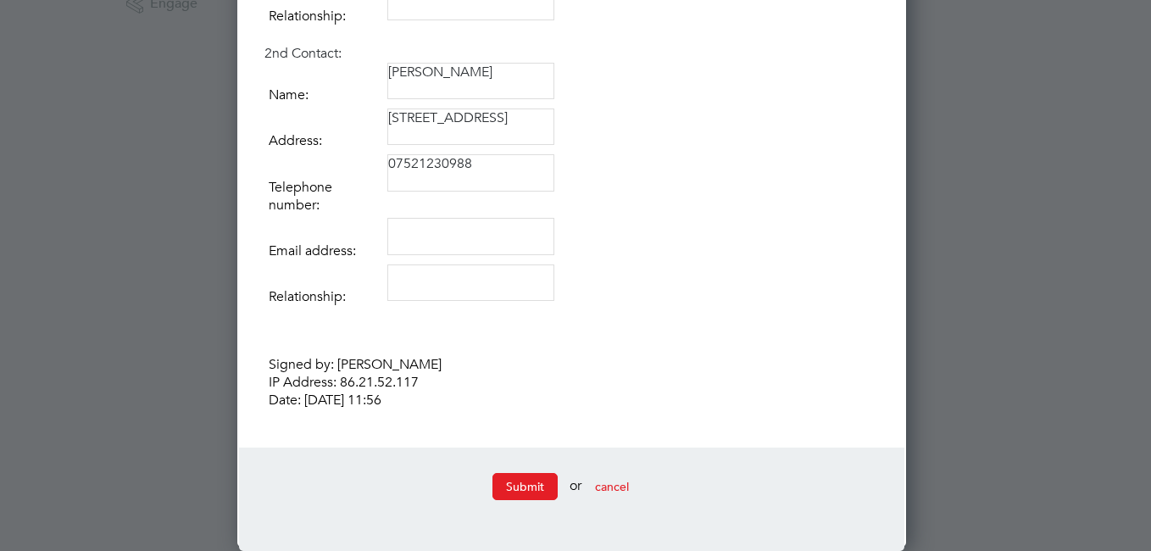
type textarea "07521230988"
click at [434, 246] on textarea at bounding box center [470, 236] width 167 height 37
click at [462, 289] on textarea at bounding box center [470, 282] width 167 height 37
type textarea "Daughter"
click at [528, 489] on button "Submit" at bounding box center [524, 486] width 65 height 27
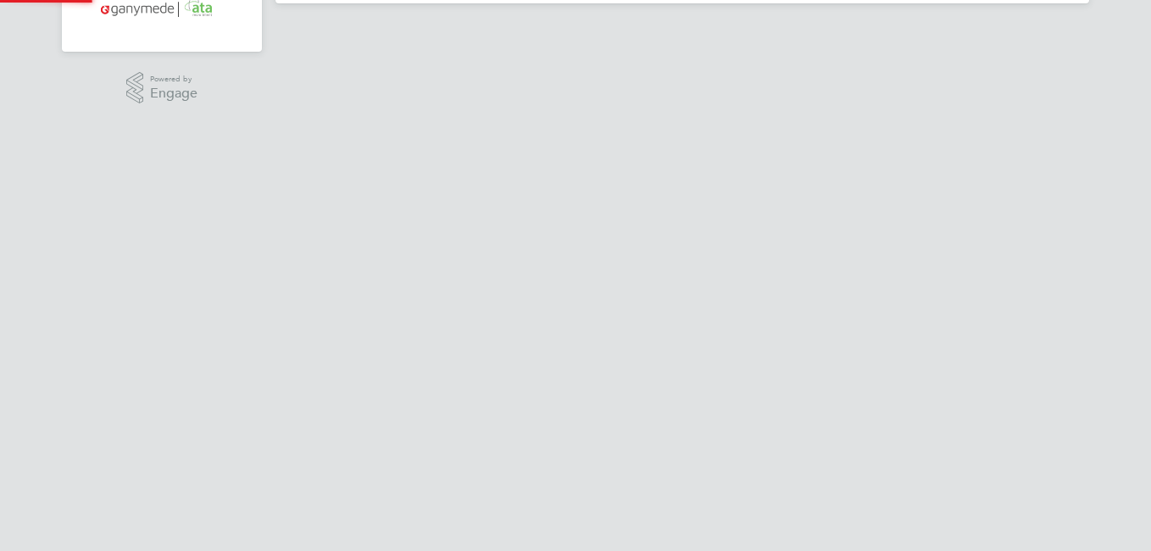
scroll to position [0, 0]
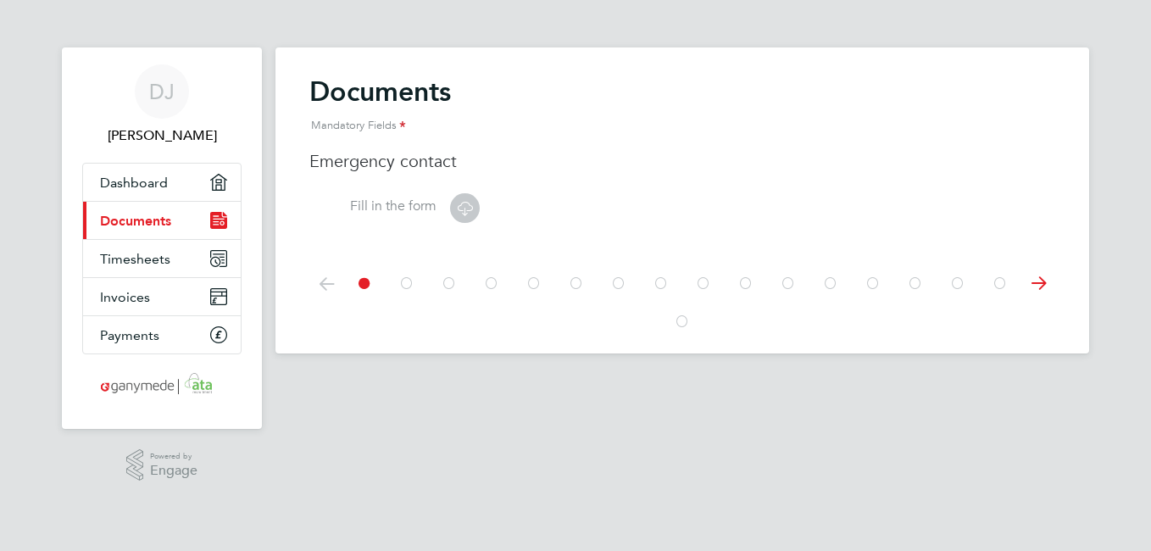
click at [454, 209] on icon at bounding box center [464, 207] width 21 height 21
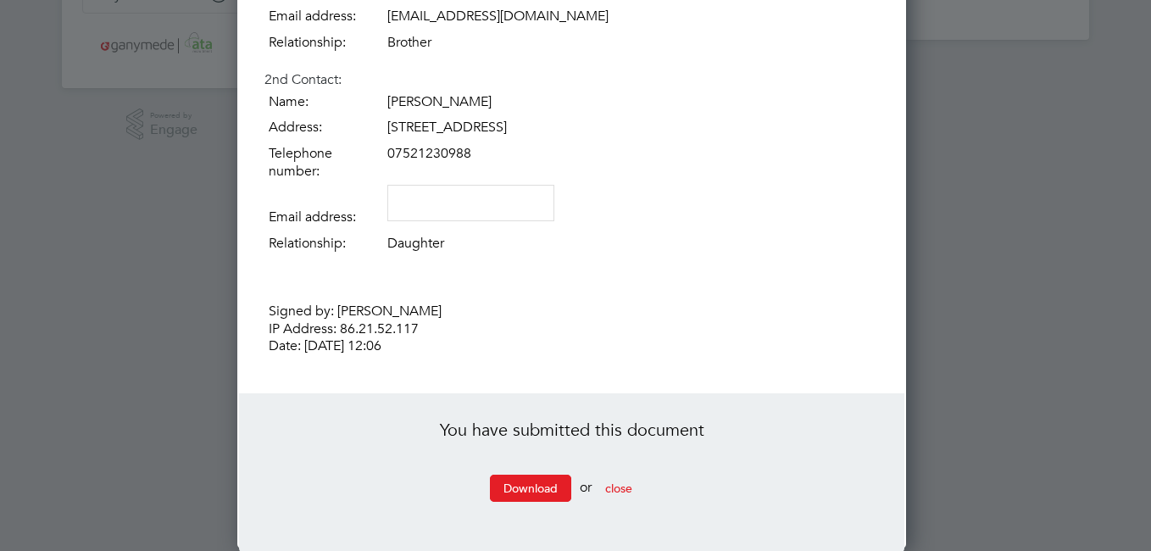
scroll to position [343, 0]
click at [616, 487] on span "close" at bounding box center [618, 486] width 27 height 15
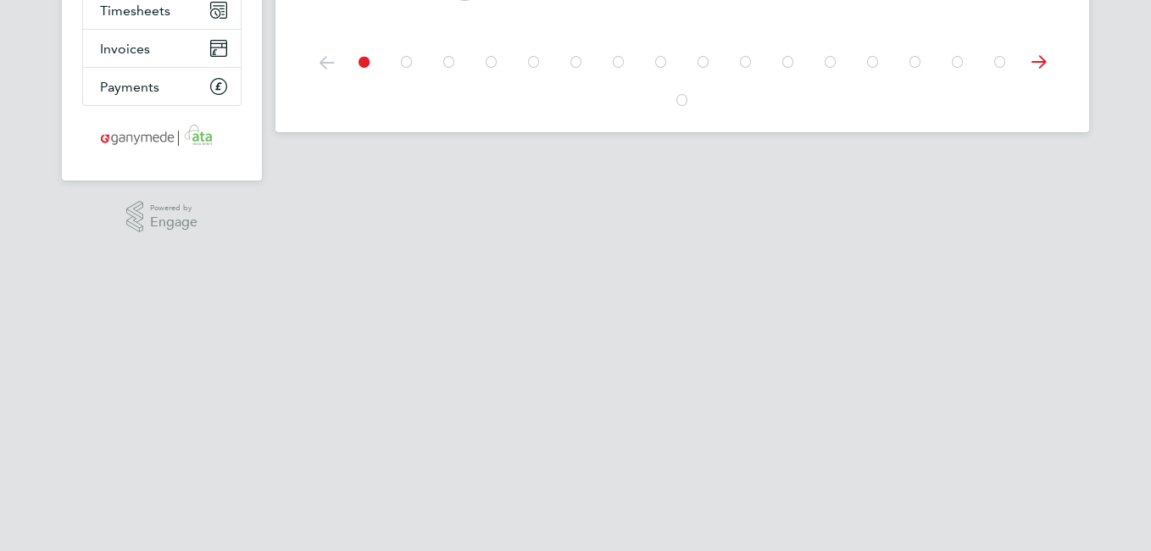
scroll to position [0, 0]
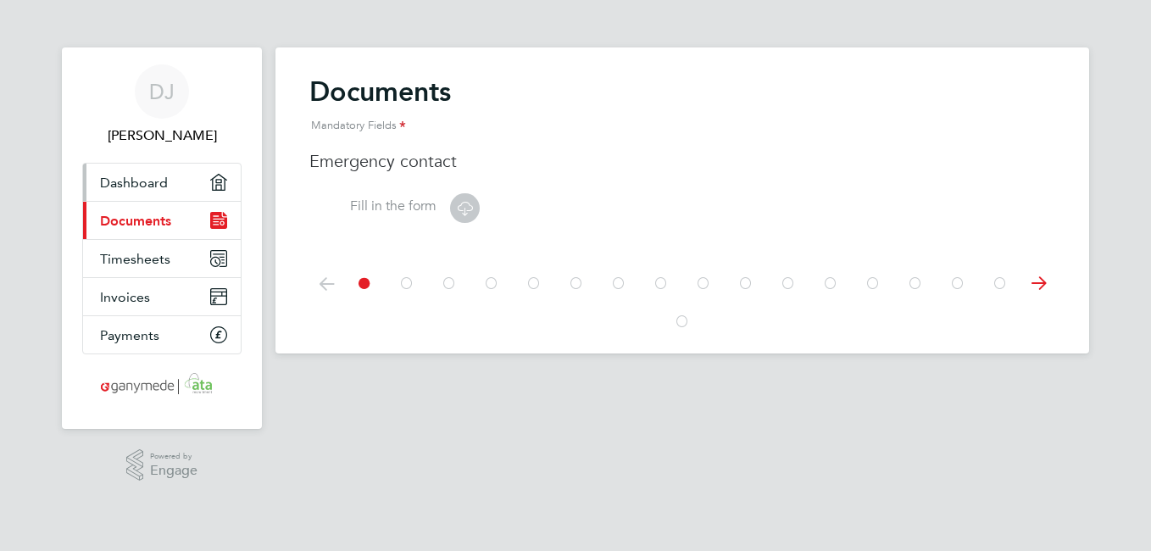
click at [134, 175] on span "Dashboard" at bounding box center [134, 183] width 68 height 16
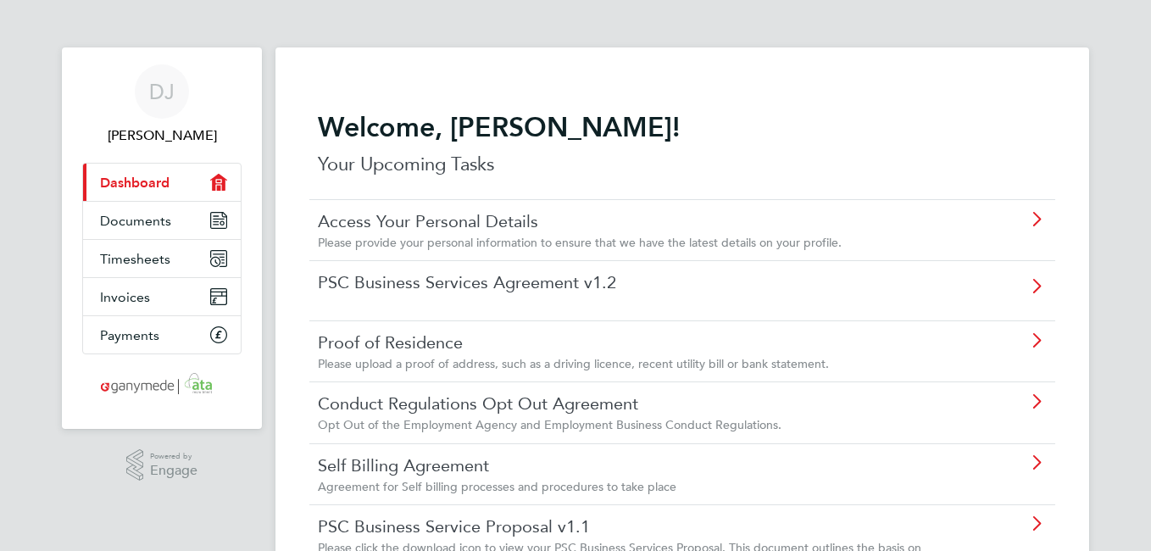
click at [1036, 285] on icon at bounding box center [1036, 290] width 21 height 39
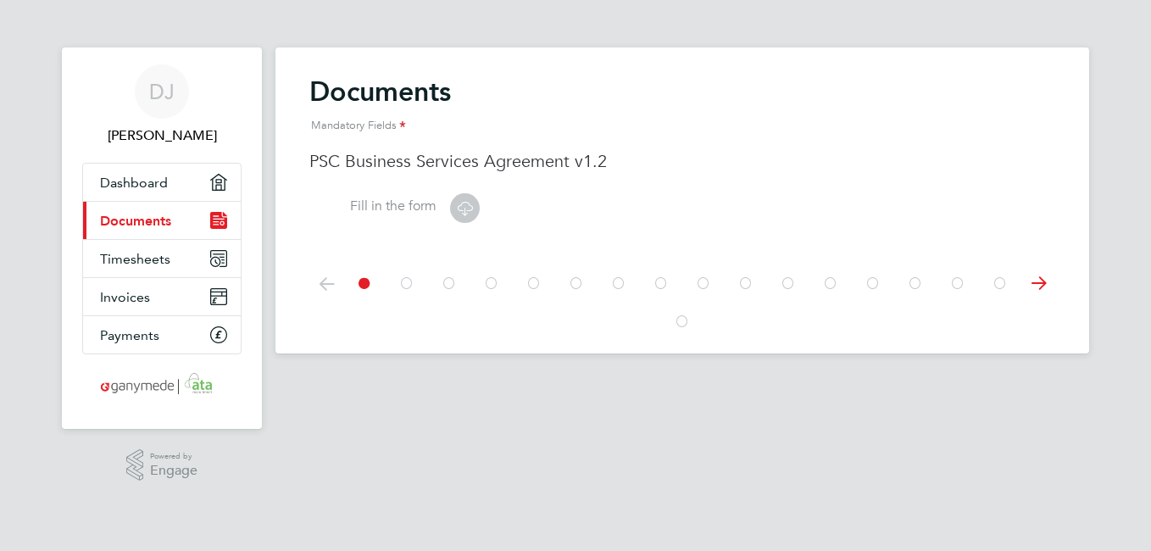
click at [403, 204] on label "Fill in the form" at bounding box center [372, 206] width 127 height 18
click at [461, 208] on icon at bounding box center [464, 207] width 21 height 21
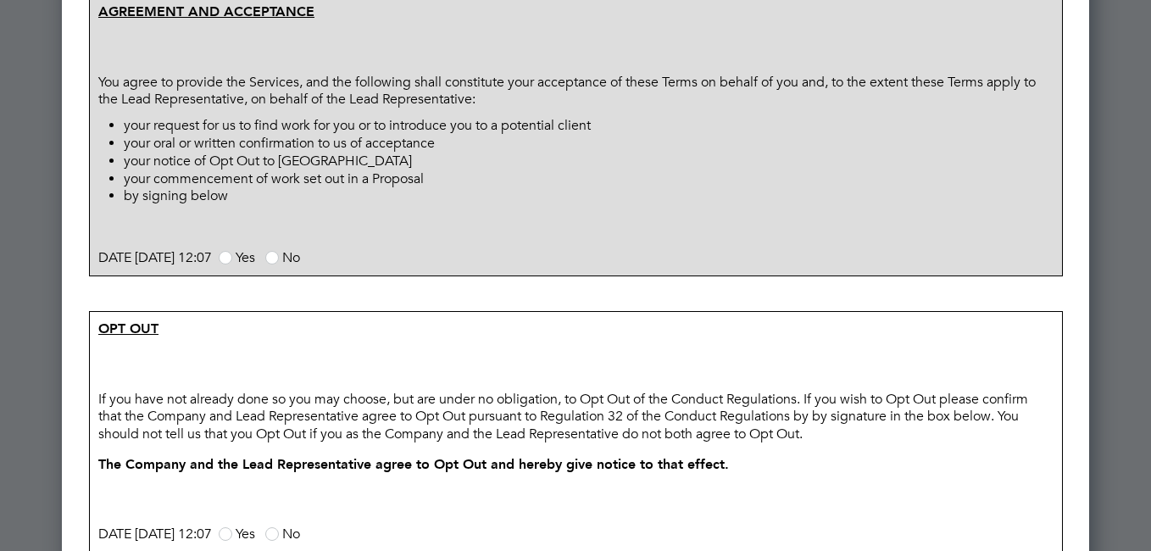
scroll to position [1102, 0]
click at [232, 254] on span at bounding box center [226, 257] width 14 height 14
click at [0, 0] on input "Yes" at bounding box center [0, 0] width 0 height 0
click at [279, 253] on span at bounding box center [272, 257] width 14 height 14
click at [0, 0] on input "No" at bounding box center [0, 0] width 0 height 0
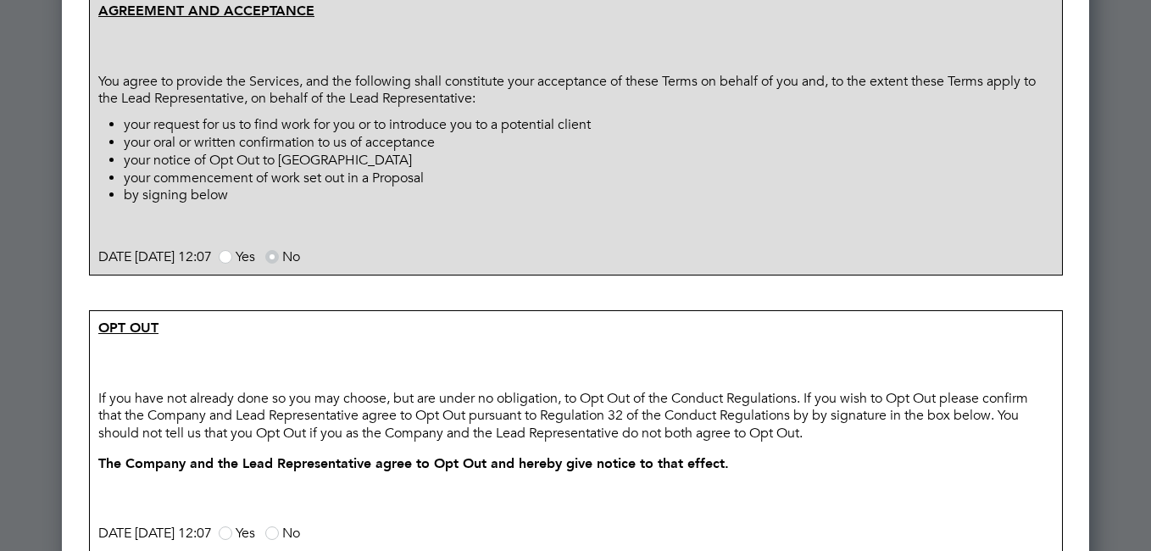
click at [232, 255] on span at bounding box center [226, 257] width 14 height 14
click at [0, 0] on input "Yes" at bounding box center [0, 0] width 0 height 0
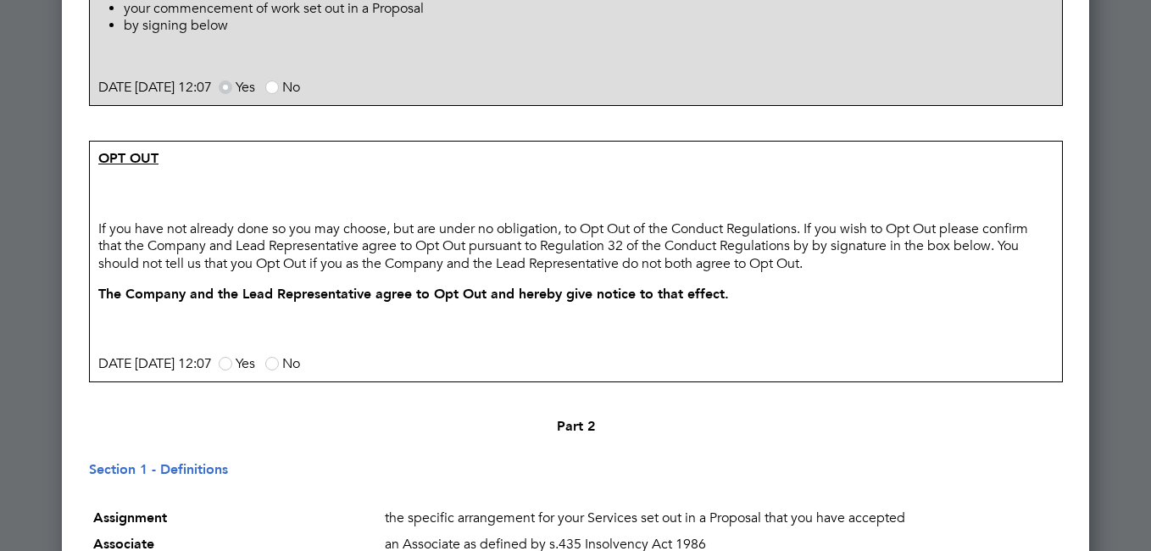
scroll to position [1356, 0]
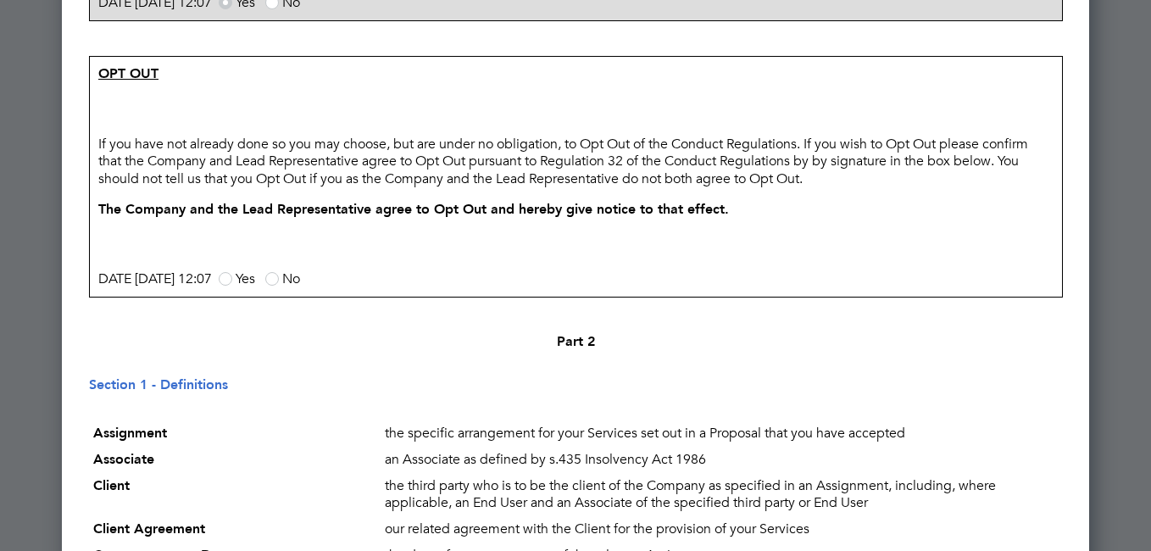
click at [232, 275] on span at bounding box center [226, 279] width 14 height 14
click at [0, 0] on input "Yes" at bounding box center [0, 0] width 0 height 0
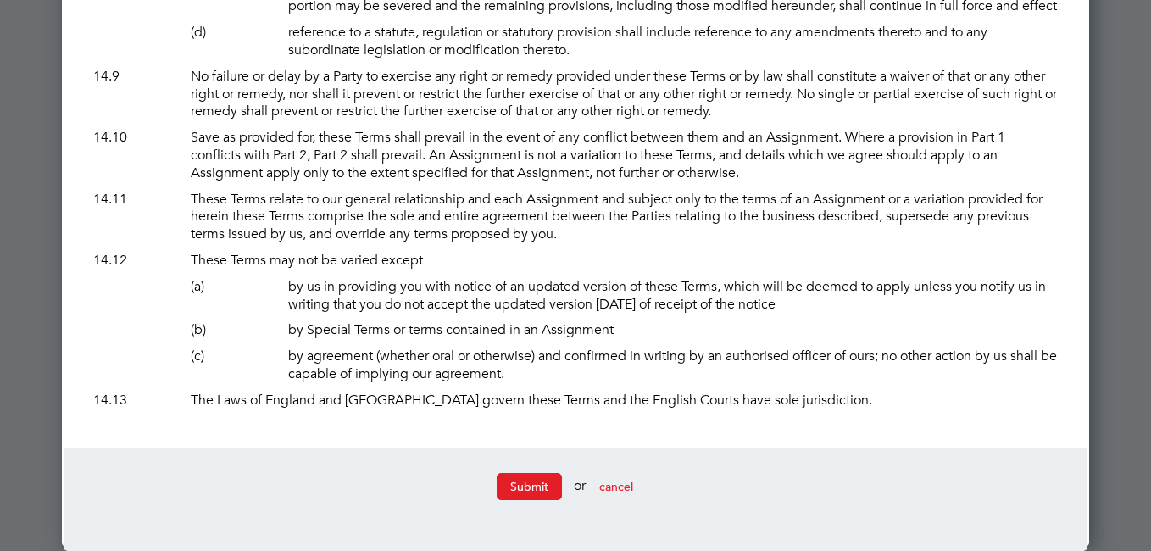
scroll to position [12439, 0]
click at [516, 480] on button "Submit" at bounding box center [529, 486] width 65 height 27
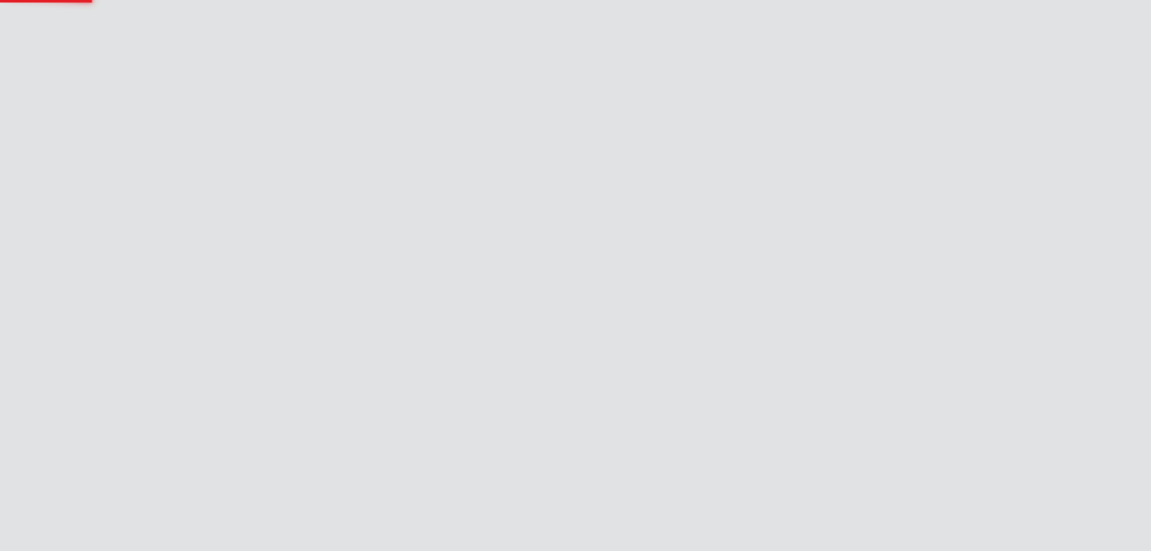
scroll to position [0, 0]
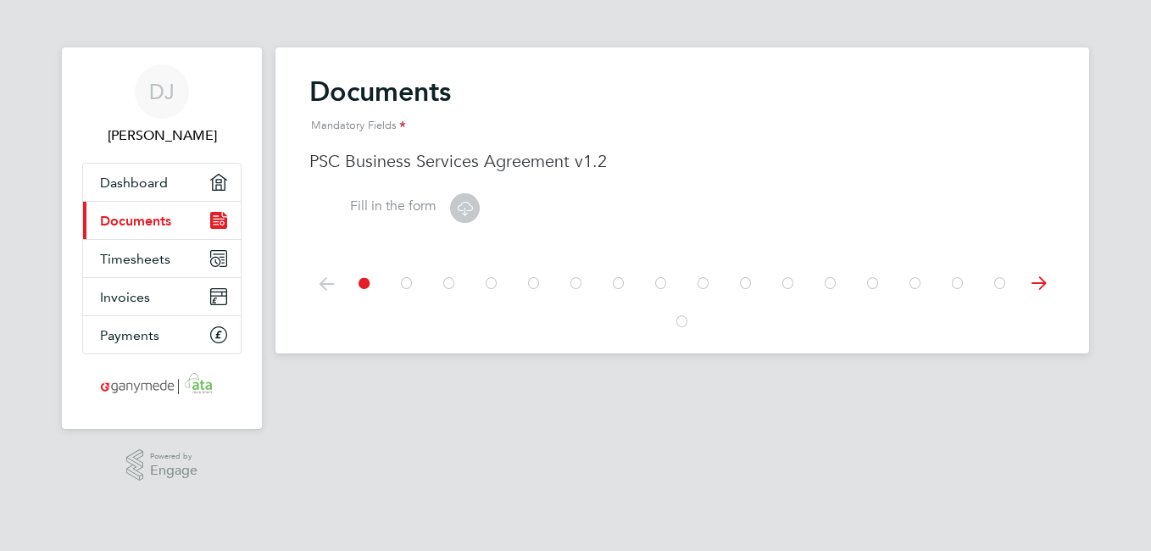
click at [464, 207] on icon at bounding box center [464, 207] width 21 height 21
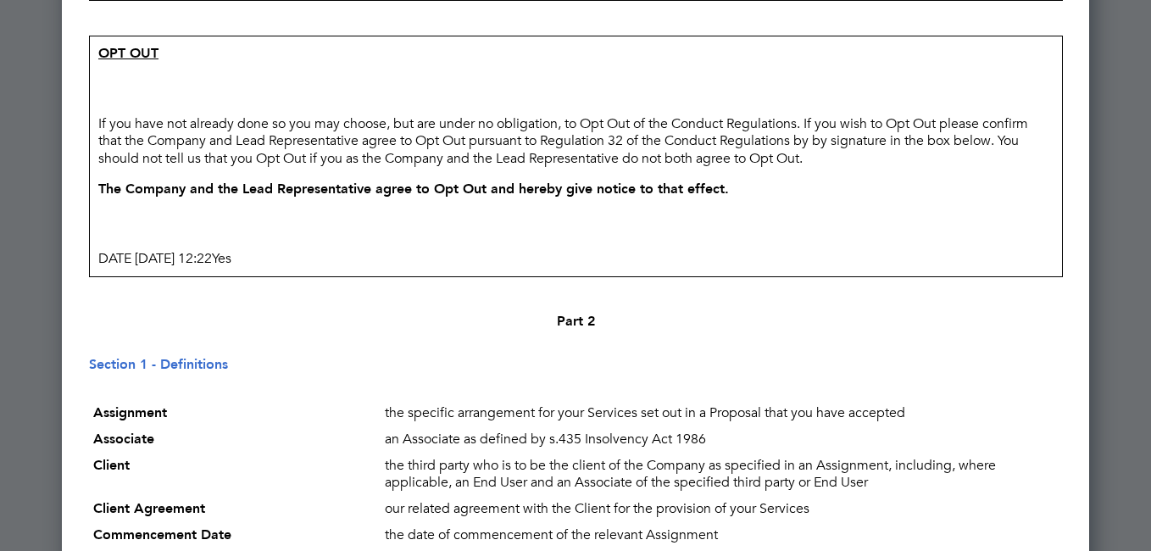
scroll to position [1695, 0]
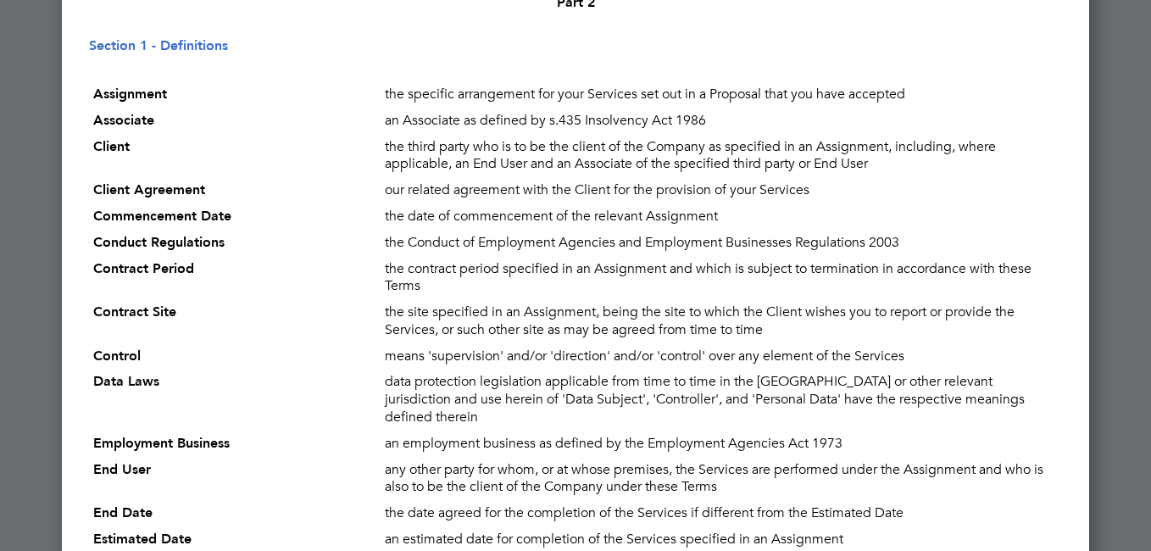
click at [1137, 504] on div at bounding box center [575, 275] width 1151 height 551
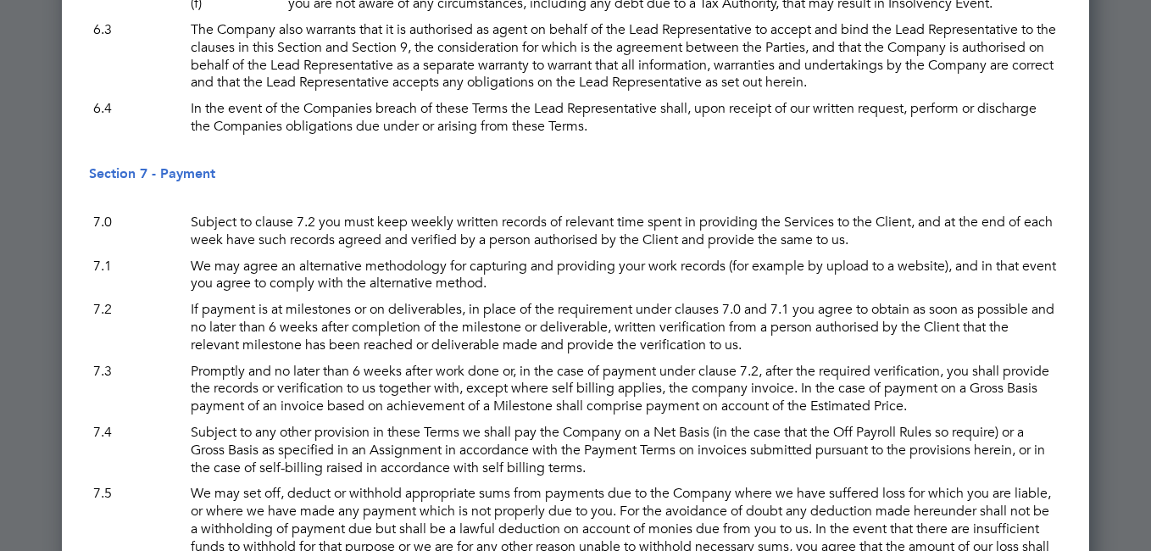
scroll to position [6272, 0]
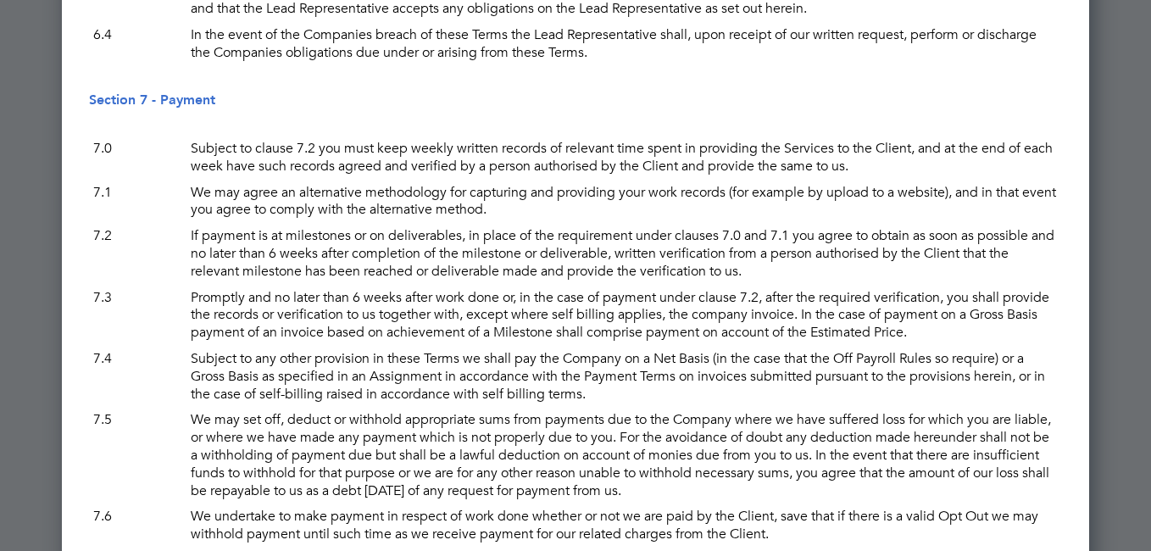
drag, startPoint x: 1087, startPoint y: 550, endPoint x: 1064, endPoint y: 492, distance: 63.1
click at [1088, 548] on div "PSC3 v8 Business Services 220421 PSC3 - Business Services We are Ganymede Solut…" at bounding box center [575, 272] width 1027 height 12961
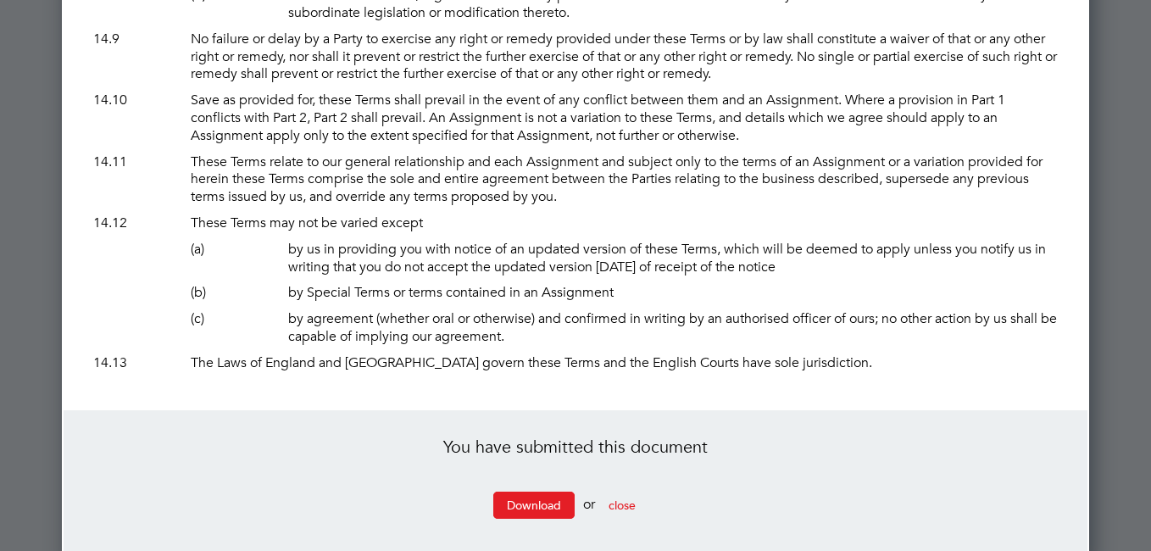
scroll to position [12495, 0]
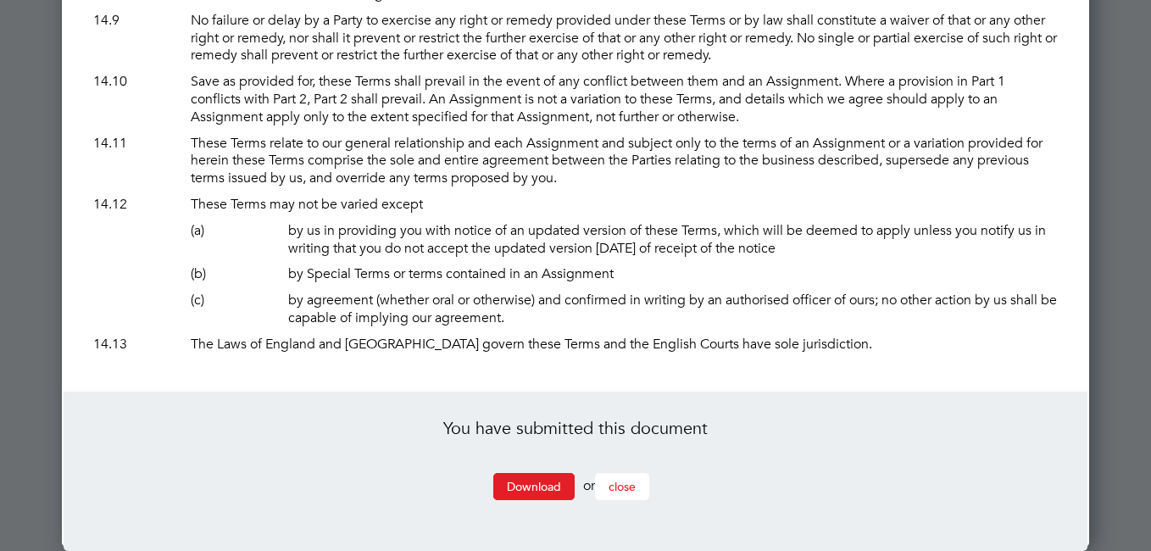
click at [634, 488] on span "close" at bounding box center [622, 486] width 27 height 15
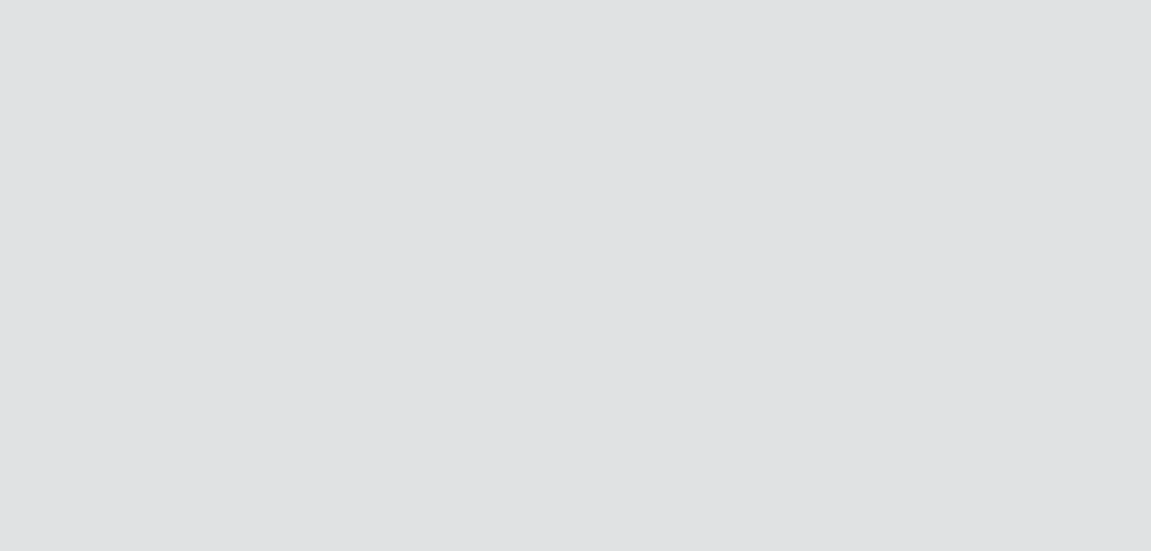
scroll to position [0, 0]
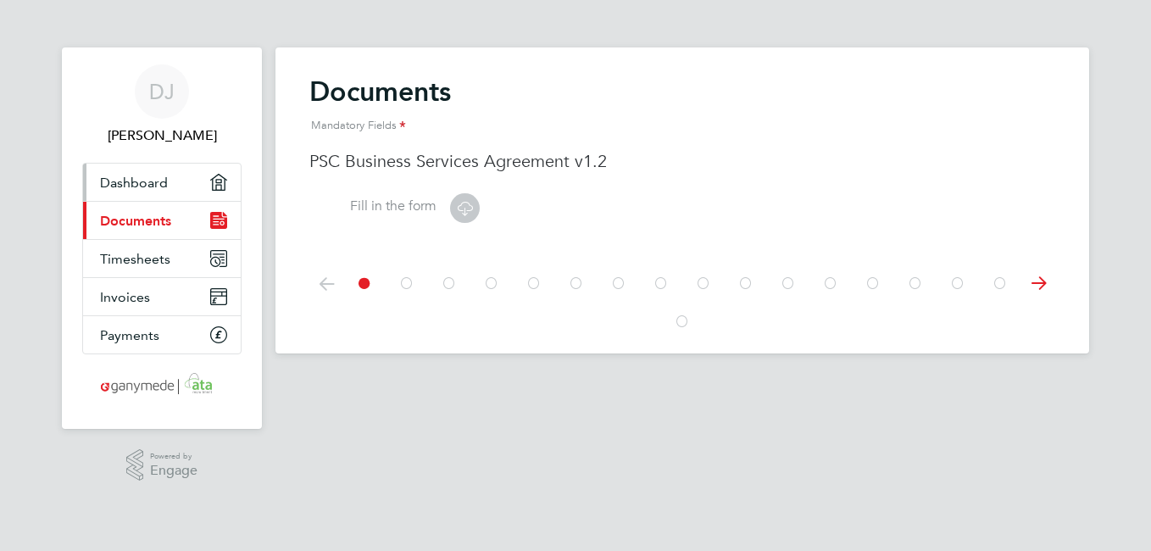
click at [159, 171] on link "Dashboard" at bounding box center [162, 182] width 158 height 37
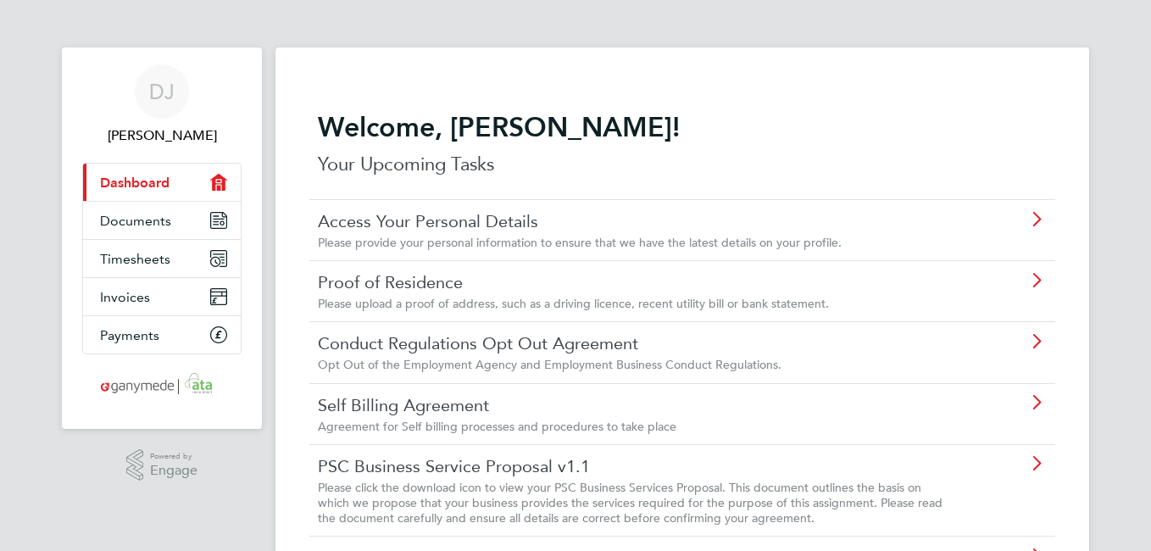
click at [1037, 220] on icon at bounding box center [1036, 220] width 21 height 14
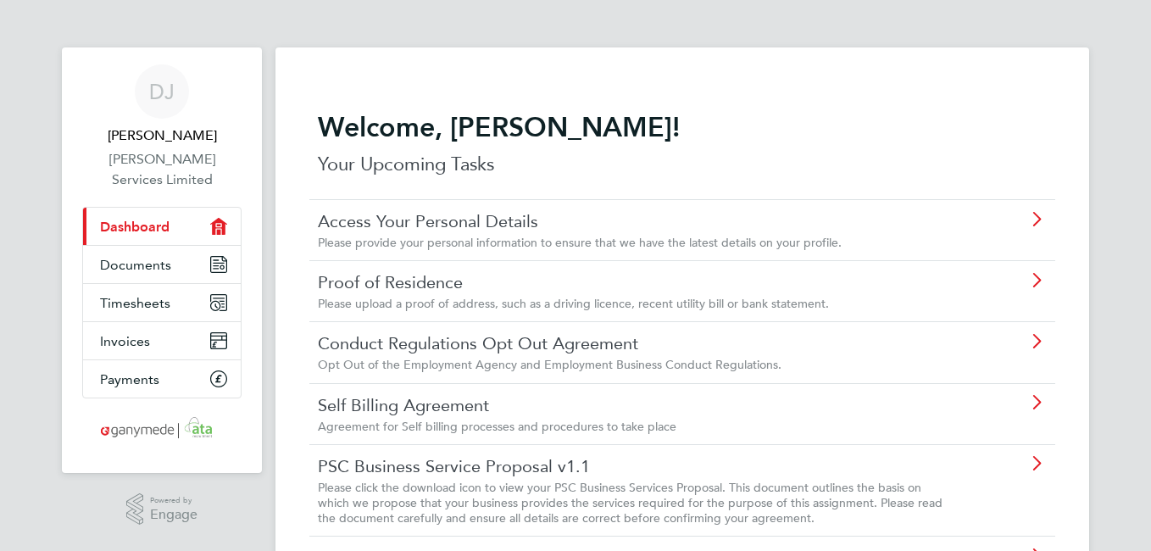
click at [1040, 280] on icon at bounding box center [1036, 281] width 21 height 14
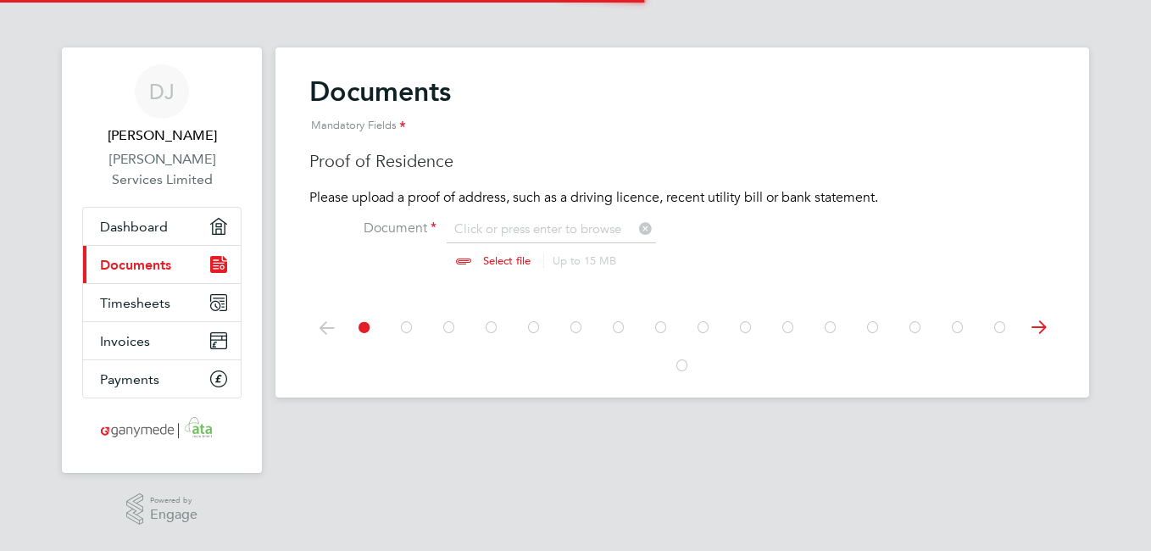
scroll to position [23, 210]
click at [480, 259] on input "file" at bounding box center [523, 245] width 266 height 51
type input "C:\fakepath\Driving licence.jpg"
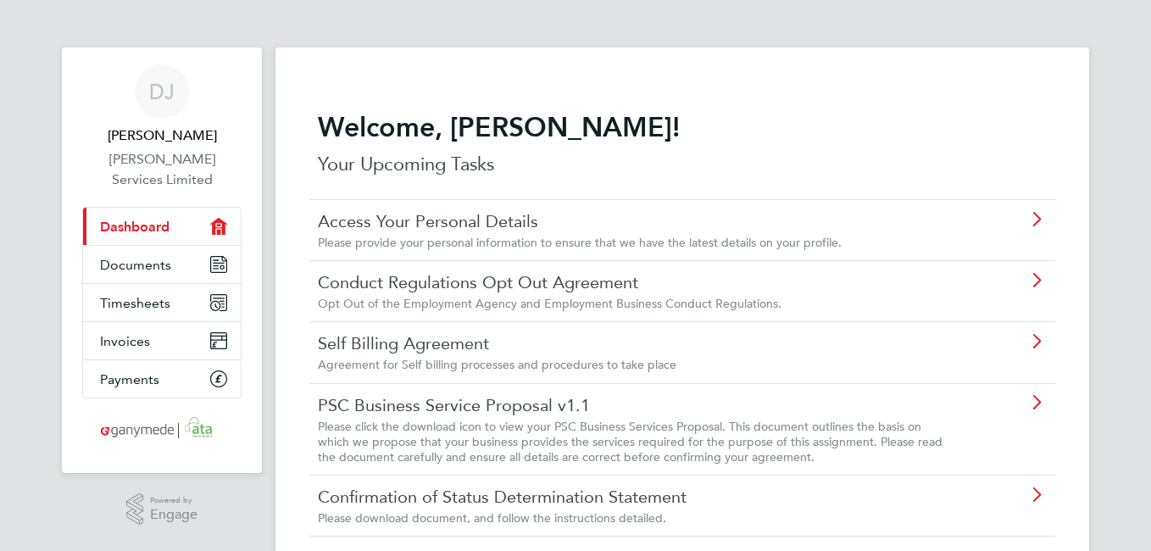
click at [1037, 277] on icon at bounding box center [1036, 281] width 21 height 14
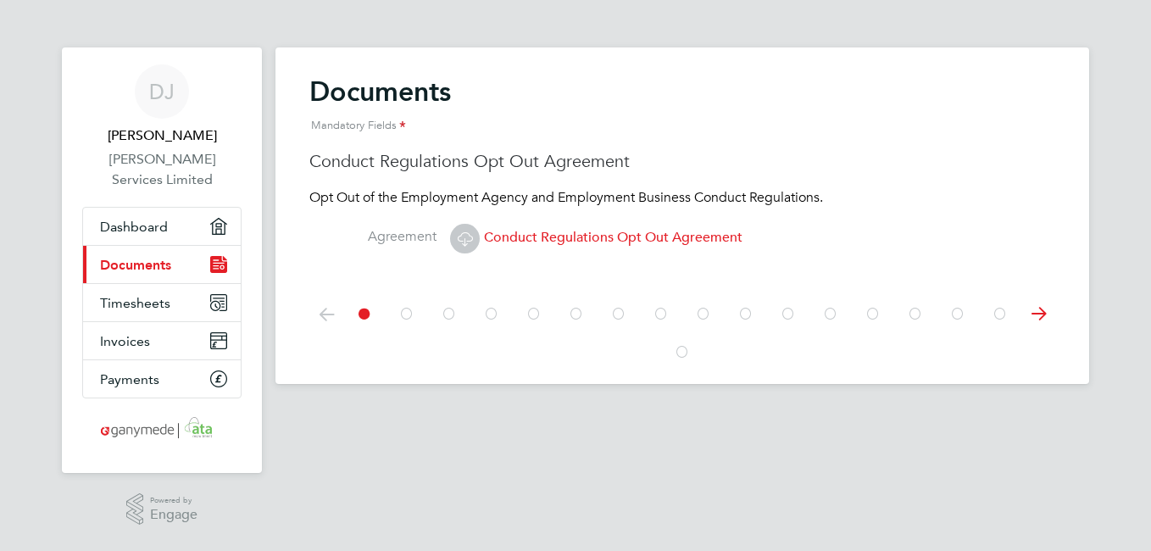
click at [598, 238] on span "Conduct Regulations Opt Out Agreement" at bounding box center [596, 237] width 292 height 17
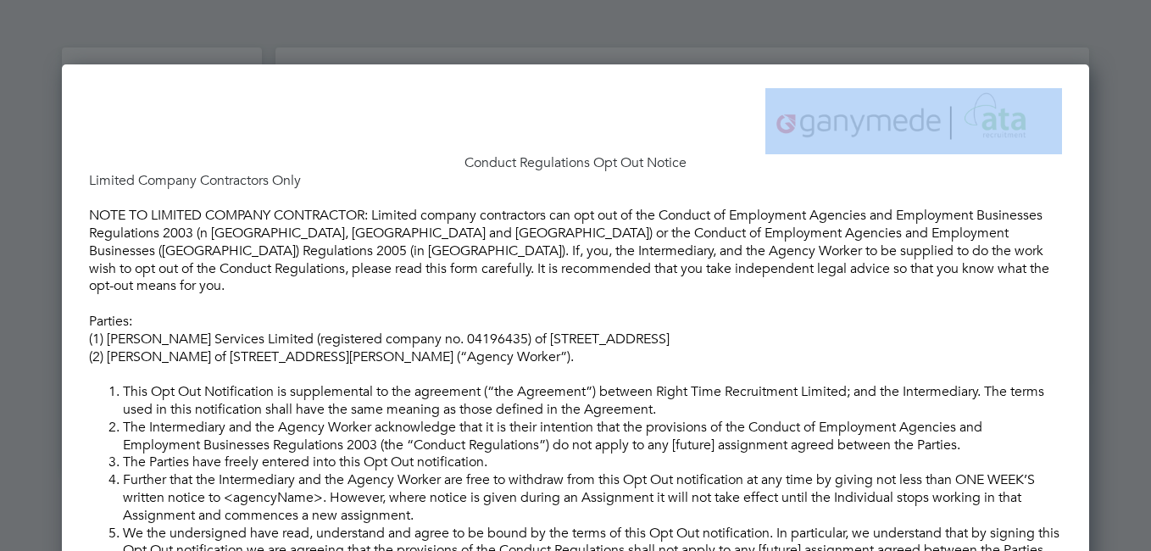
drag, startPoint x: 462, startPoint y: 160, endPoint x: 576, endPoint y: 152, distance: 114.7
click at [576, 152] on div "Conduct Regulations Opt Out Notice Limited Company Contractors Only NOTE TO LIM…" at bounding box center [575, 394] width 973 height 613
click at [462, 171] on h3 "Conduct Regulations Opt Out Notice" at bounding box center [575, 163] width 973 height 18
click at [462, 165] on h3 "Conduct Regulations Opt Out Notice" at bounding box center [575, 163] width 973 height 18
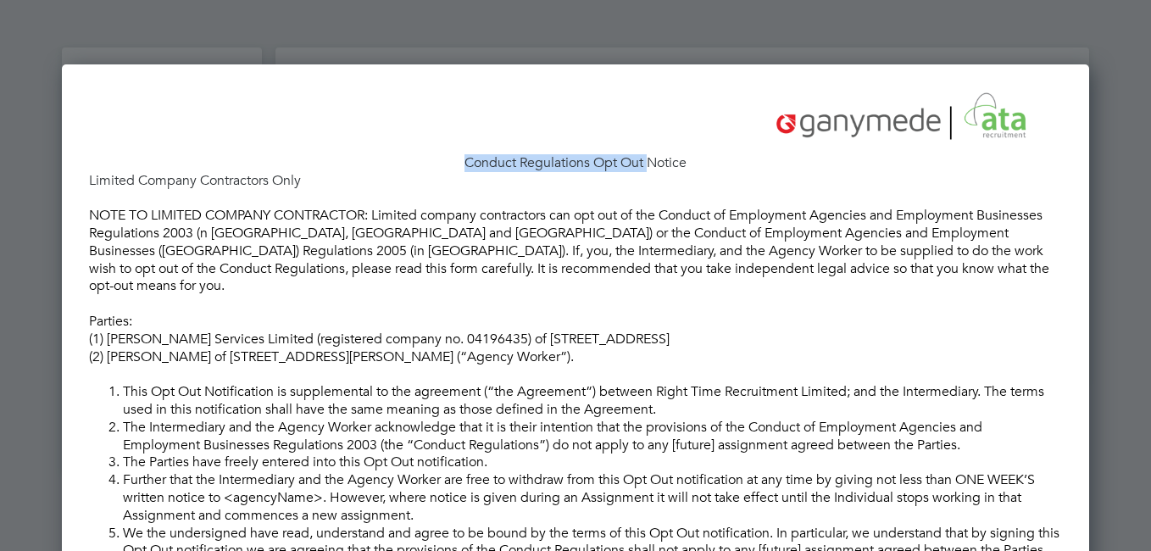
drag, startPoint x: 464, startPoint y: 160, endPoint x: 647, endPoint y: 168, distance: 183.2
click at [647, 168] on h3 "Conduct Regulations Opt Out Notice" at bounding box center [575, 163] width 973 height 18
drag, startPoint x: 647, startPoint y: 168, endPoint x: 581, endPoint y: 159, distance: 66.7
copy h3 "Conduct Regulations Opt Out"
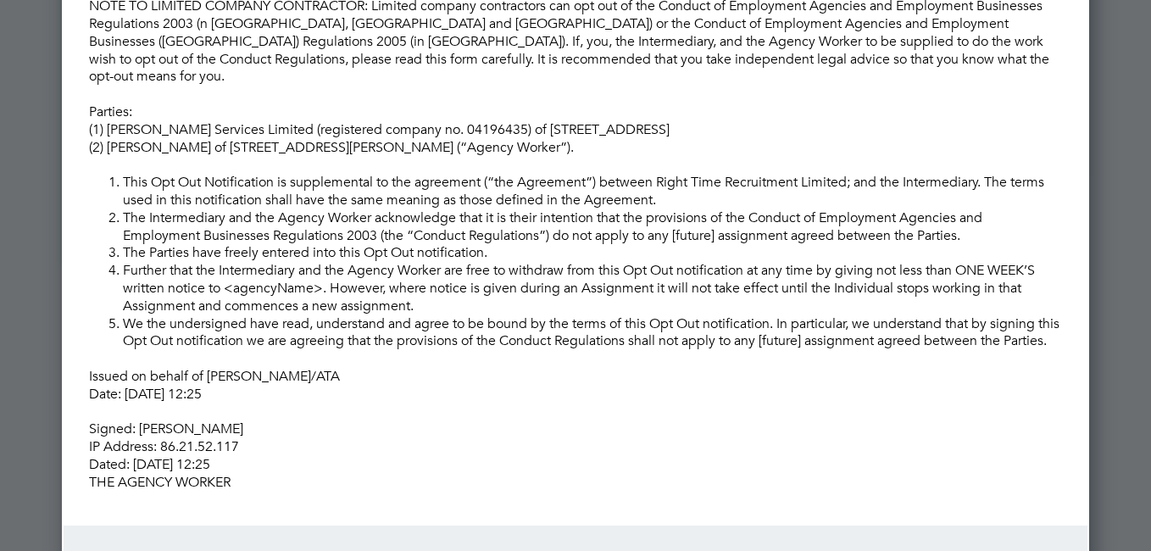
scroll to position [417, 0]
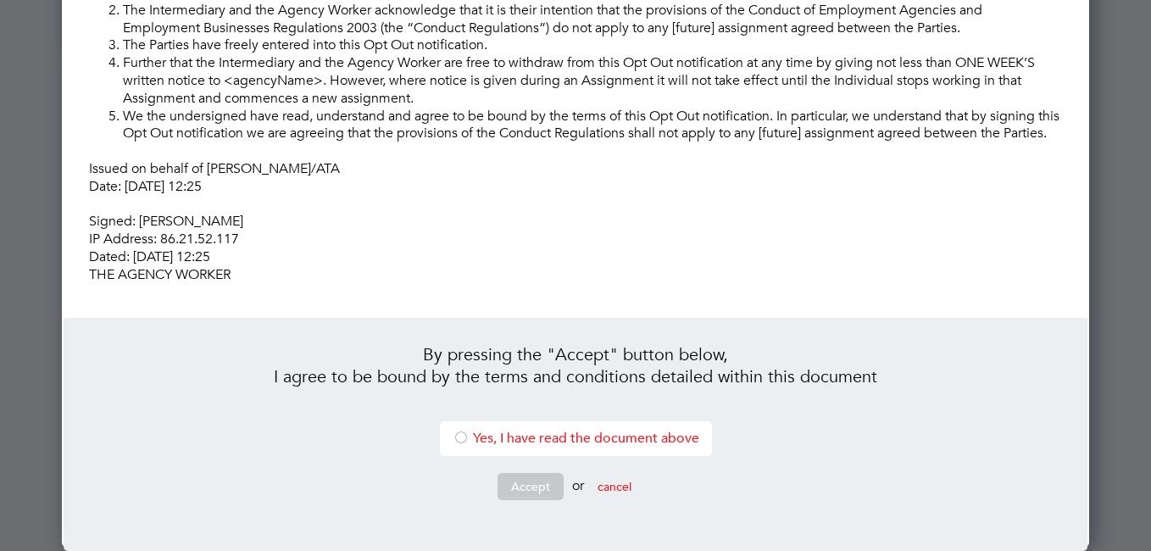
click at [460, 440] on div at bounding box center [461, 439] width 17 height 17
click at [520, 486] on button "Accept" at bounding box center [531, 486] width 66 height 27
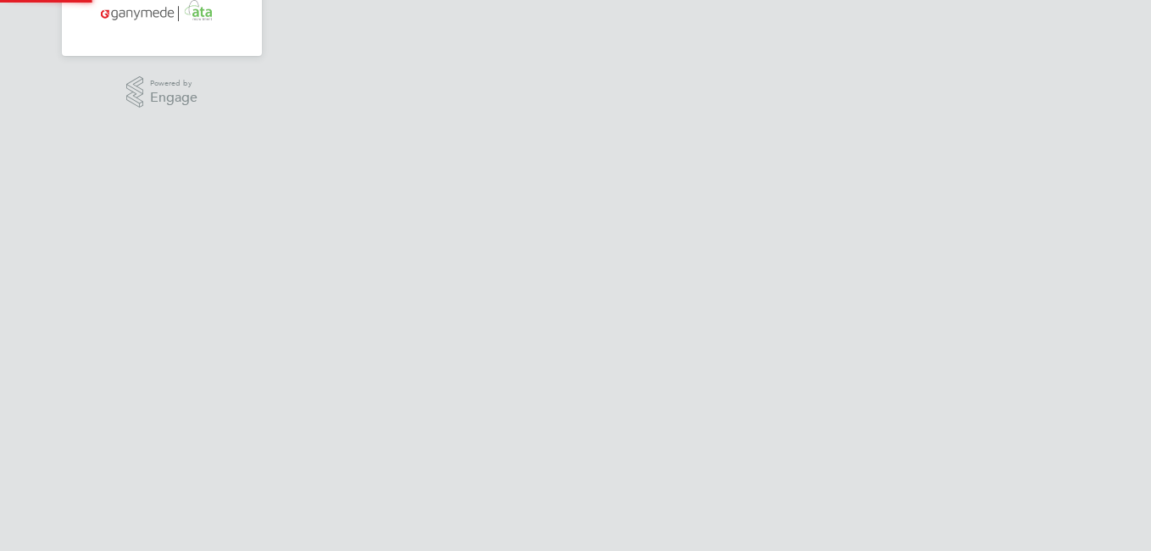
scroll to position [0, 0]
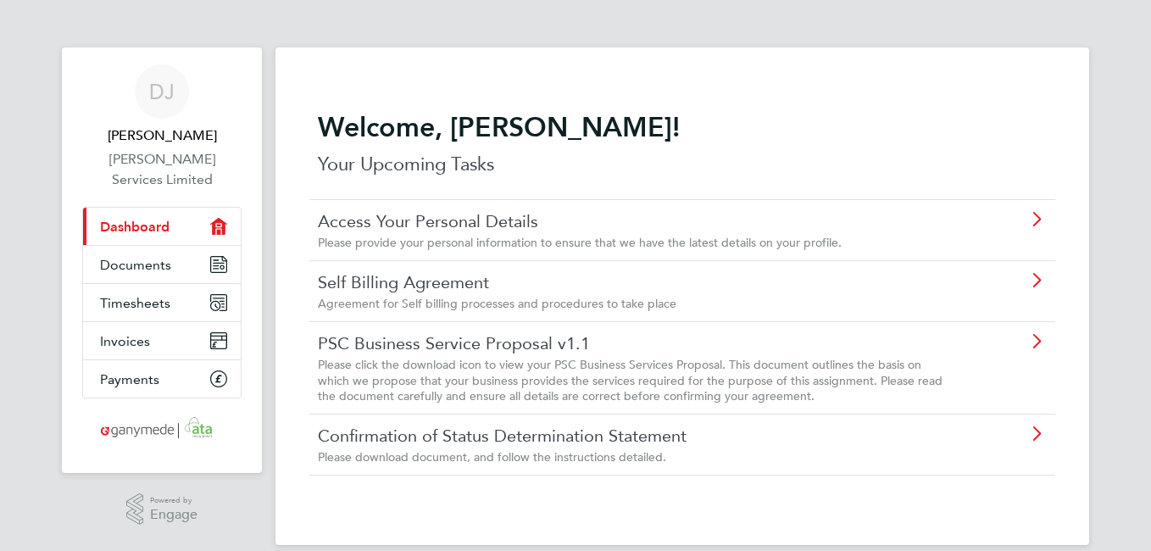
click at [1038, 281] on icon at bounding box center [1036, 281] width 21 height 14
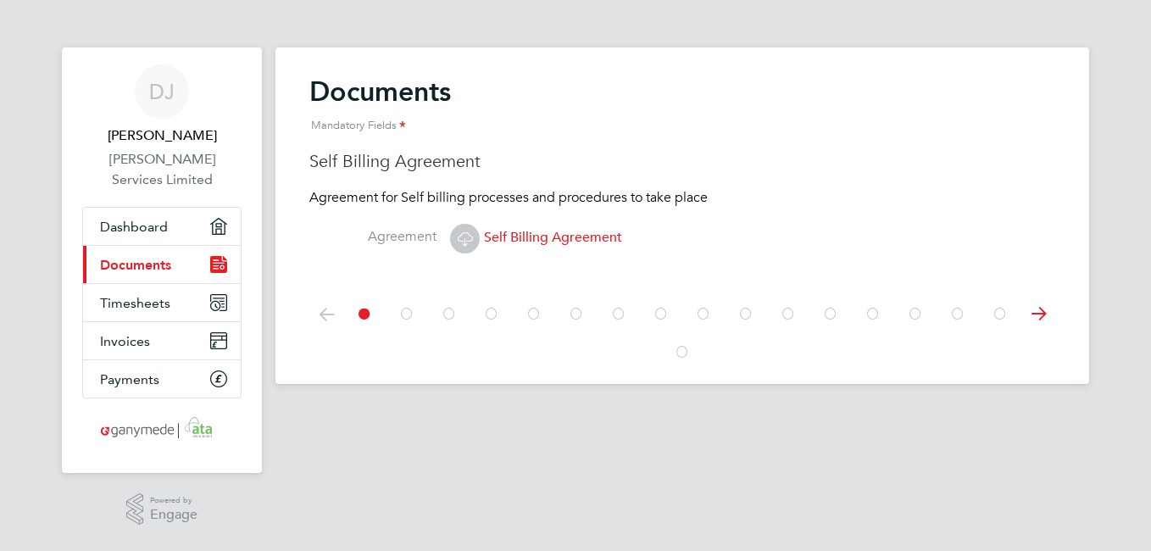
click at [573, 236] on span "Self Billing Agreement" at bounding box center [536, 237] width 172 height 17
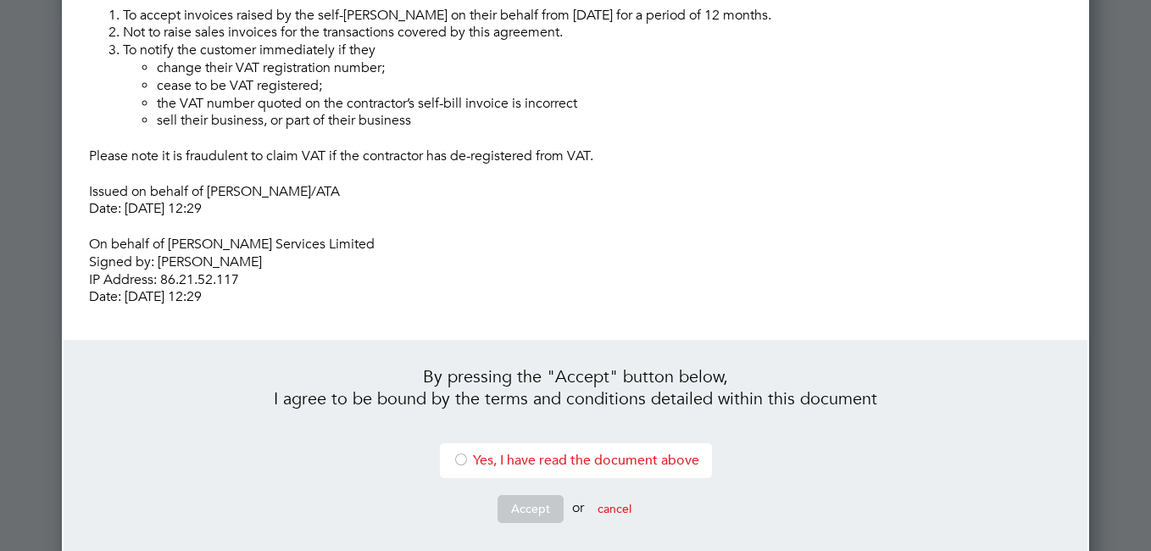
scroll to position [489, 0]
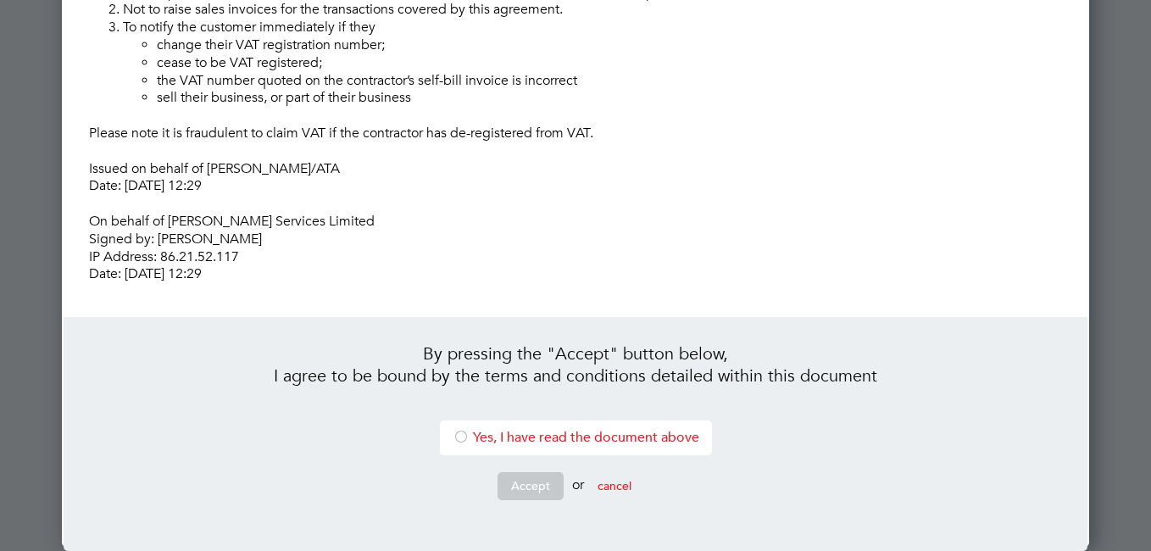
click at [453, 437] on div at bounding box center [461, 438] width 17 height 17
click at [515, 485] on button "Accept" at bounding box center [531, 485] width 66 height 27
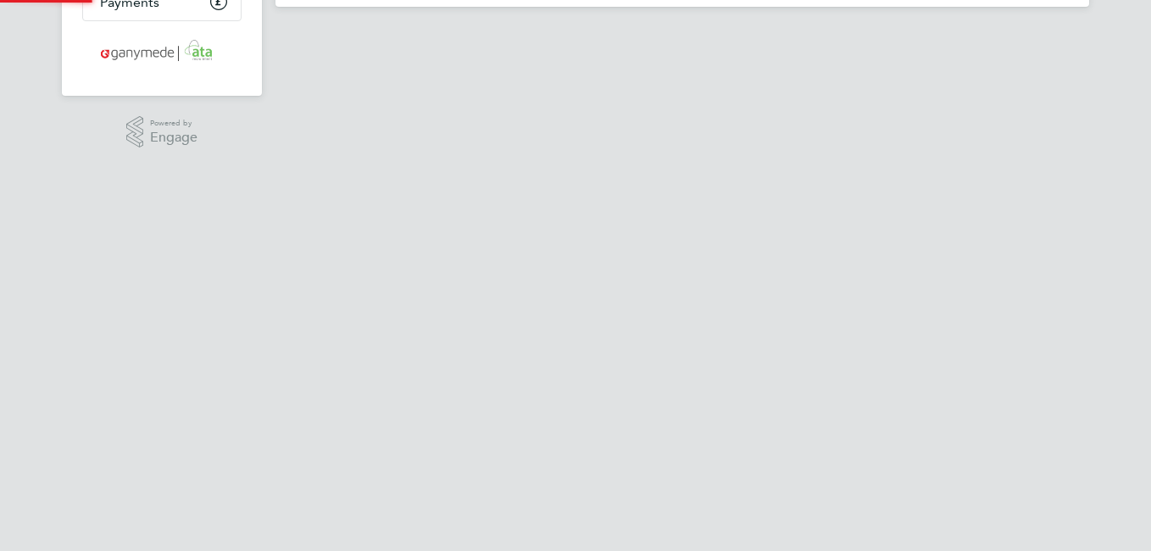
scroll to position [0, 0]
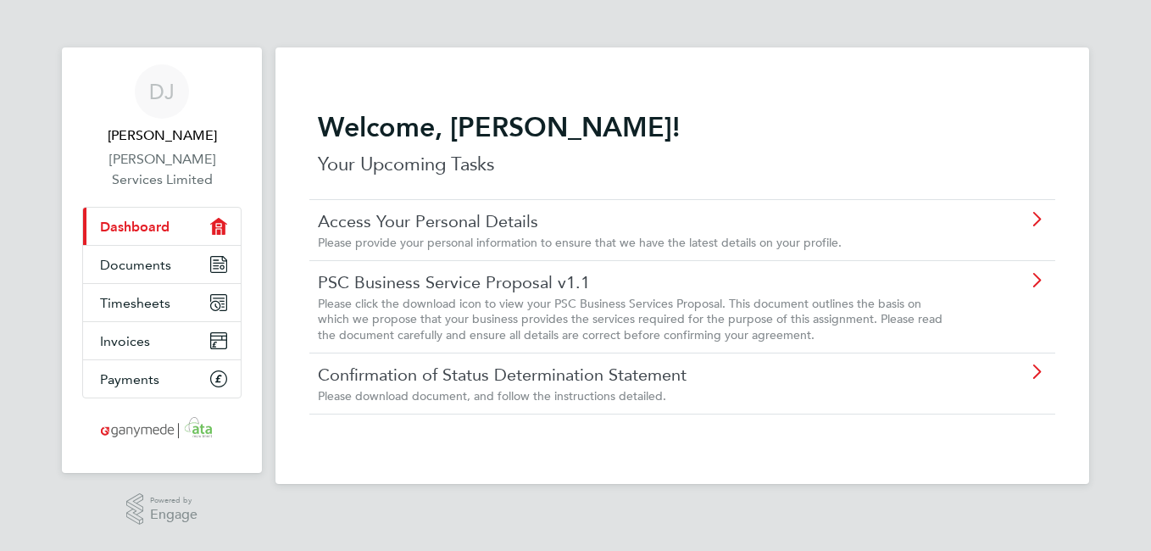
click at [1035, 278] on icon at bounding box center [1036, 281] width 21 height 14
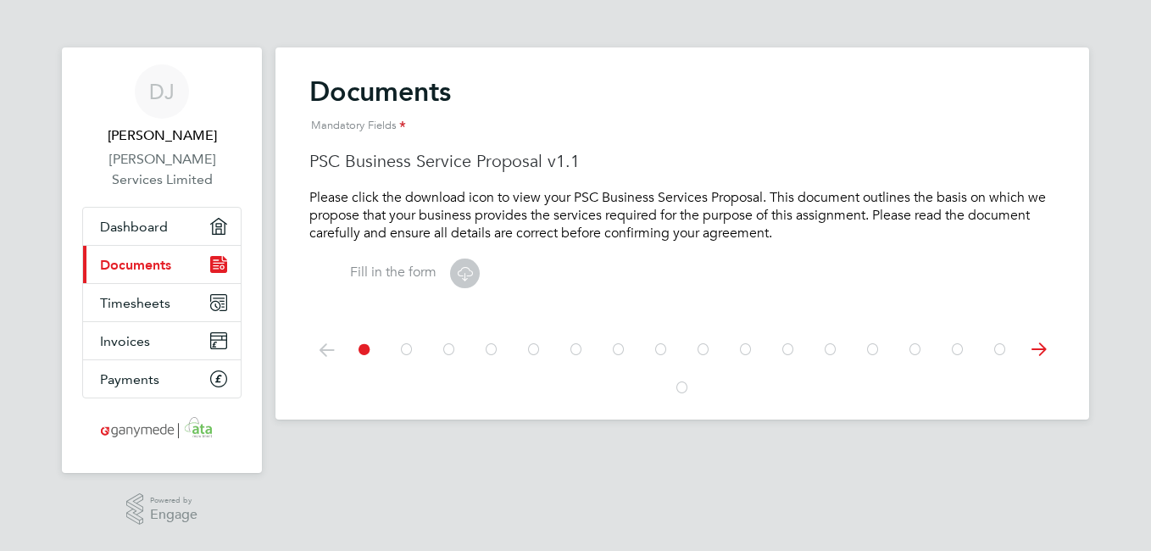
click at [402, 272] on label "Fill in the form" at bounding box center [372, 273] width 127 height 18
click at [461, 275] on icon at bounding box center [464, 273] width 21 height 21
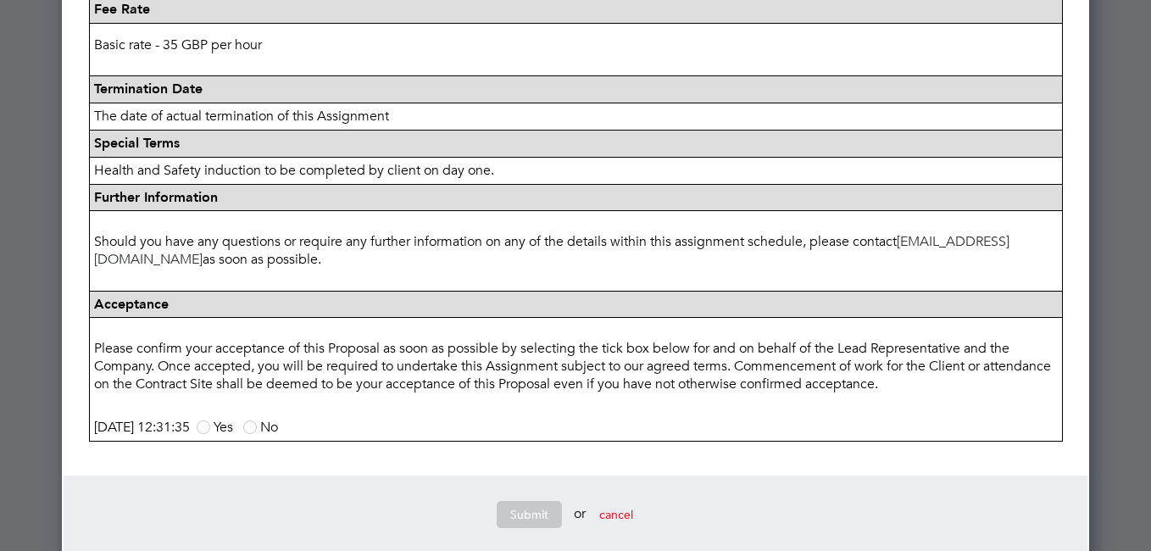
scroll to position [876, 0]
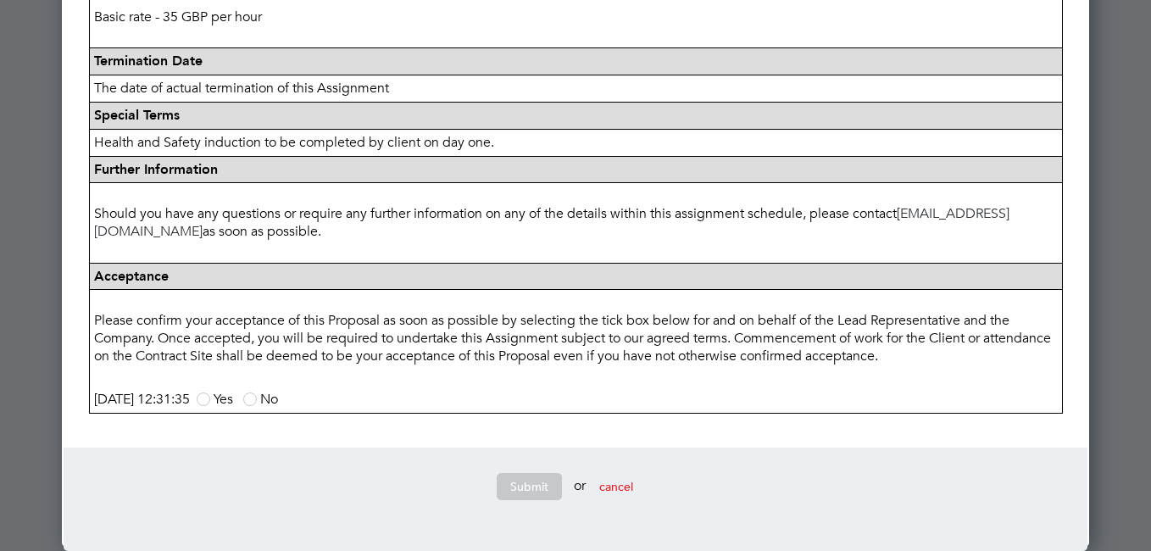
click at [210, 397] on span at bounding box center [204, 399] width 14 height 14
click at [0, 0] on input "Yes" at bounding box center [0, 0] width 0 height 0
click at [521, 483] on button "Submit" at bounding box center [529, 486] width 65 height 27
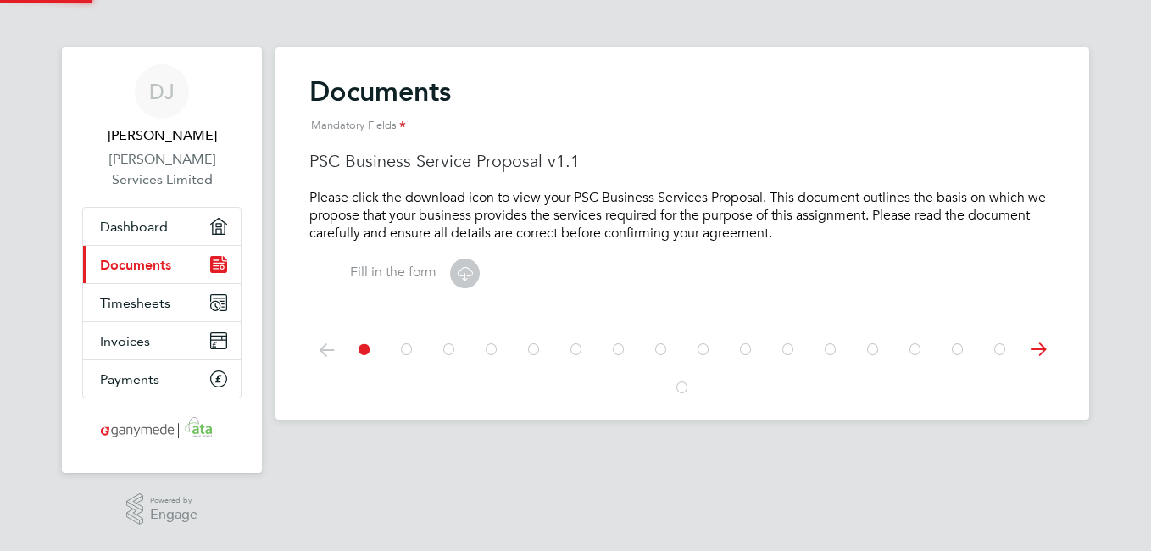
scroll to position [0, 0]
click at [164, 219] on span "Dashboard" at bounding box center [134, 227] width 68 height 16
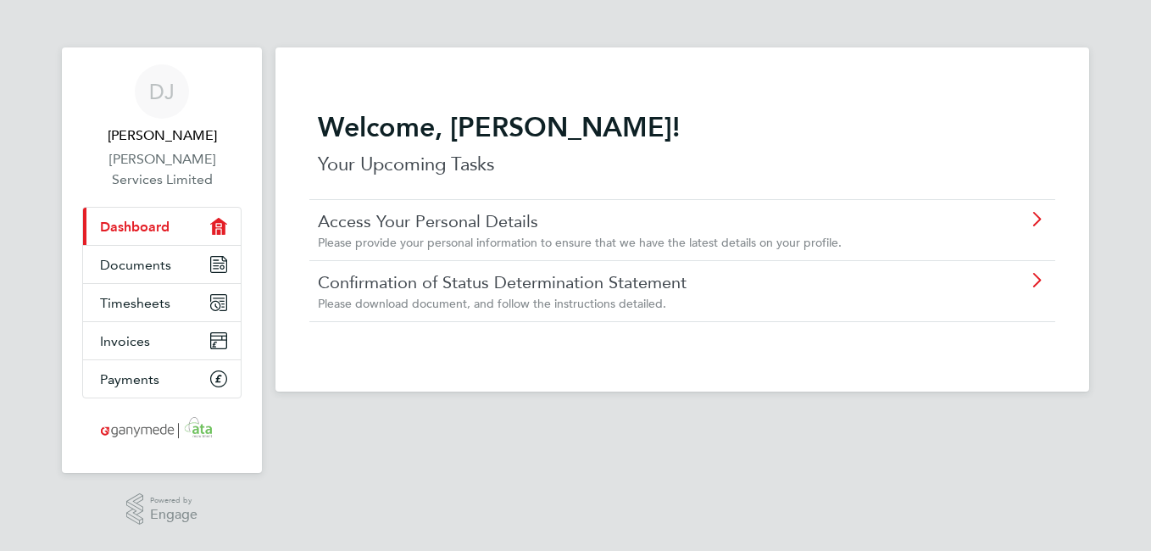
click at [1034, 276] on icon at bounding box center [1036, 281] width 21 height 14
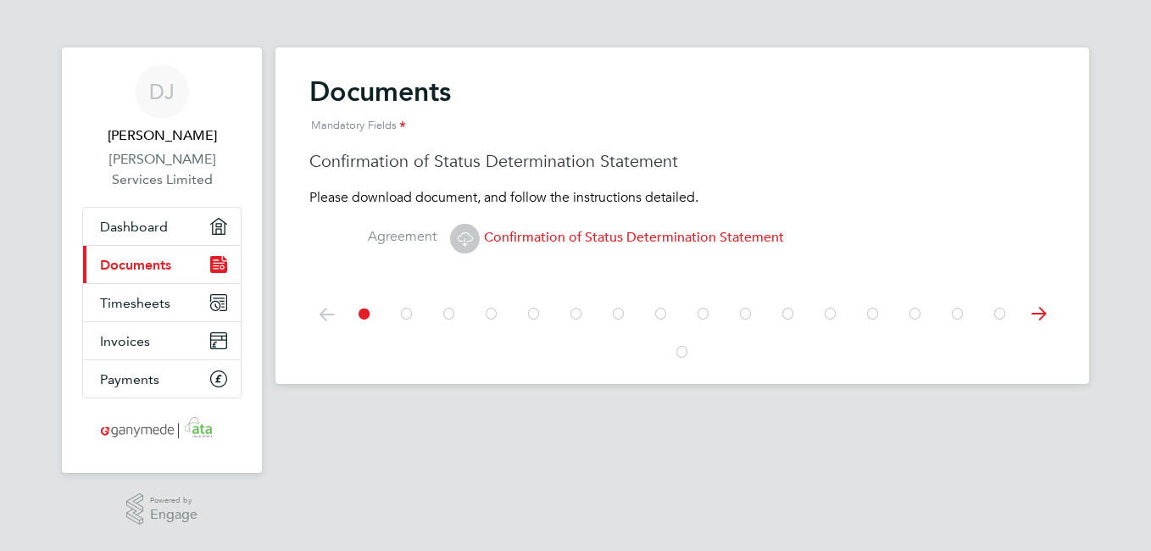
click at [658, 239] on span "Confirmation of Status Determination Statement" at bounding box center [617, 237] width 334 height 17
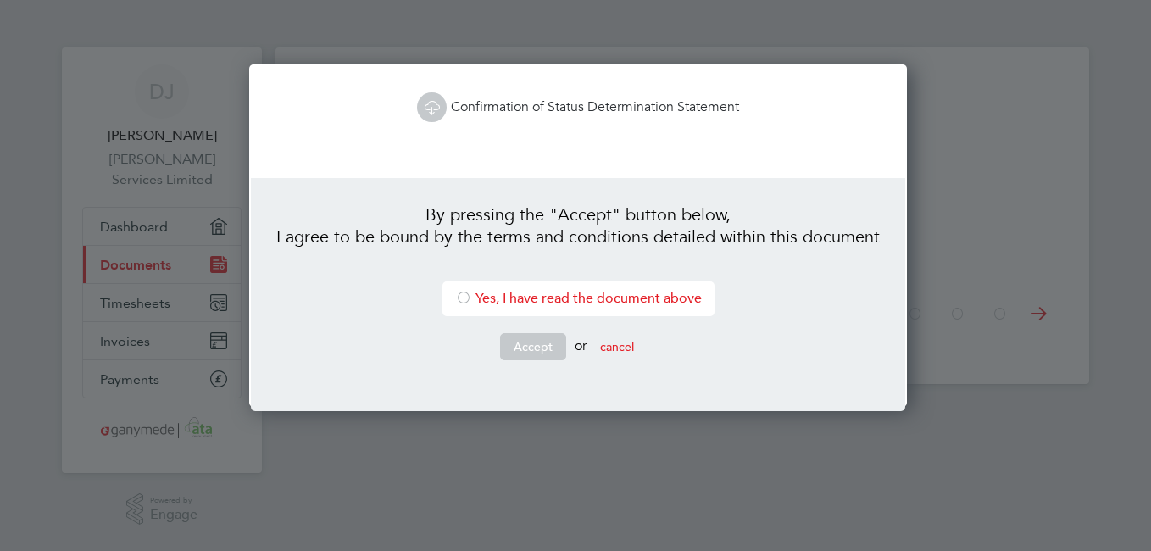
scroll to position [343, 652]
click at [539, 108] on link "Confirmation of Status Determination Statement" at bounding box center [578, 106] width 322 height 17
click at [1101, 313] on div at bounding box center [575, 275] width 1151 height 551
click at [456, 297] on div at bounding box center [463, 299] width 17 height 17
click at [525, 346] on button "Accept" at bounding box center [533, 346] width 66 height 27
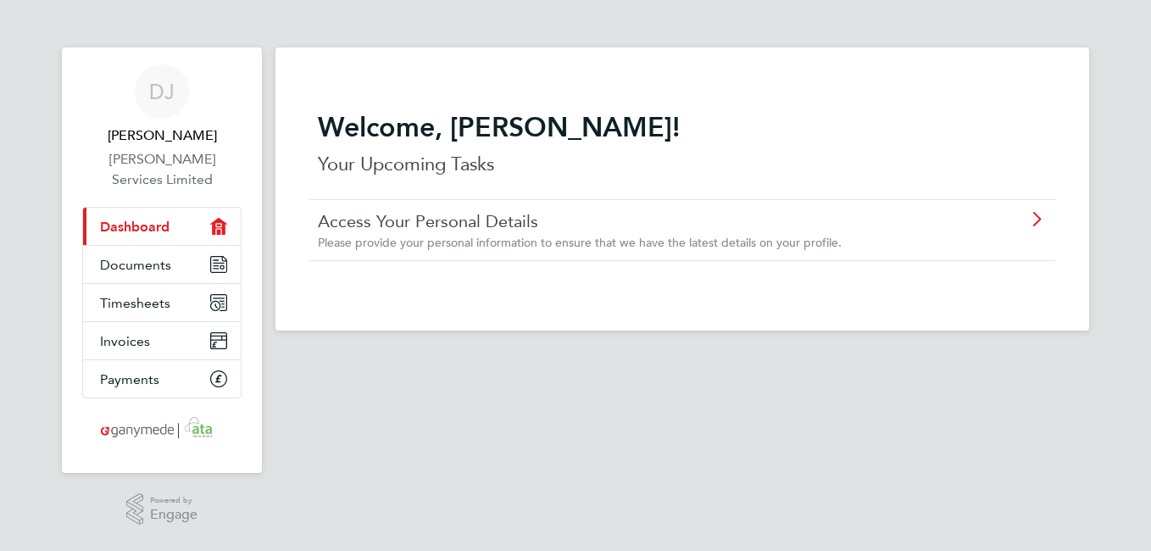
click at [1037, 222] on icon at bounding box center [1036, 220] width 21 height 14
click at [219, 256] on icon "Main navigation" at bounding box center [218, 264] width 17 height 17
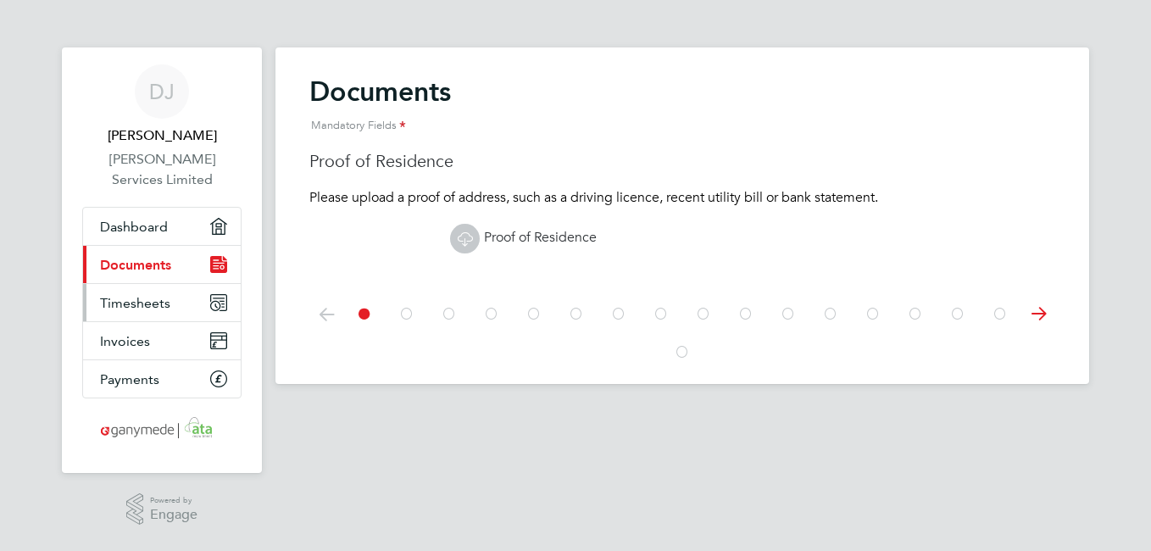
click at [214, 295] on icon "Main navigation" at bounding box center [218, 302] width 15 height 15
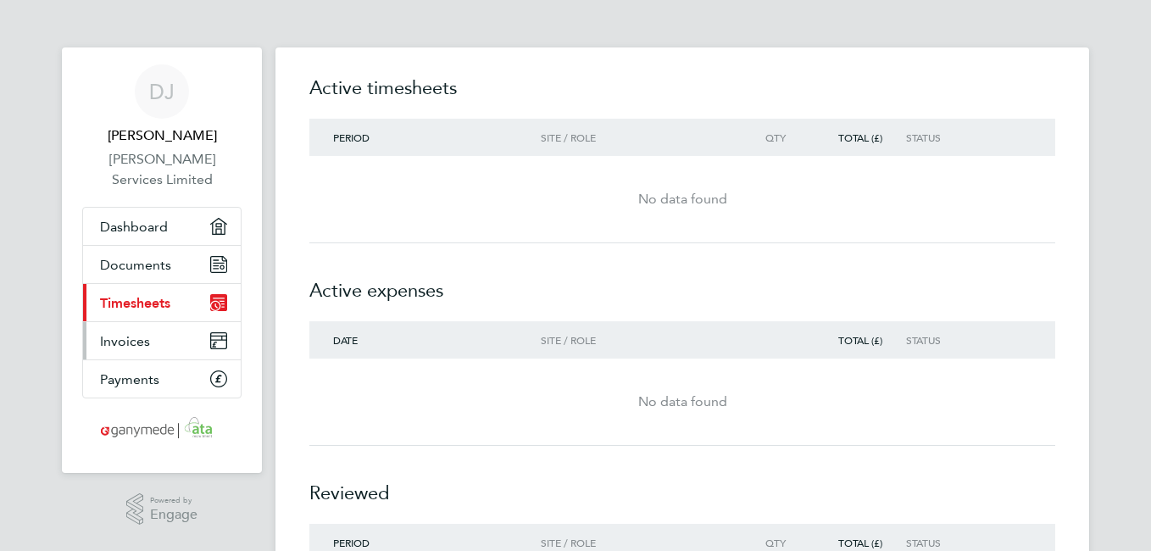
click at [217, 341] on icon "Main navigation" at bounding box center [218, 345] width 15 height 8
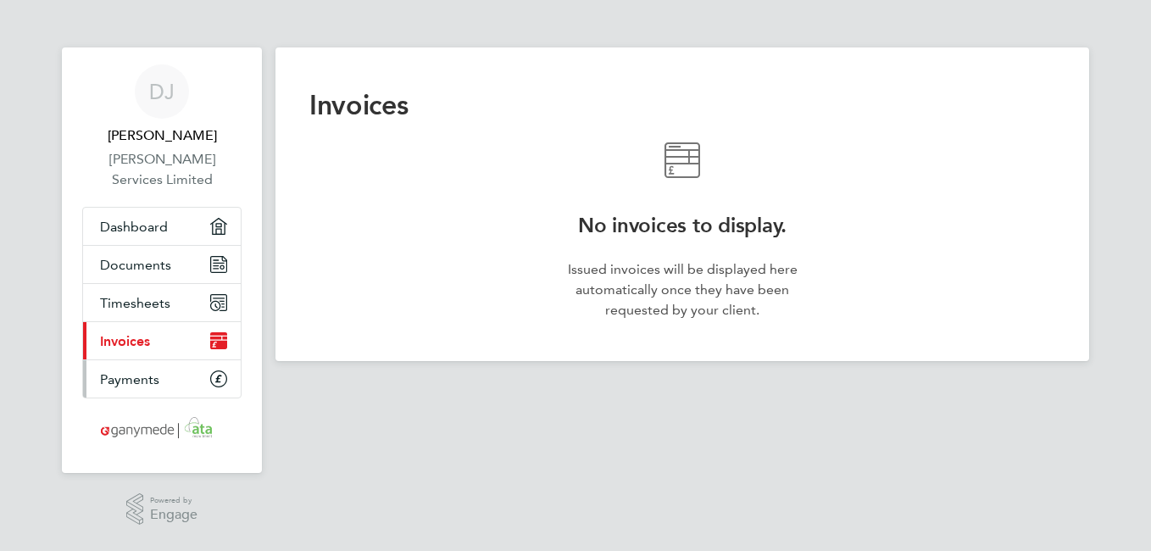
click at [219, 371] on icon "Main navigation" at bounding box center [218, 378] width 15 height 15
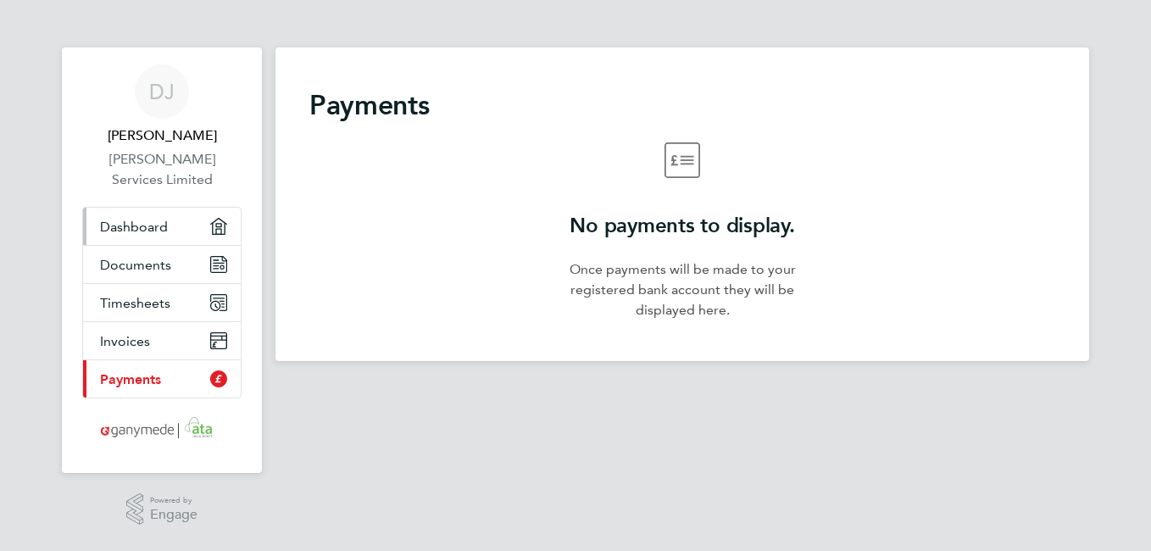
click at [138, 219] on span "Dashboard" at bounding box center [134, 227] width 68 height 16
